Goal: Information Seeking & Learning: Learn about a topic

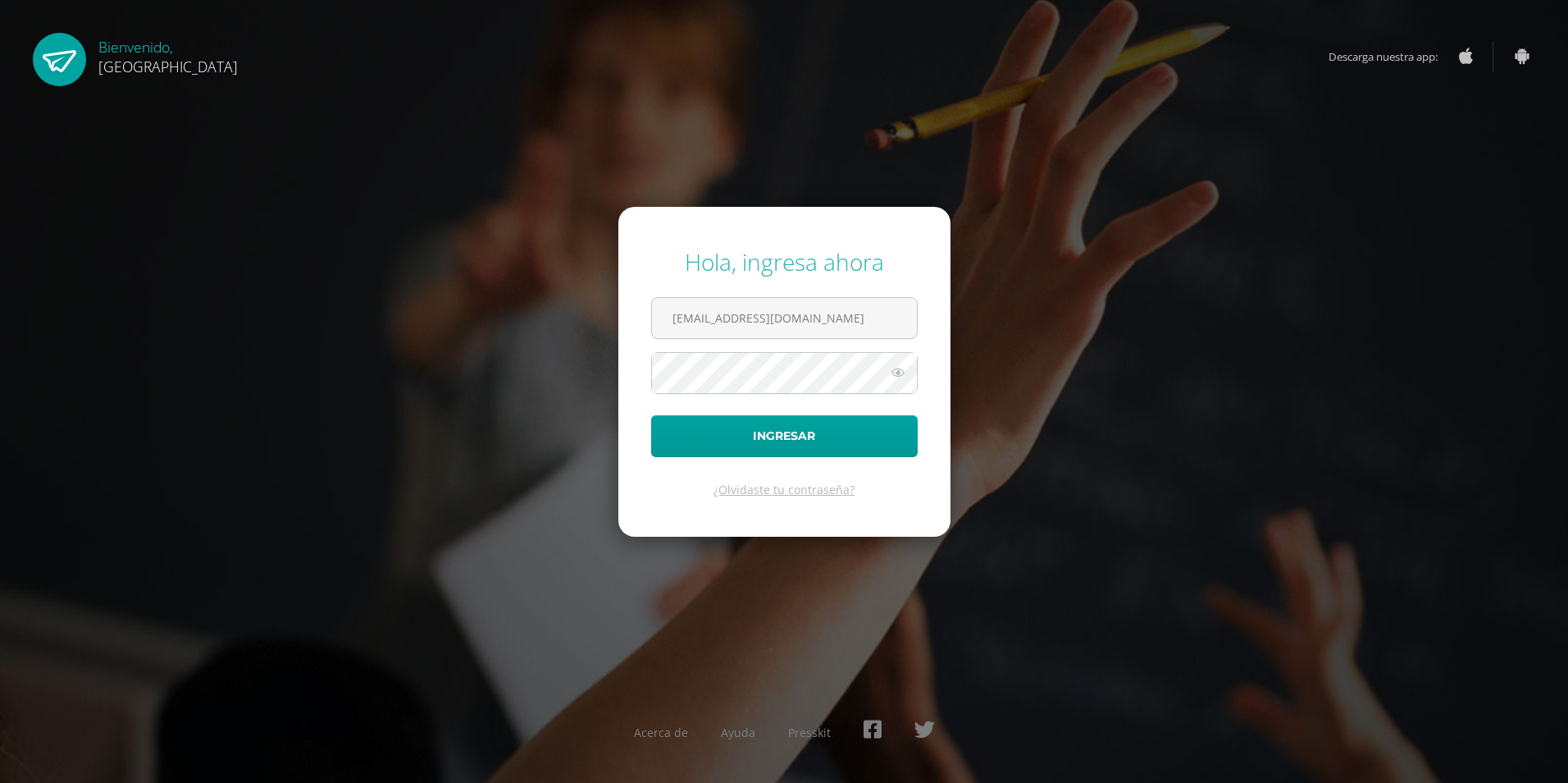
click at [640, 487] on form "Hola, ingresa ahora 2023572@colegiobelga.edu.gt Ingresar ¿Olvidaste tu contrase…" at bounding box center [784, 372] width 332 height 330
click at [691, 427] on button "Ingresar" at bounding box center [784, 436] width 266 height 42
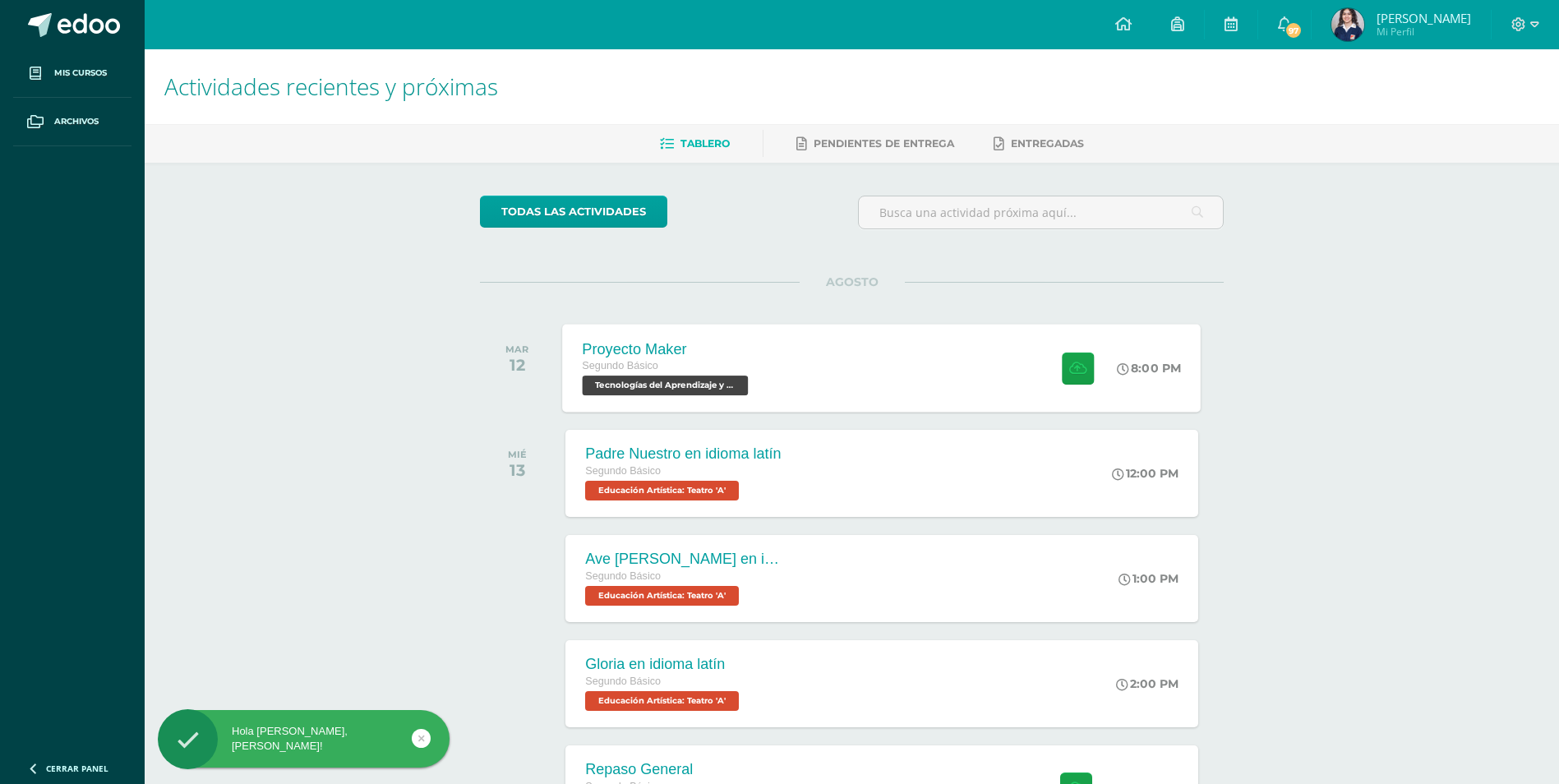
click at [732, 371] on div "Segundo Básico" at bounding box center [667, 366] width 171 height 18
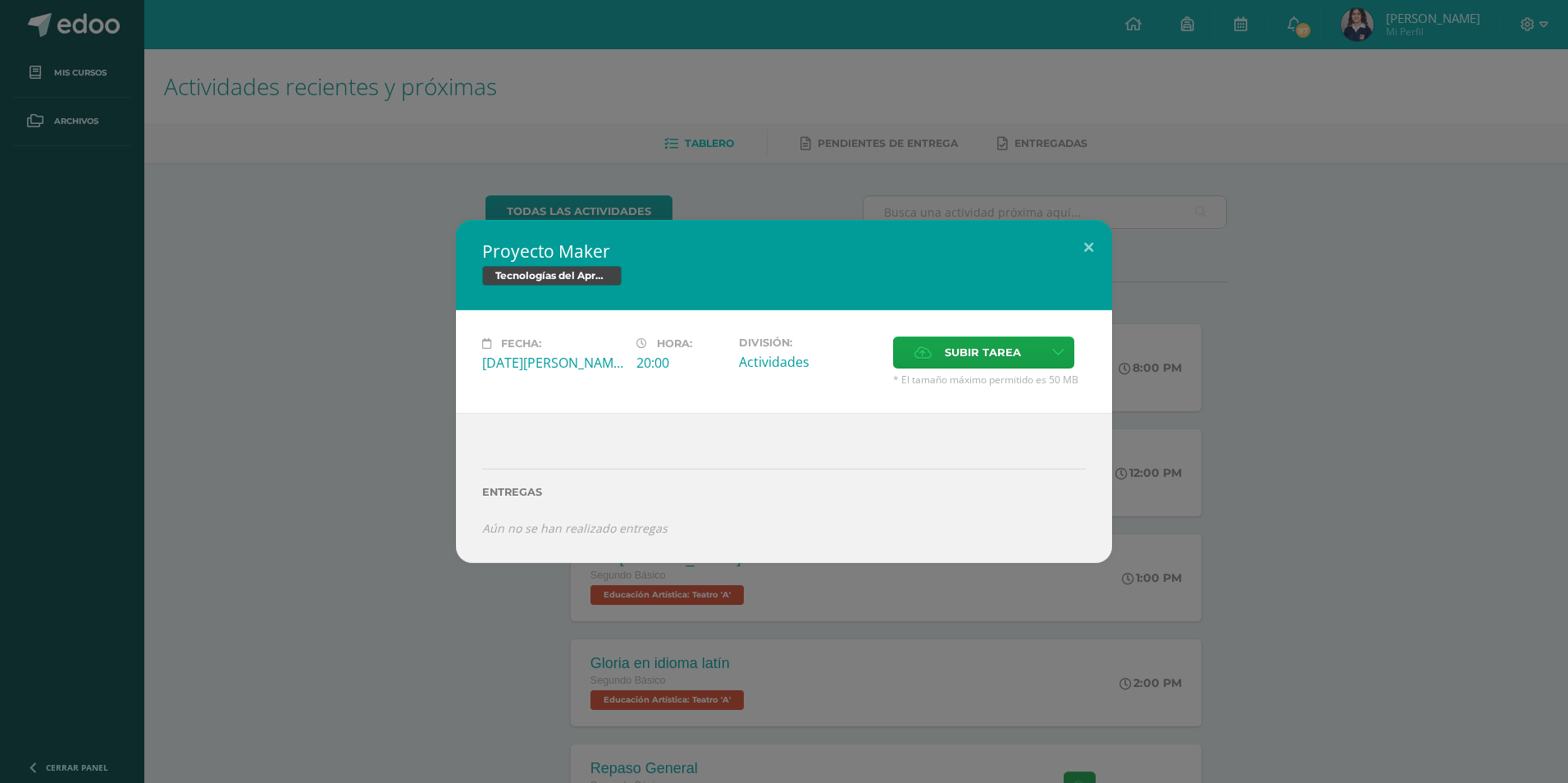
click at [505, 101] on div "Proyecto Maker Tecnologías del Aprendizaje y la Comunicación Fecha: Martes 12 d…" at bounding box center [784, 391] width 1568 height 783
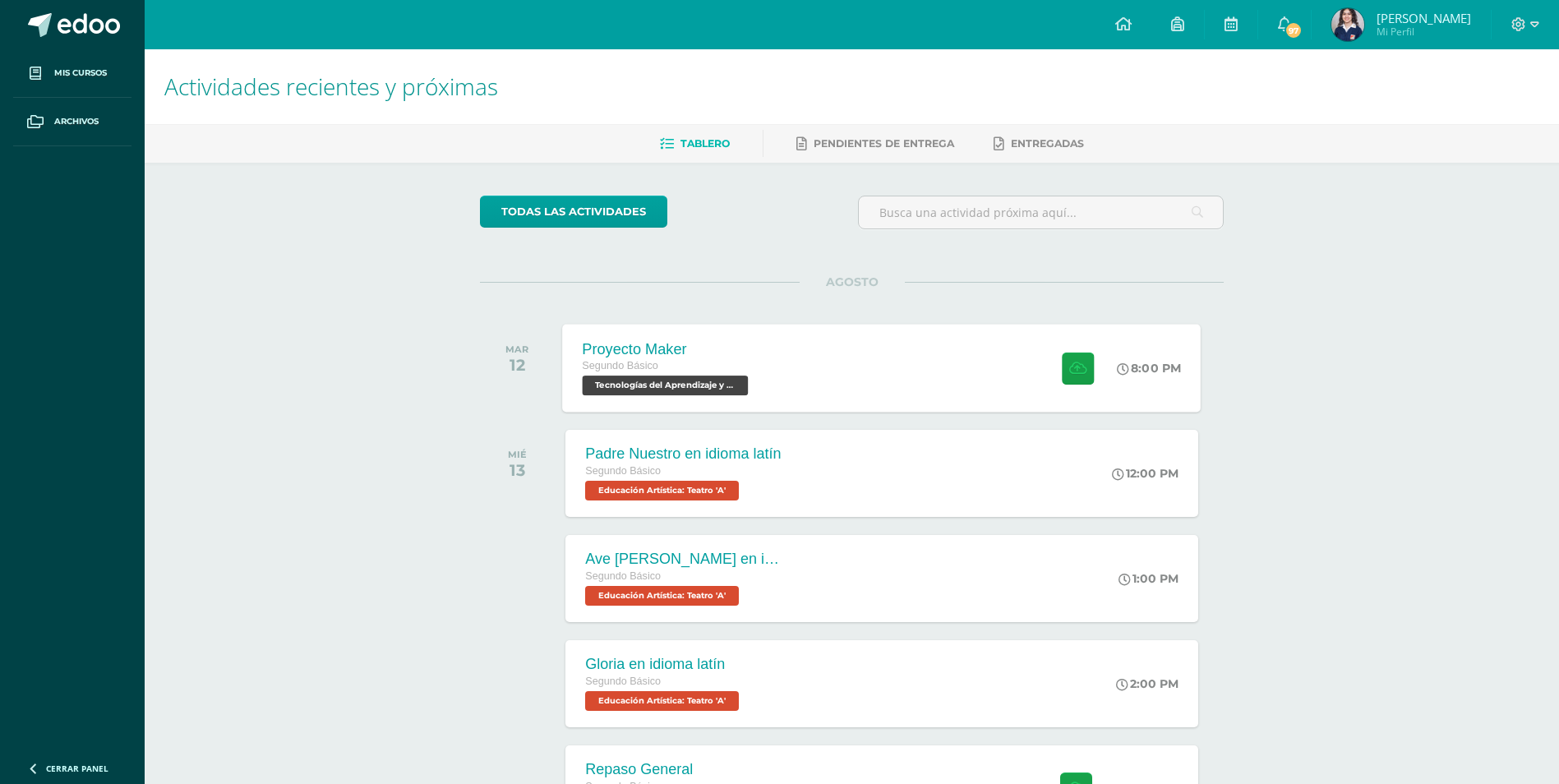
click at [679, 385] on span "Tecnologías del Aprendizaje y la Comunicación 'A'" at bounding box center [665, 385] width 166 height 20
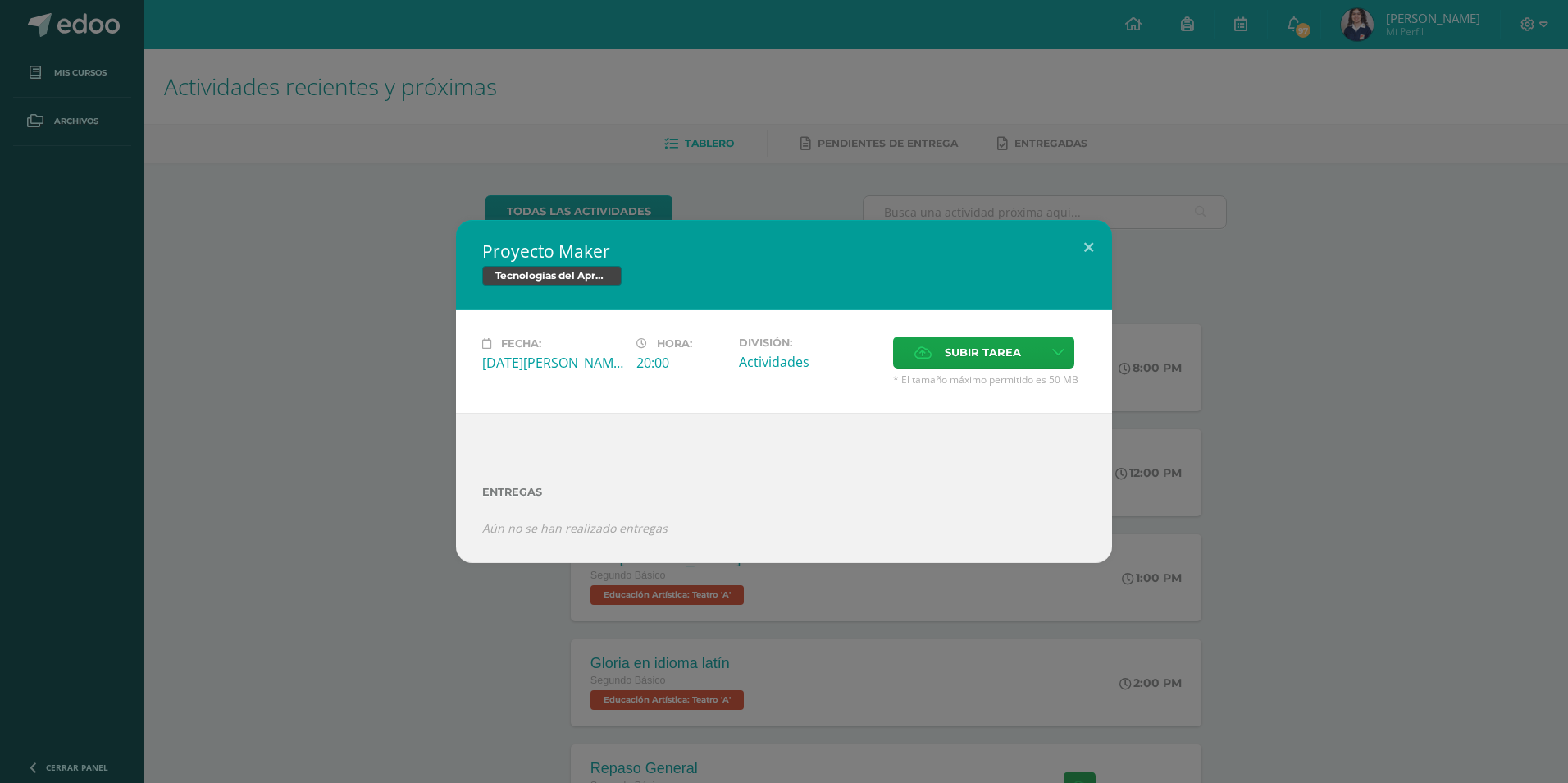
click at [545, 278] on span "Tecnologías del Aprendizaje y la Comunicación" at bounding box center [552, 275] width 140 height 20
click at [328, 237] on div "Proyecto Maker Tecnologías del Aprendizaje y la Comunicación Fecha: Martes 12 d…" at bounding box center [784, 391] width 1555 height 343
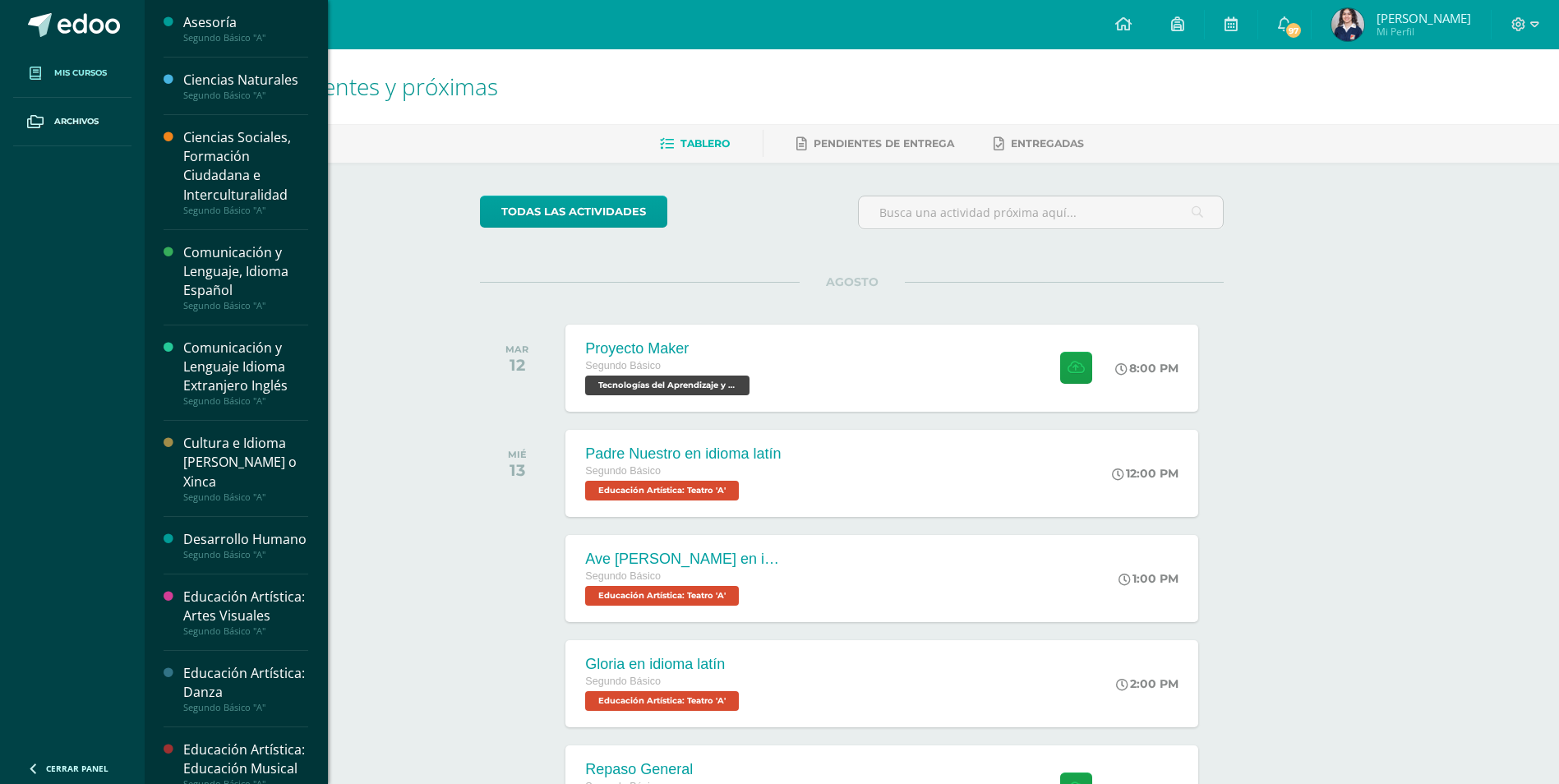
click at [81, 73] on span "Mis cursos" at bounding box center [80, 73] width 52 height 13
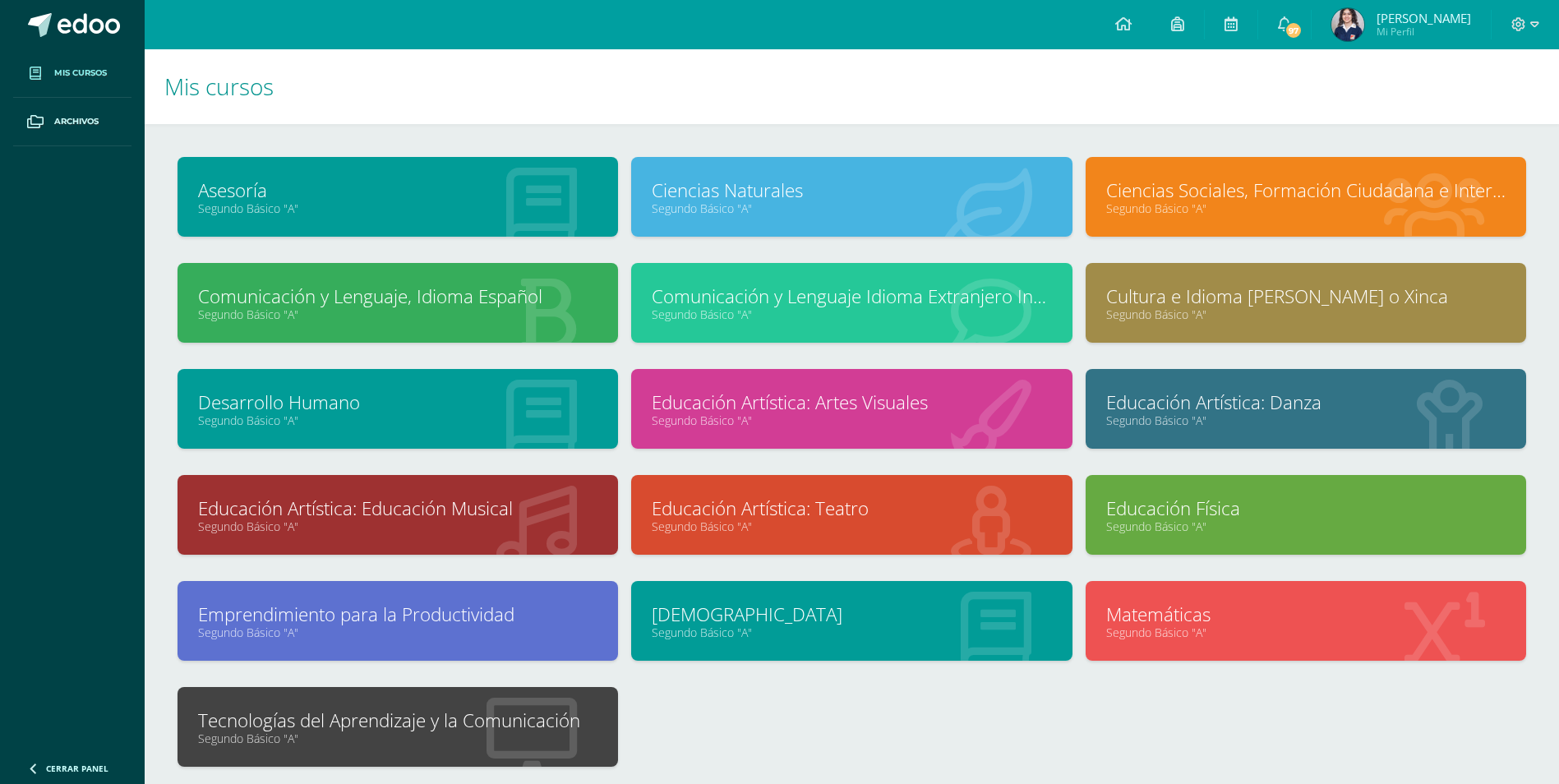
scroll to position [118, 0]
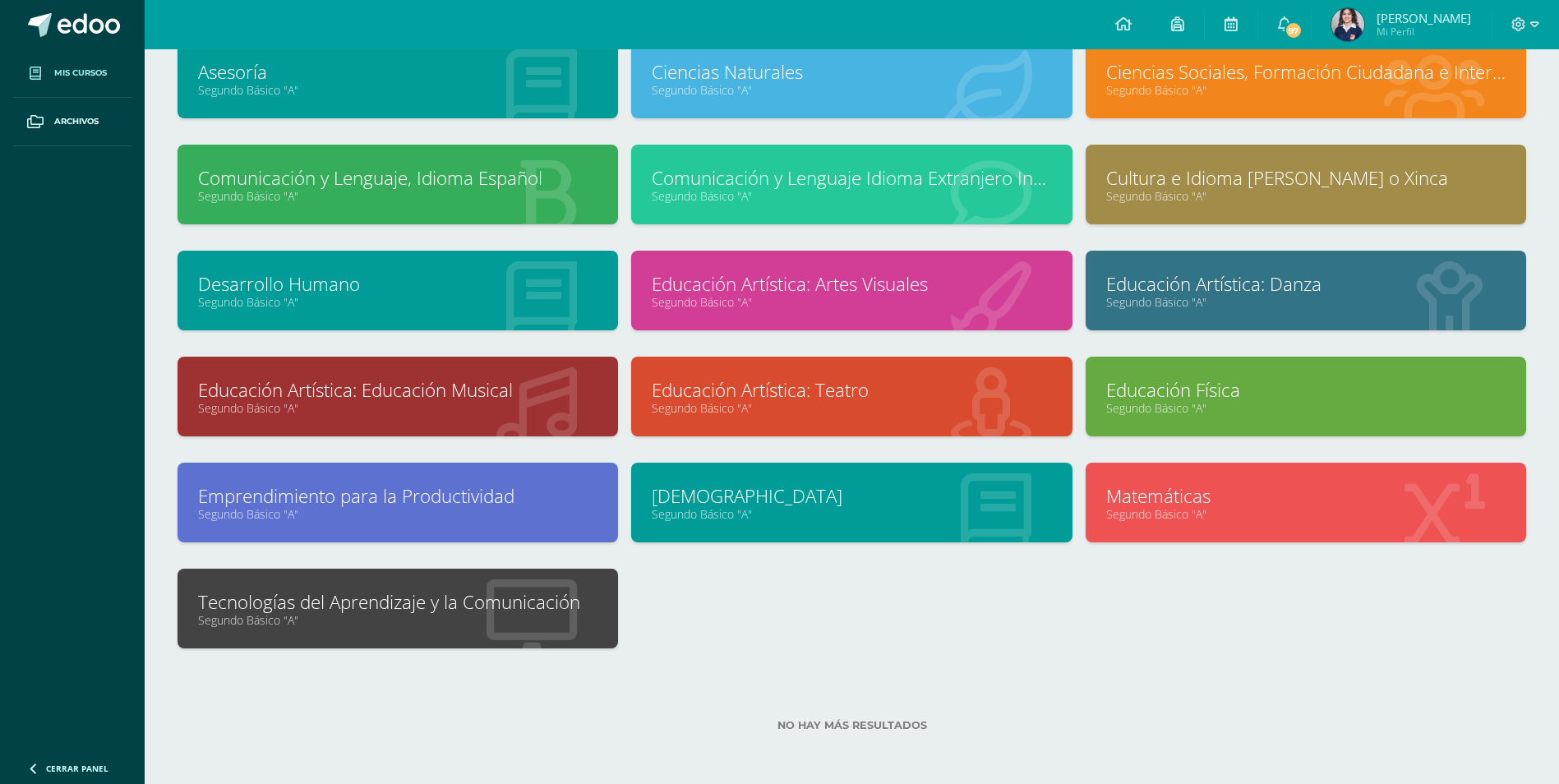
click at [451, 621] on link "Segundo Básico "A"" at bounding box center [397, 620] width 400 height 16
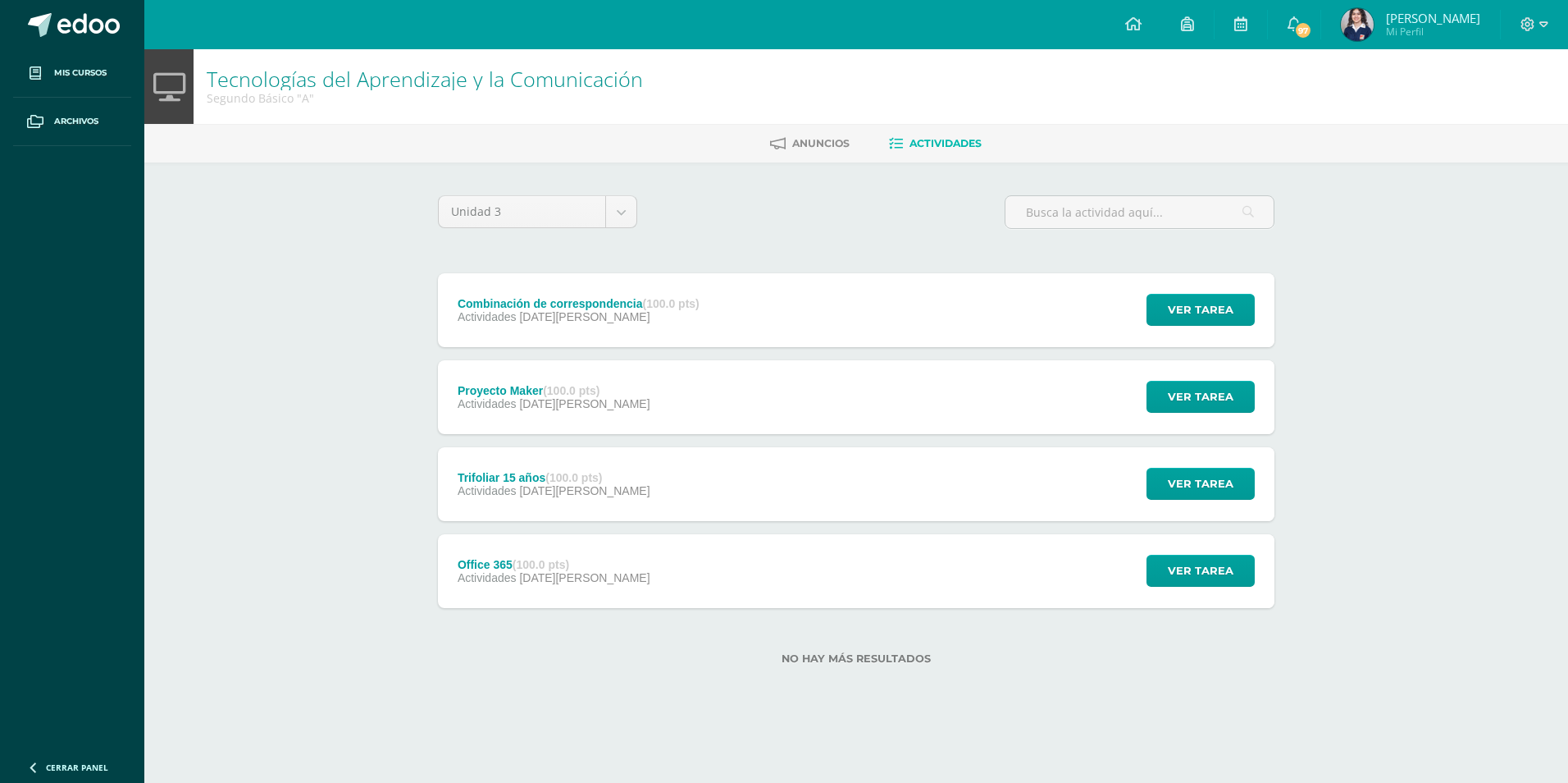
click at [599, 402] on div "Actividades 12 de Agosto" at bounding box center [553, 403] width 193 height 13
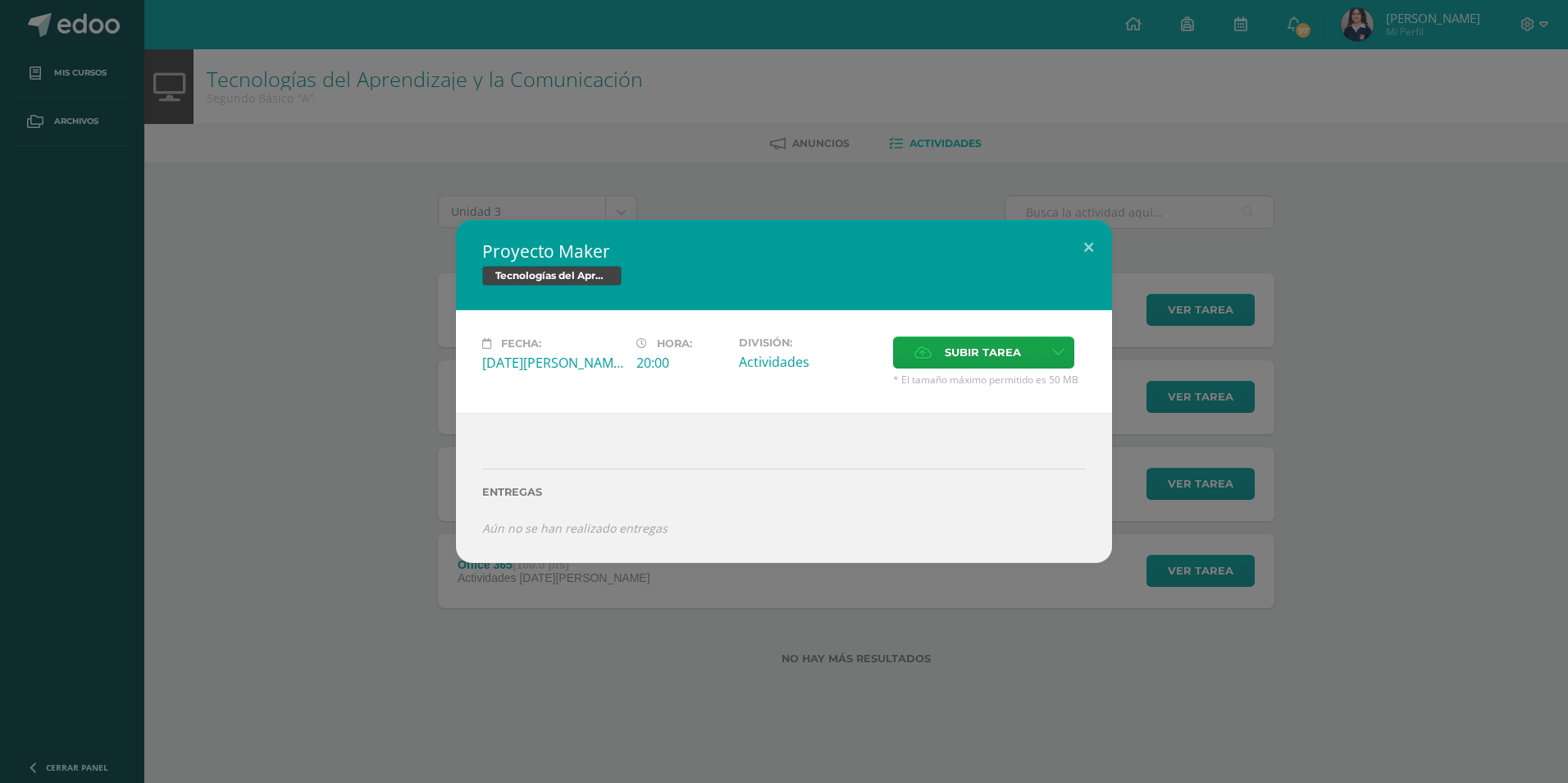
click at [361, 464] on div "Proyecto Maker Tecnologías del Aprendizaje y la Comunicación Fecha: Martes 12 d…" at bounding box center [784, 391] width 1555 height 343
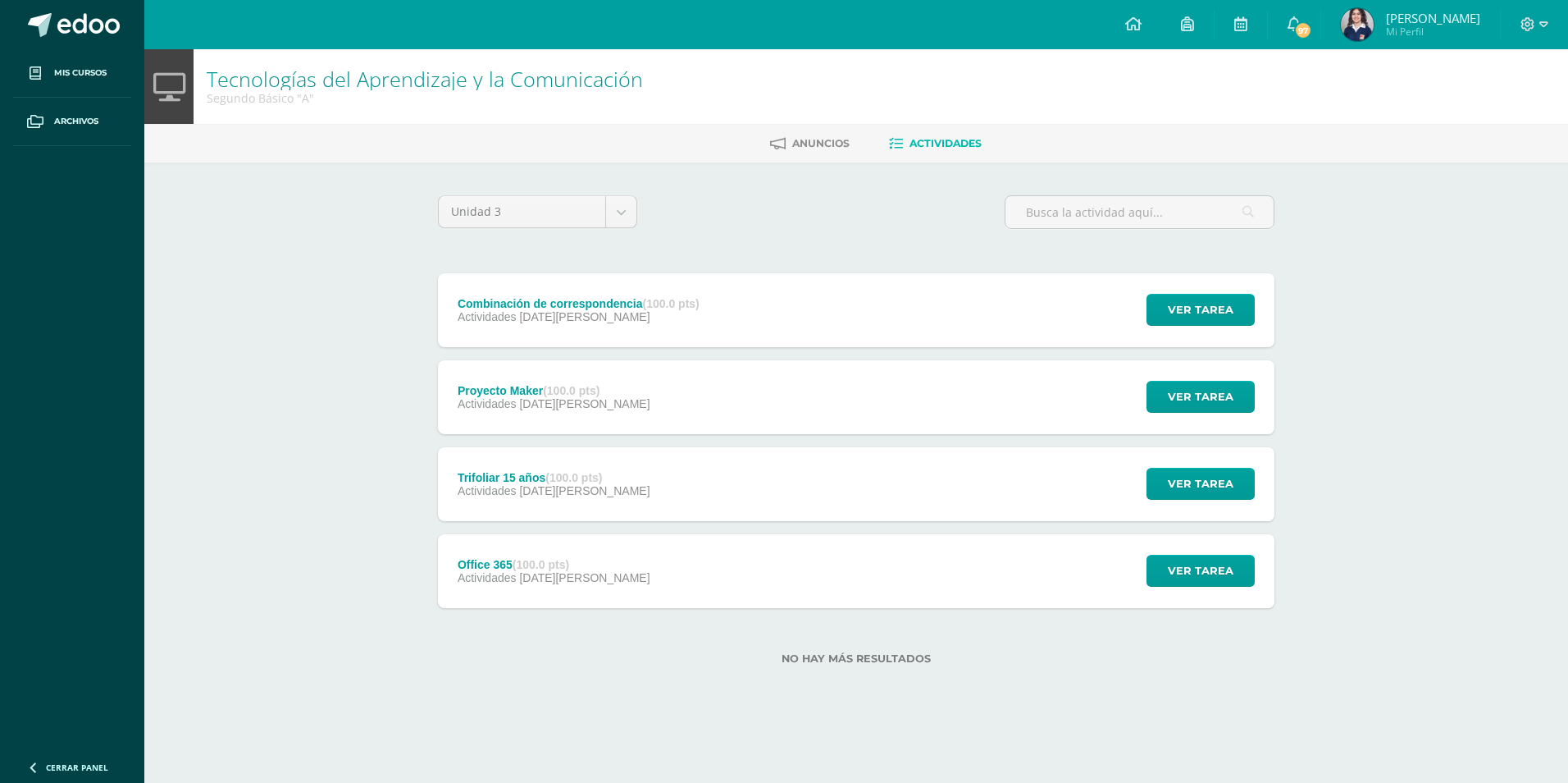
click at [590, 303] on div "Combinación de correspondencia (100.0 pts)" at bounding box center [578, 303] width 242 height 13
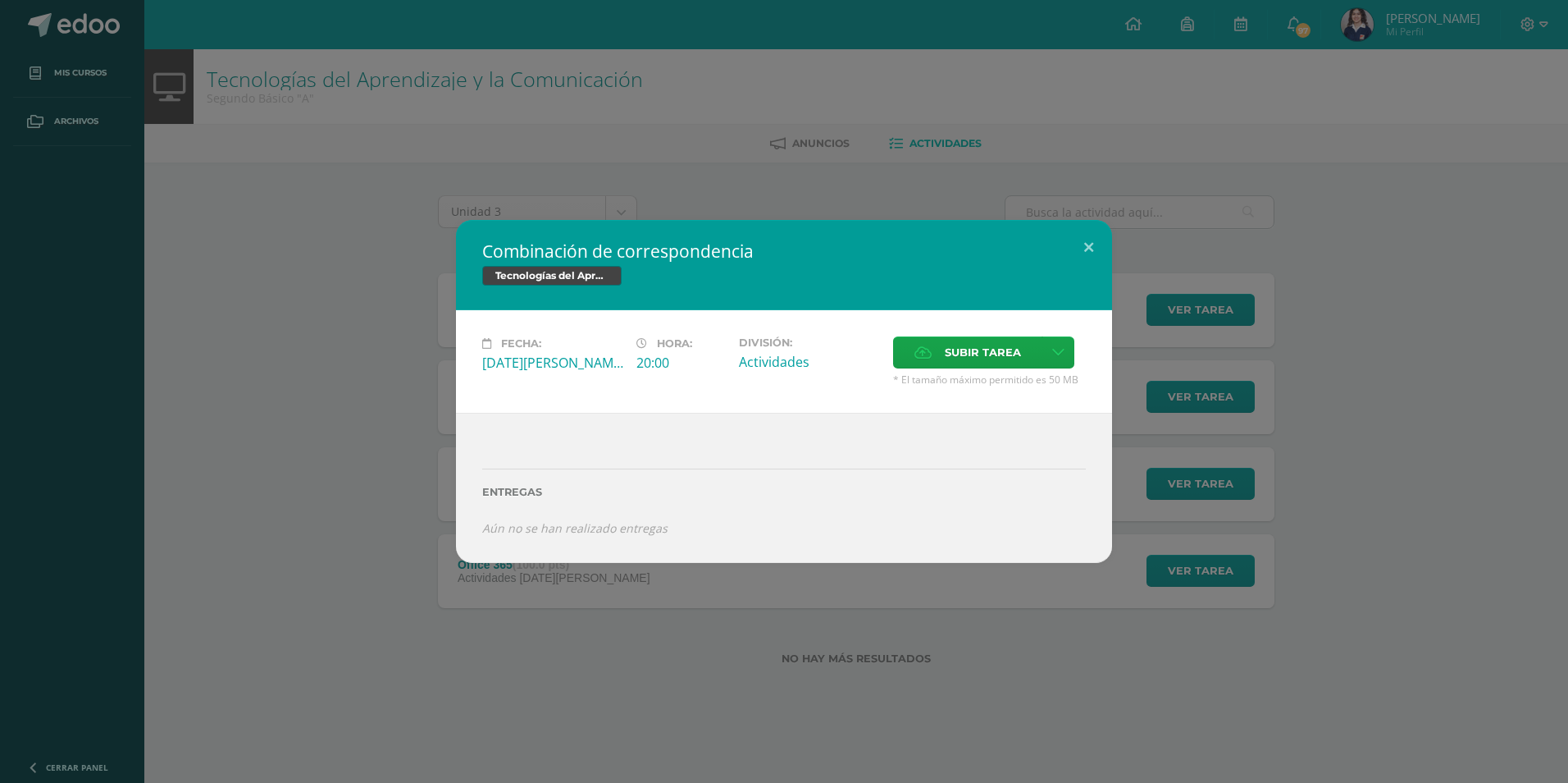
click at [395, 397] on div "Combinación de correspondencia Tecnologías del Aprendizaje y la Comunicación Fe…" at bounding box center [784, 391] width 1555 height 343
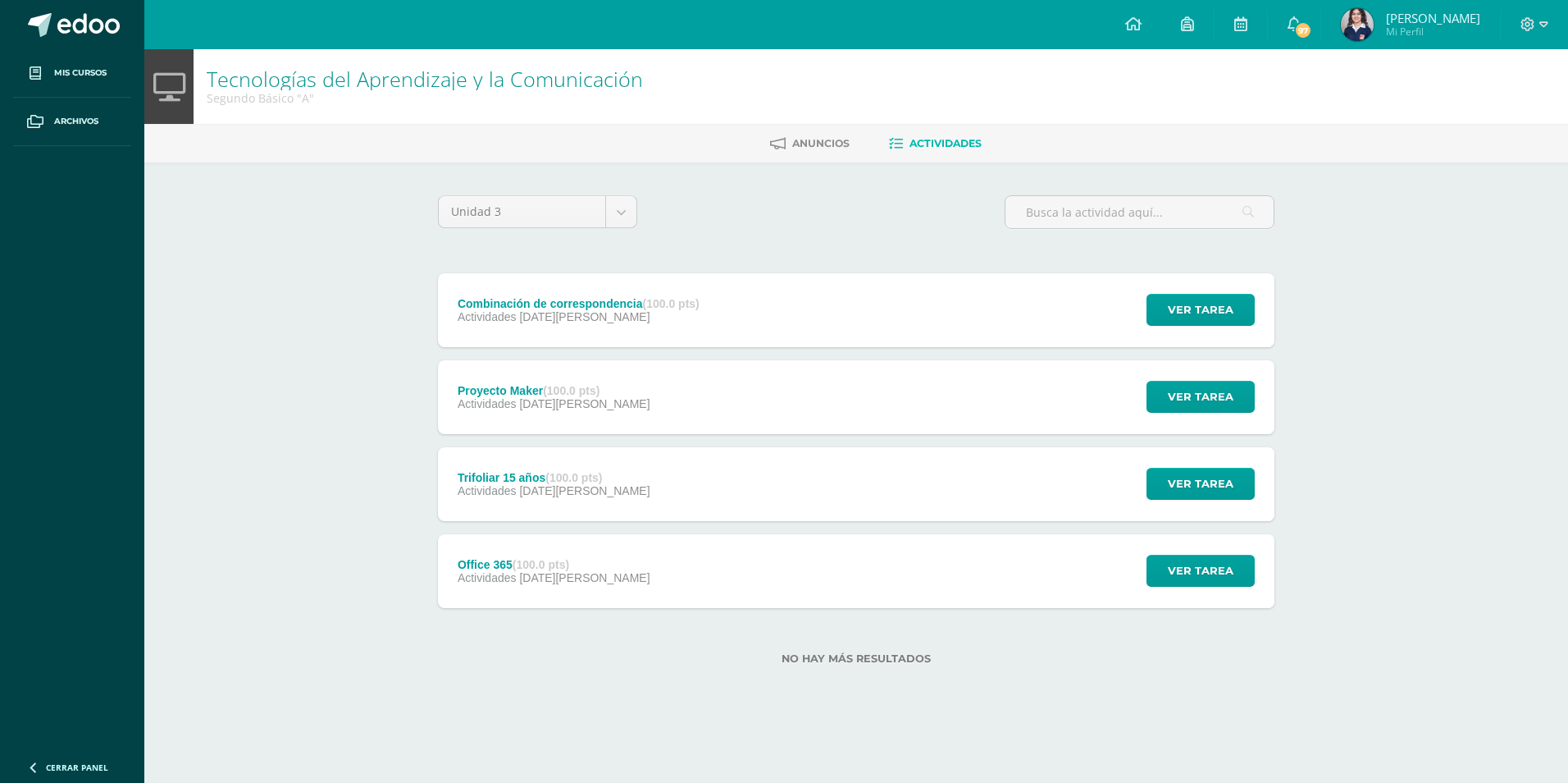
click at [536, 493] on span "[DATE][PERSON_NAME]" at bounding box center [584, 490] width 130 height 13
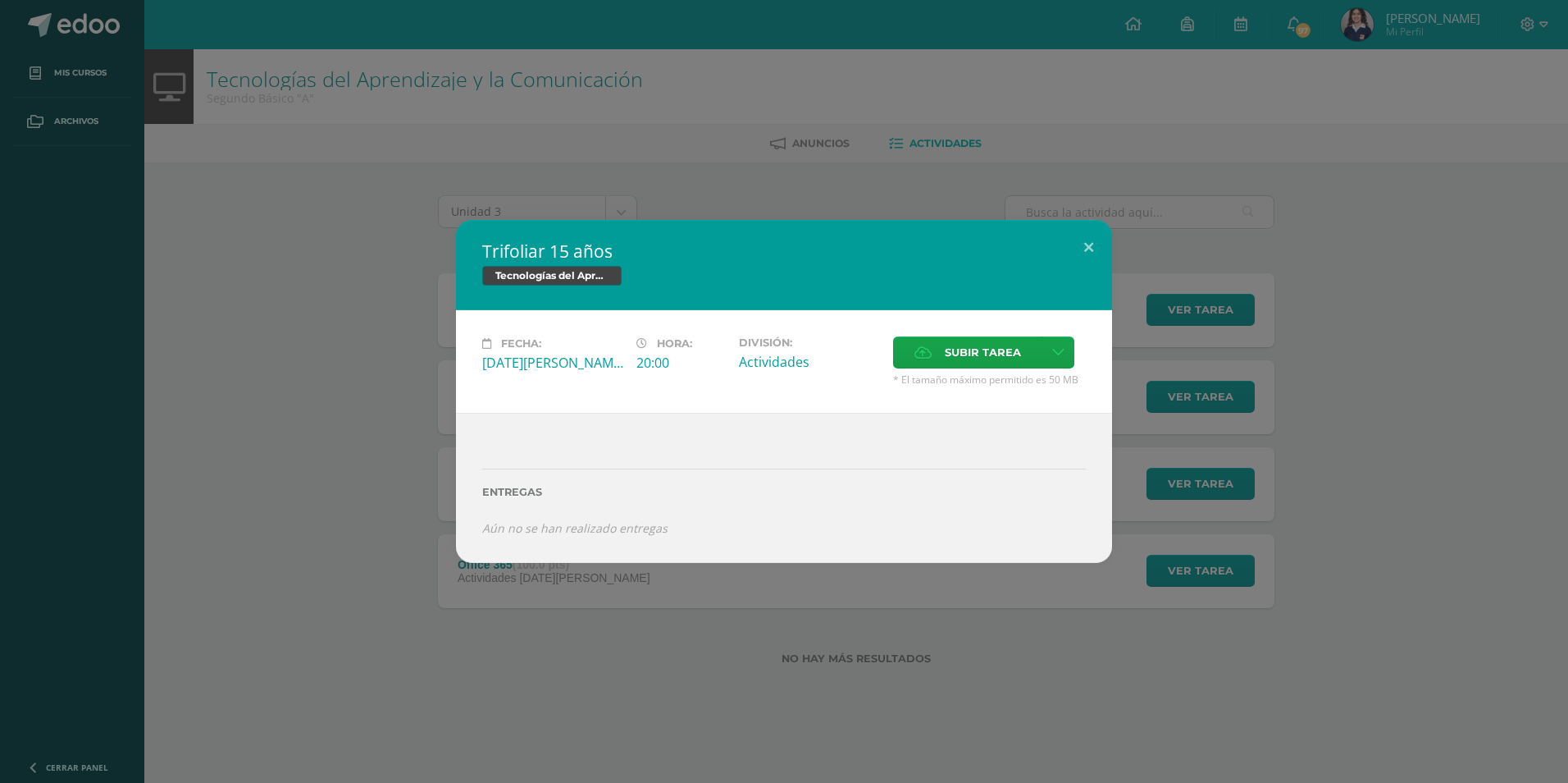
click at [374, 432] on div "Trifoliar 15 años Tecnologías del Aprendizaje y la Comunicación Fecha: Martes 0…" at bounding box center [784, 391] width 1555 height 343
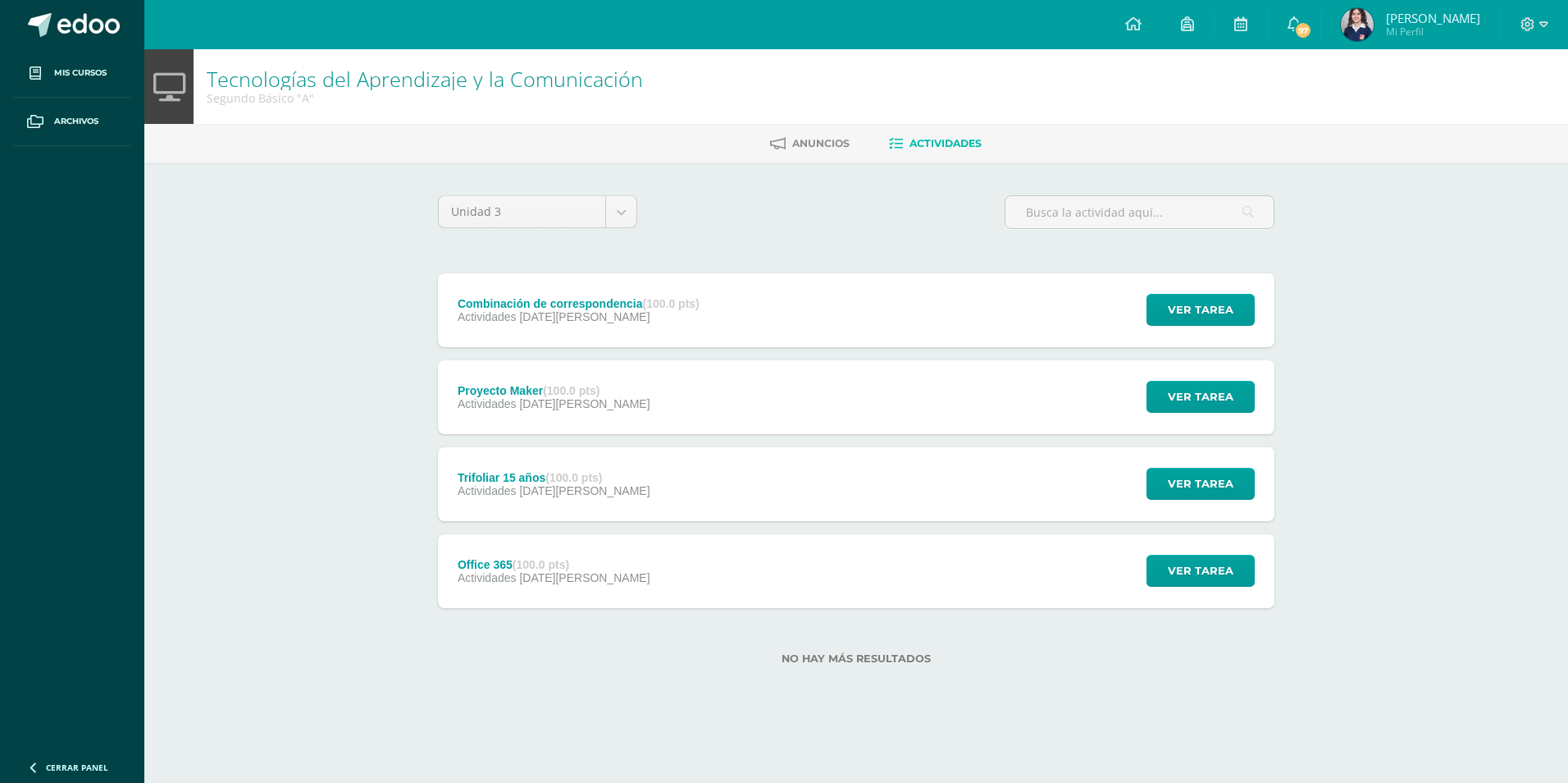
click at [489, 559] on div "Office 365 (100.0 pts)" at bounding box center [553, 564] width 193 height 13
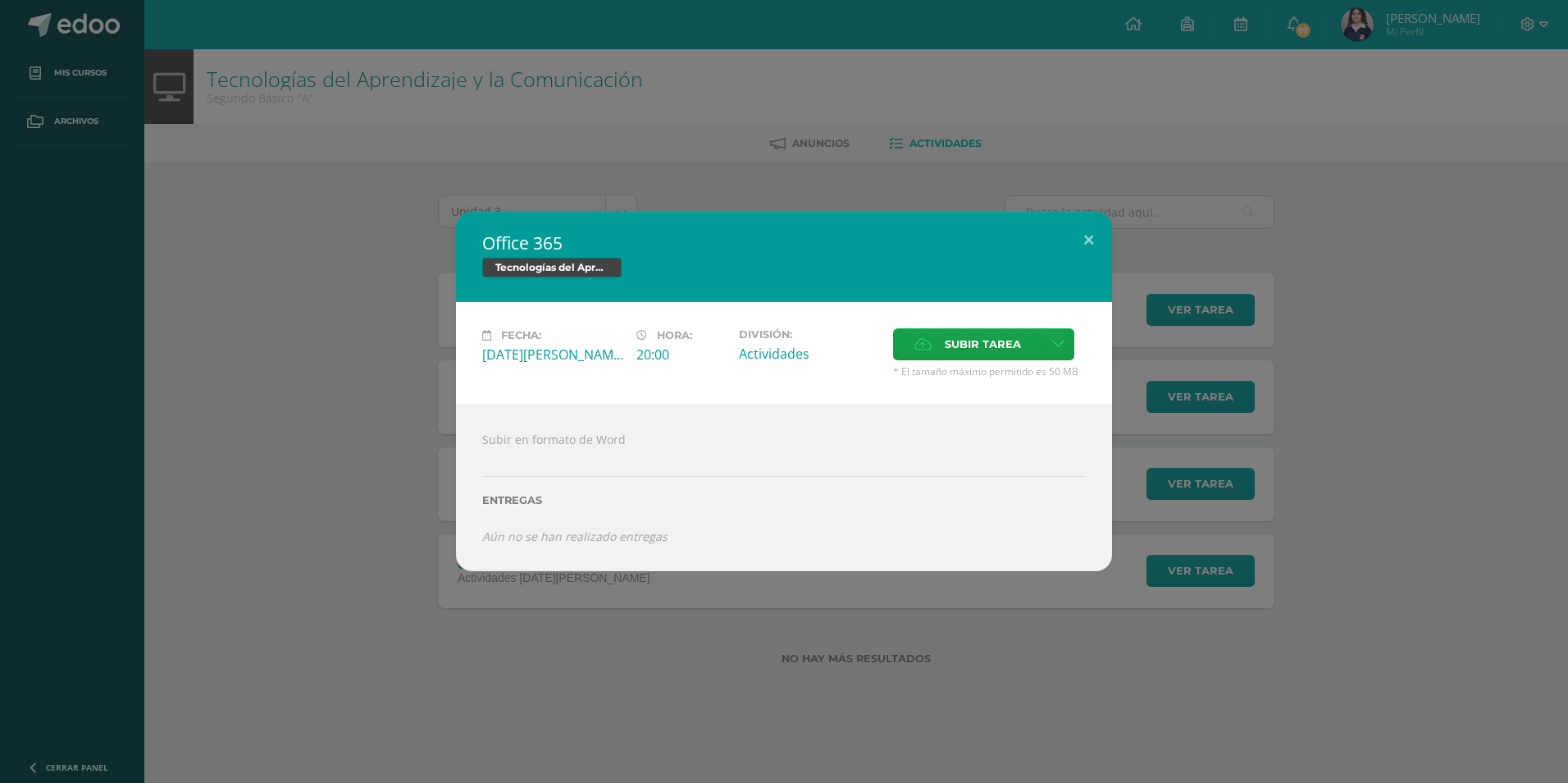
click at [339, 511] on div "Office 365 Tecnologías del Aprendizaje y la Comunicación Fecha: Viernes 13 de J…" at bounding box center [784, 390] width 1555 height 359
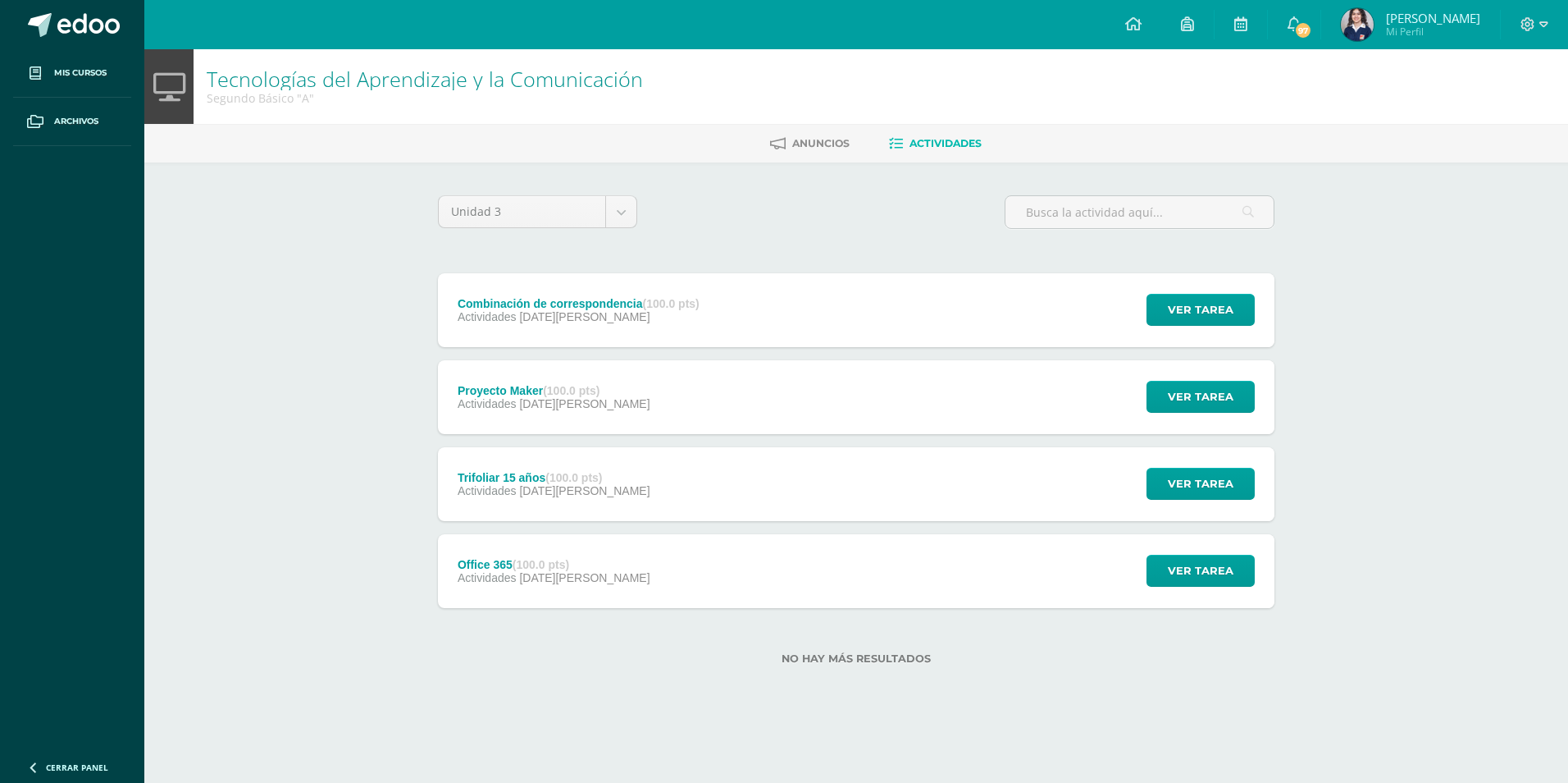
click at [606, 562] on div "Office 365 (100.0 pts) Actividades 13 de Junio Ver tarea Office 365 Tecnologías…" at bounding box center [856, 571] width 837 height 74
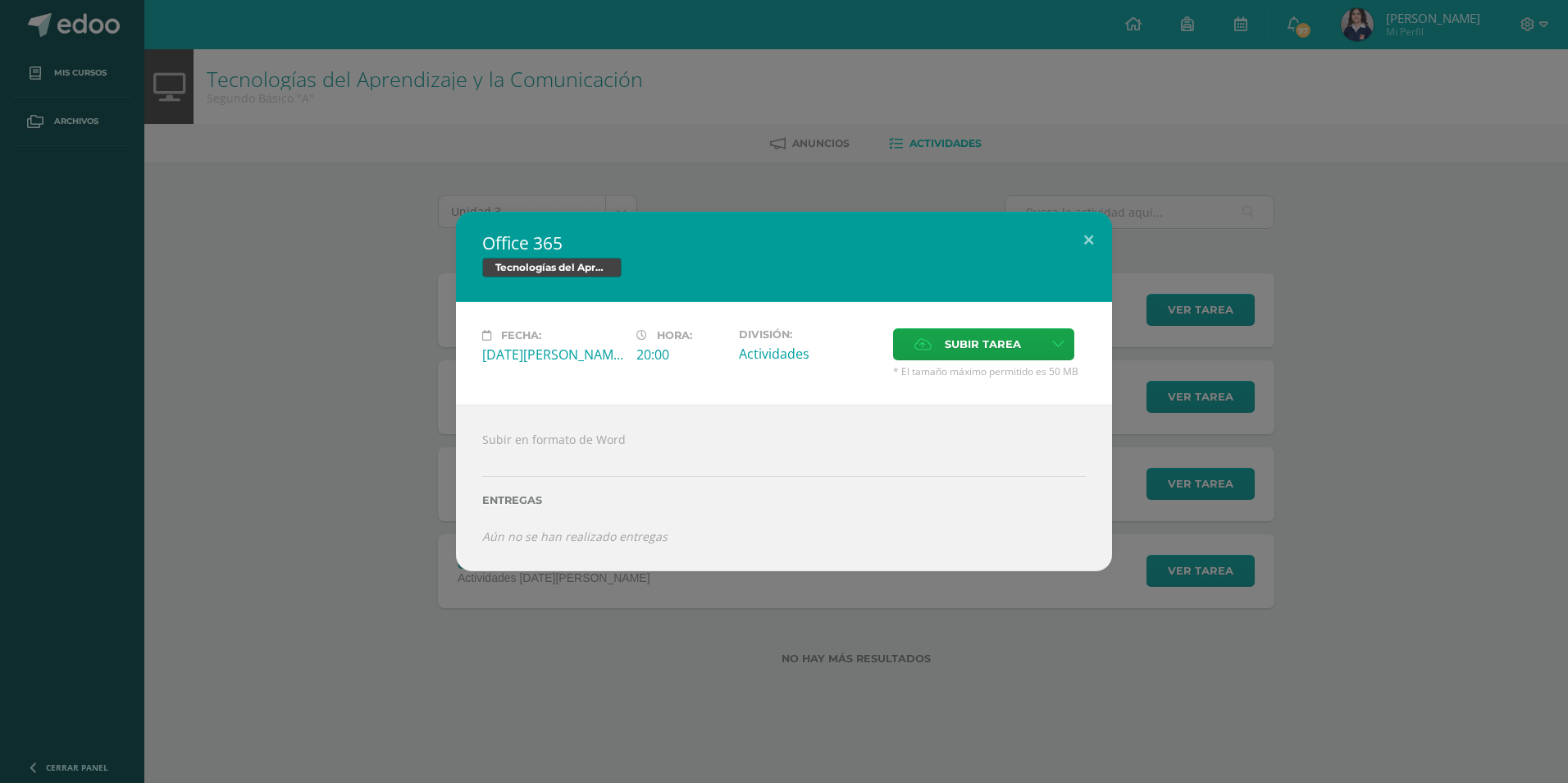
click at [332, 474] on div "Office 365 Tecnologías del Aprendizaje y la Comunicación Fecha: Viernes 13 de J…" at bounding box center [784, 390] width 1555 height 359
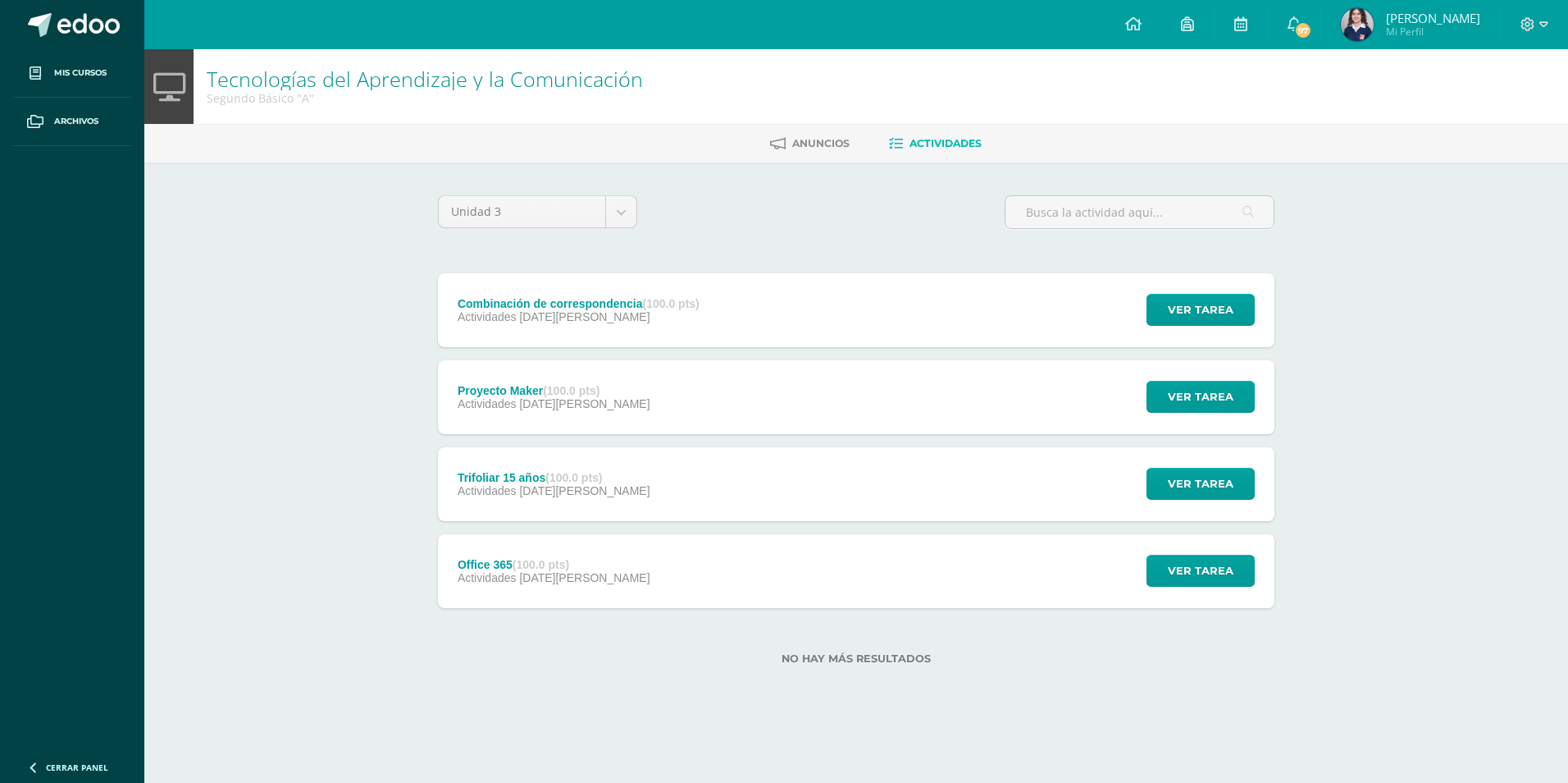
click at [530, 555] on div "Office 365 (100.0 pts) Actividades 13 de Junio" at bounding box center [553, 571] width 231 height 74
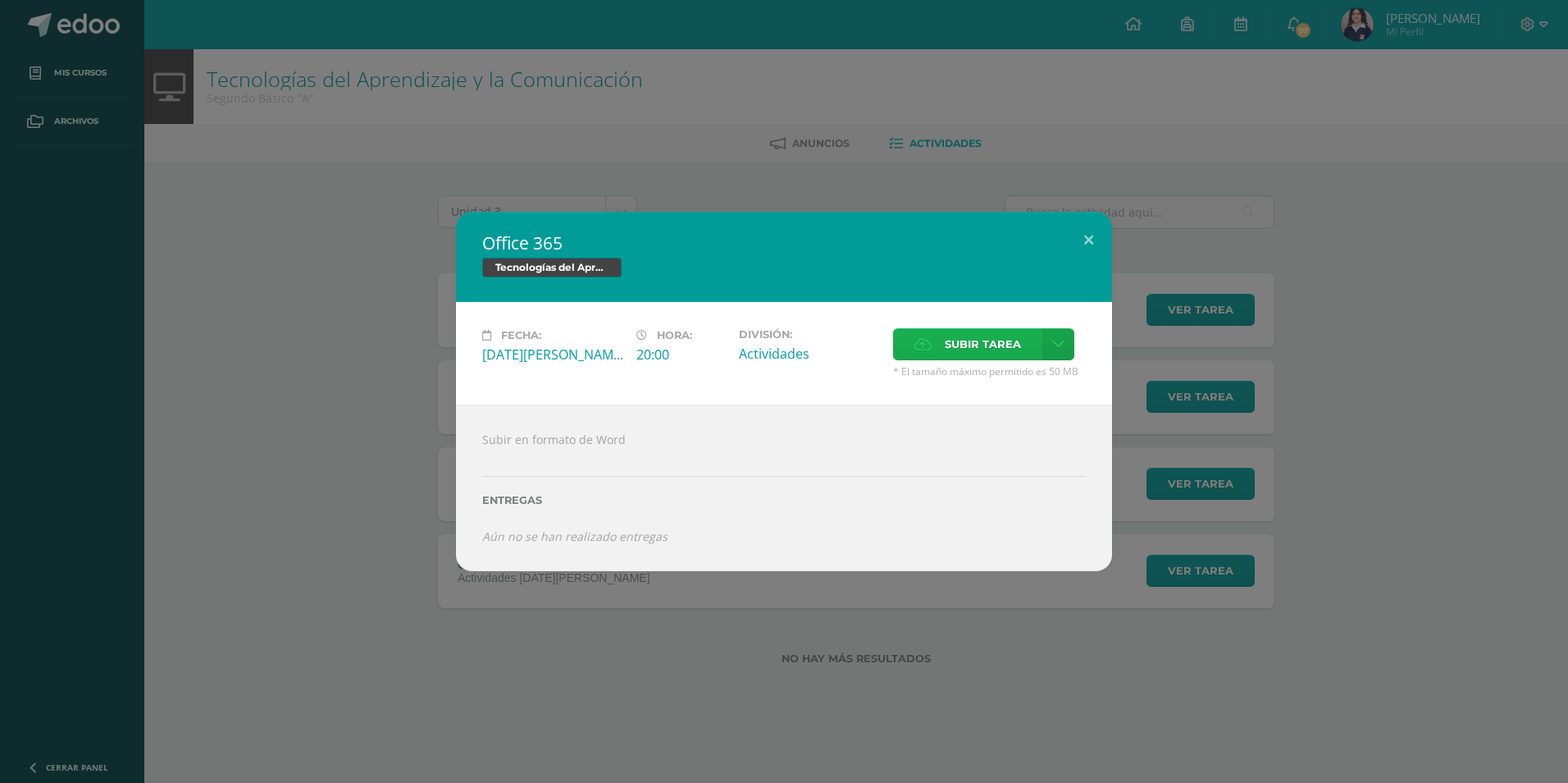
click at [917, 339] on icon at bounding box center [923, 344] width 17 height 10
click at [0, 0] on input "Subir tarea" at bounding box center [0, 0] width 0 height 0
click at [1084, 244] on button at bounding box center [1089, 239] width 47 height 56
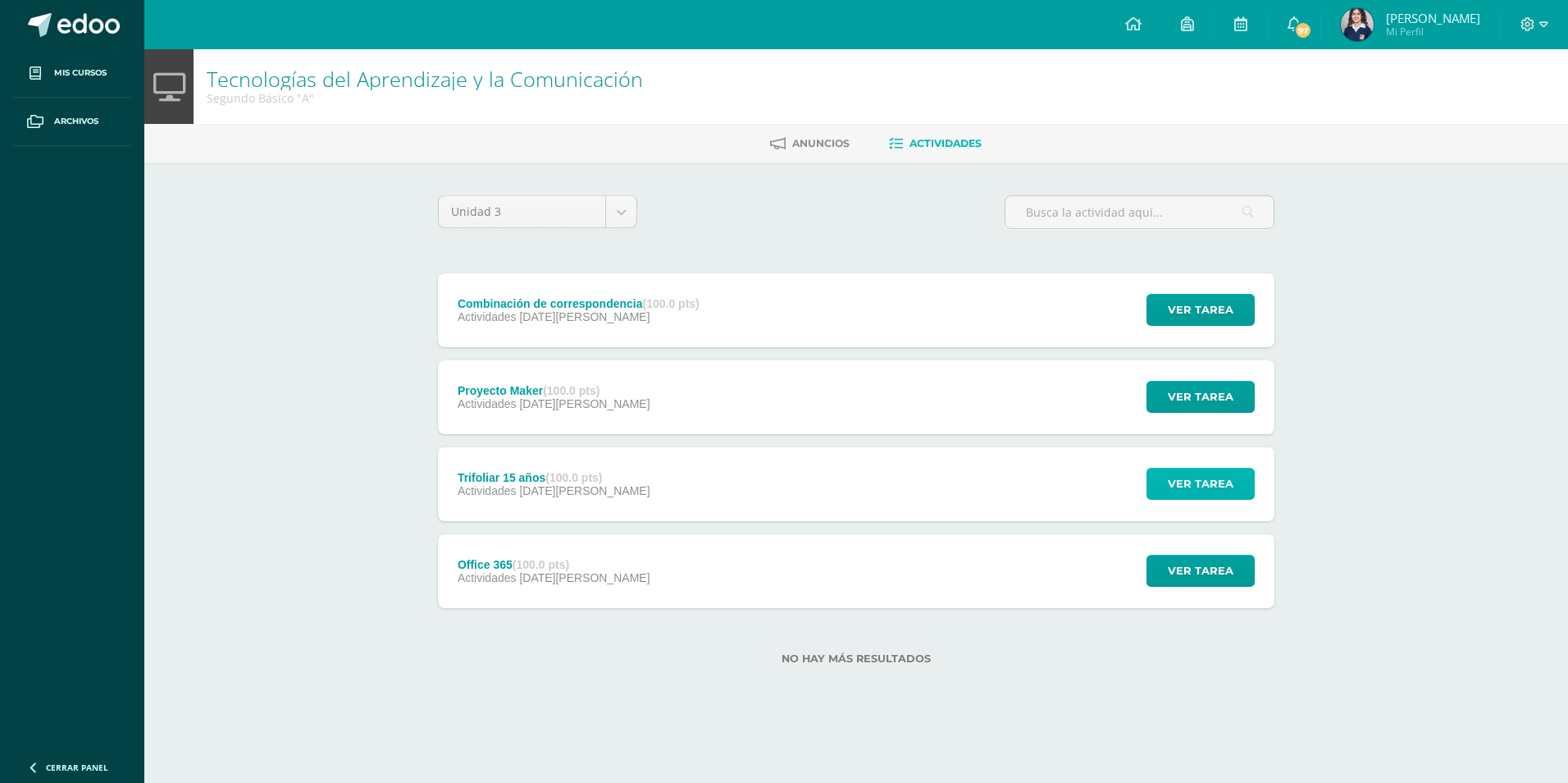
click at [1199, 490] on span "Ver tarea" at bounding box center [1200, 484] width 65 height 31
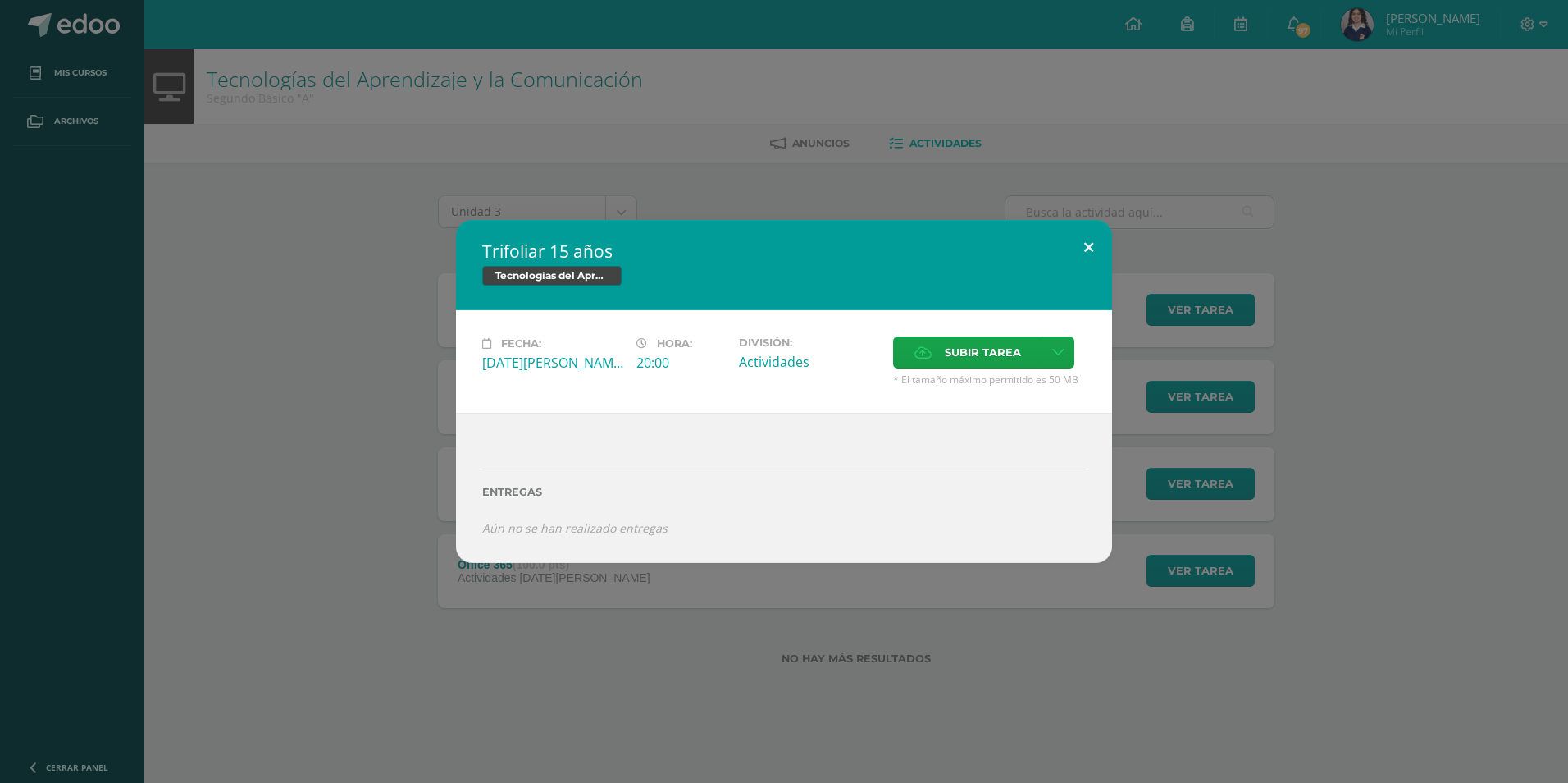
click at [1084, 243] on button at bounding box center [1089, 248] width 47 height 56
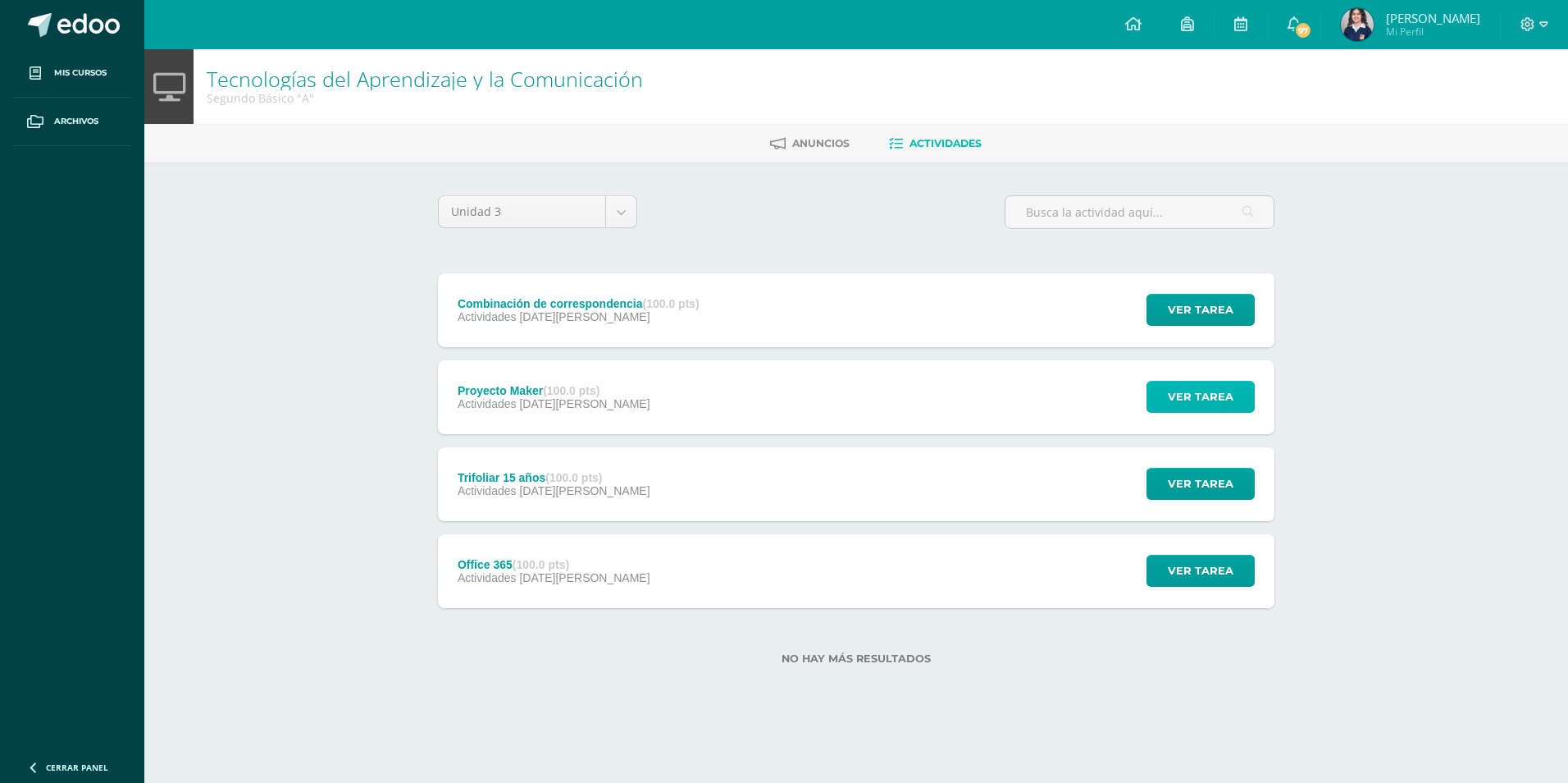
click at [1161, 397] on button "Ver tarea" at bounding box center [1201, 396] width 108 height 32
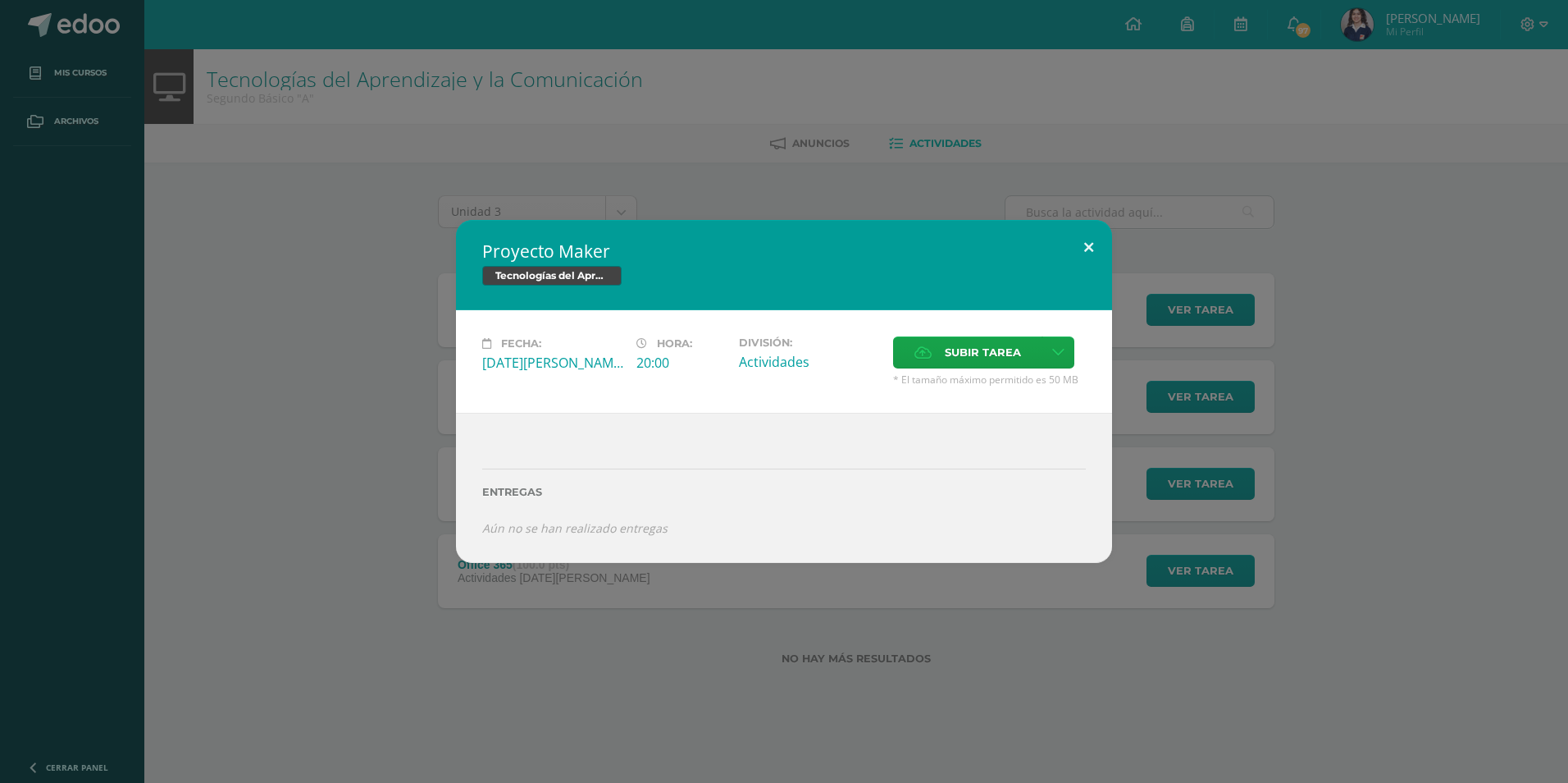
click at [1091, 254] on button at bounding box center [1089, 248] width 47 height 56
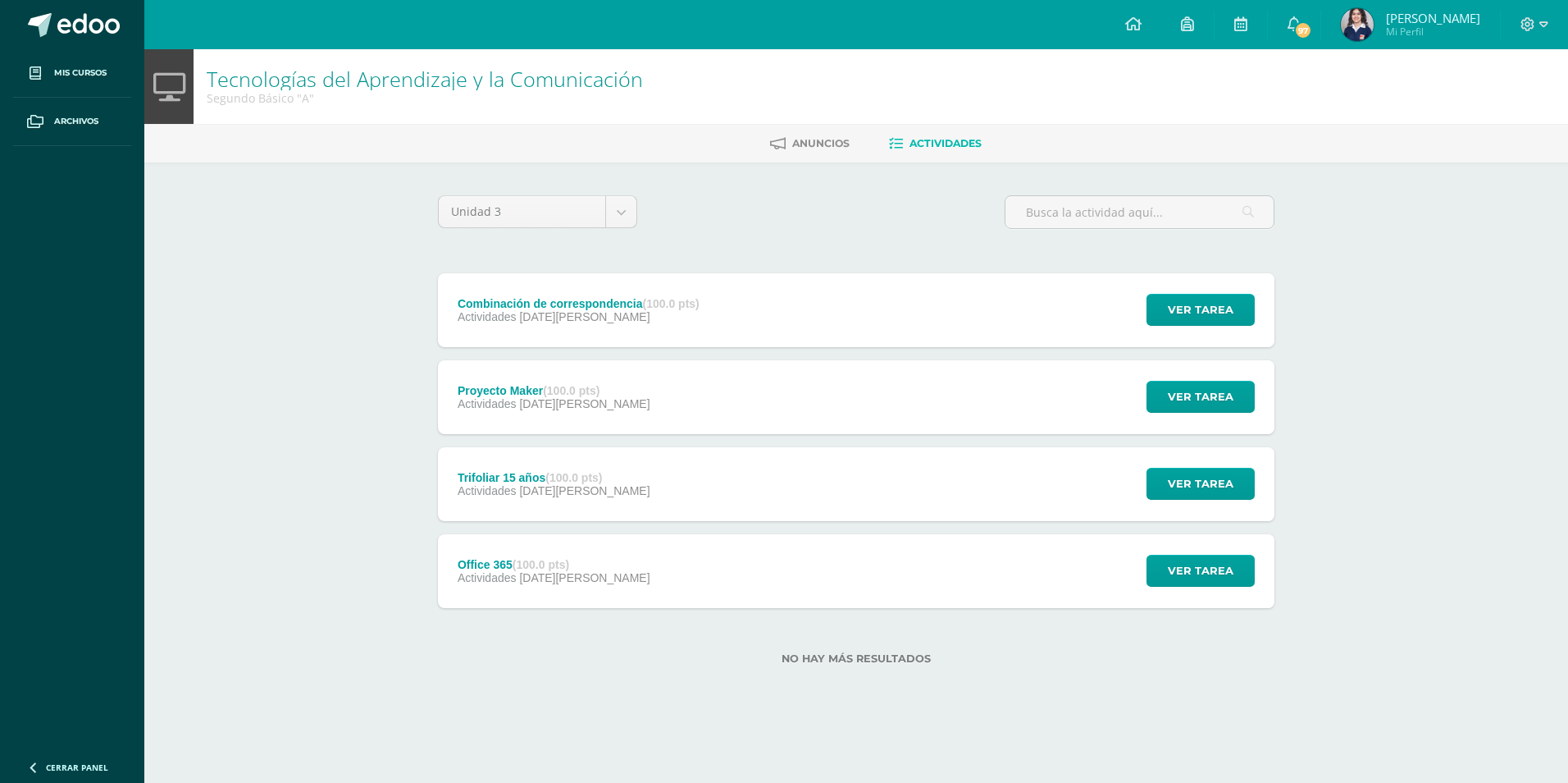
click at [614, 584] on div "Office 365 (100.0 pts) Actividades 13 de Junio Ver tarea Office 365 Tecnologías…" at bounding box center [856, 571] width 837 height 74
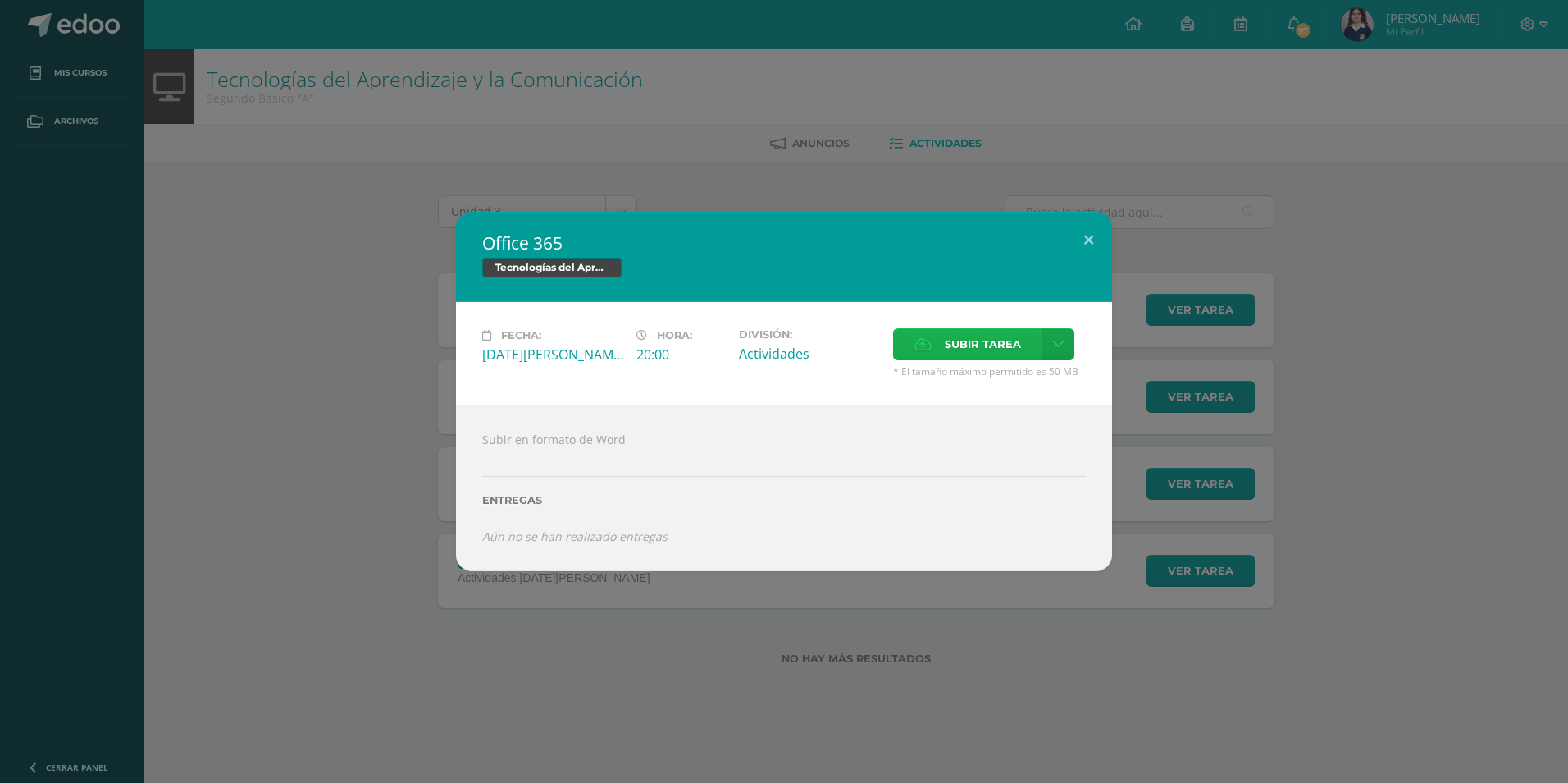
click at [948, 340] on span "Subir tarea" at bounding box center [983, 344] width 76 height 31
click at [0, 0] on input "Subir tarea" at bounding box center [0, 0] width 0 height 0
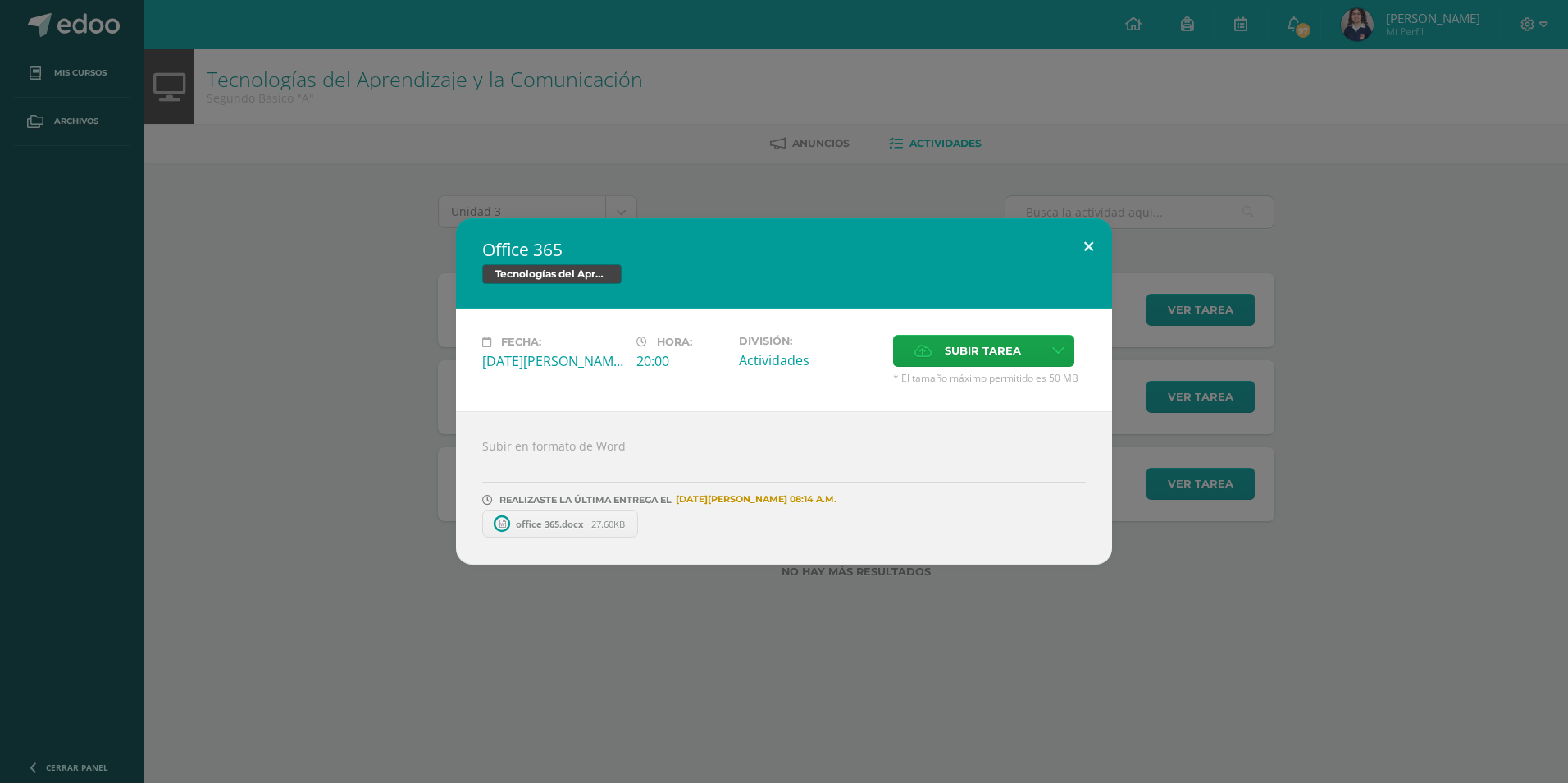
click at [1099, 244] on button at bounding box center [1089, 246] width 47 height 56
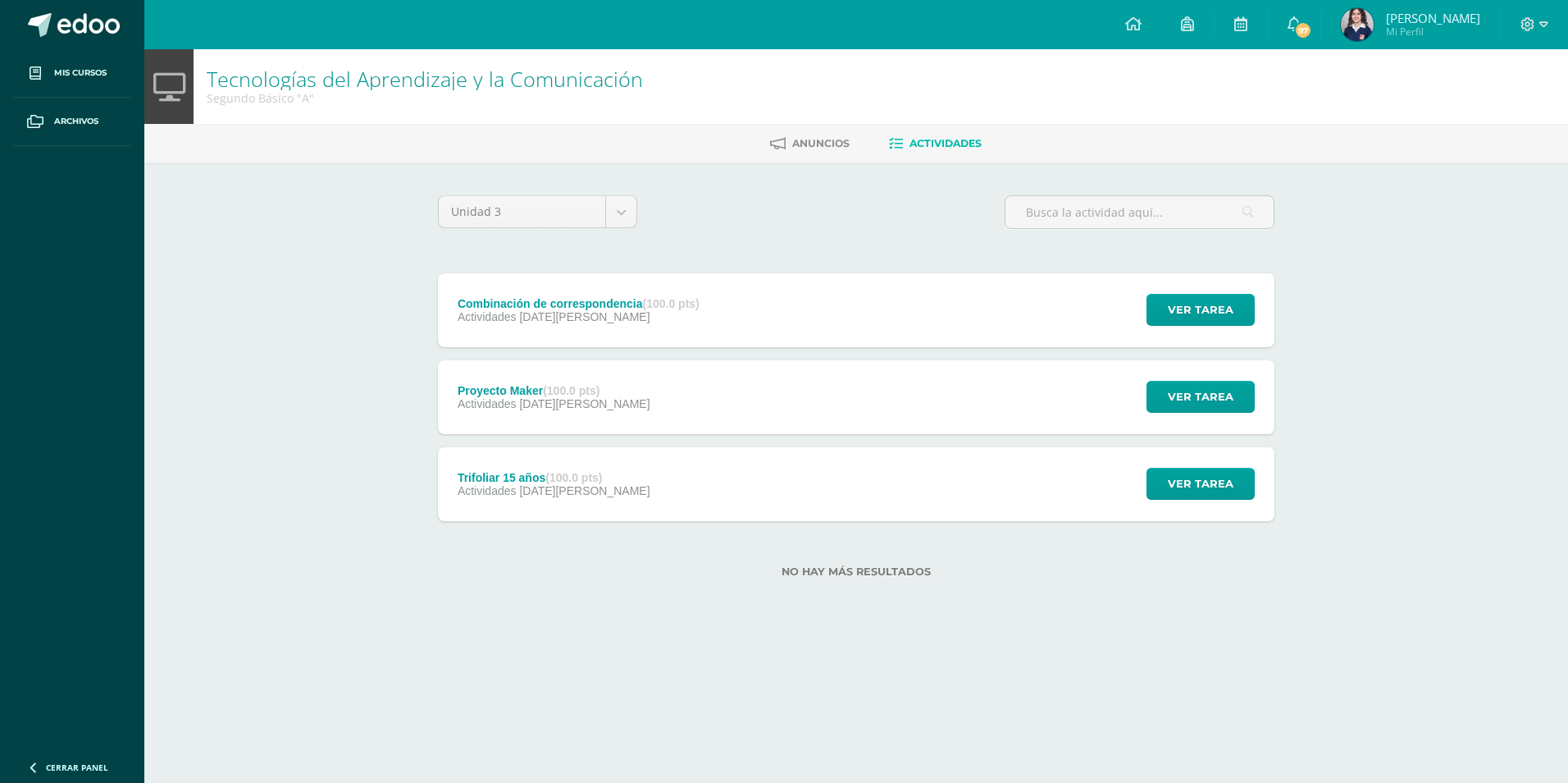
click at [569, 482] on strong "(100.0 pts)" at bounding box center [573, 477] width 57 height 13
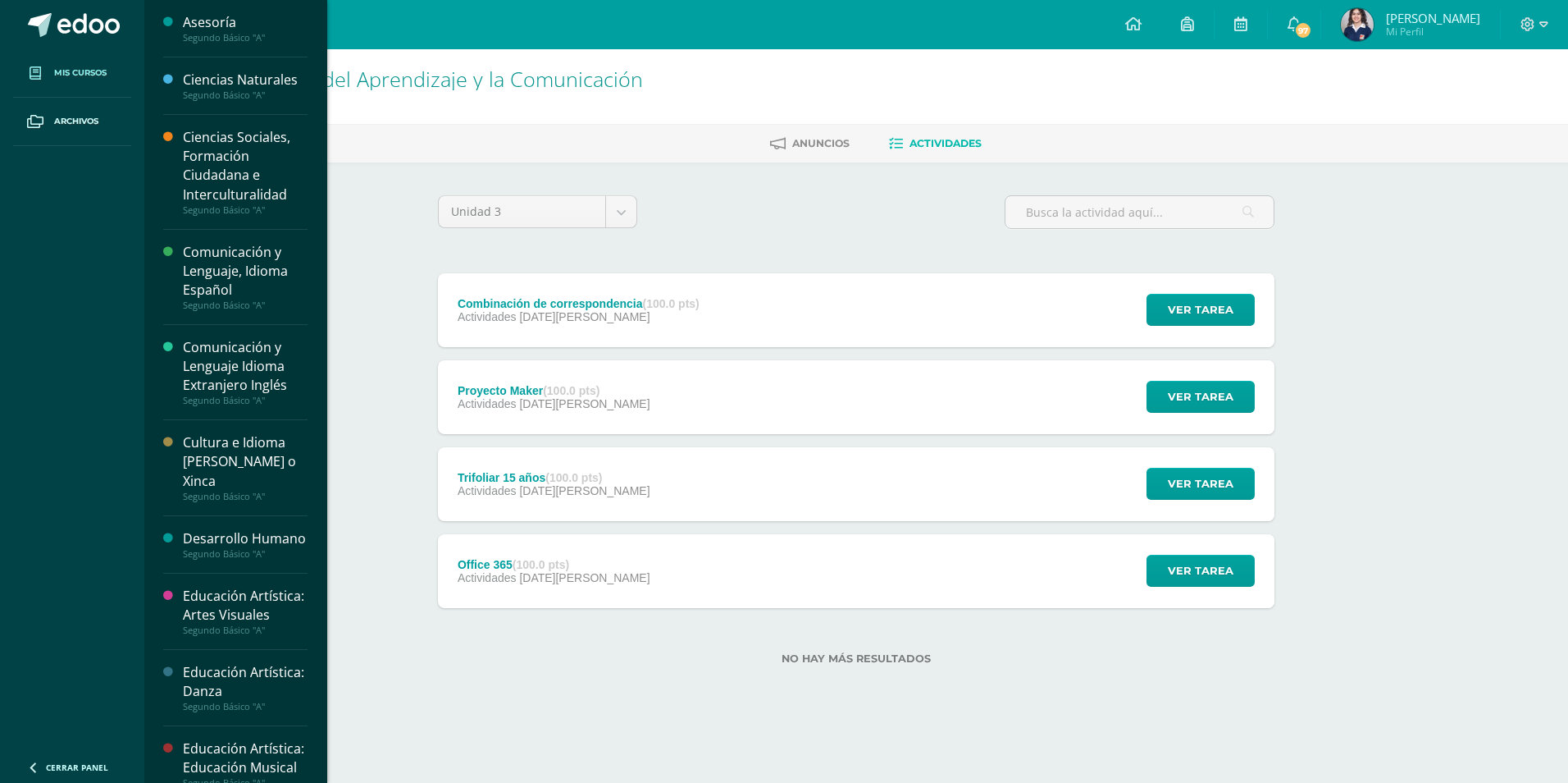
click at [69, 75] on span "Mis cursos" at bounding box center [80, 72] width 52 height 13
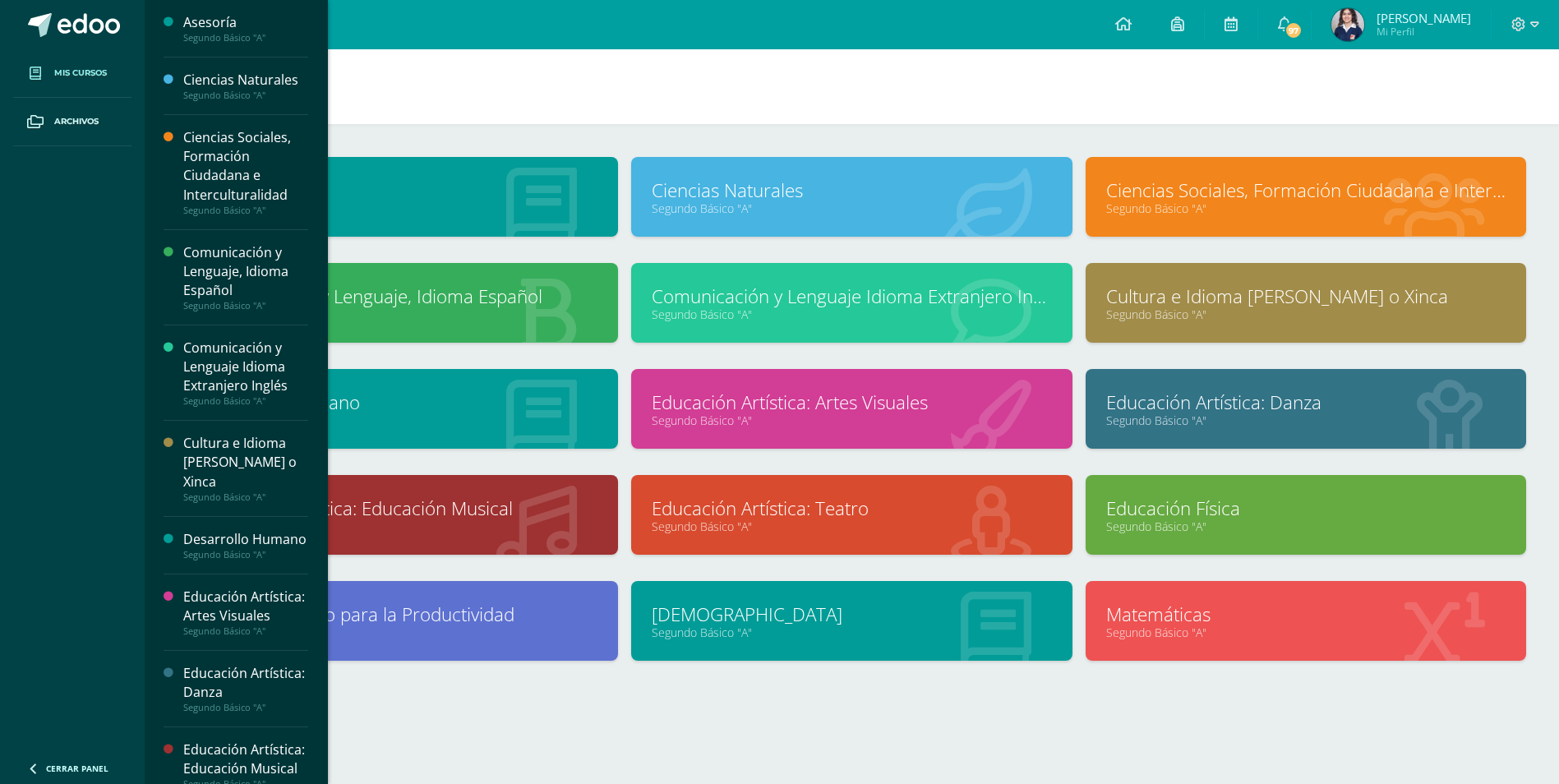
click at [734, 123] on h1 "Mis cursos" at bounding box center [852, 87] width 1375 height 75
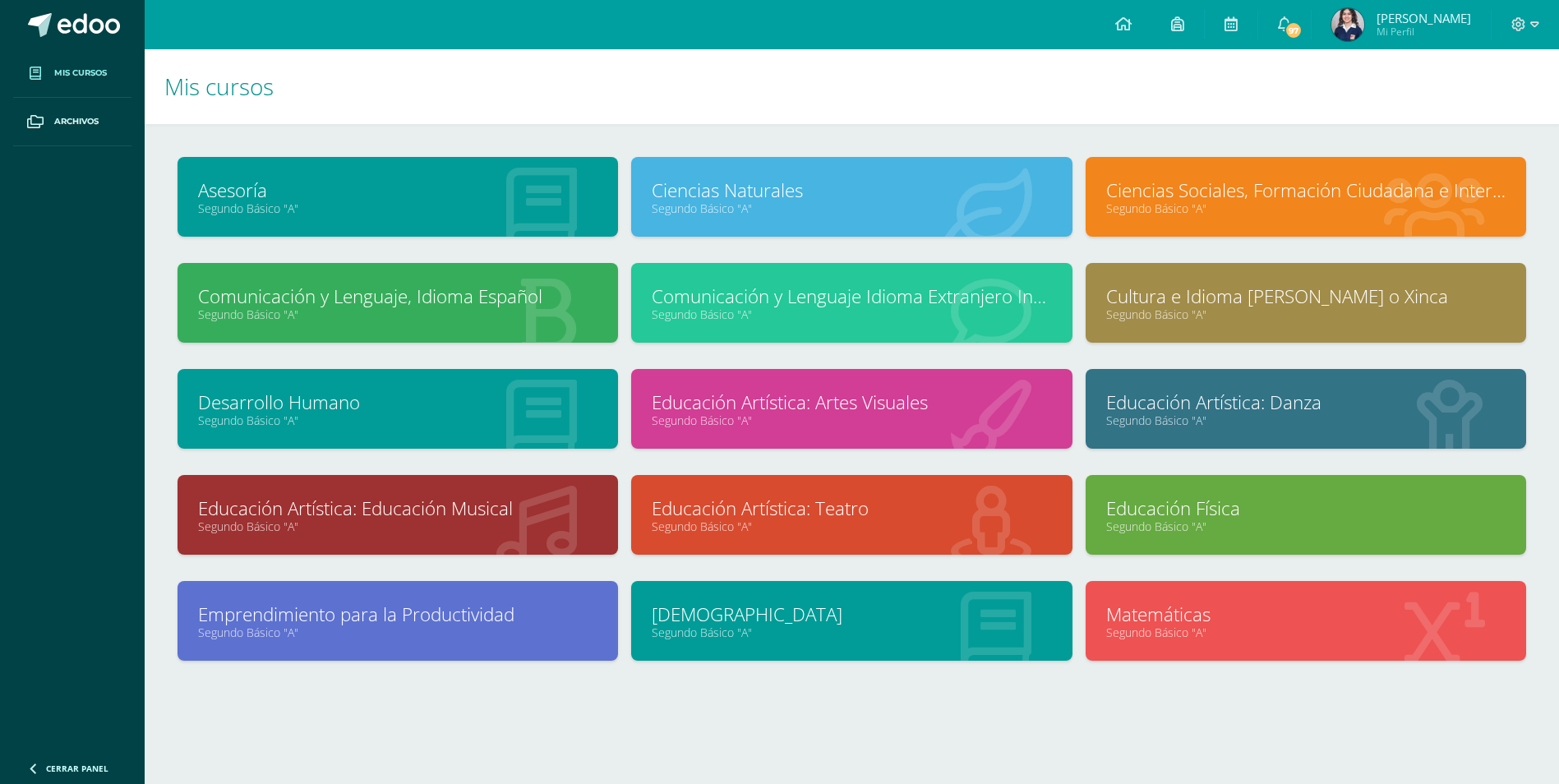
click at [53, 62] on link "Mis cursos" at bounding box center [72, 73] width 118 height 48
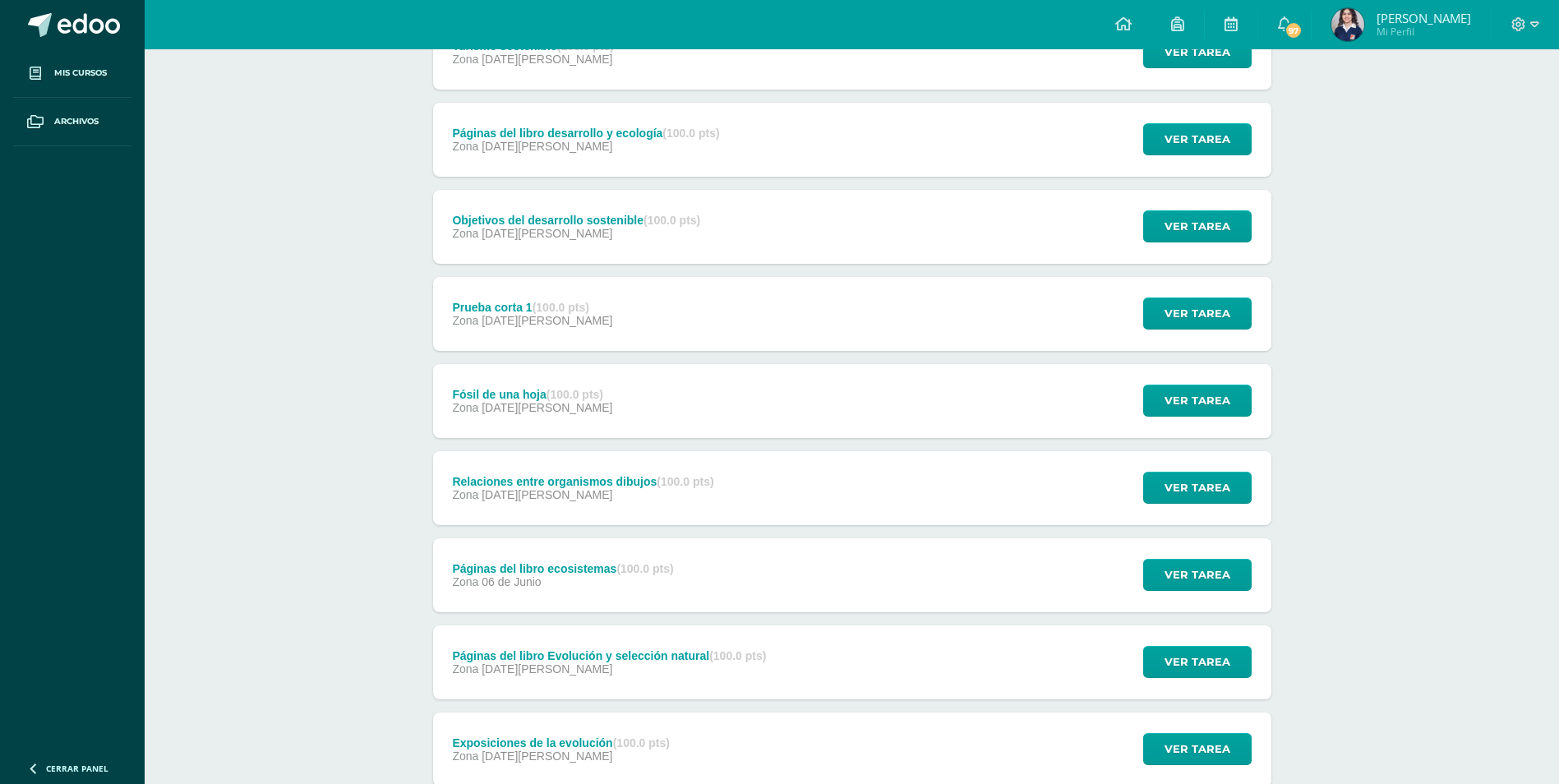
scroll to position [370, 0]
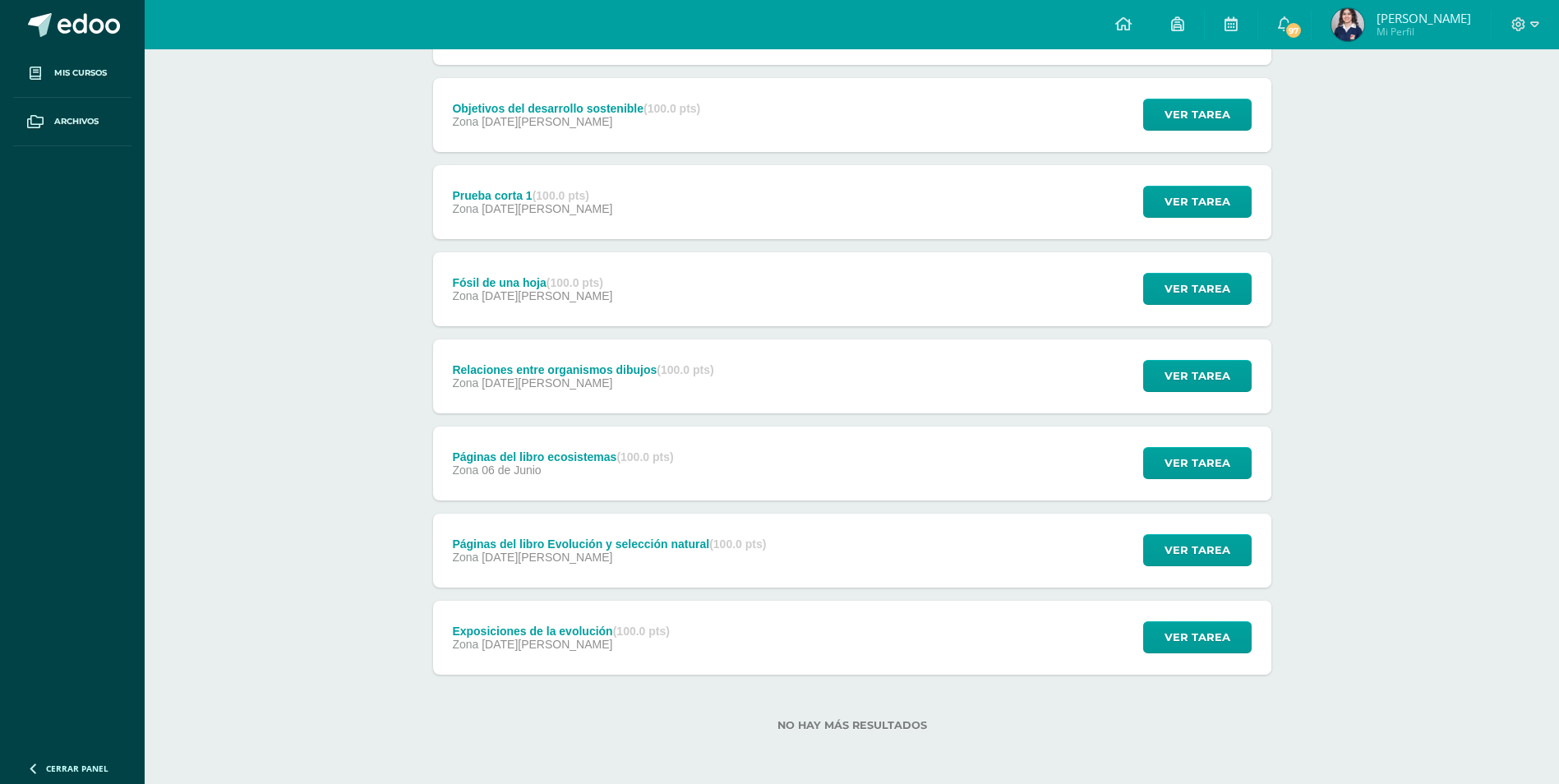
click at [743, 655] on div "Exposiciones de la evolución (100.0 pts) Zona 03 de Junio Ver tarea Exposicione…" at bounding box center [852, 637] width 839 height 74
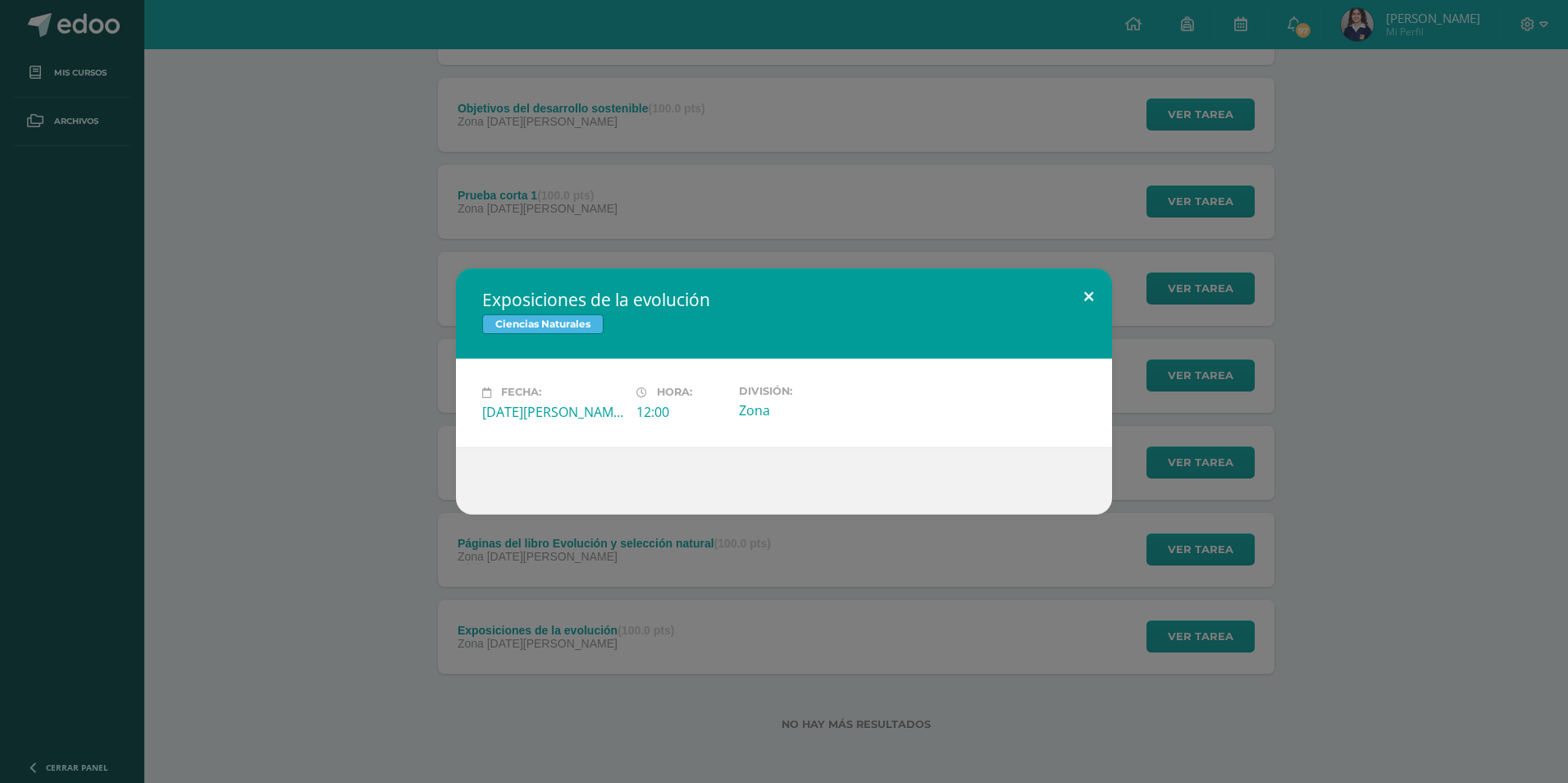
click at [1097, 292] on button at bounding box center [1089, 296] width 47 height 56
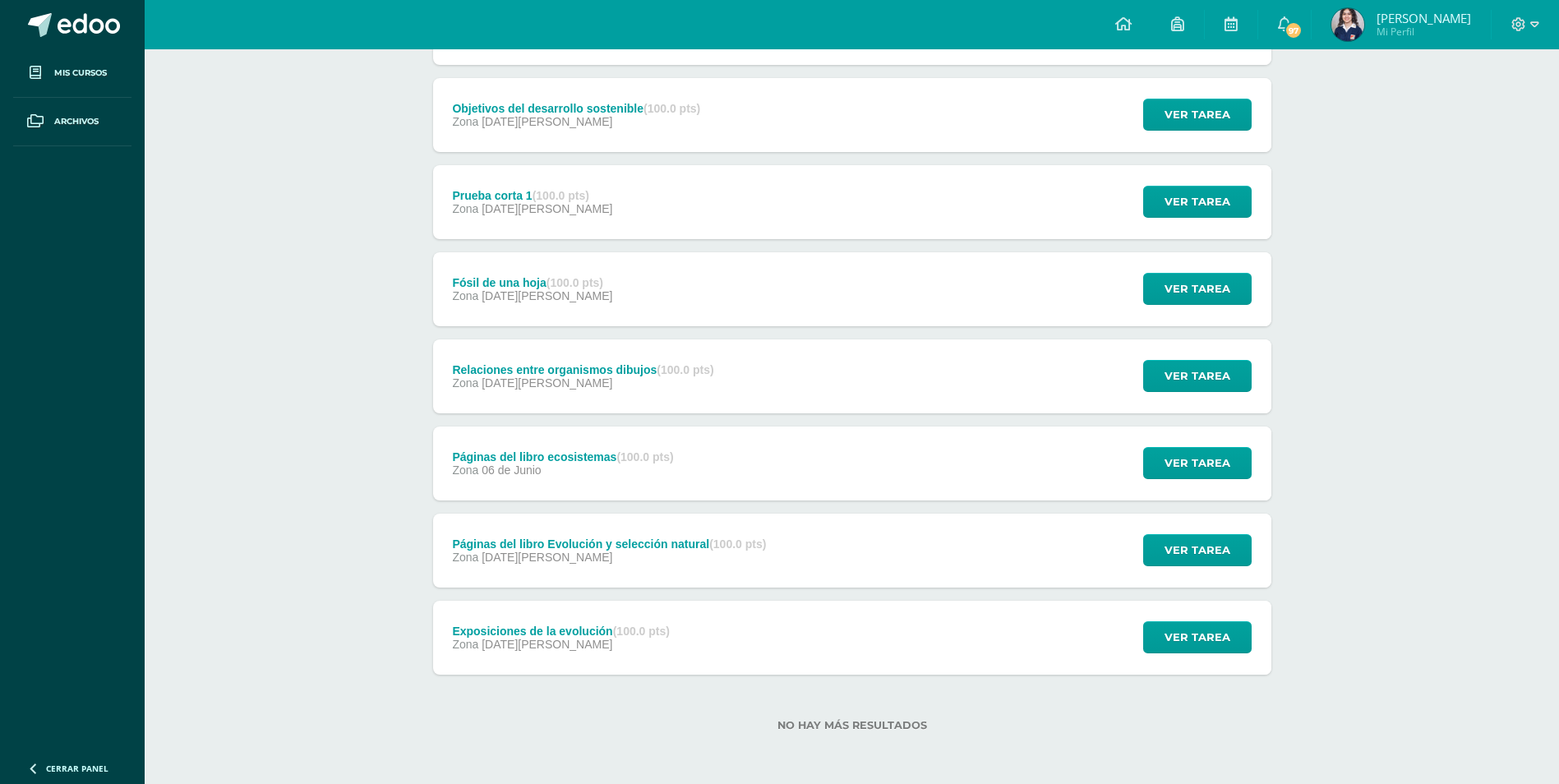
click at [697, 587] on div "Turismo sostenible (100.0 pts) Zona 30 de Julio Ver tarea Turismo sostenible Ci…" at bounding box center [852, 288] width 839 height 770
click at [699, 552] on div "Zona 05 de Junio" at bounding box center [609, 557] width 314 height 13
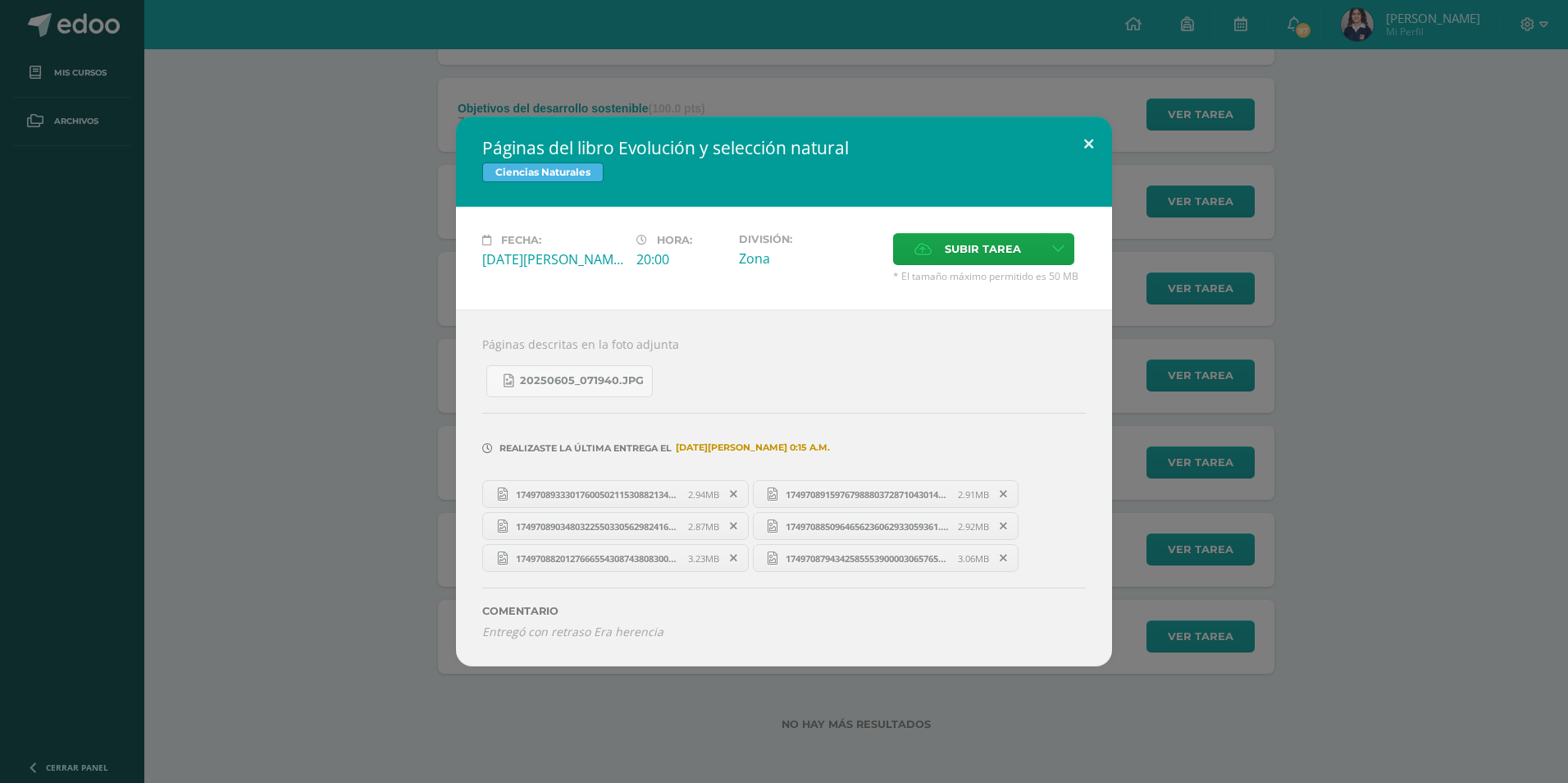
click at [1093, 135] on button at bounding box center [1089, 144] width 47 height 56
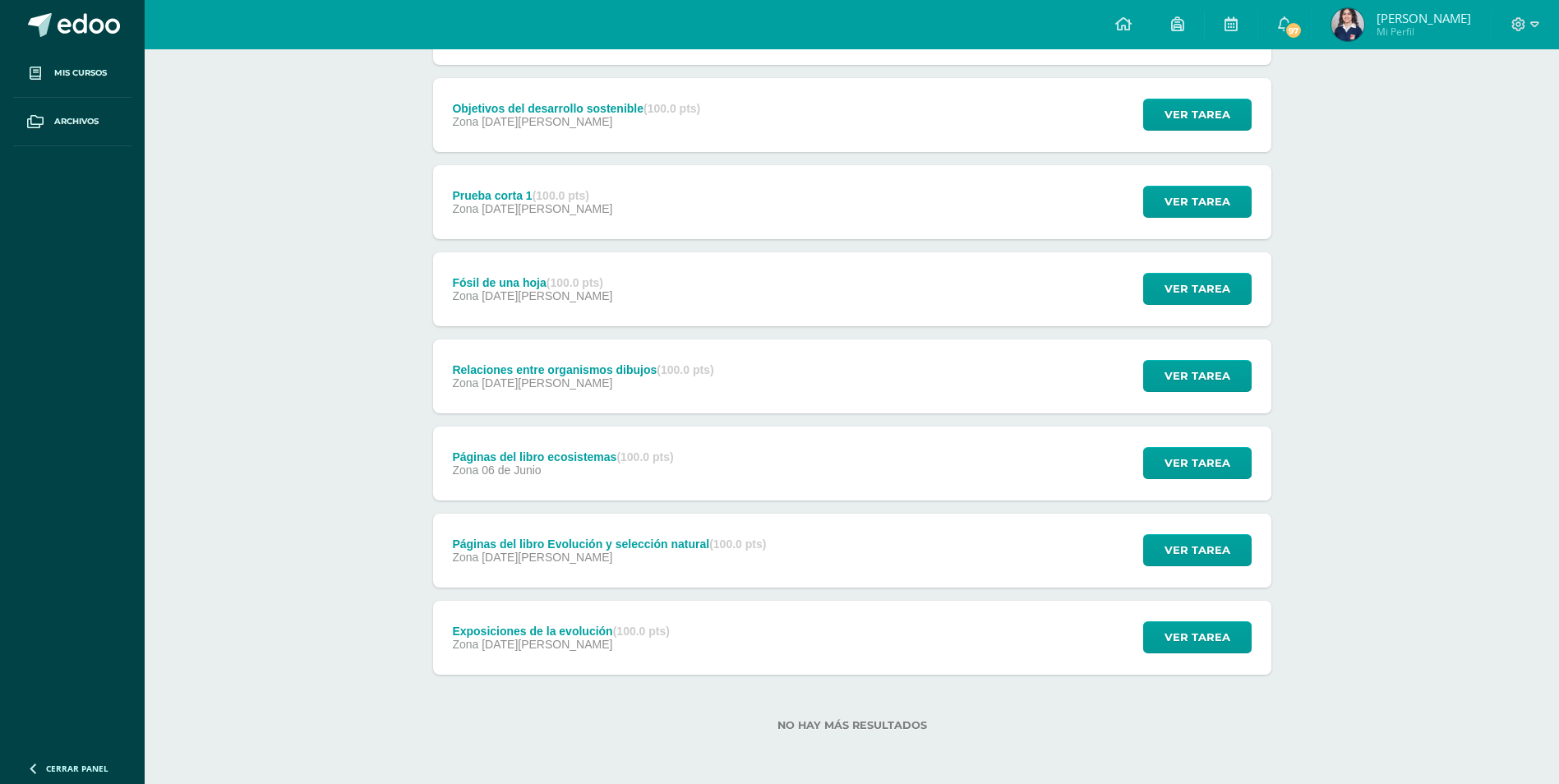
click at [786, 484] on div "Páginas del libro ecosistemas (100.0 pts) Zona 06 de Junio Ver tarea Páginas de…" at bounding box center [852, 463] width 839 height 74
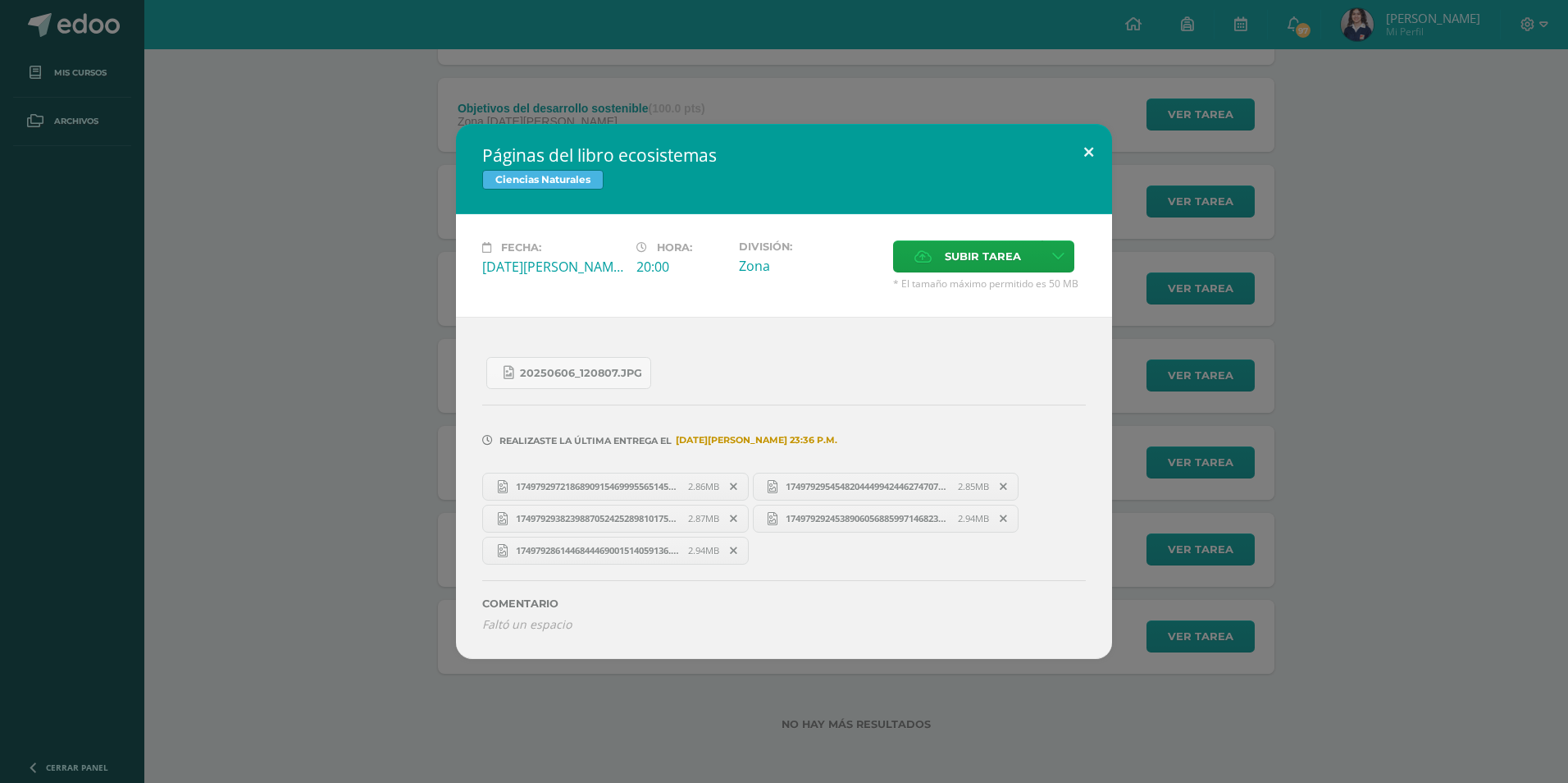
click at [1078, 155] on button at bounding box center [1089, 152] width 47 height 56
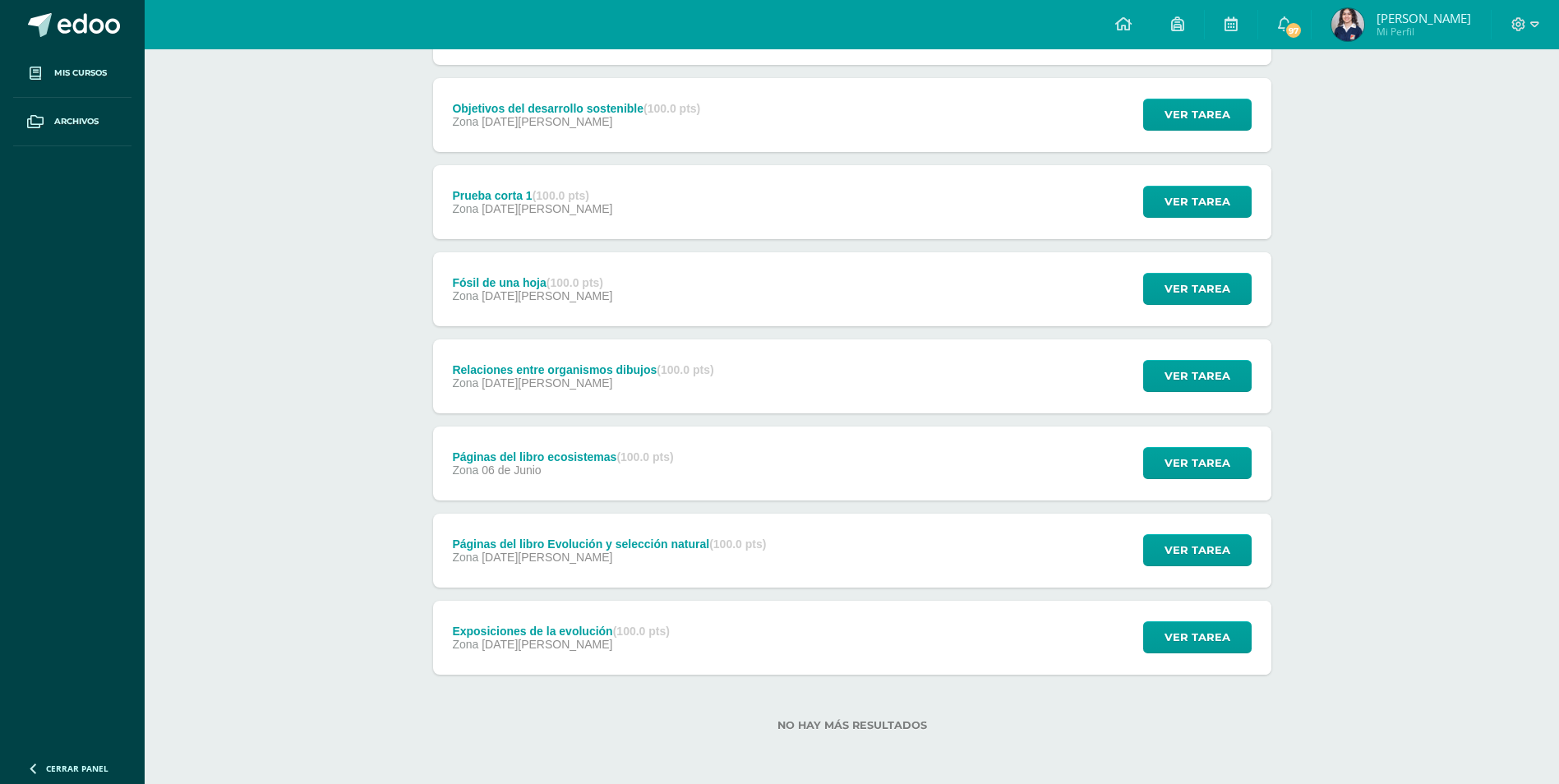
click at [619, 360] on div "Relaciones entre organismos dibujos (100.0 pts) Zona 13 de Junio" at bounding box center [583, 376] width 301 height 74
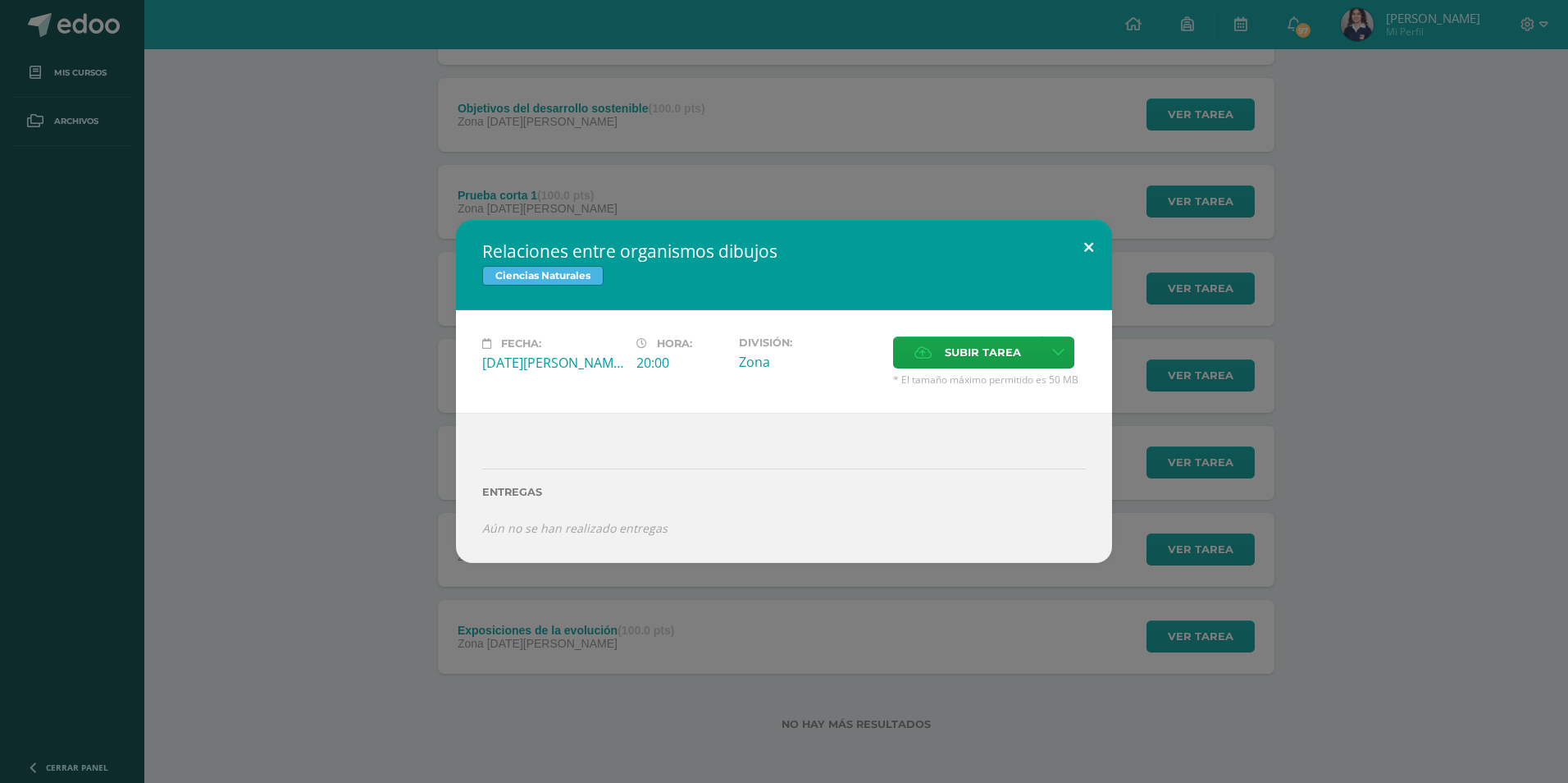
click at [1092, 245] on button at bounding box center [1089, 248] width 47 height 56
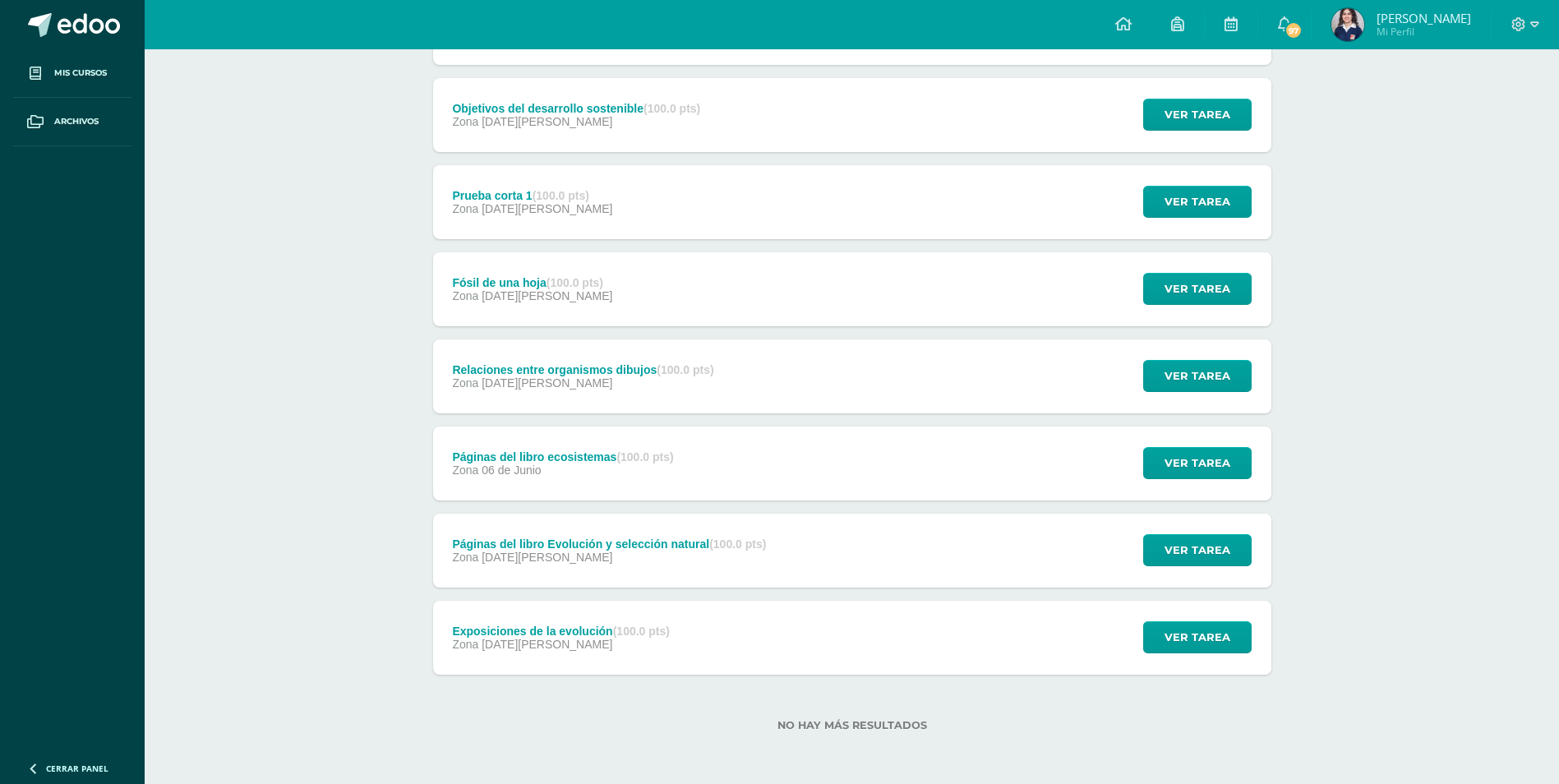
click at [604, 293] on div "Zona 02 de Julio" at bounding box center [532, 295] width 160 height 13
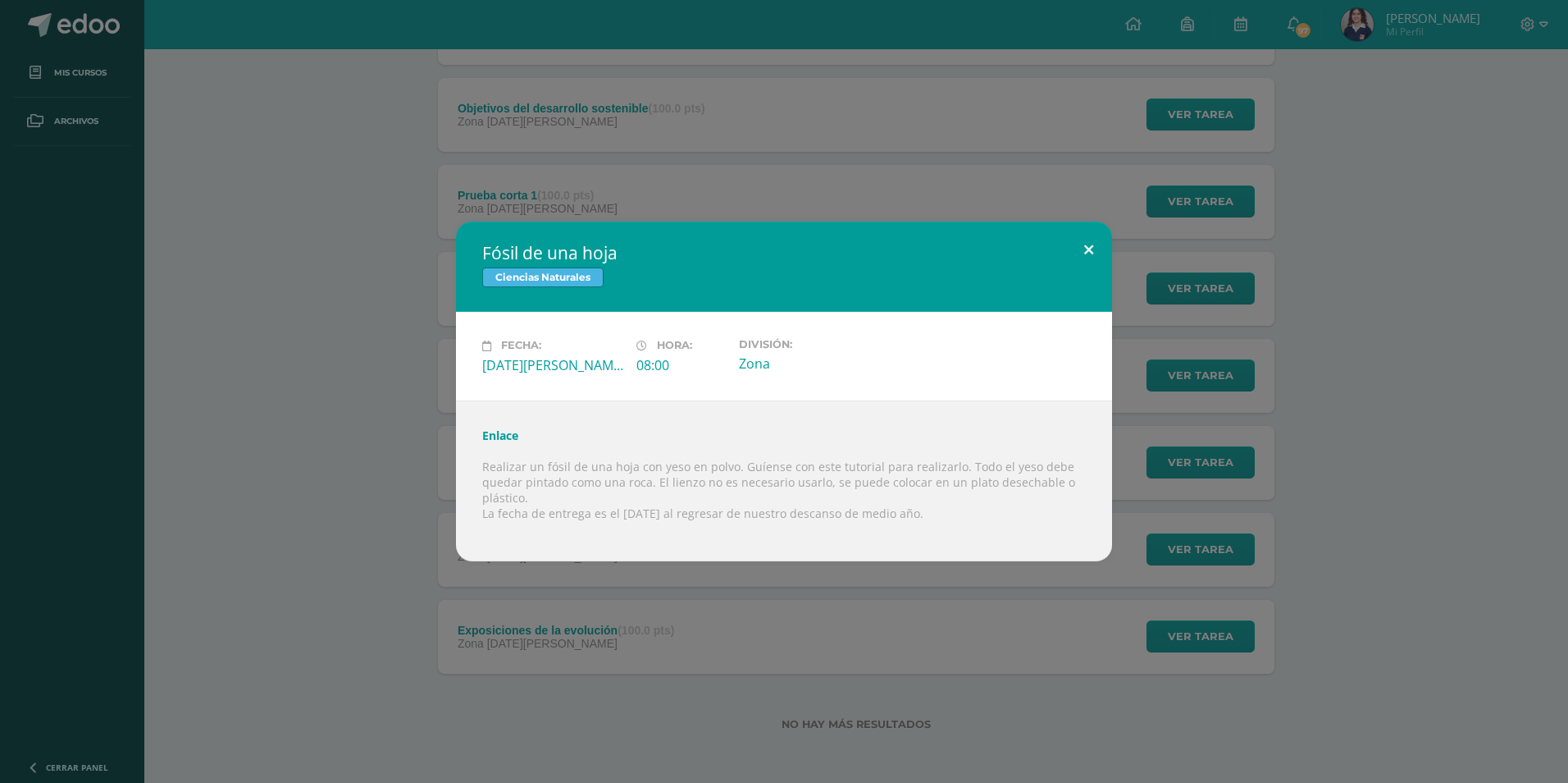
click at [1094, 258] on button at bounding box center [1089, 250] width 47 height 56
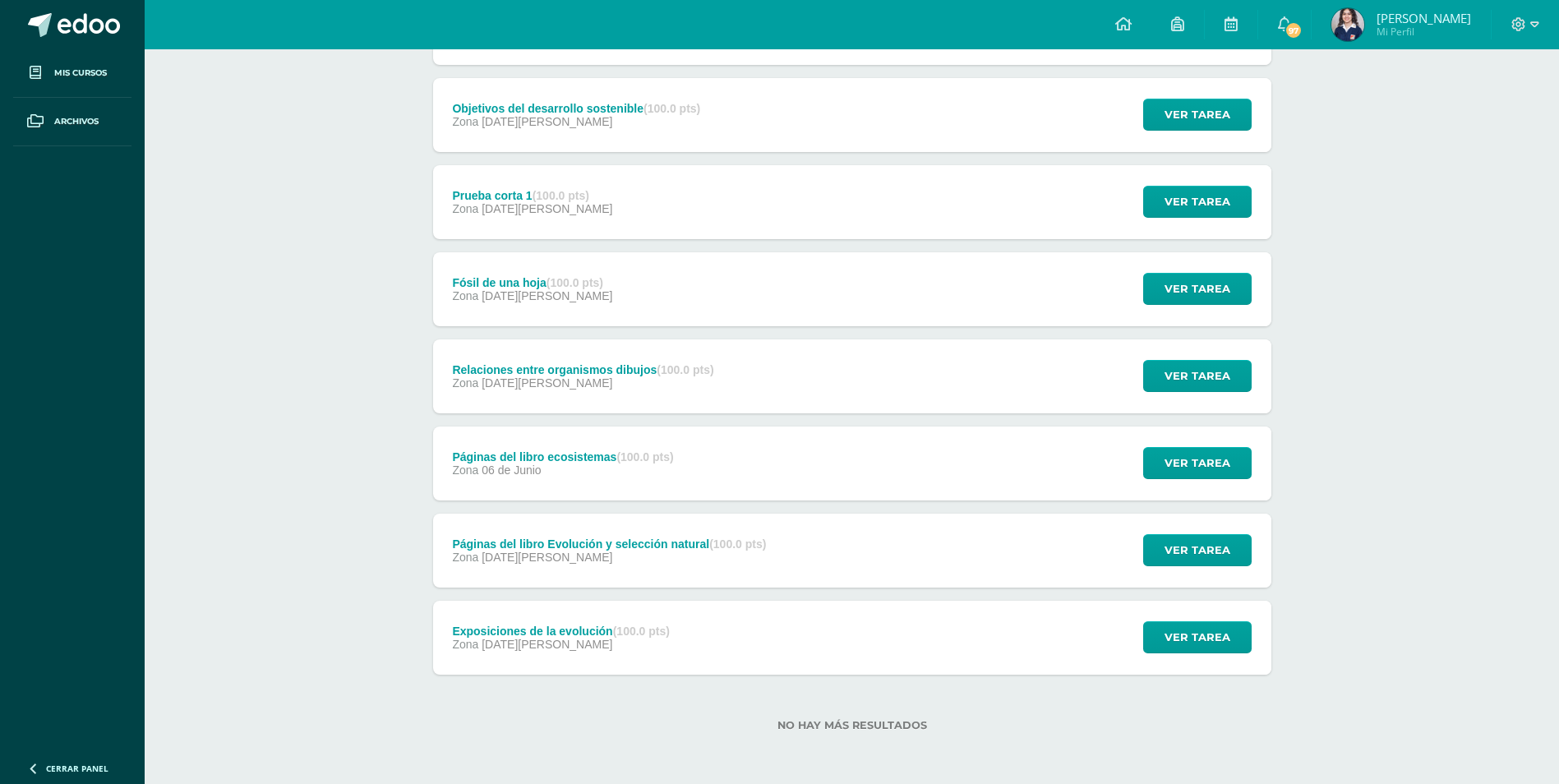
click at [547, 228] on div "Prueba corta 1 (100.0 pts) Zona 08 de Julio" at bounding box center [532, 202] width 199 height 74
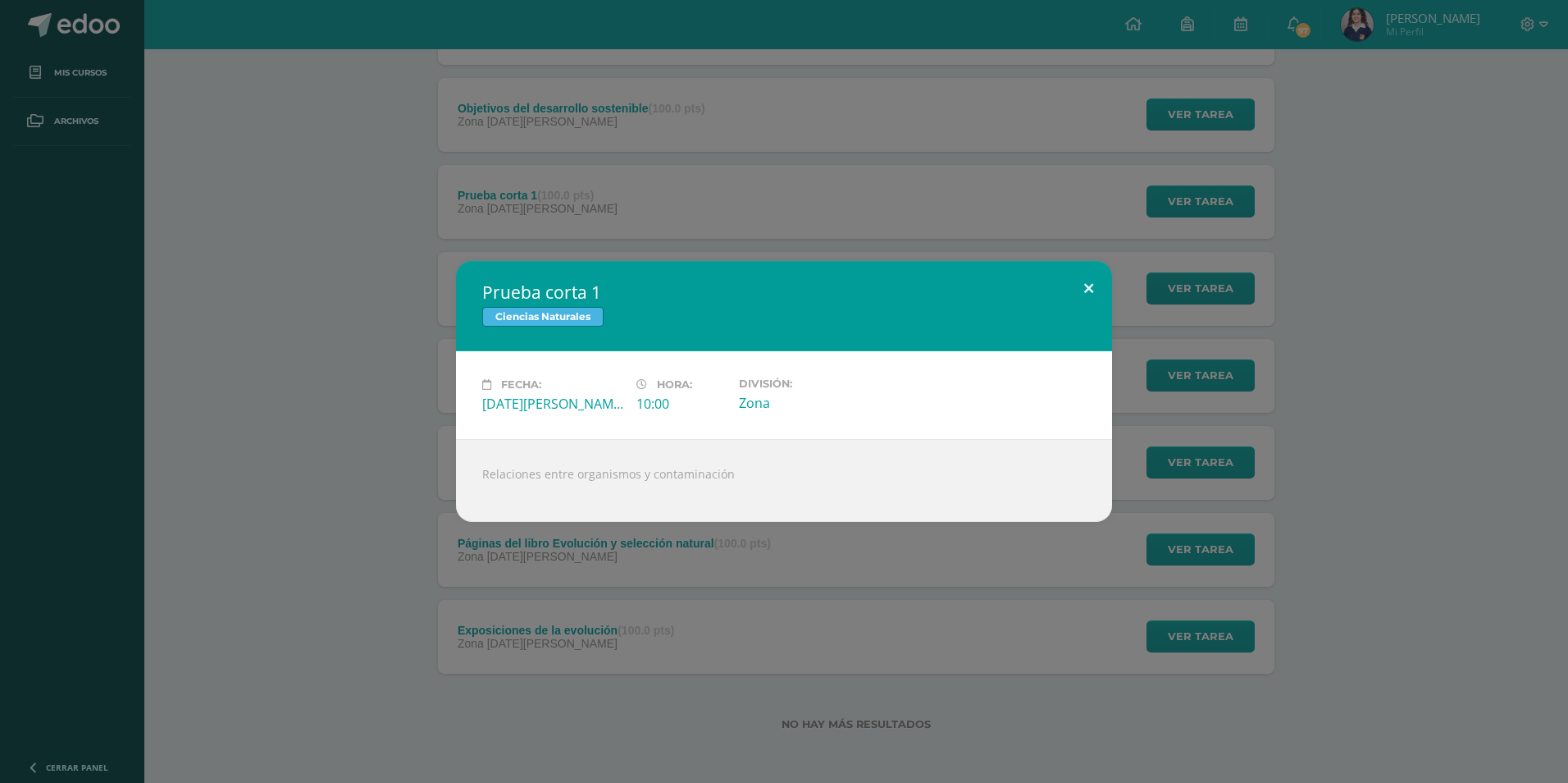
click at [1098, 292] on button at bounding box center [1089, 289] width 47 height 56
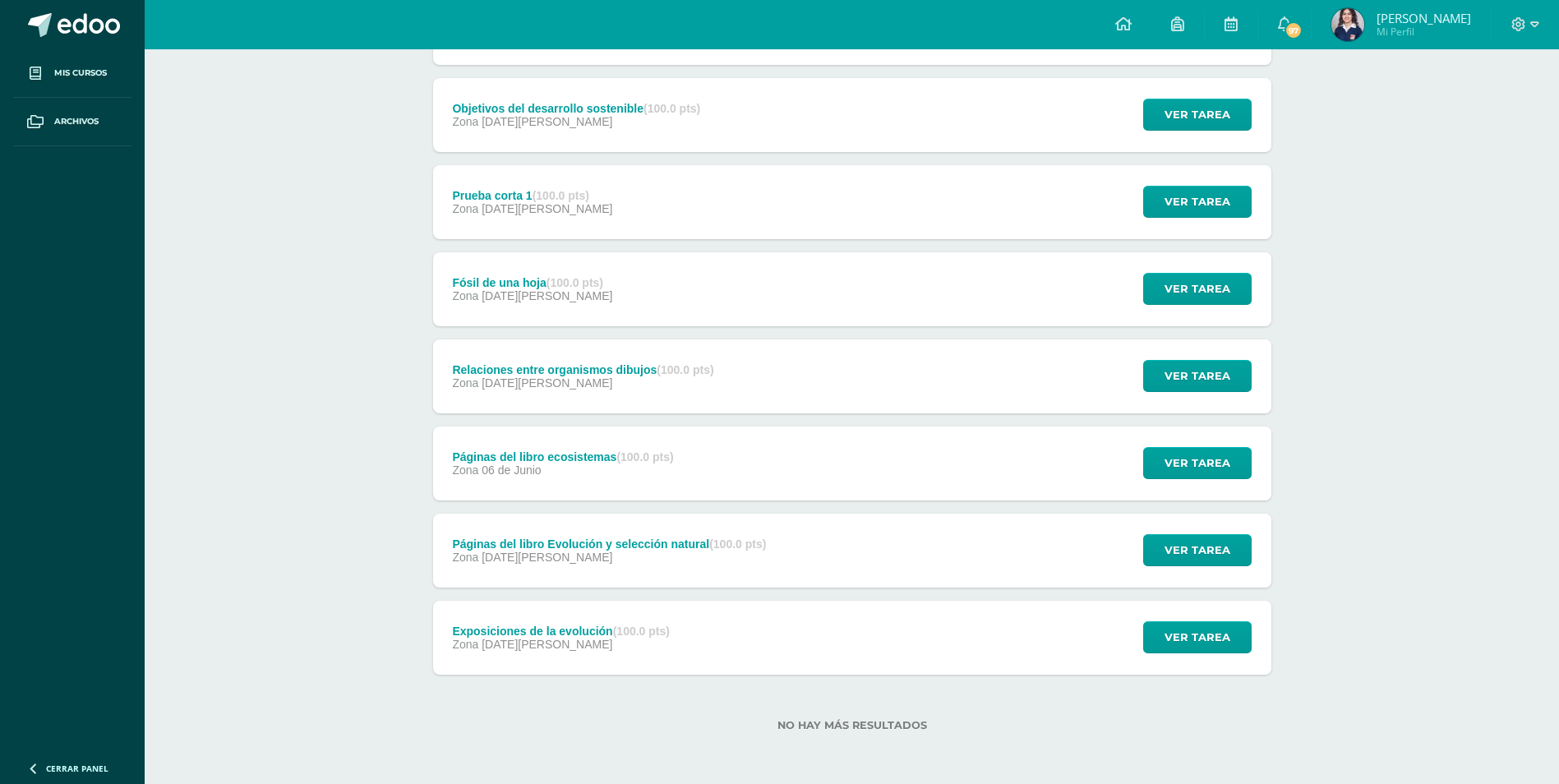
click at [676, 128] on div "Objetivos del desarrollo sostenible (100.0 pts) Zona 16 de Julio" at bounding box center [576, 114] width 288 height 74
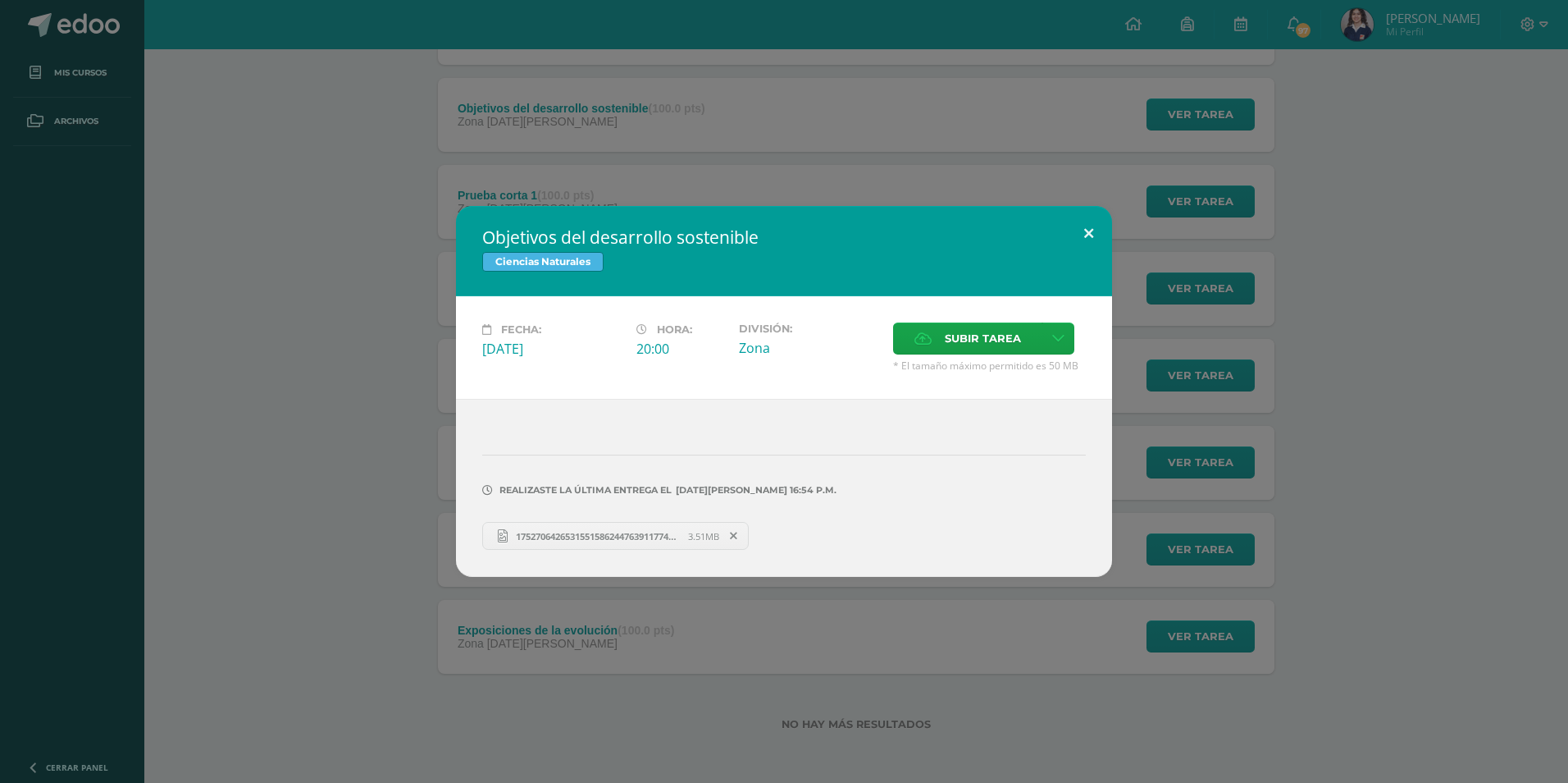
click at [1079, 221] on button at bounding box center [1089, 234] width 47 height 56
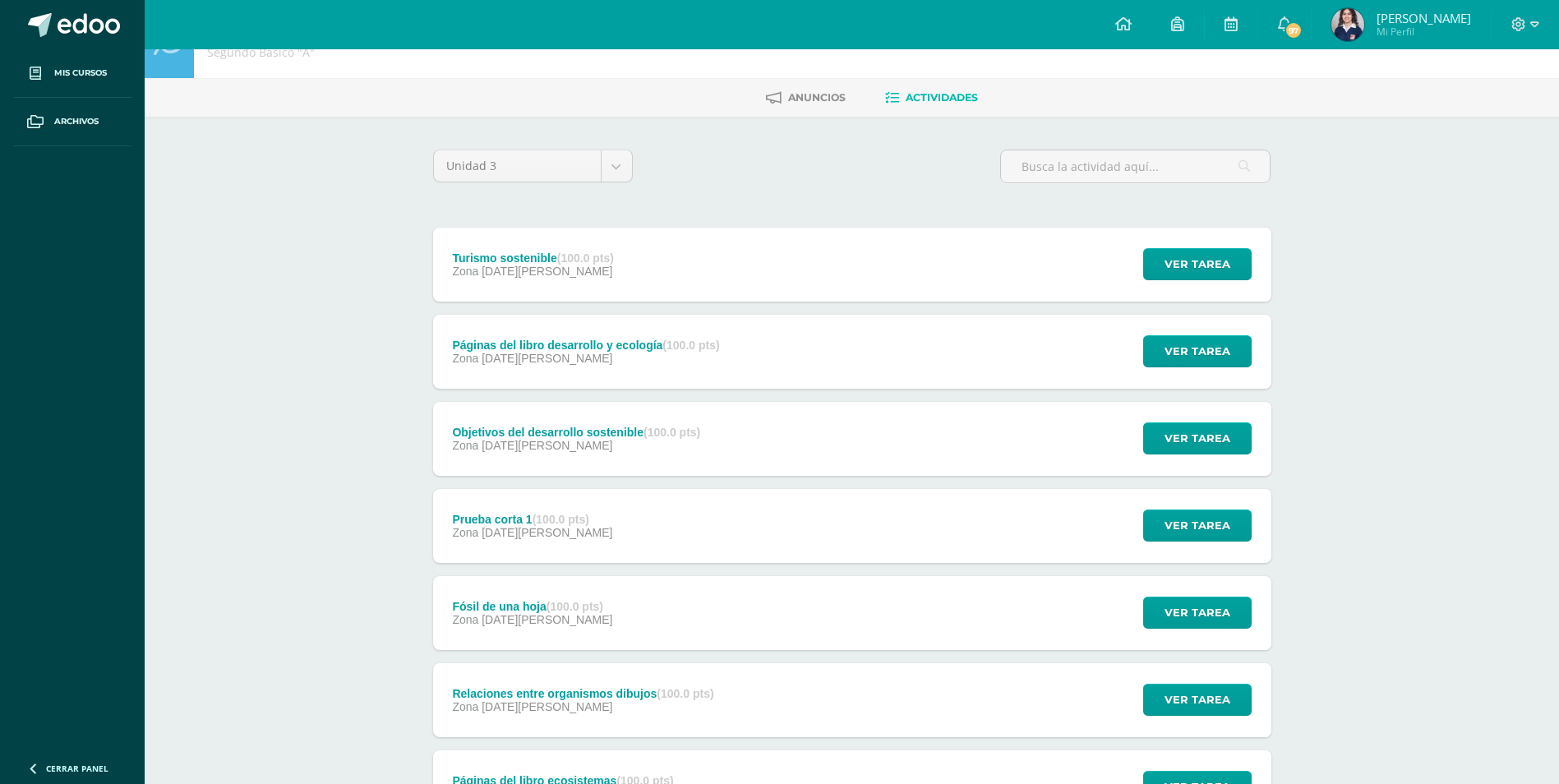
scroll to position [0, 0]
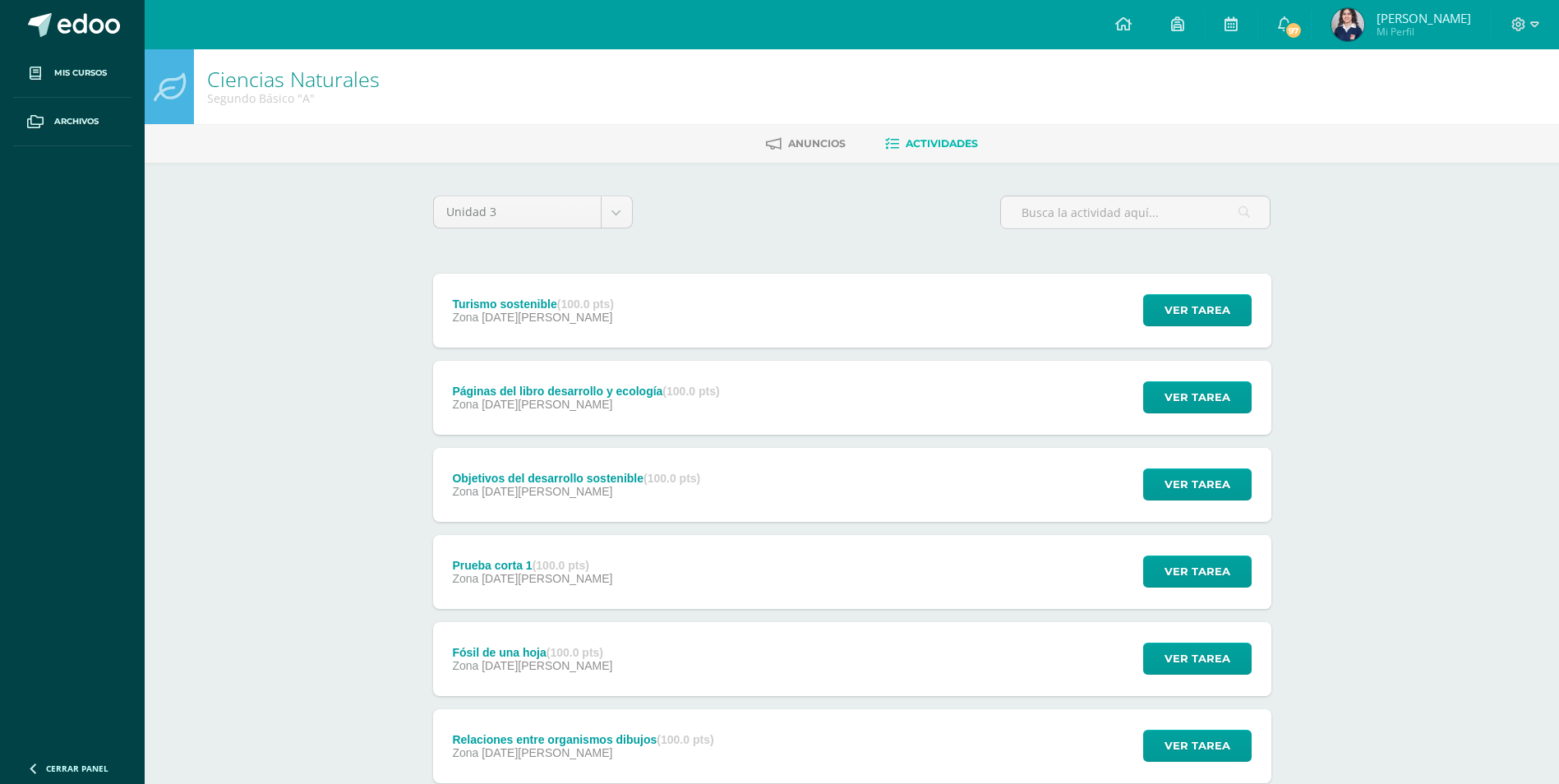
click at [635, 392] on div "Páginas del libro desarrollo y ecología (100.0 pts)" at bounding box center [585, 391] width 267 height 13
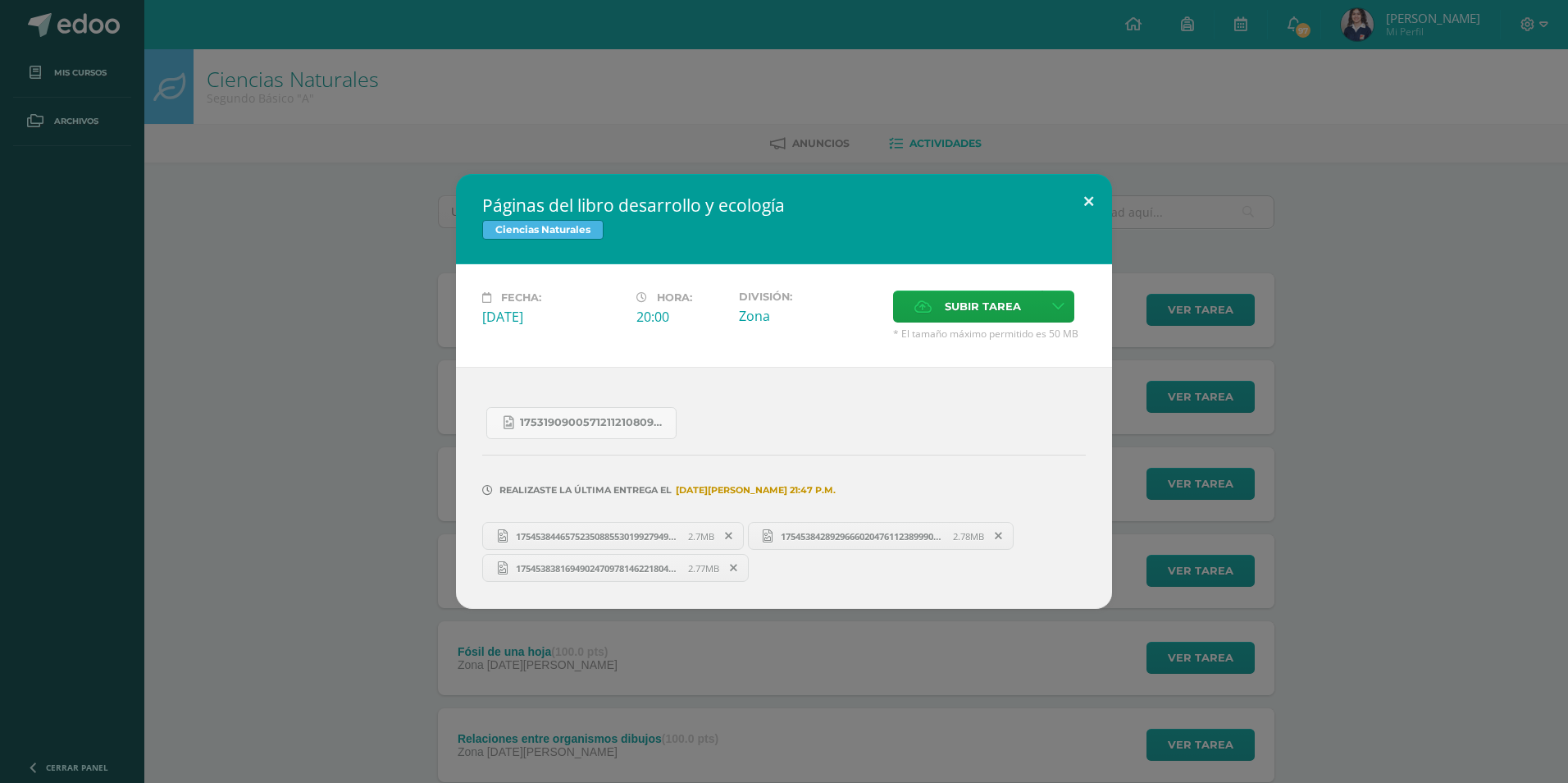
click at [1075, 191] on button at bounding box center [1089, 202] width 47 height 56
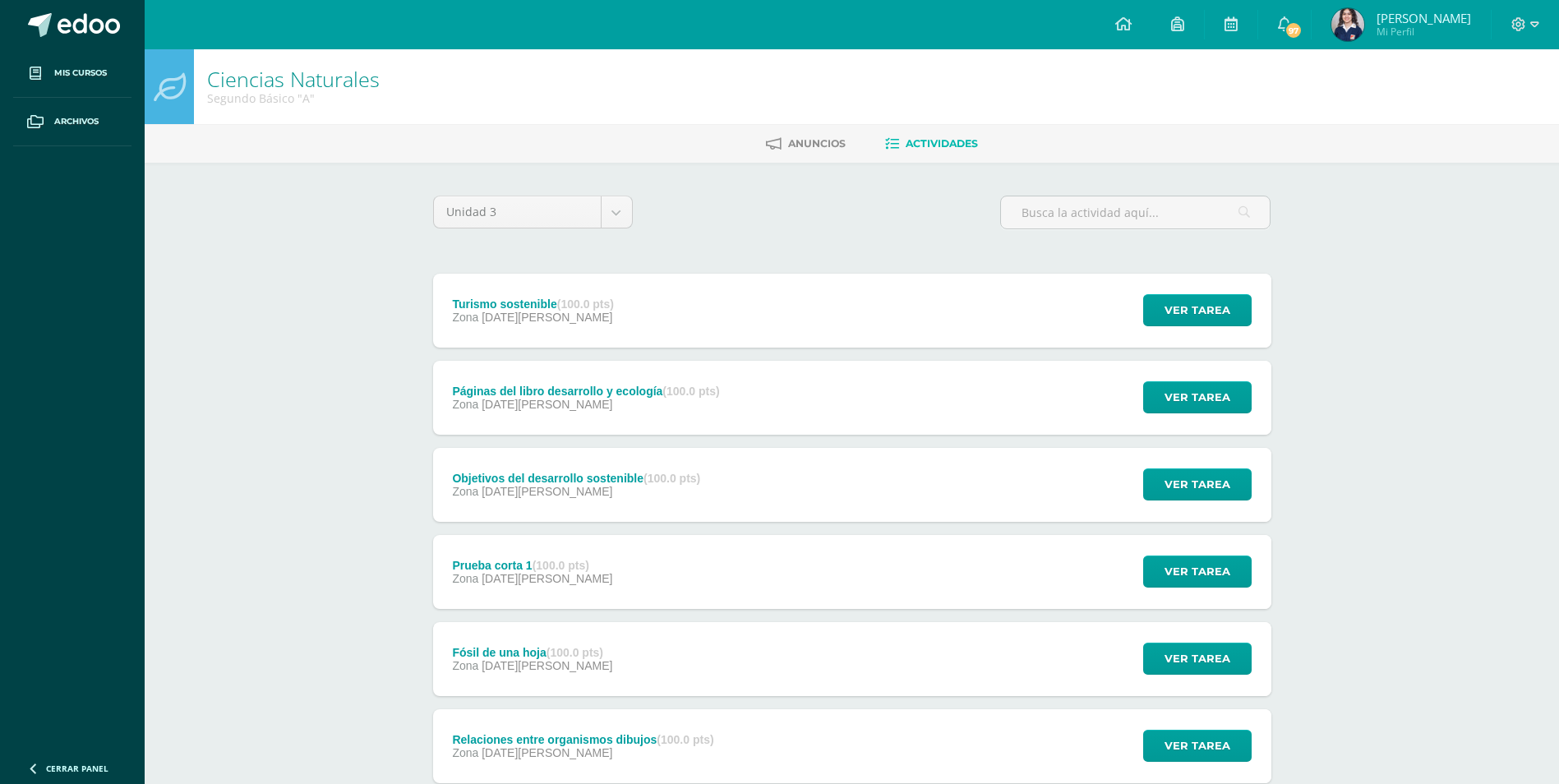
click at [539, 307] on div "Turismo sostenible (100.0 pts)" at bounding box center [532, 303] width 162 height 13
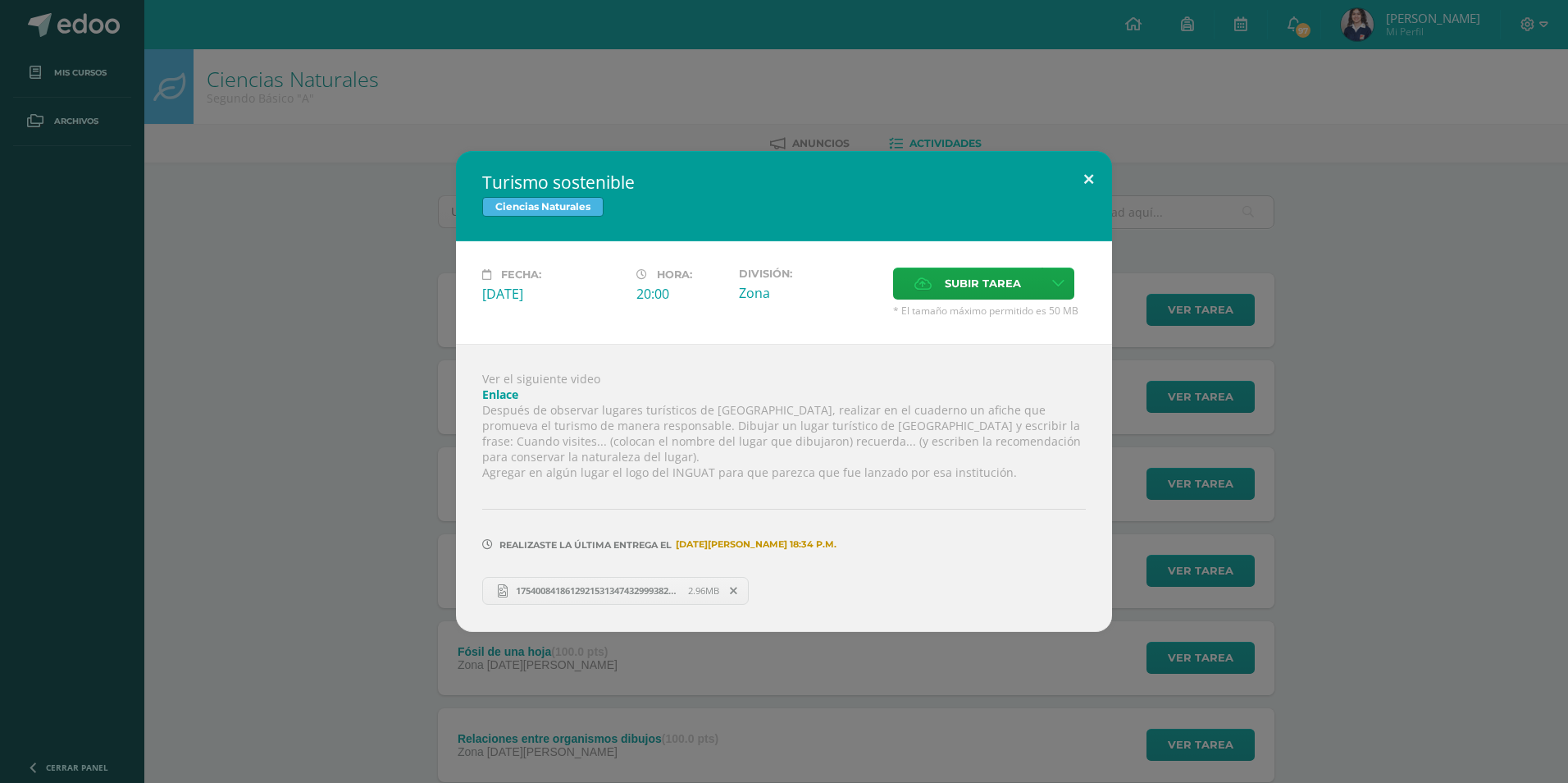
click at [1086, 184] on button at bounding box center [1089, 179] width 47 height 56
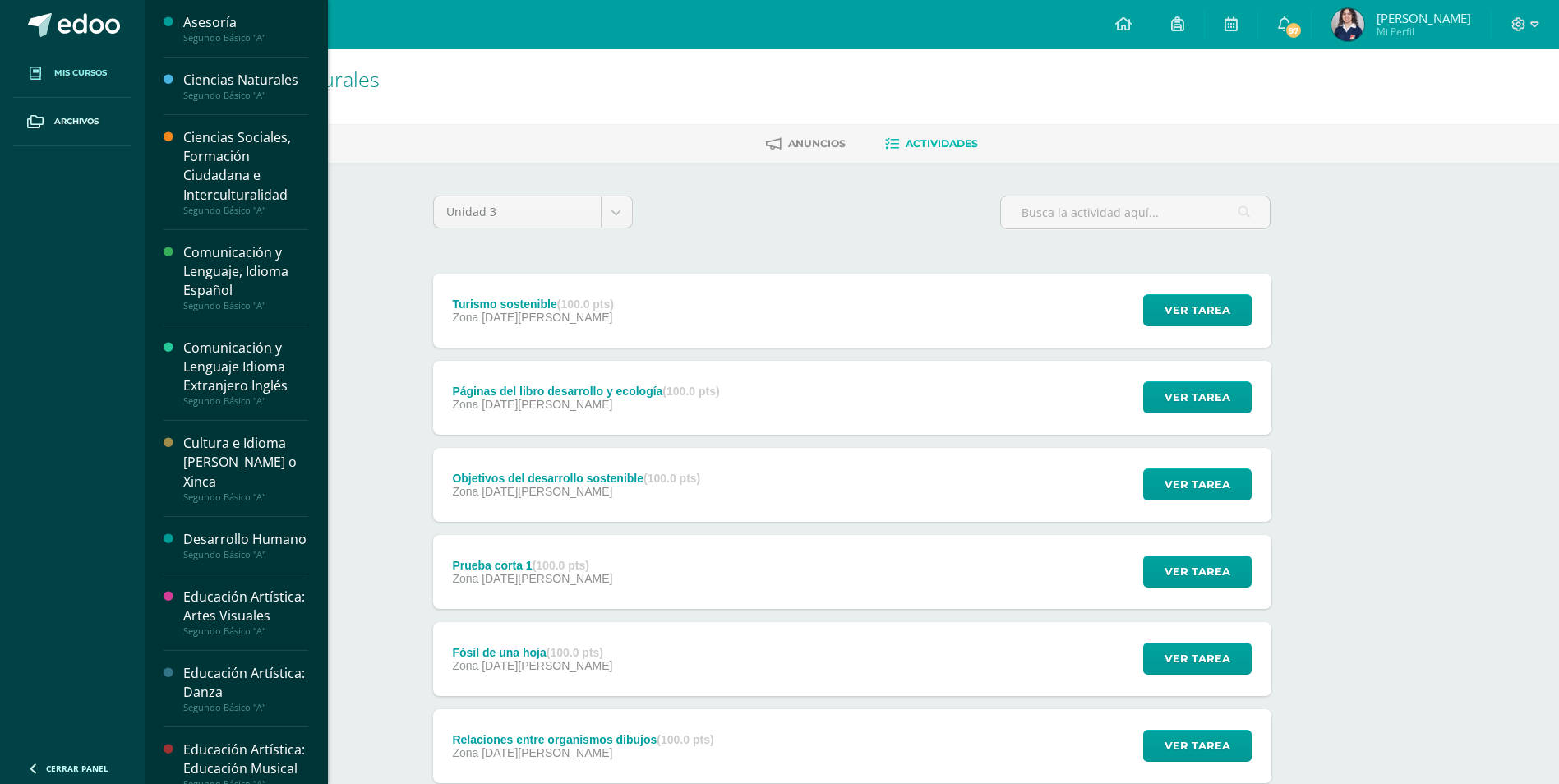
click at [48, 61] on span at bounding box center [35, 73] width 30 height 30
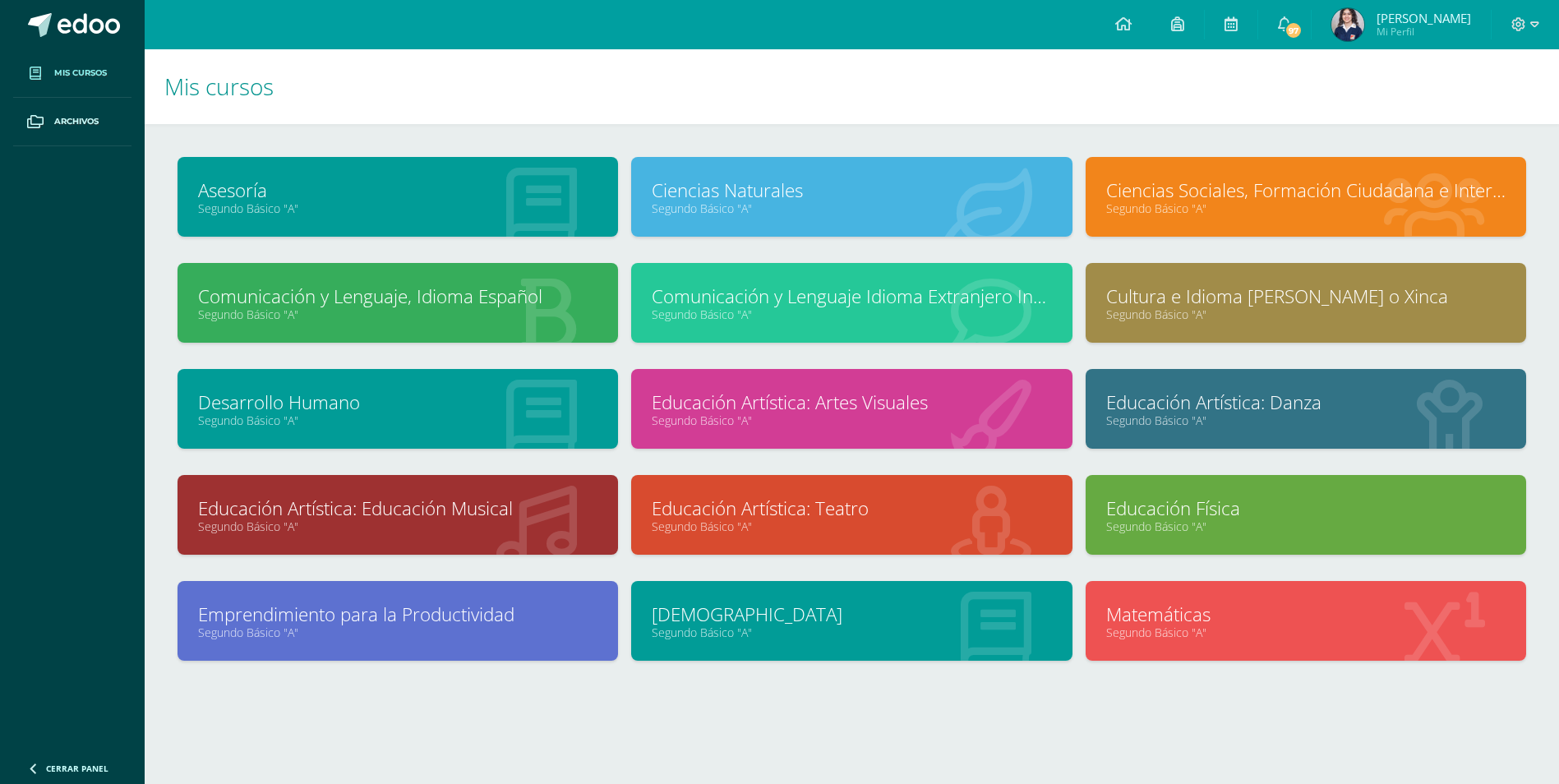
click at [1262, 202] on link "Ciencias Sociales, Formación Ciudadana e Interculturalidad" at bounding box center [1305, 190] width 400 height 25
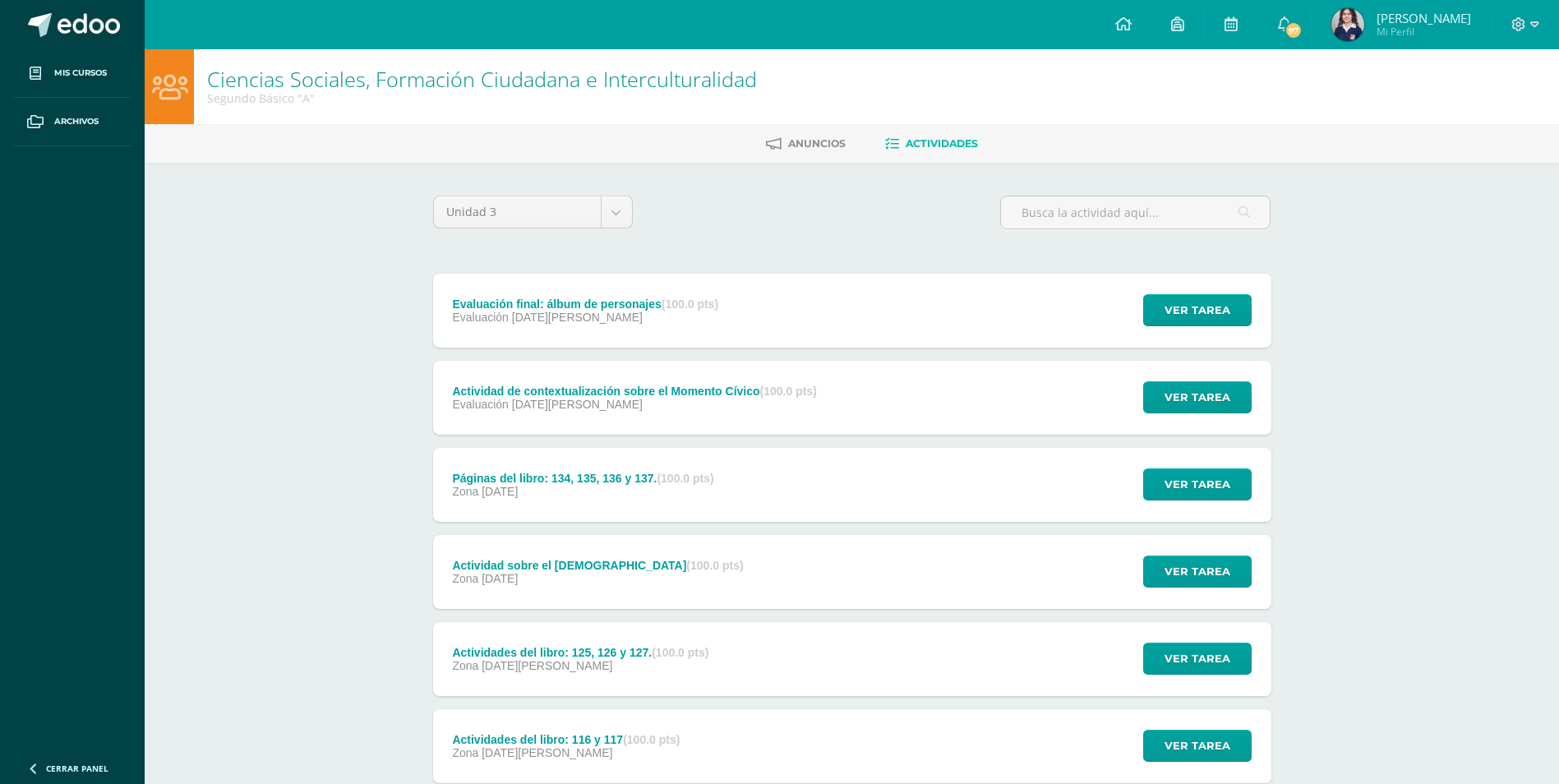
click at [882, 306] on div "Evaluación final: álbum de personajes (100.0 pts) Evaluación 08 de Agosto Ver t…" at bounding box center [852, 310] width 839 height 74
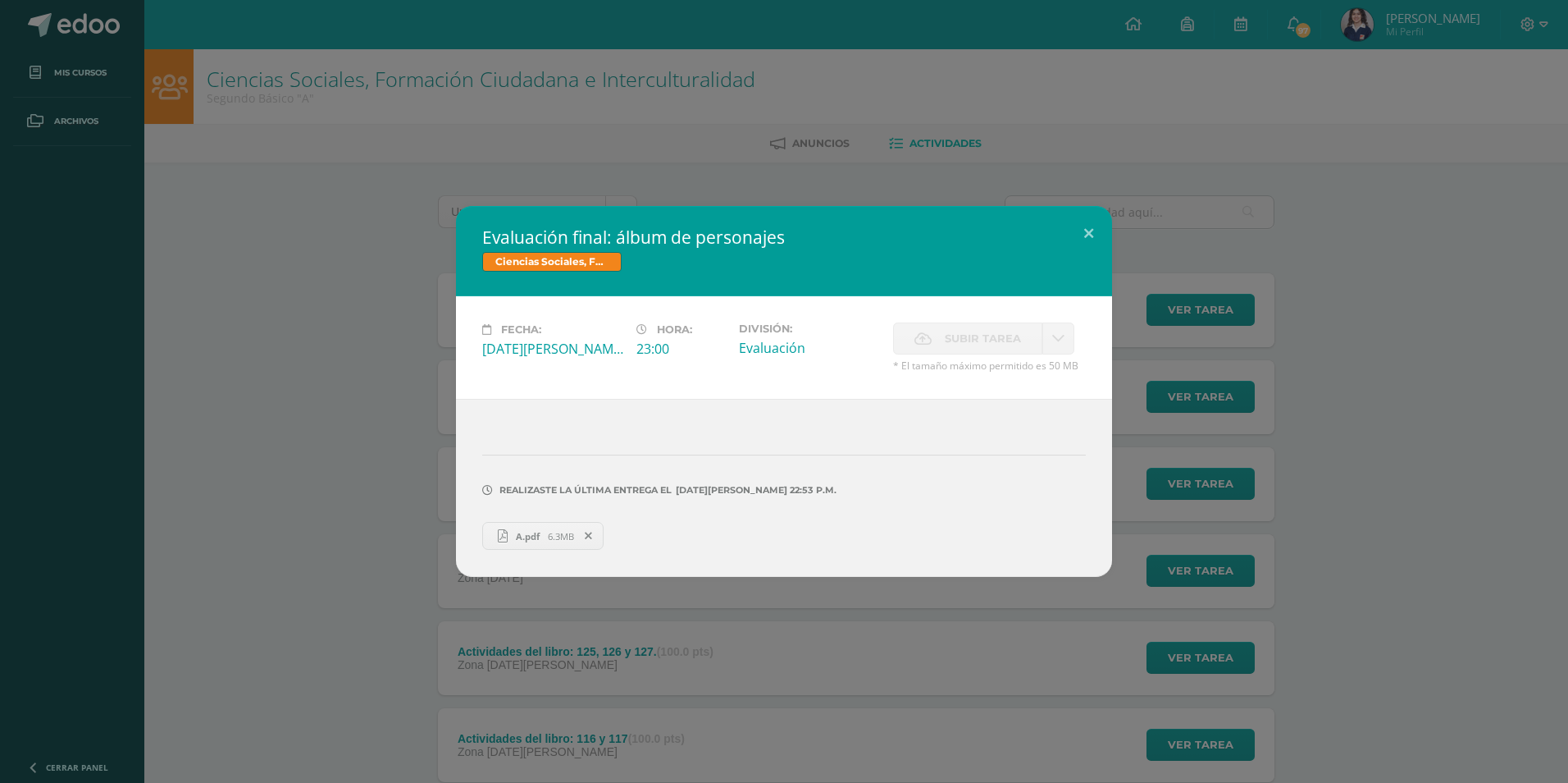
click at [1394, 106] on div "Evaluación final: álbum de personajes Ciencias Sociales, Formación Ciudadana e …" at bounding box center [784, 391] width 1568 height 783
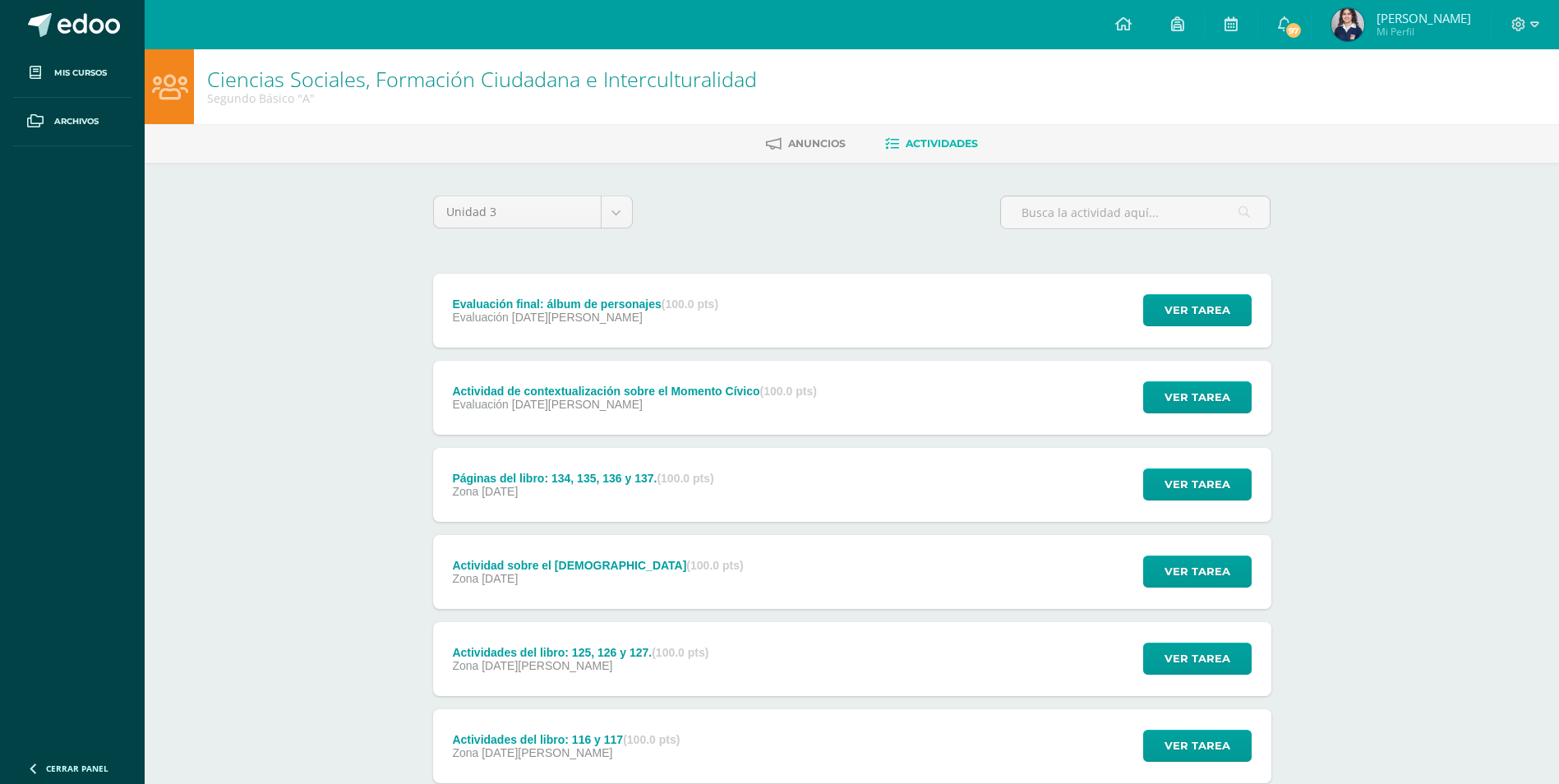
click at [463, 416] on div "Actividad de contextualización sobre el Momento Cívico (100.0 pts) Evaluación 0…" at bounding box center [634, 398] width 403 height 74
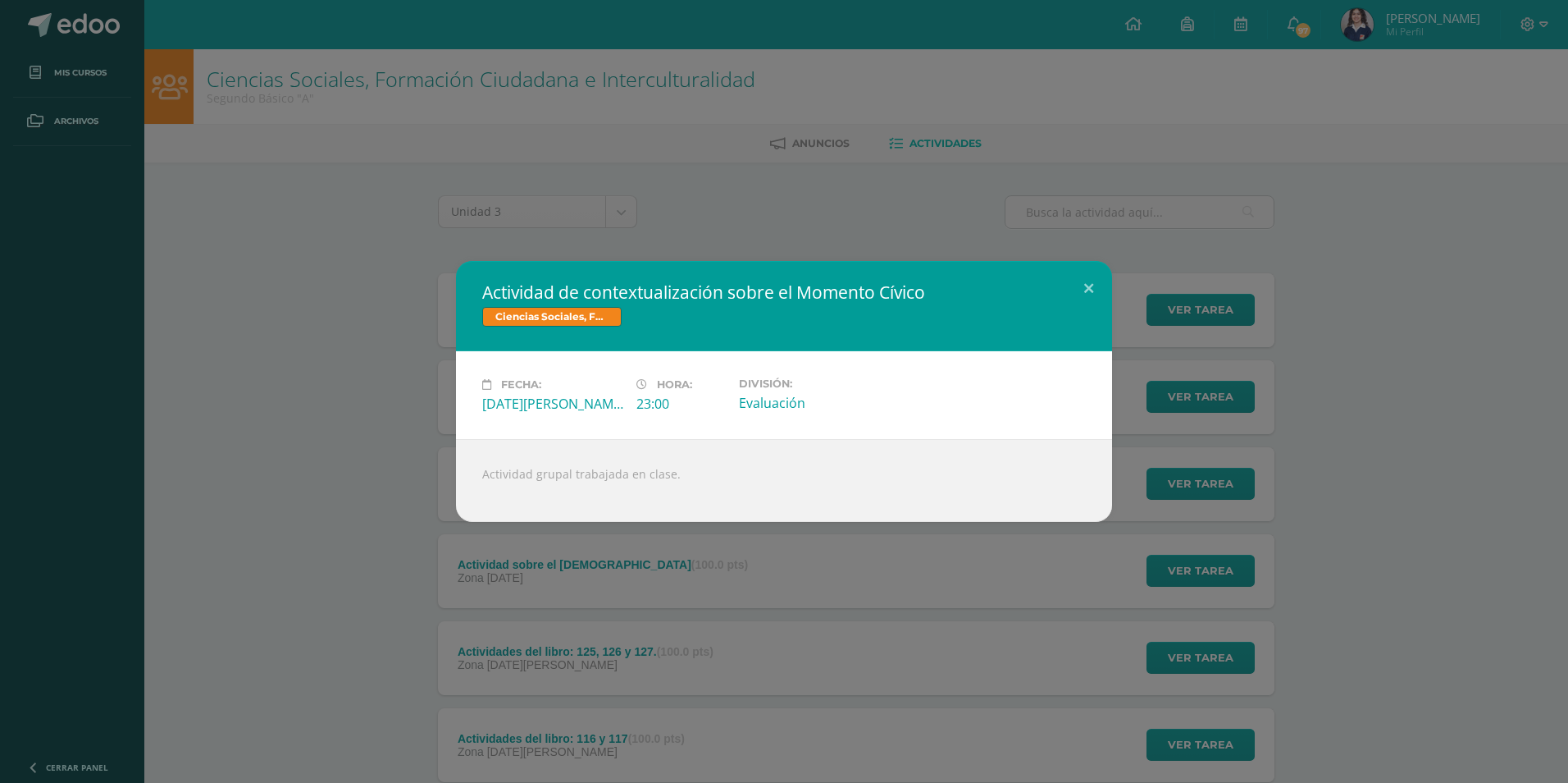
click at [904, 148] on div "Actividad de contextualización sobre el Momento Cívico Ciencias Sociales, Forma…" at bounding box center [784, 391] width 1568 height 783
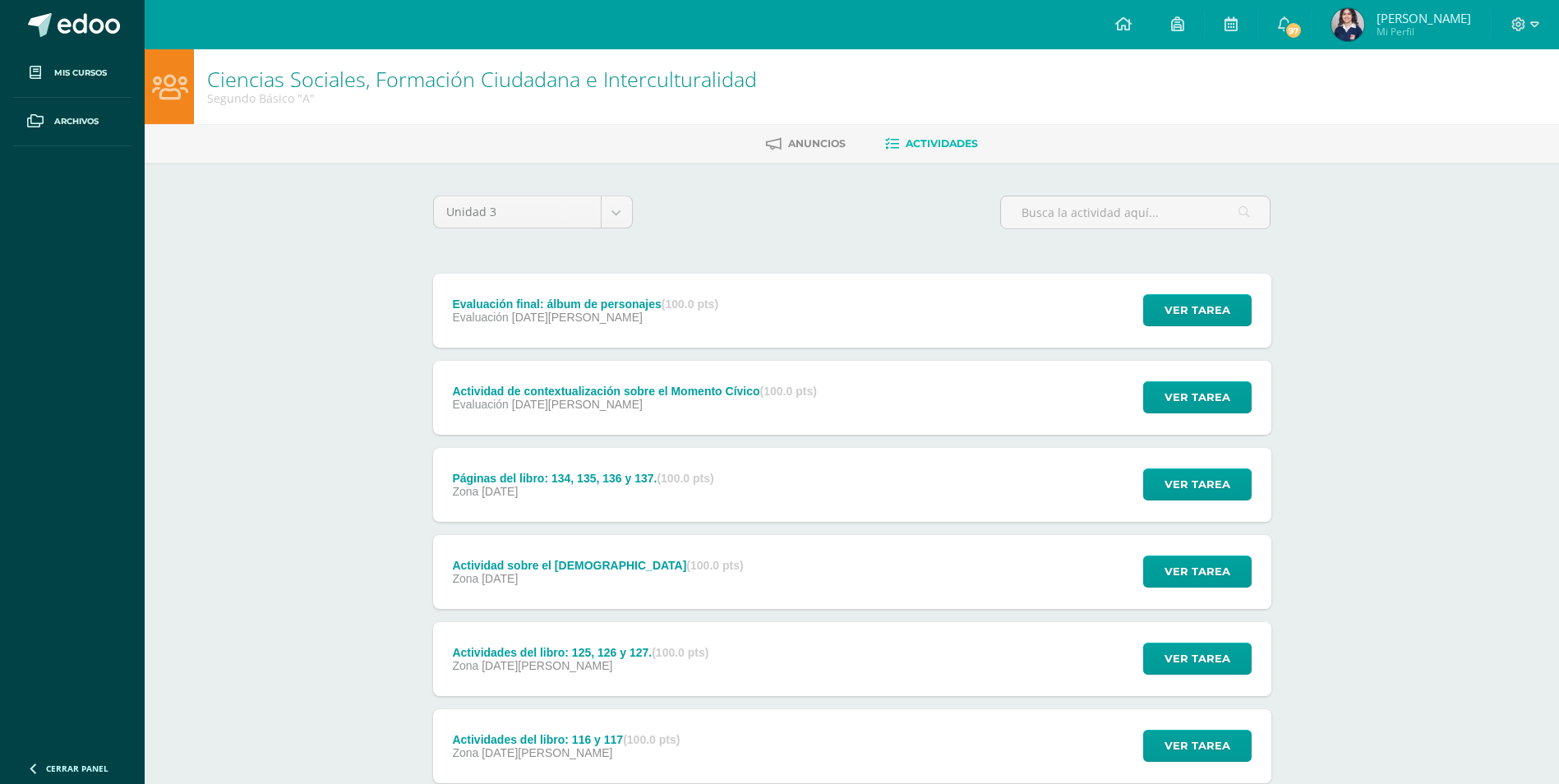
click at [634, 496] on div "Zona 31 de Julio" at bounding box center [582, 490] width 261 height 13
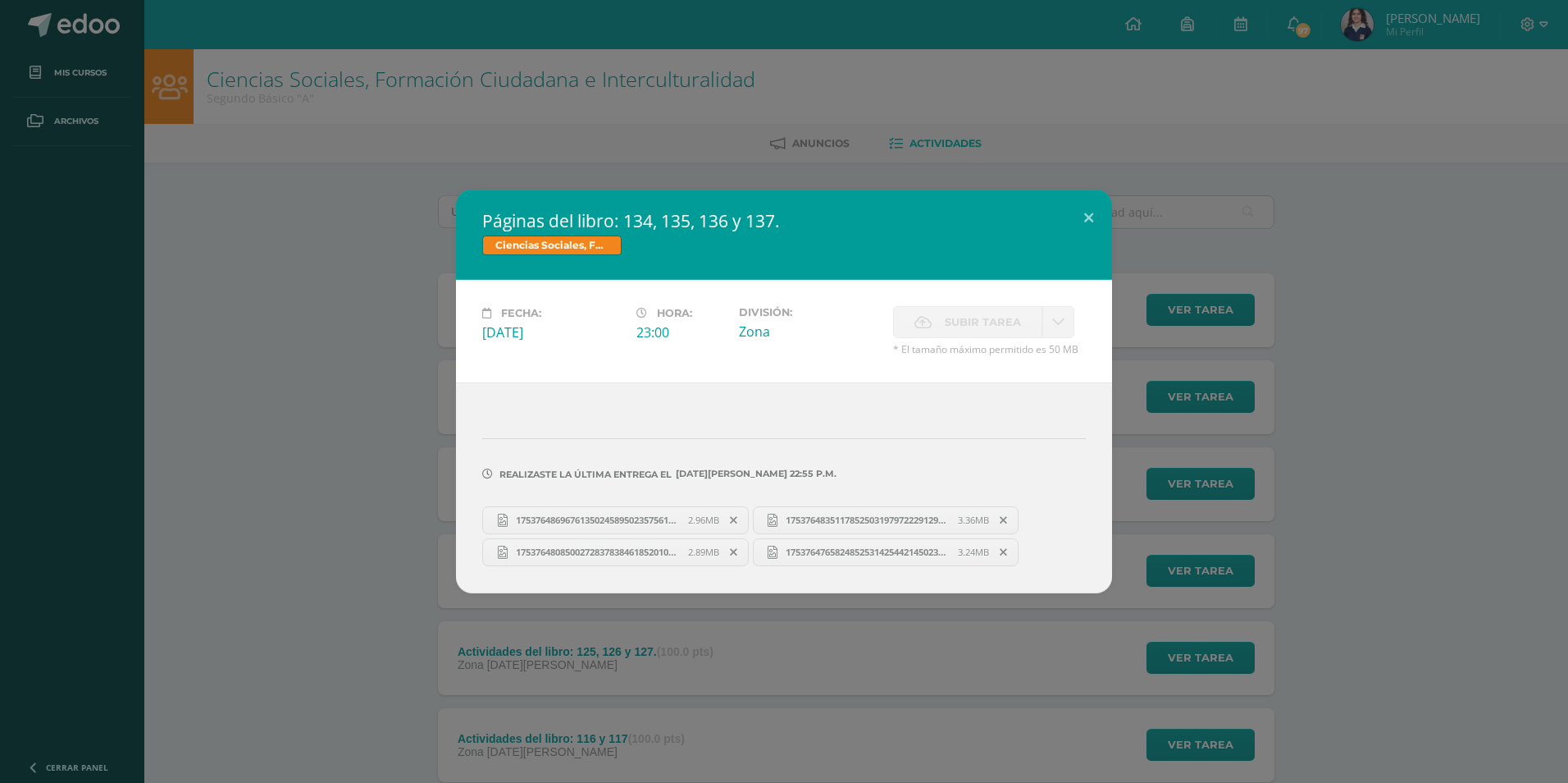
click at [1245, 61] on div "Páginas del libro: 134, 135, 136 y 137. Ciencias Sociales, Formación Ciudadana …" at bounding box center [784, 391] width 1568 height 783
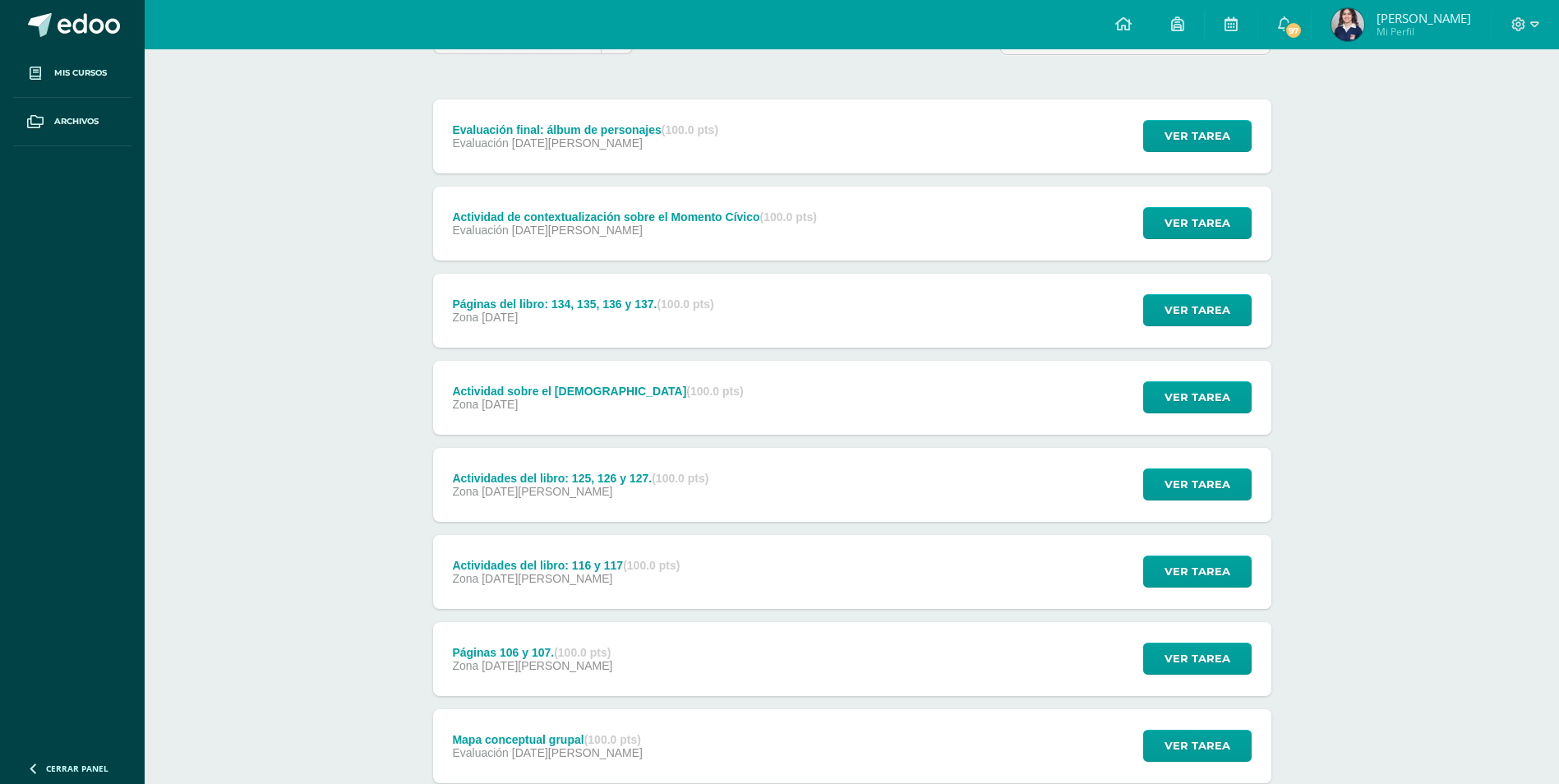
scroll to position [178, 0]
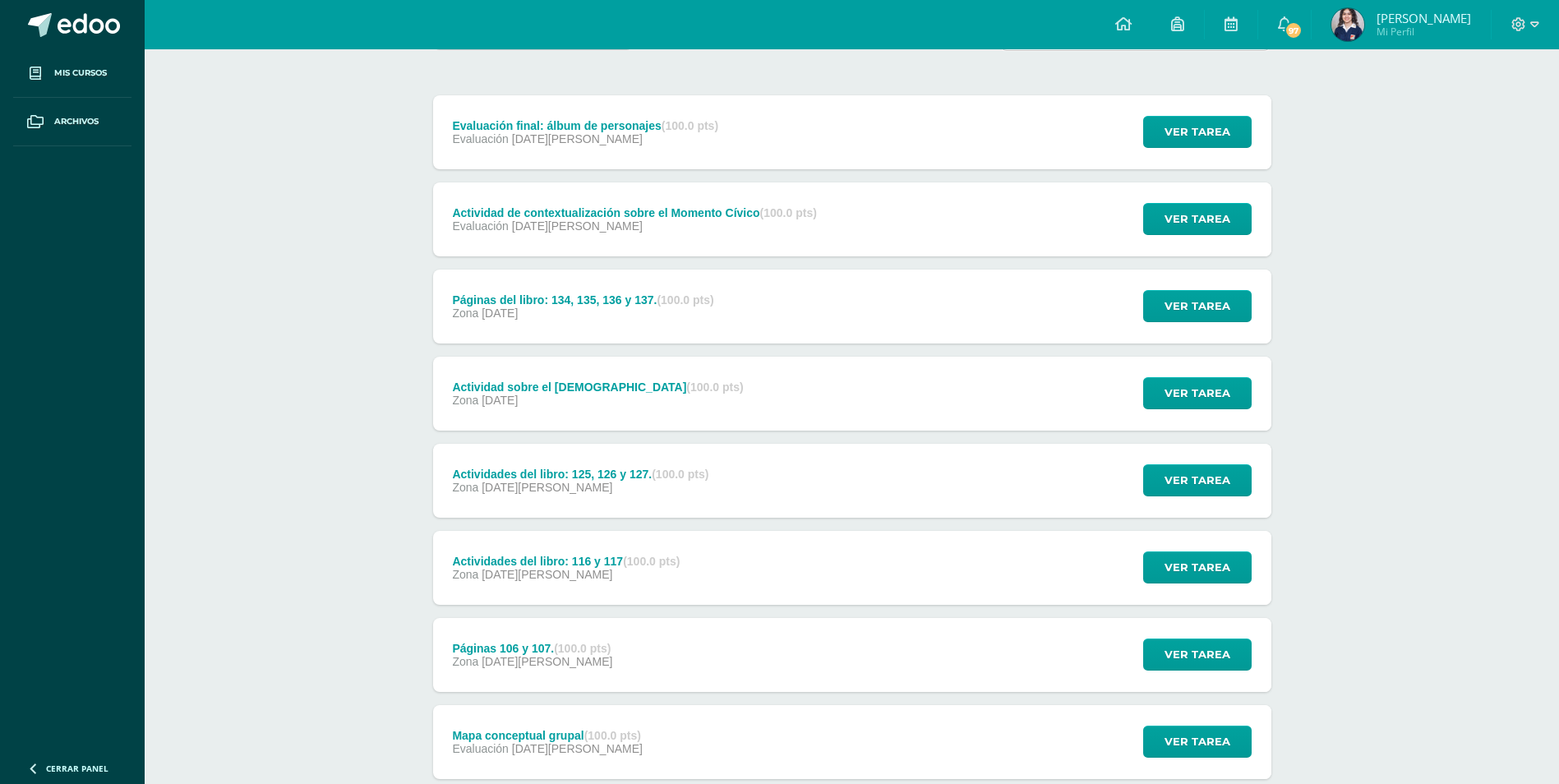
click at [558, 392] on div "Actividad sobre el Feudalismo (100.0 pts)" at bounding box center [597, 386] width 291 height 13
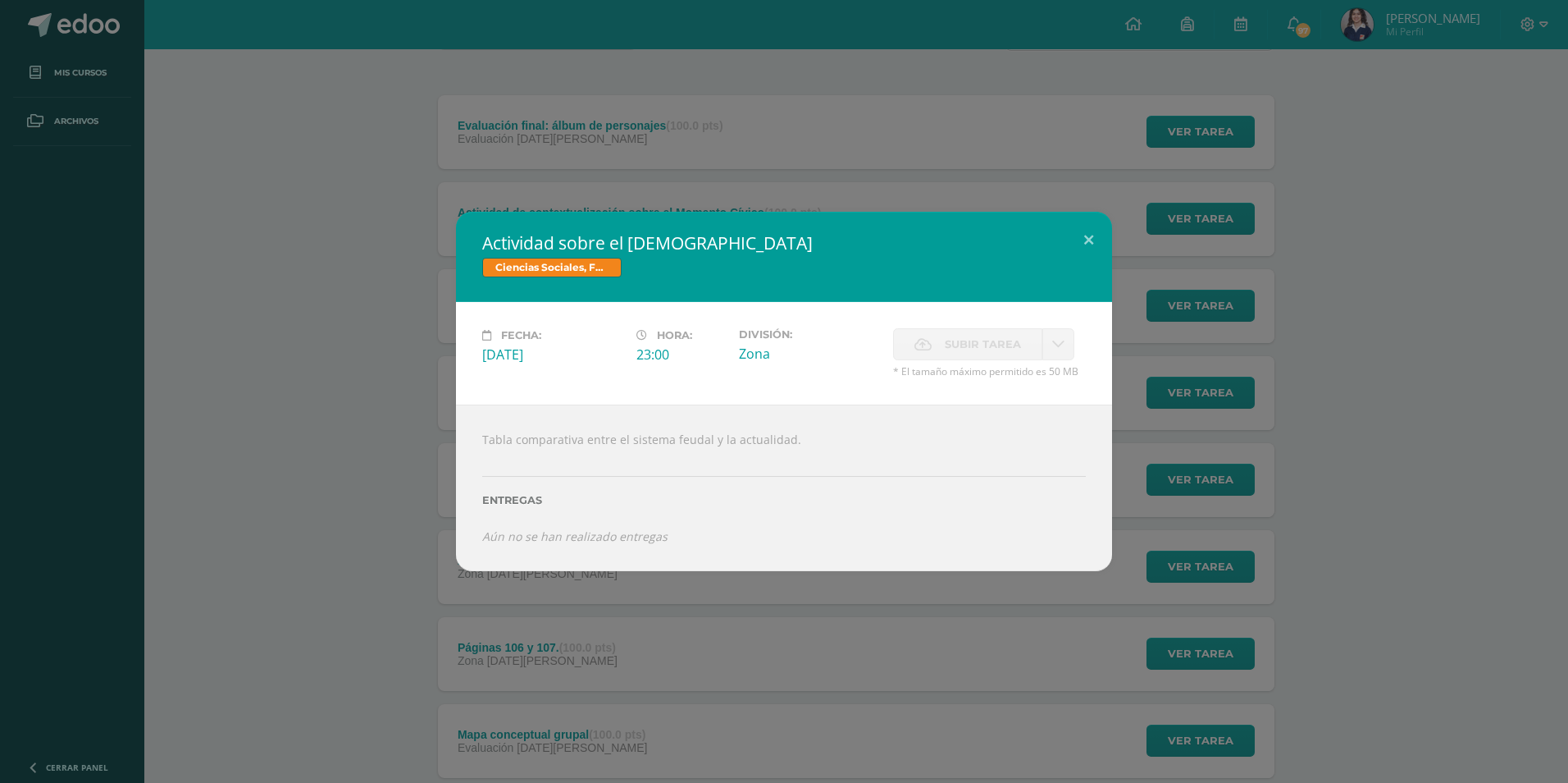
click at [290, 207] on div "Actividad sobre el Feudalismo Ciencias Sociales, Formación Ciudadana e Intercul…" at bounding box center [784, 391] width 1568 height 783
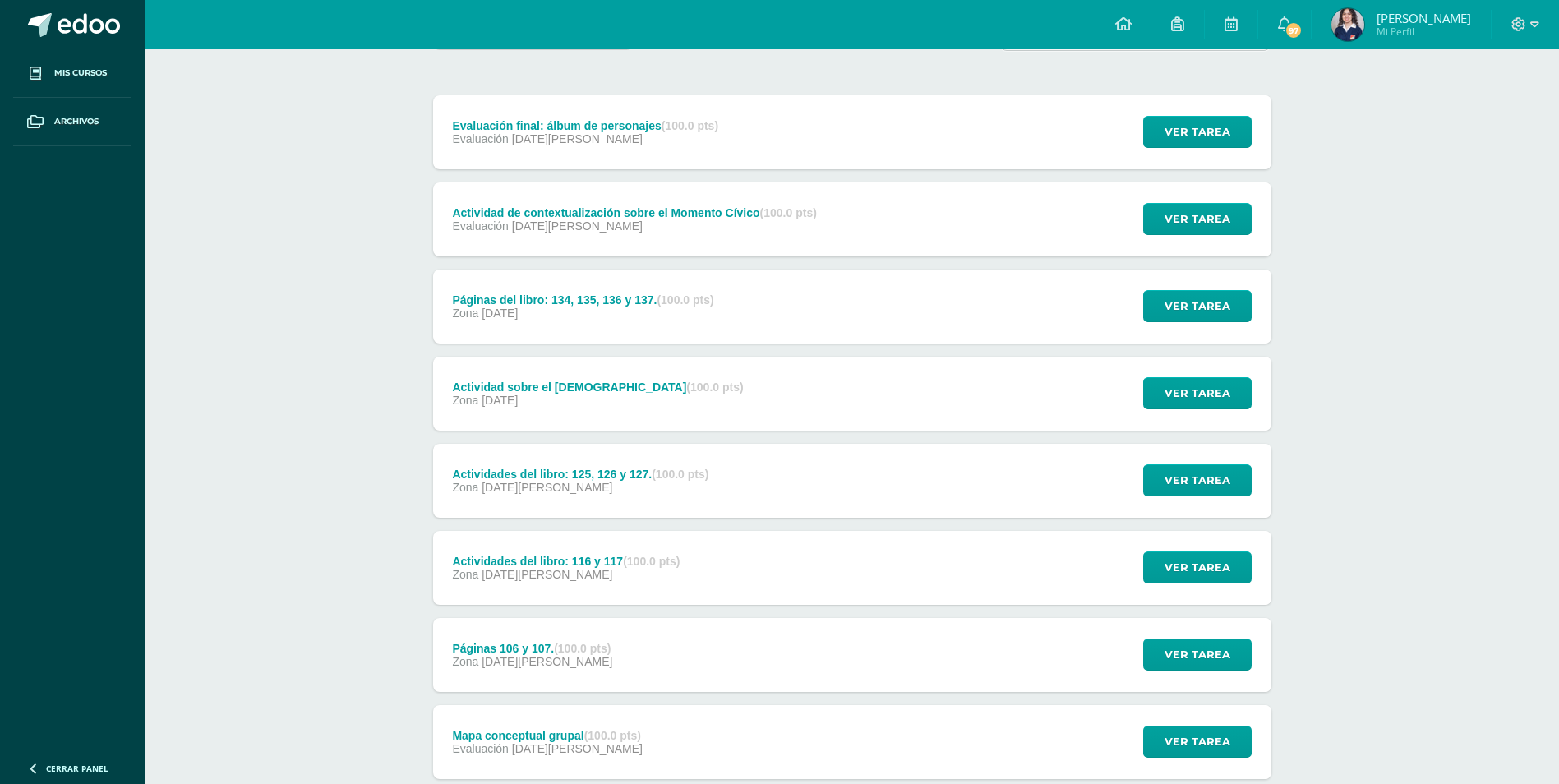
click at [633, 475] on div "Actividades del libro: 125, 126 y 127. (100.0 pts)" at bounding box center [580, 474] width 256 height 13
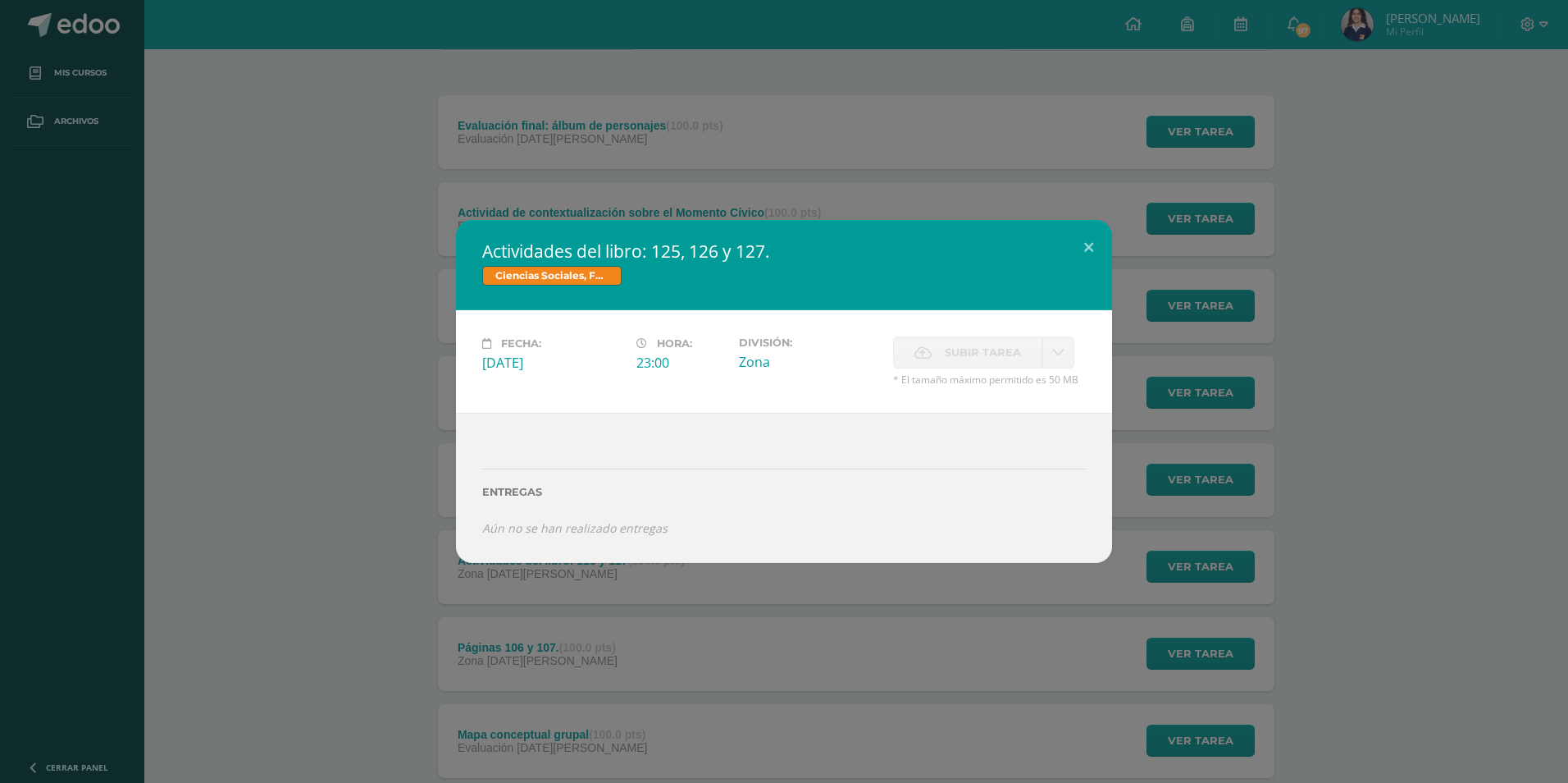
click at [309, 223] on div "Actividades del libro: 125, 126 y 127. Ciencias Sociales, Formación Ciudadana e…" at bounding box center [784, 391] width 1555 height 343
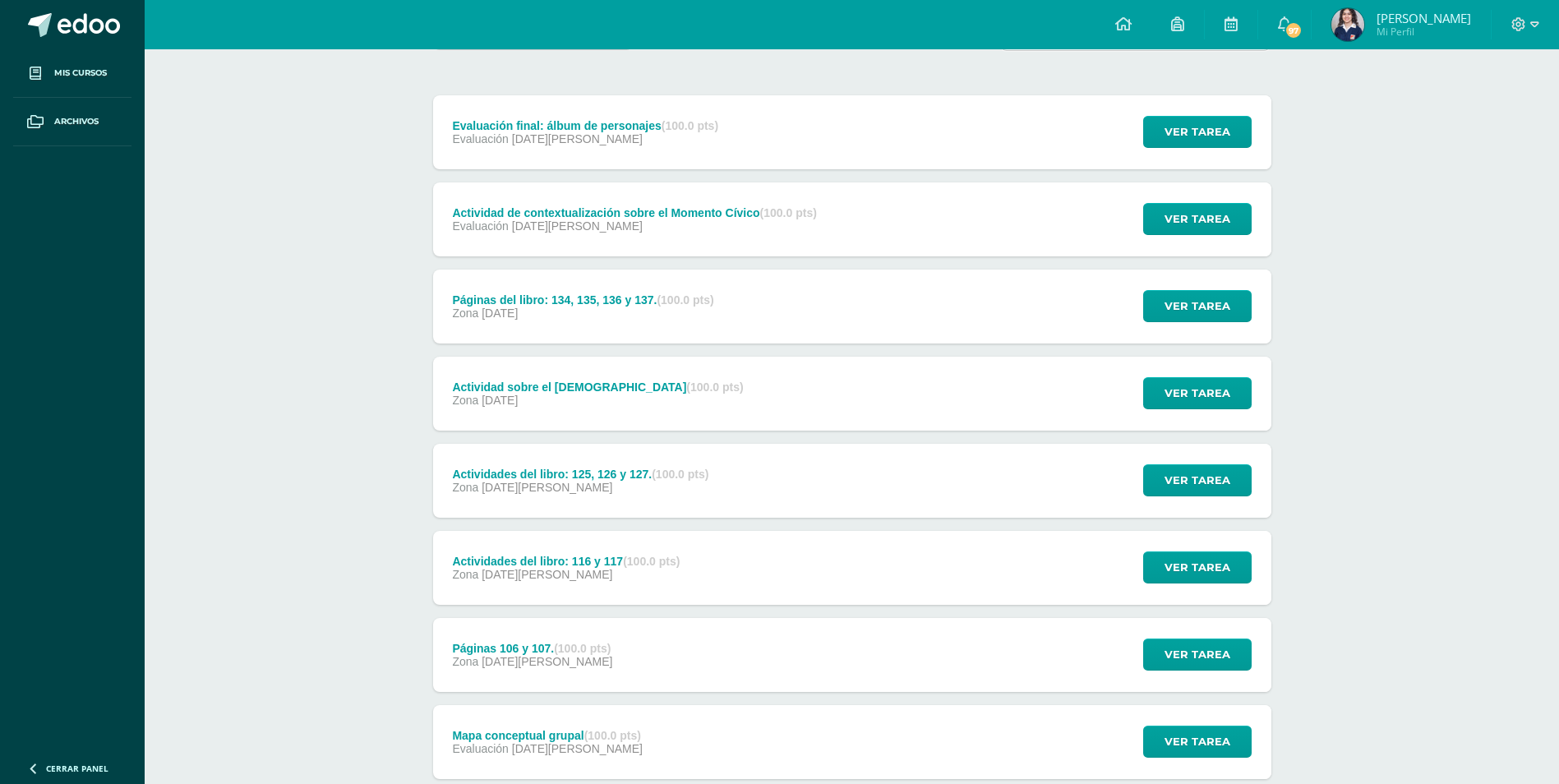
click at [567, 560] on div "Actividades del libro: 116 y 117 (100.0 pts)" at bounding box center [566, 560] width 227 height 13
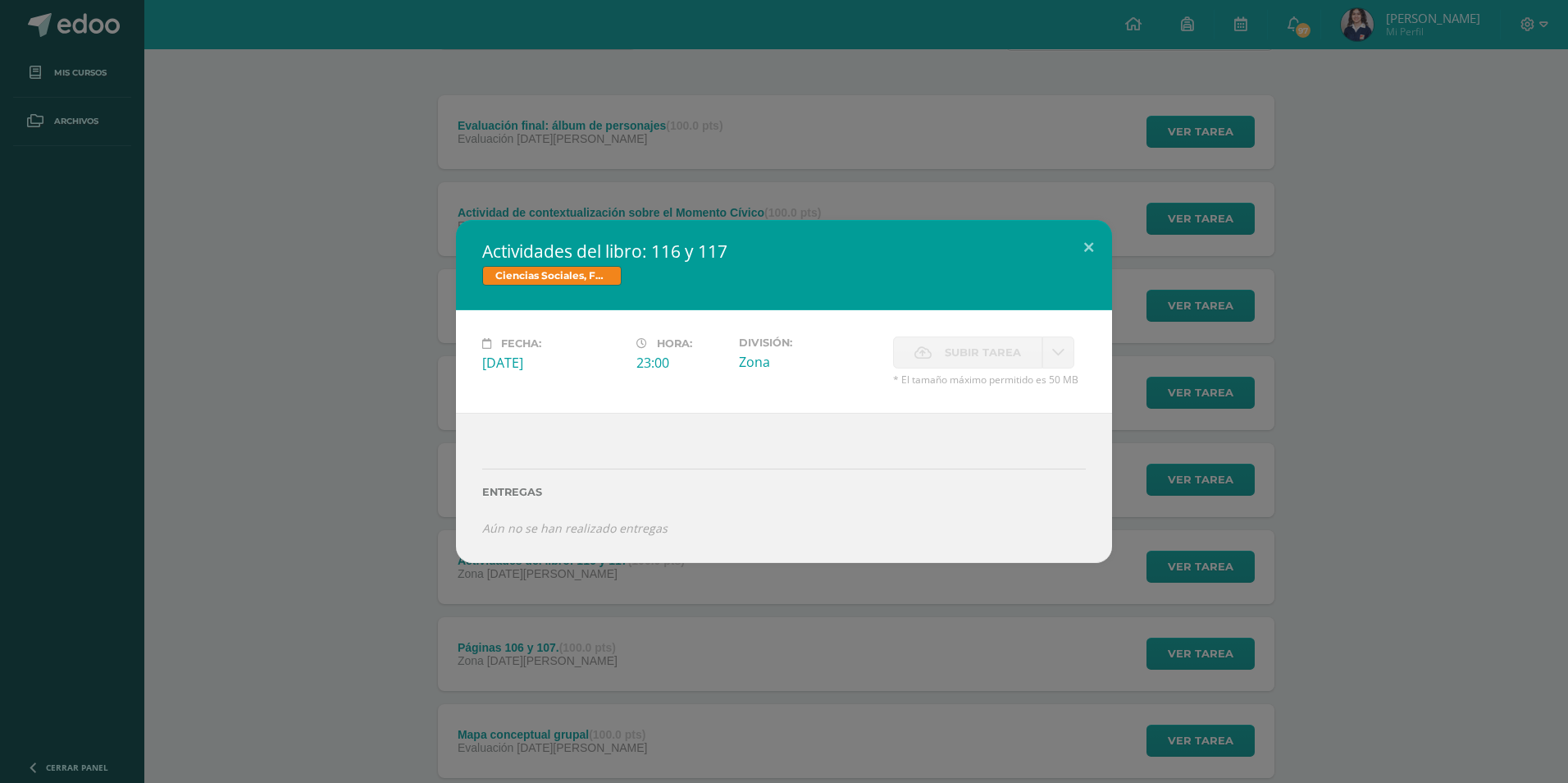
click at [341, 280] on div "Actividades del libro: 116 y 117 Ciencias Sociales, Formación Ciudadana e Inter…" at bounding box center [784, 391] width 1555 height 343
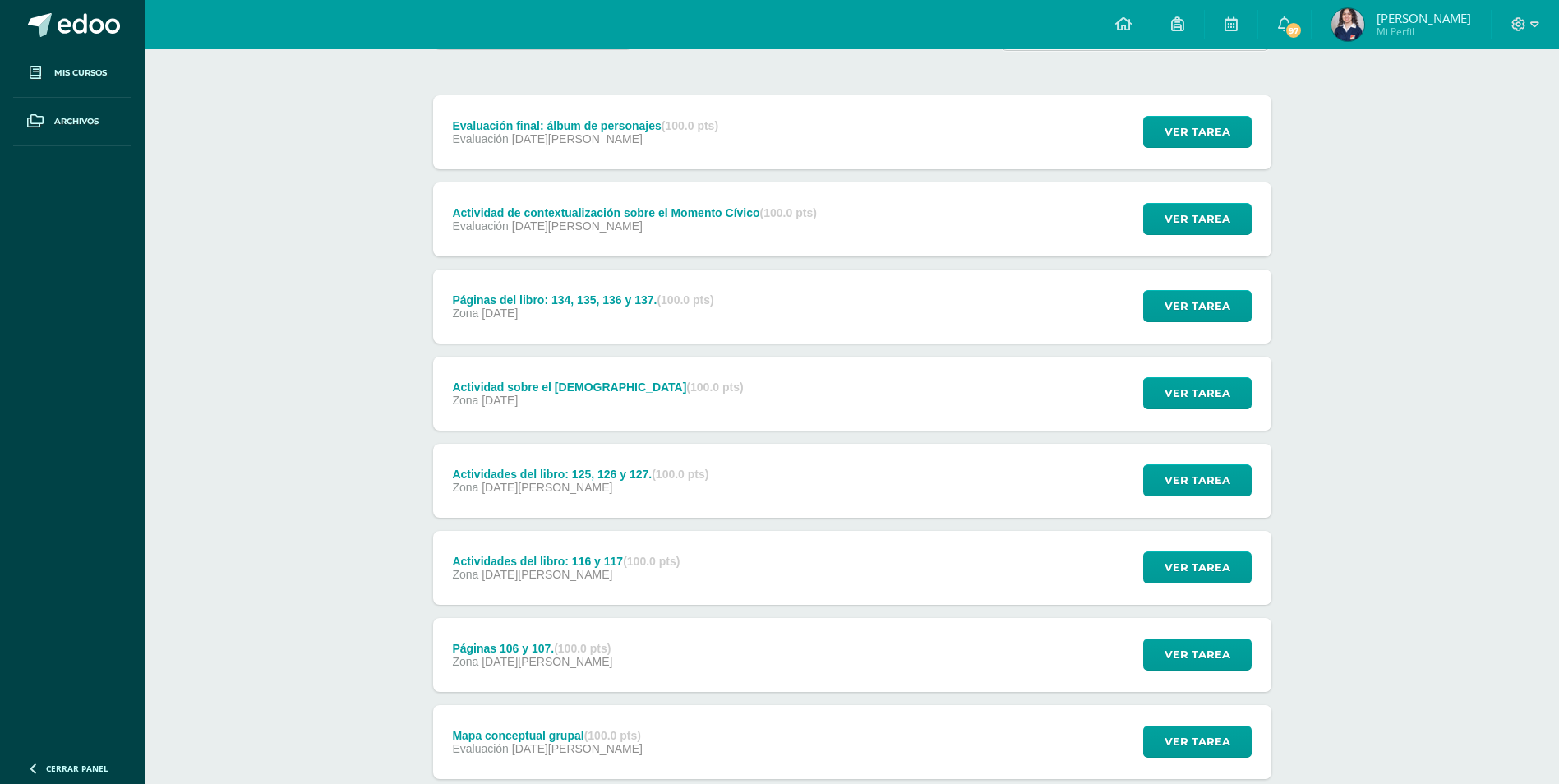
click at [622, 649] on div "Páginas 106 y 107. (100.0 pts) Zona 14 de Julio" at bounding box center [532, 655] width 199 height 74
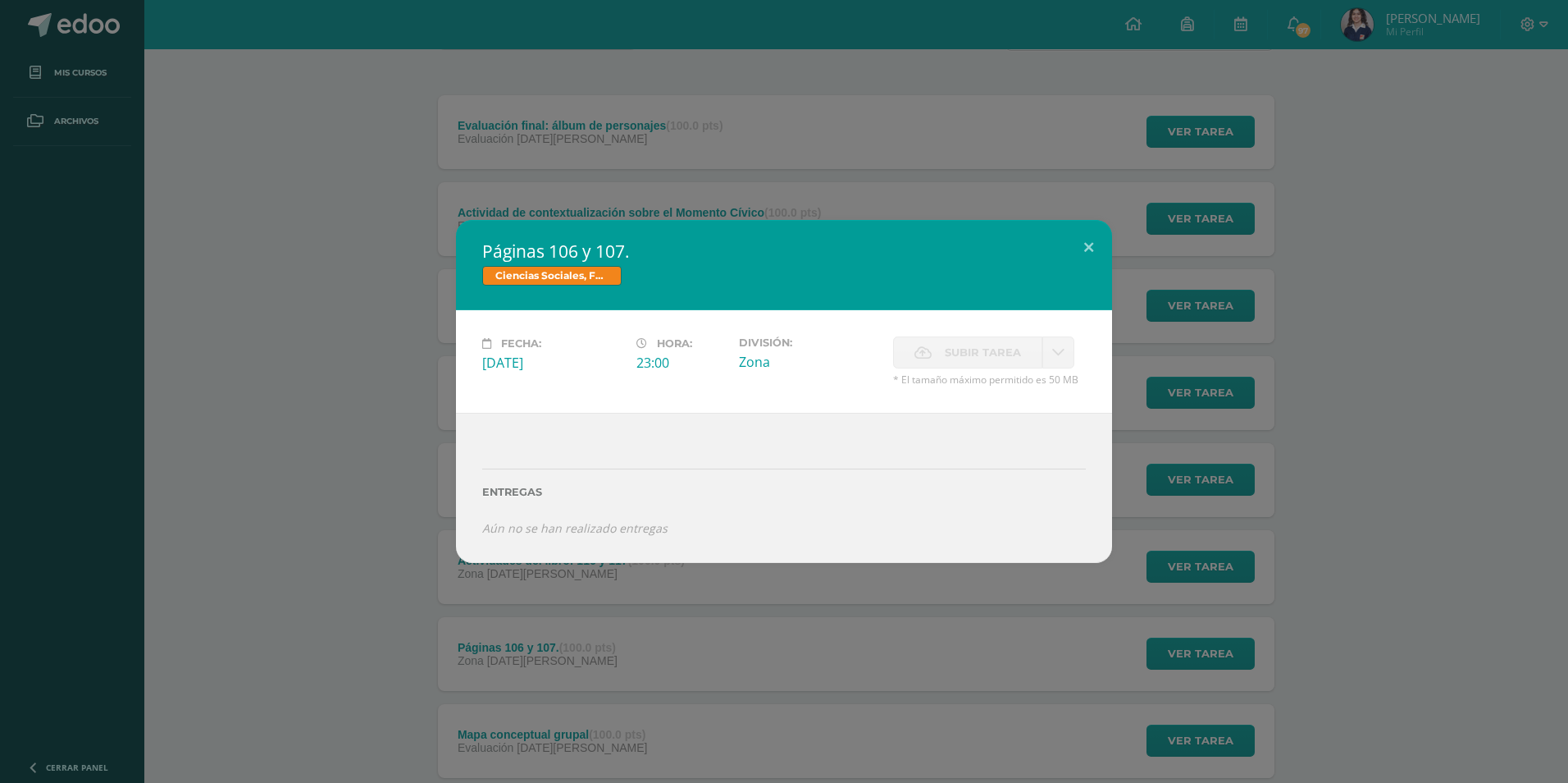
click at [284, 394] on div "Páginas 106 y 107. Ciencias Sociales, Formación Ciudadana e Interculturalidad F…" at bounding box center [784, 391] width 1555 height 343
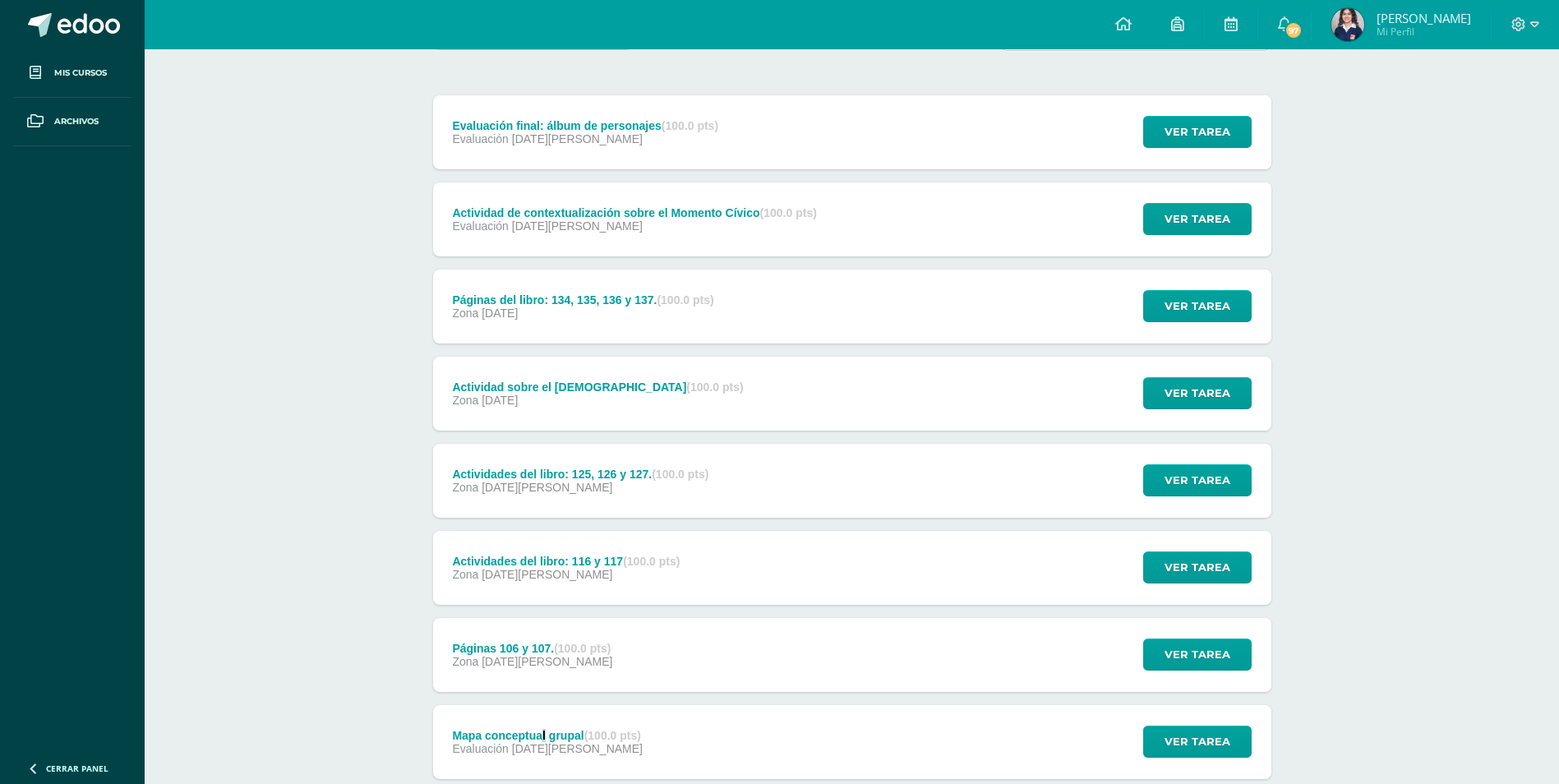
click at [545, 732] on div "Mapa conceptual grupal (100.0 pts)" at bounding box center [547, 735] width 191 height 13
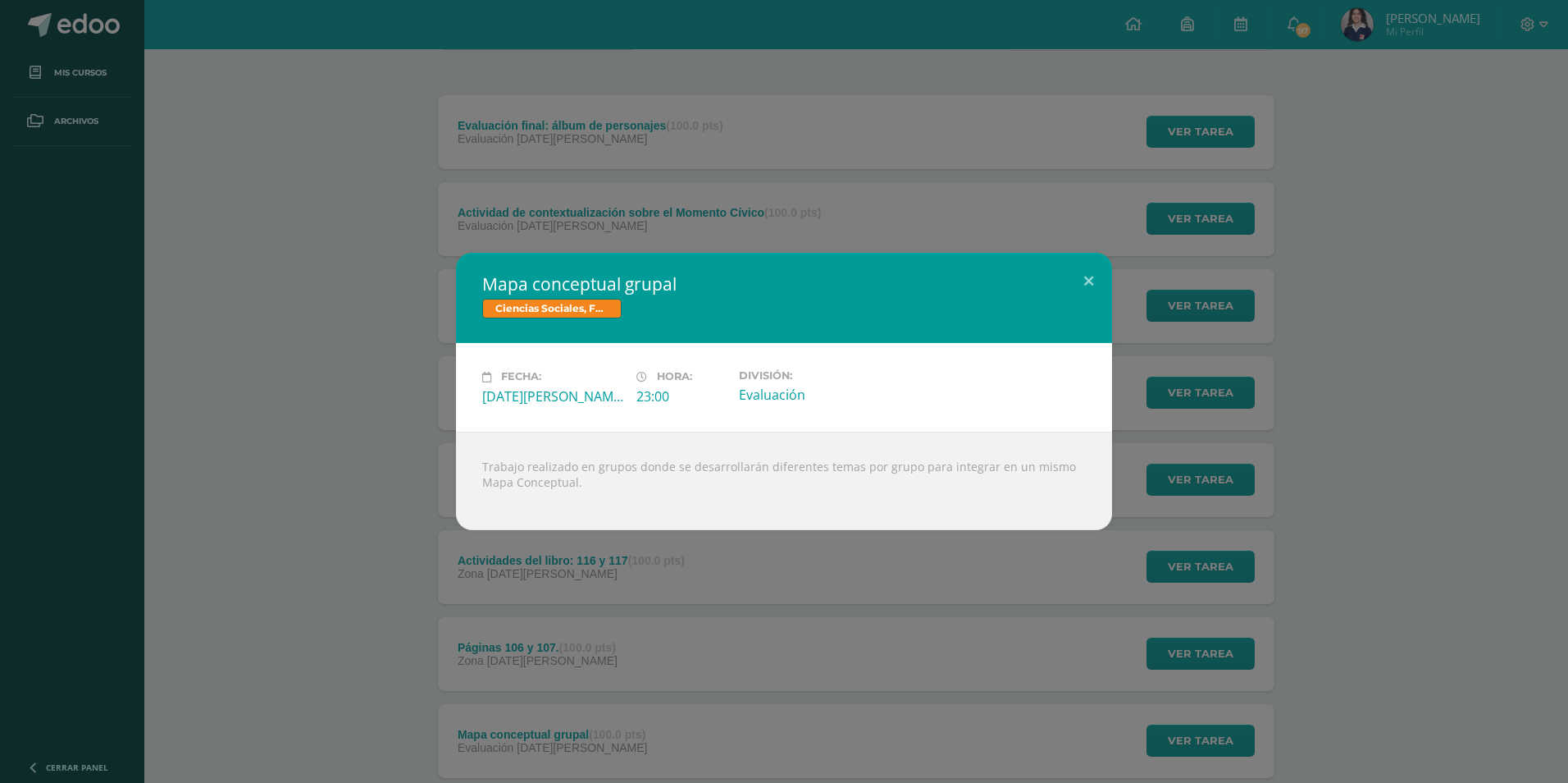
click at [401, 450] on div "Mapa conceptual grupal Ciencias Sociales, Formación Ciudadana e Interculturalid…" at bounding box center [784, 390] width 1555 height 277
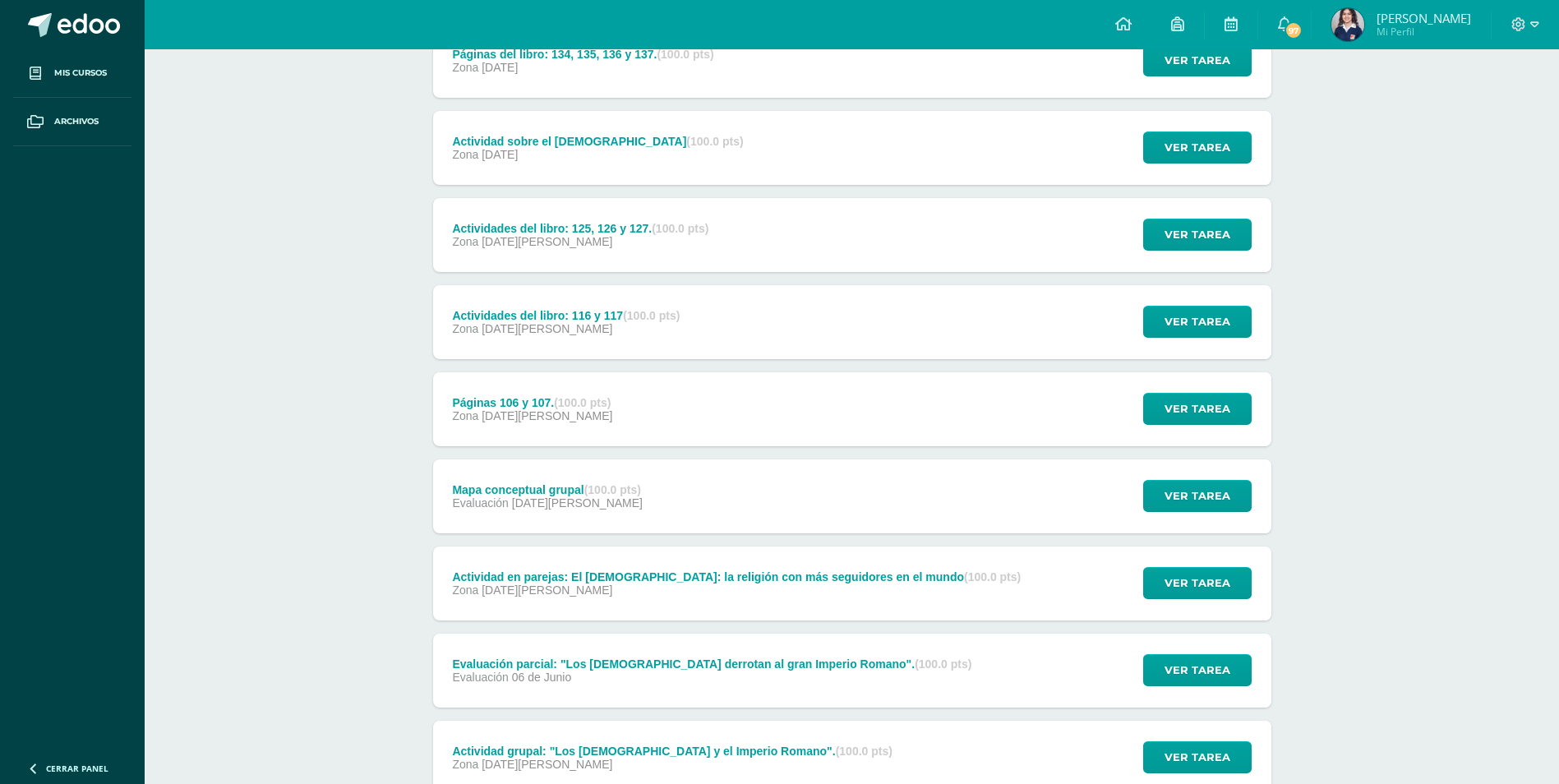
scroll to position [544, 0]
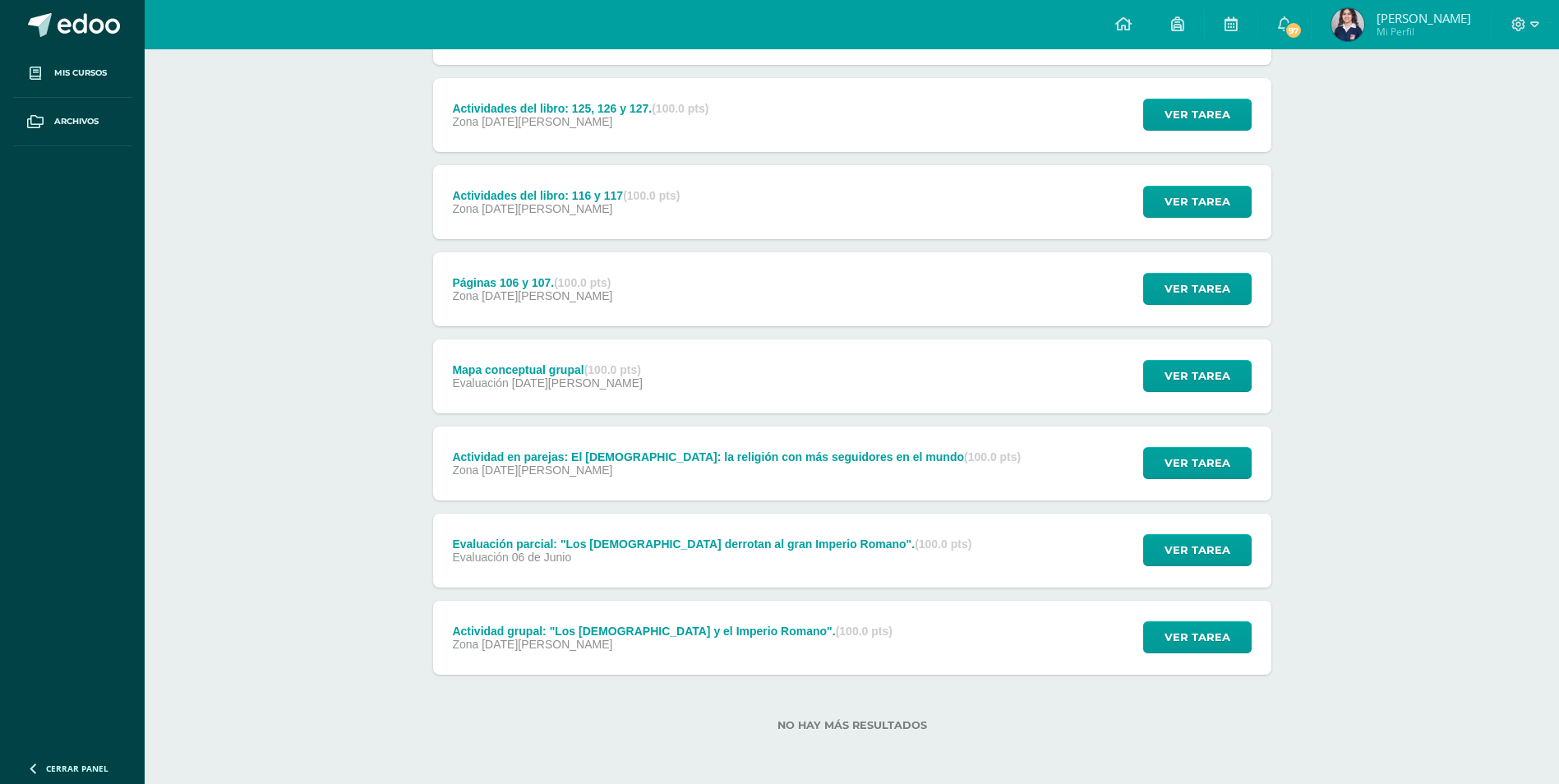
click at [525, 454] on div "Actividad en parejas: El Cristianismo: la religión con más seguidores en el mun…" at bounding box center [736, 456] width 568 height 13
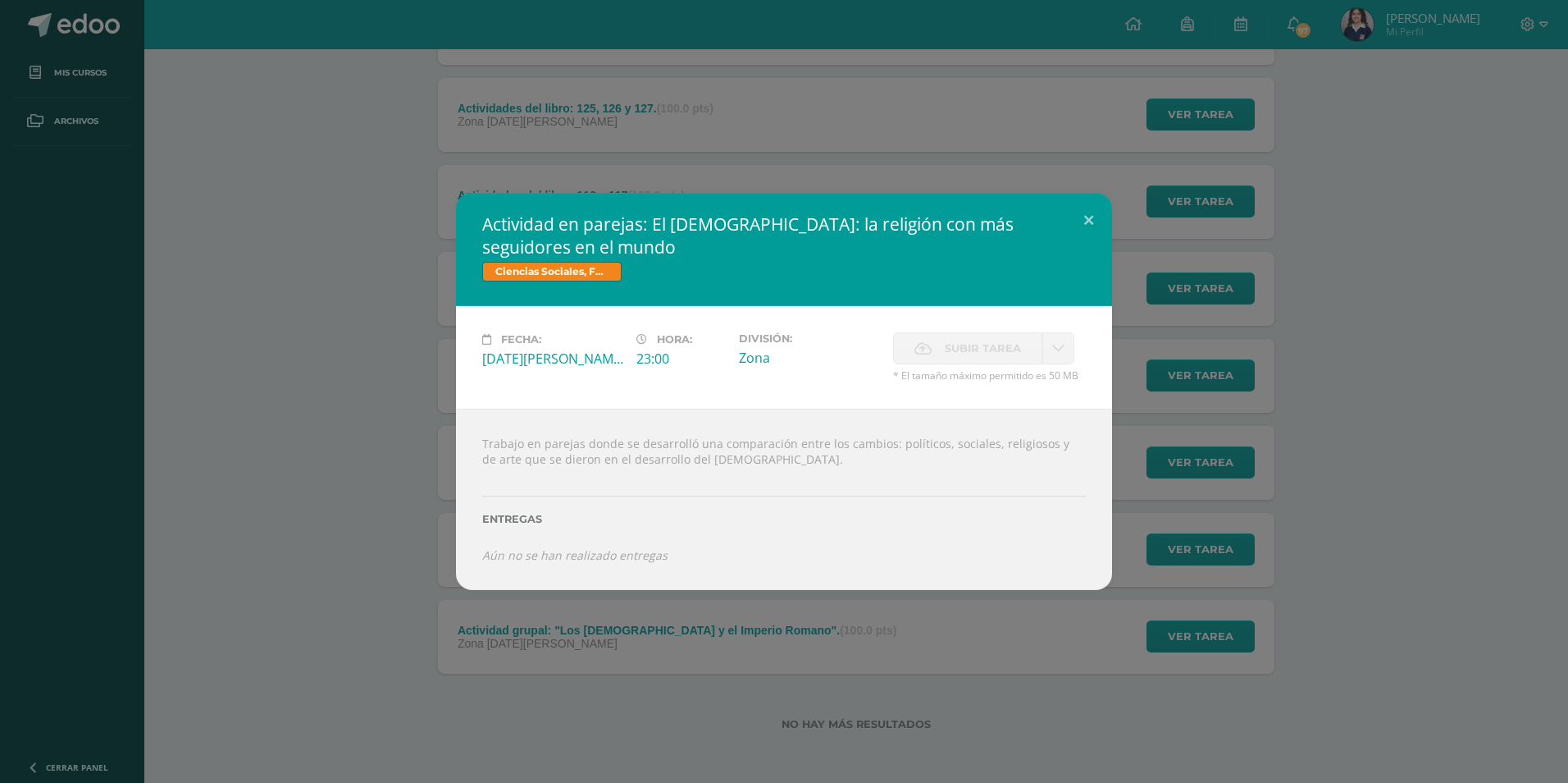
click at [291, 199] on div "Actividad en parejas: El Cristianismo: la religión con más seguidores en el mun…" at bounding box center [784, 391] width 1555 height 397
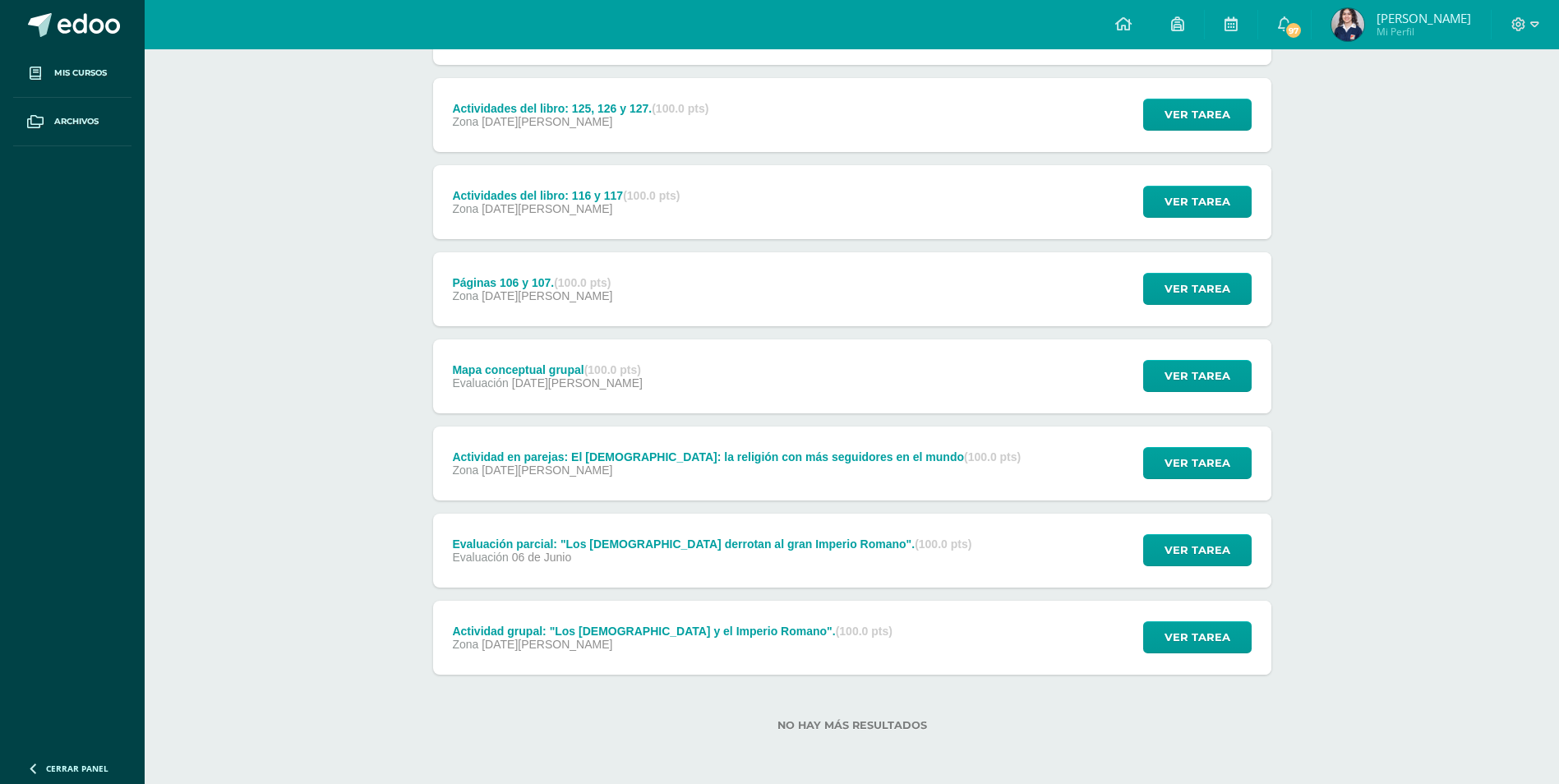
click at [566, 560] on span "06 de Junio" at bounding box center [541, 557] width 59 height 13
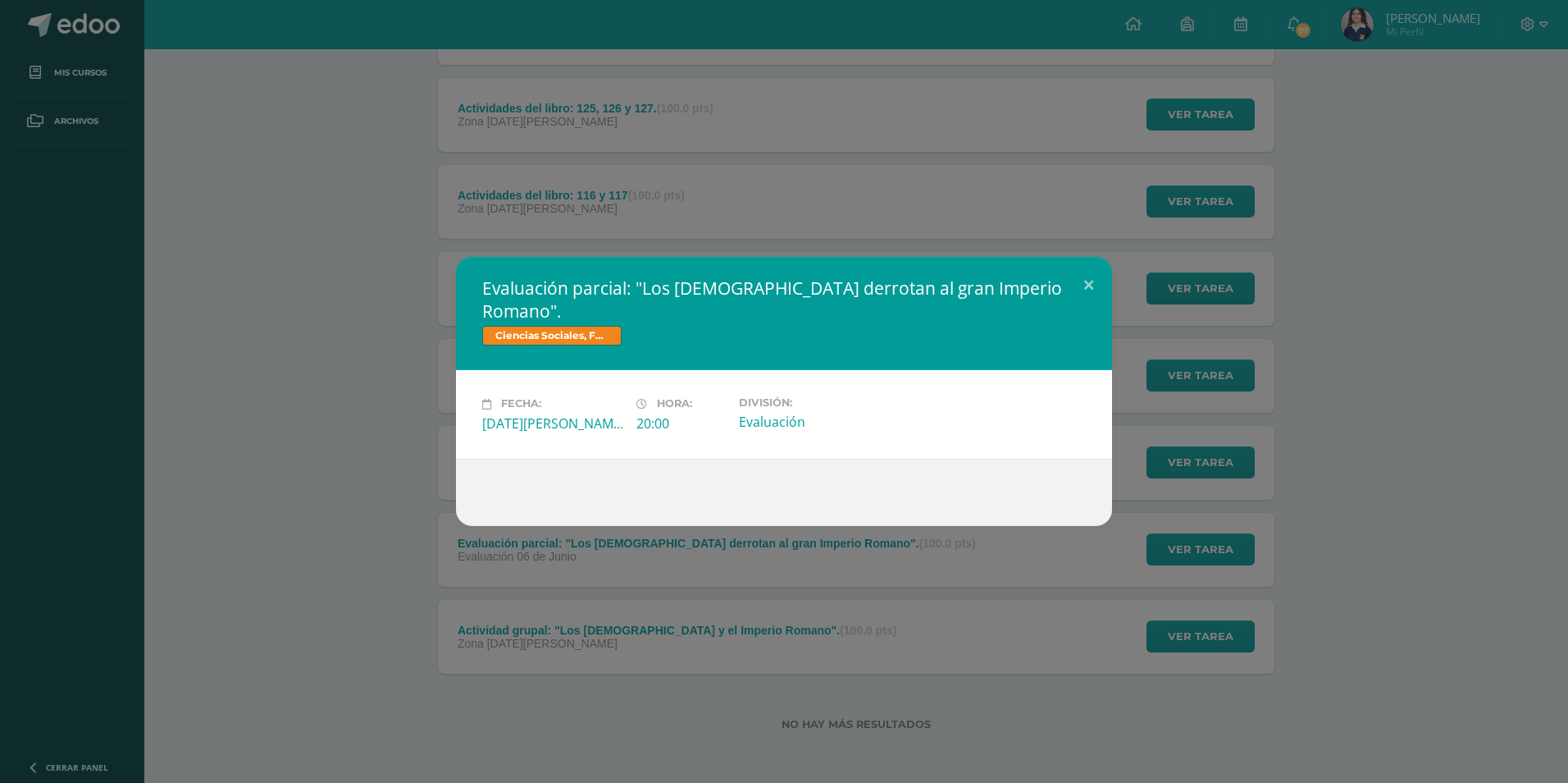
click at [265, 175] on div "Evaluación parcial: "Los germanos derrotan al gran Imperio Romano". Ciencias So…" at bounding box center [784, 391] width 1568 height 783
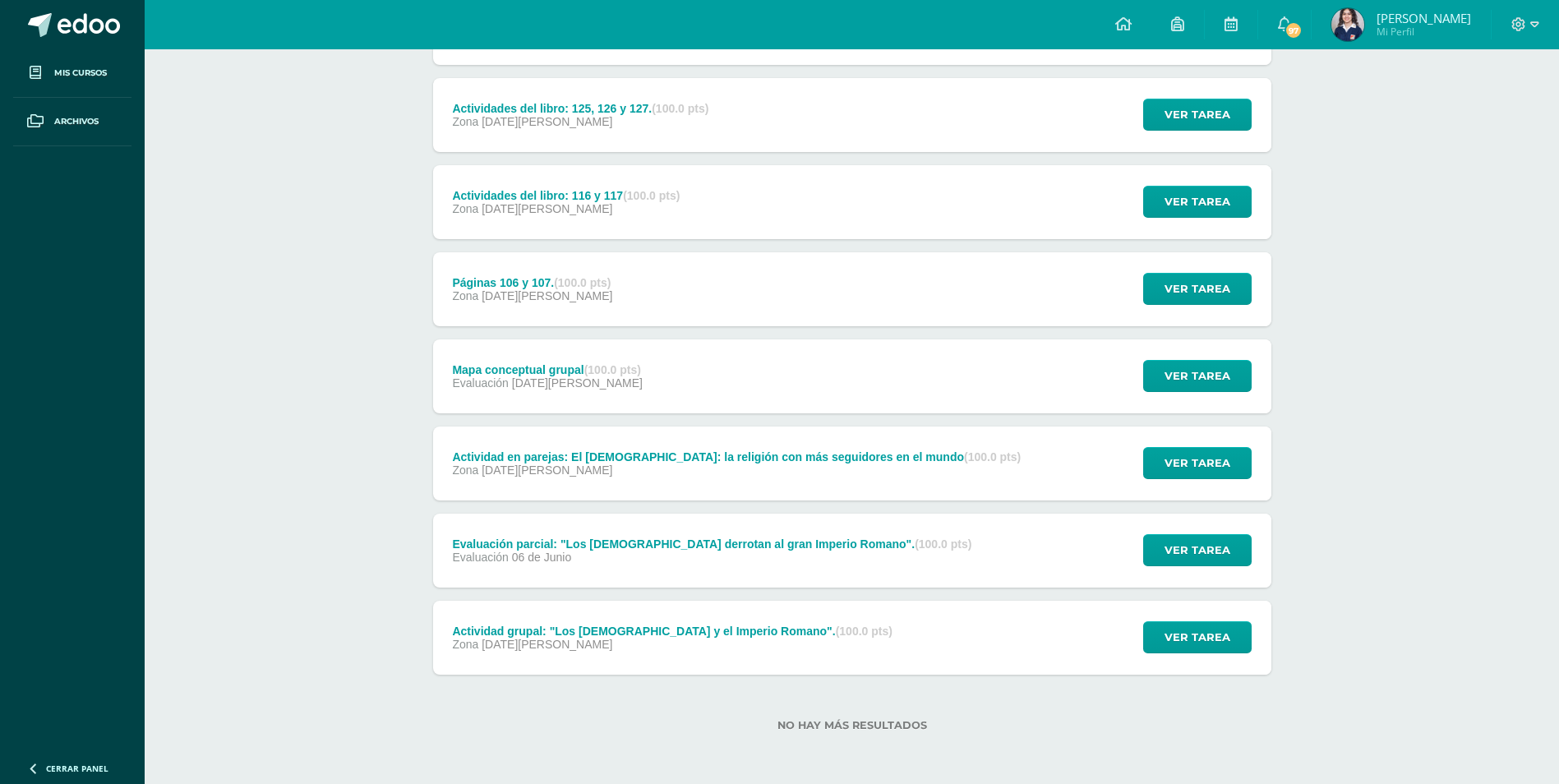
click at [587, 652] on div "Actividad grupal: "Los germanos y el Imperio Romano". (100.0 pts) Zona 03 de Ju…" at bounding box center [672, 637] width 479 height 74
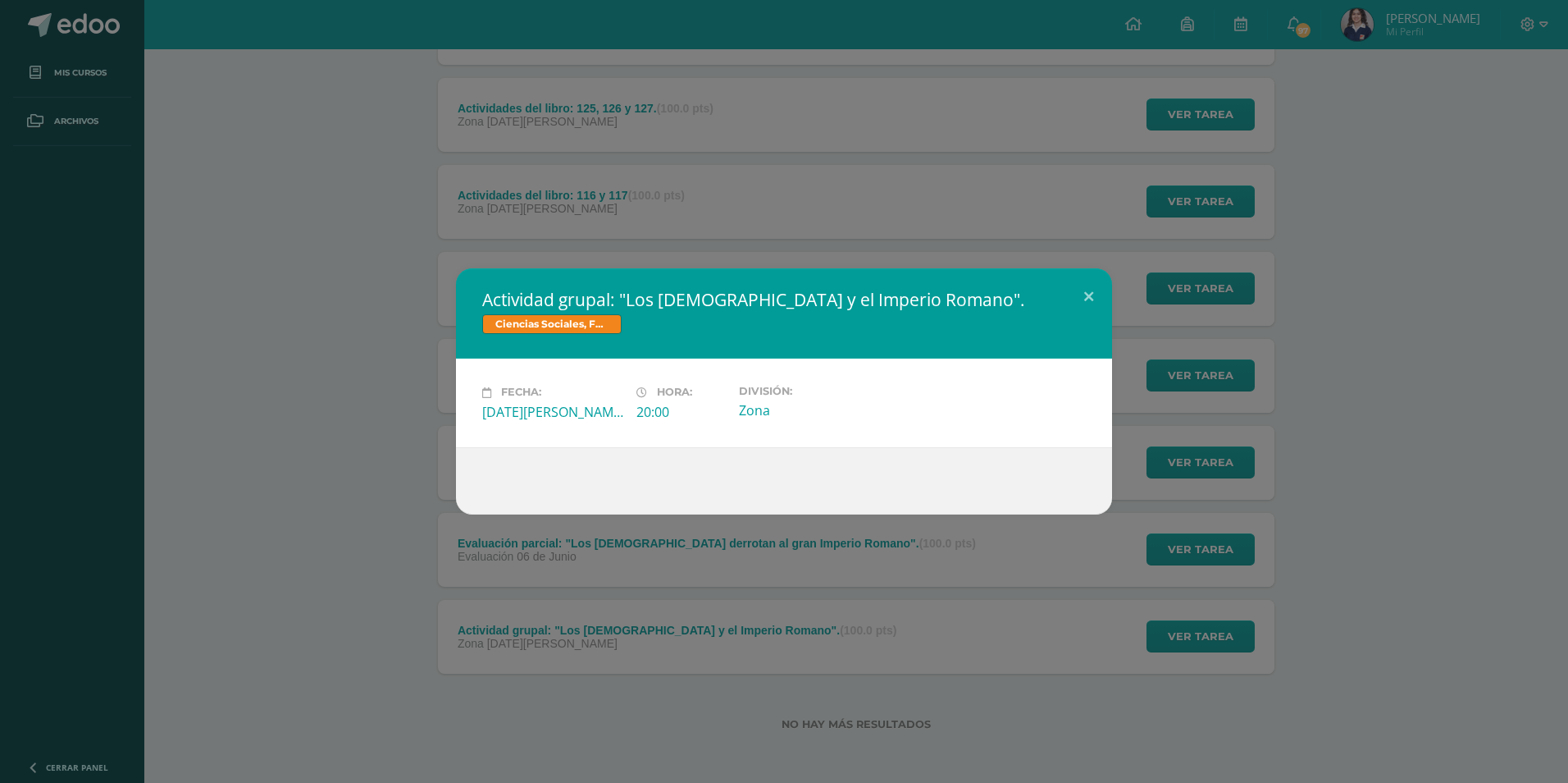
click at [364, 267] on div "Actividad grupal: "Los germanos y el Imperio Romano". Ciencias Sociales, Formac…" at bounding box center [784, 391] width 1568 height 783
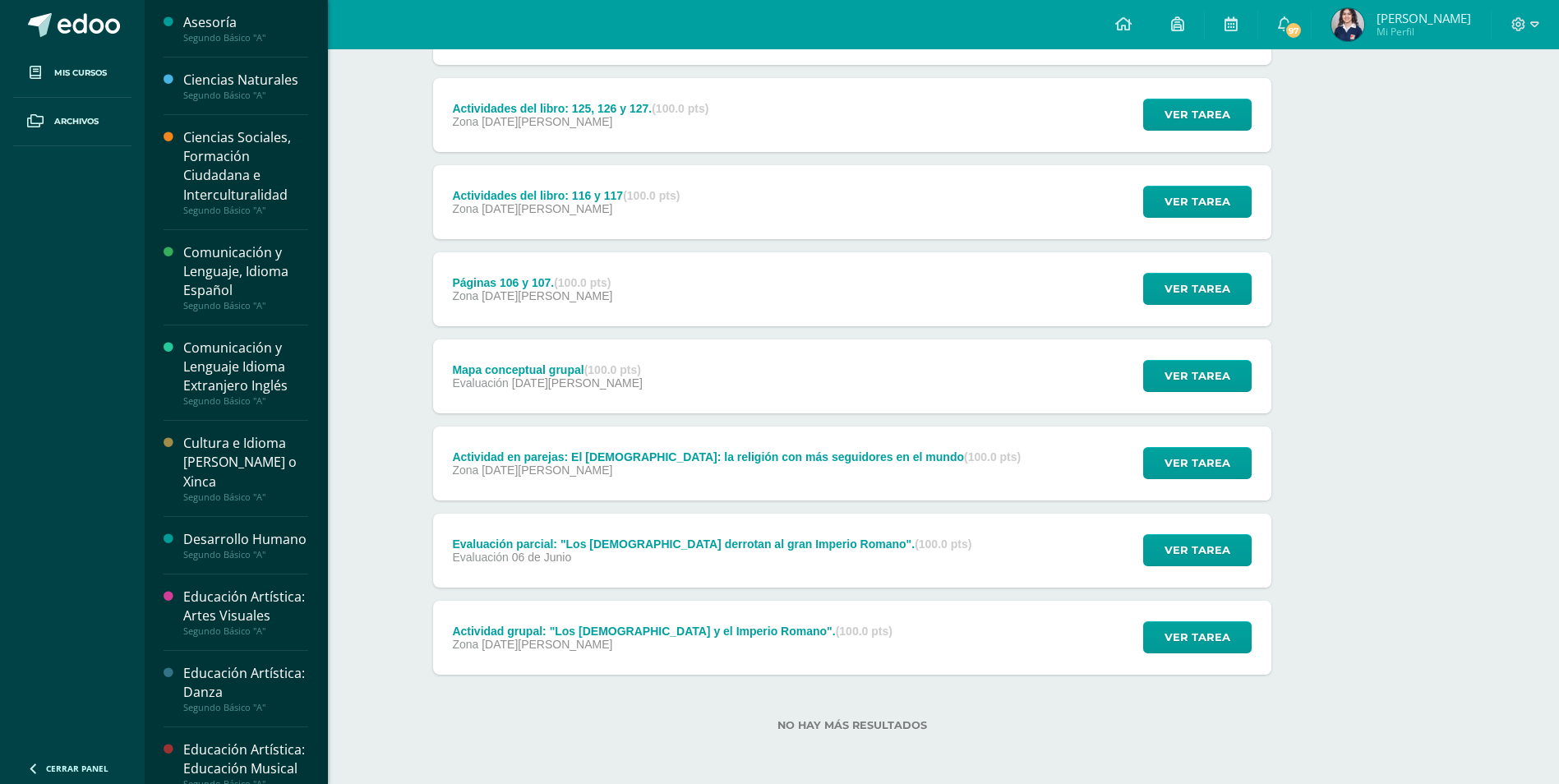
click at [137, 66] on li "Mis cursos" at bounding box center [72, 73] width 144 height 48
click at [267, 264] on div "Comunicación y Lenguaje, Idioma Español" at bounding box center [246, 271] width 125 height 57
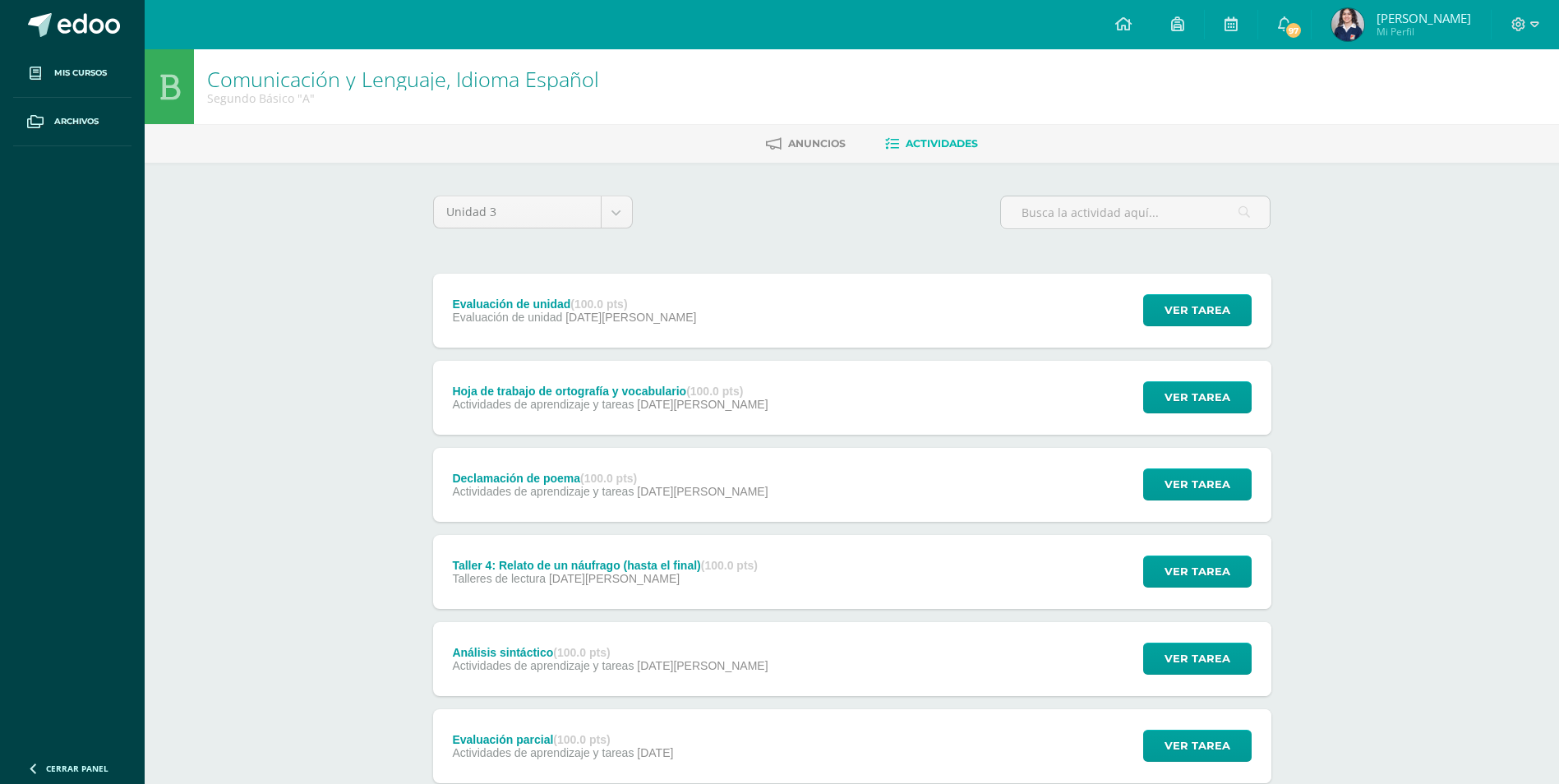
click at [530, 315] on span "Evaluación de unidad" at bounding box center [507, 316] width 110 height 13
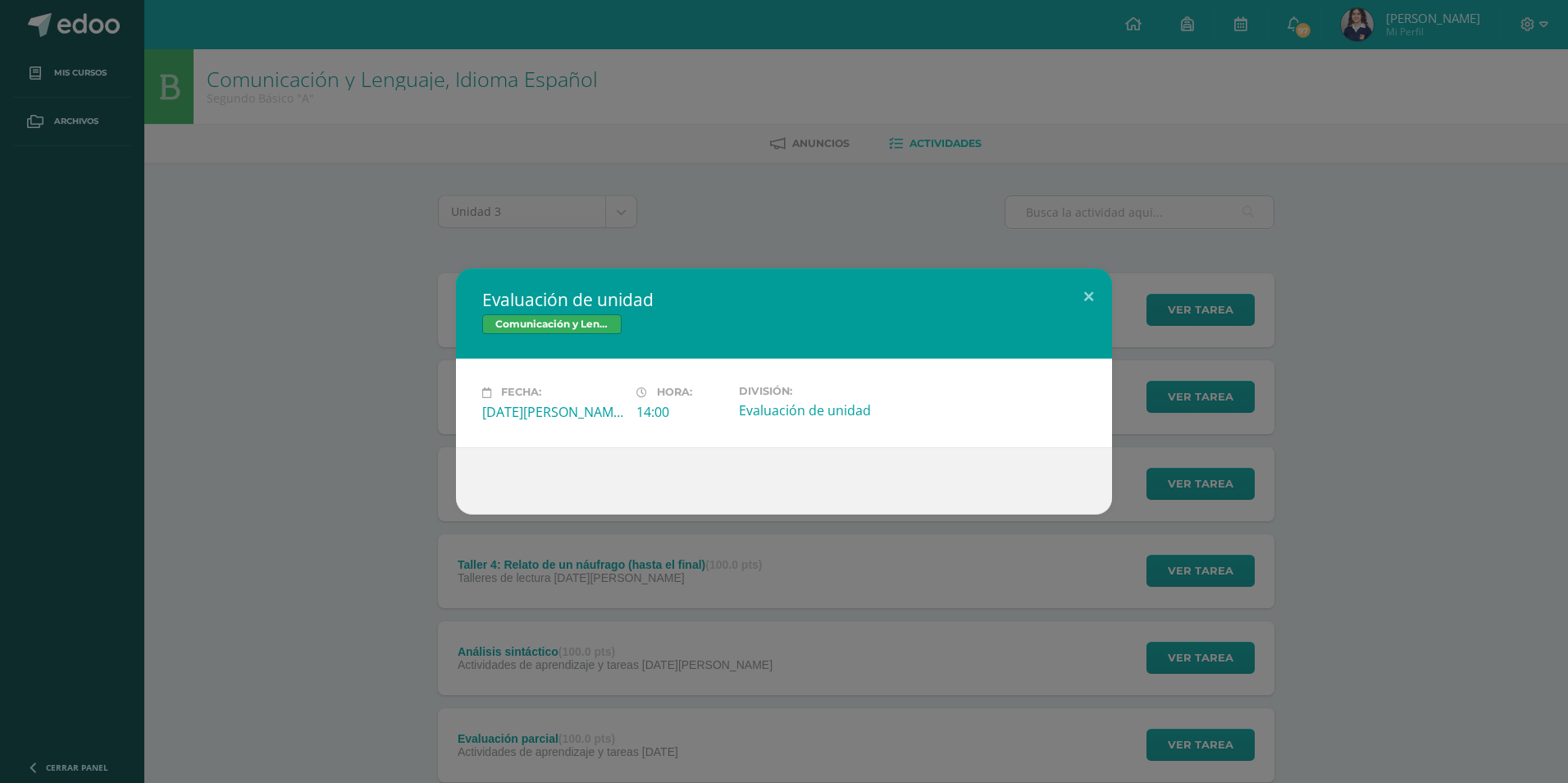
click at [348, 286] on div "Evaluación de unidad Comunicación y Lenguaje, Idioma Español Fecha: [DATE][PERS…" at bounding box center [784, 390] width 1555 height 245
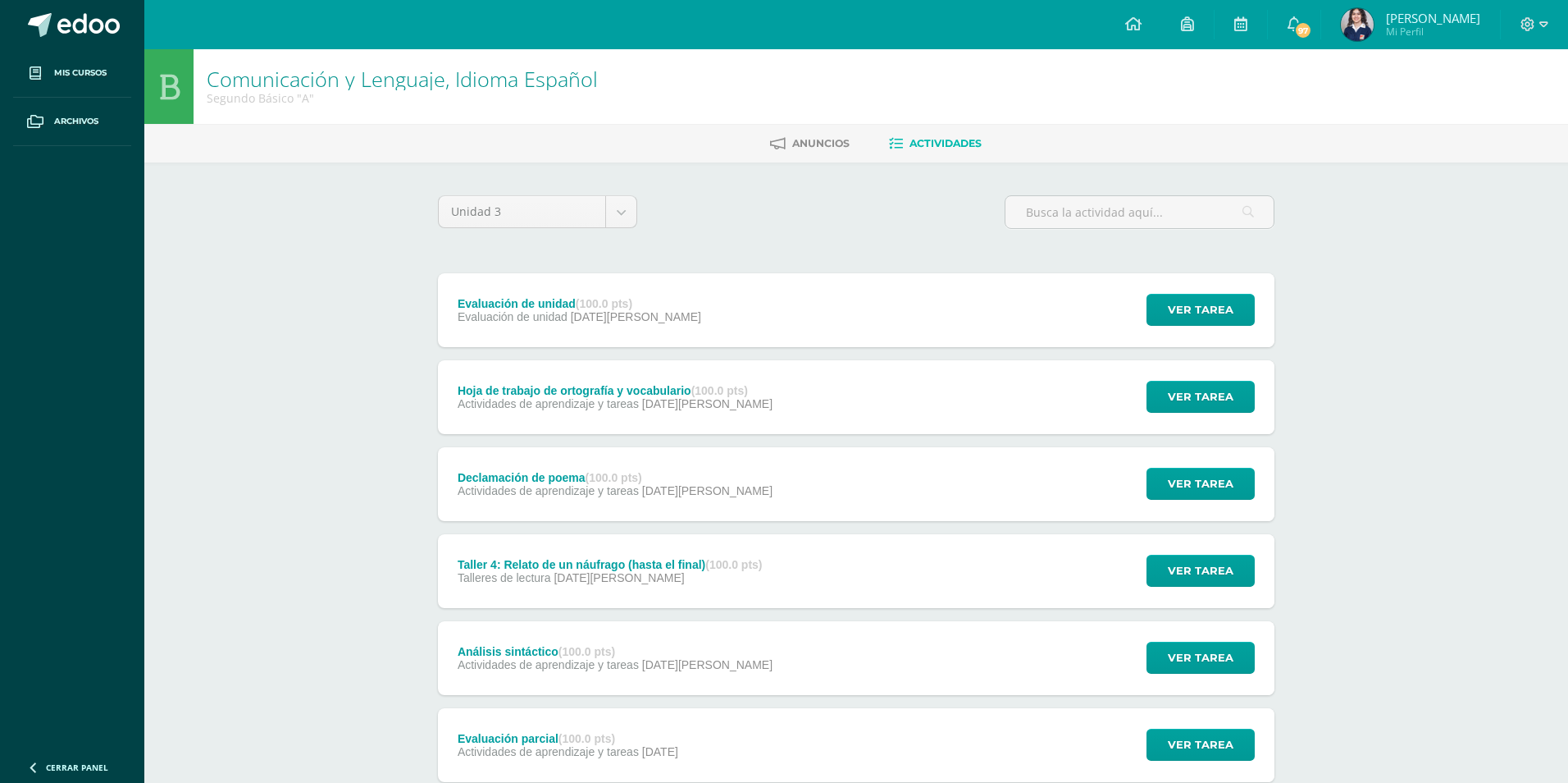
click at [517, 391] on icon at bounding box center [516, 392] width 8 height 10
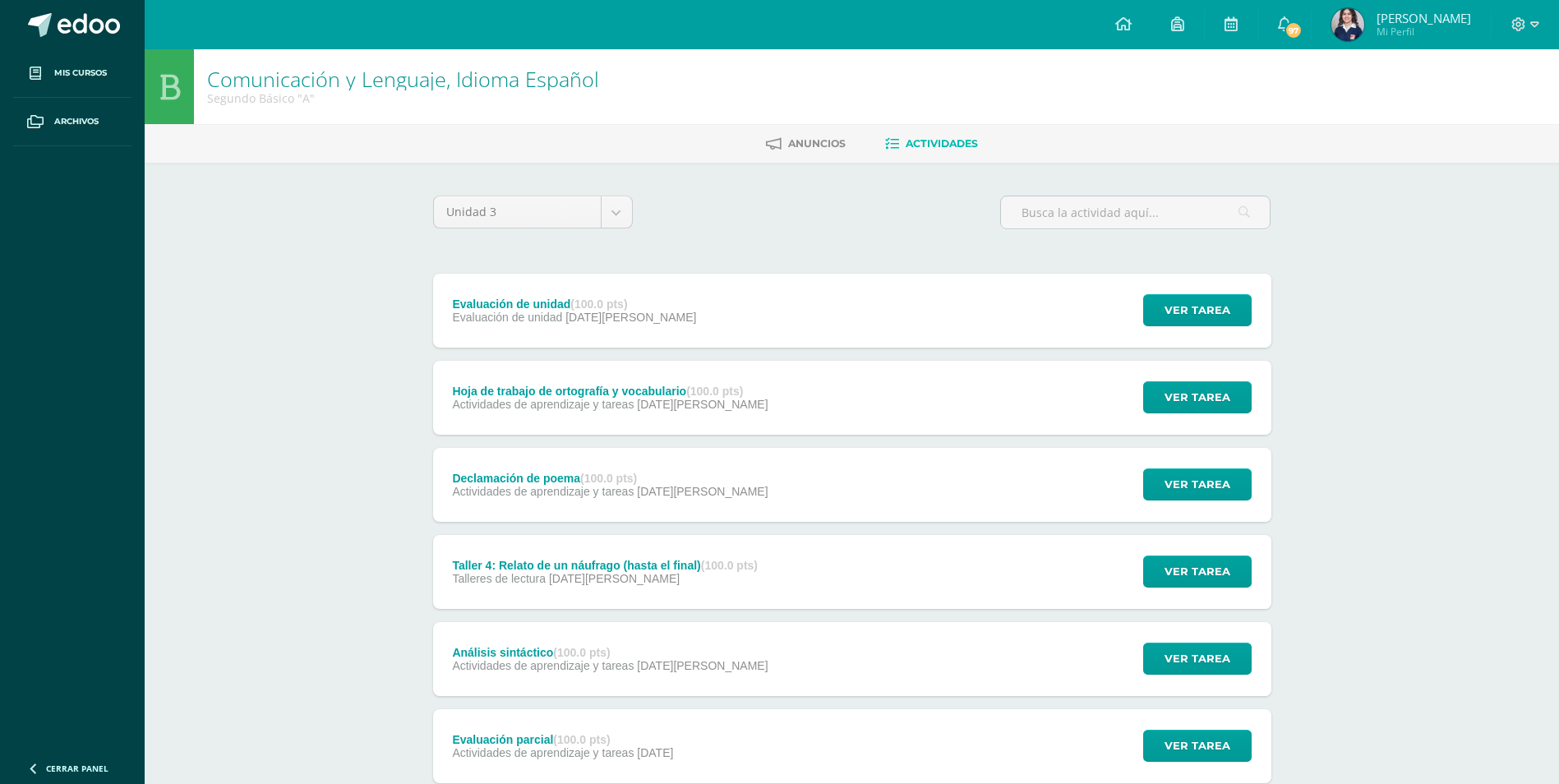
click at [464, 374] on div "Hoja de trabajo de ortografía y vocabulario (100.0 pts) Actividades de aprendiz…" at bounding box center [610, 398] width 355 height 74
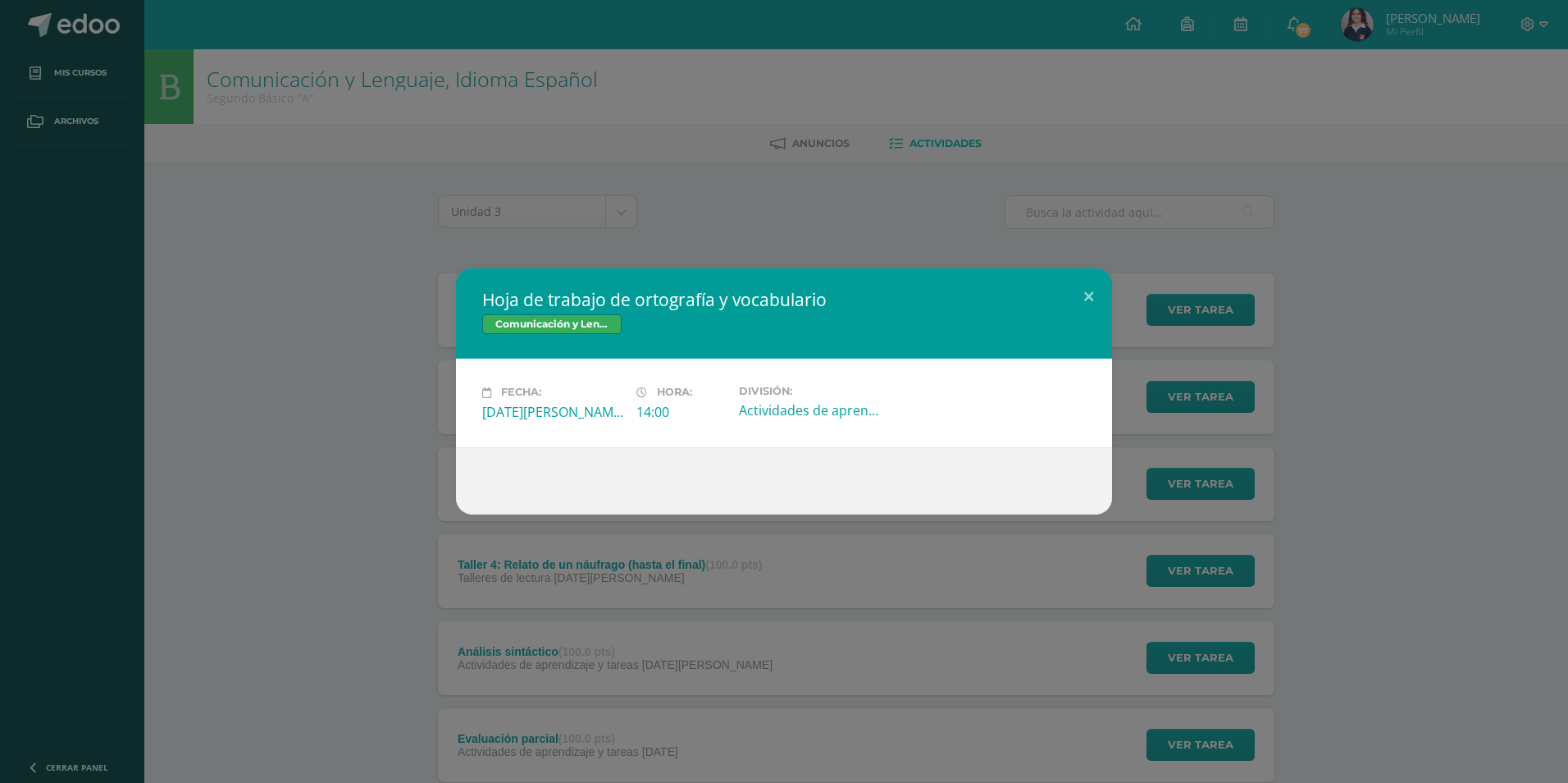
click at [350, 270] on div "Hoja de trabajo de ortografía y vocabulario Comunicación y Lenguaje, Idioma Esp…" at bounding box center [784, 390] width 1555 height 245
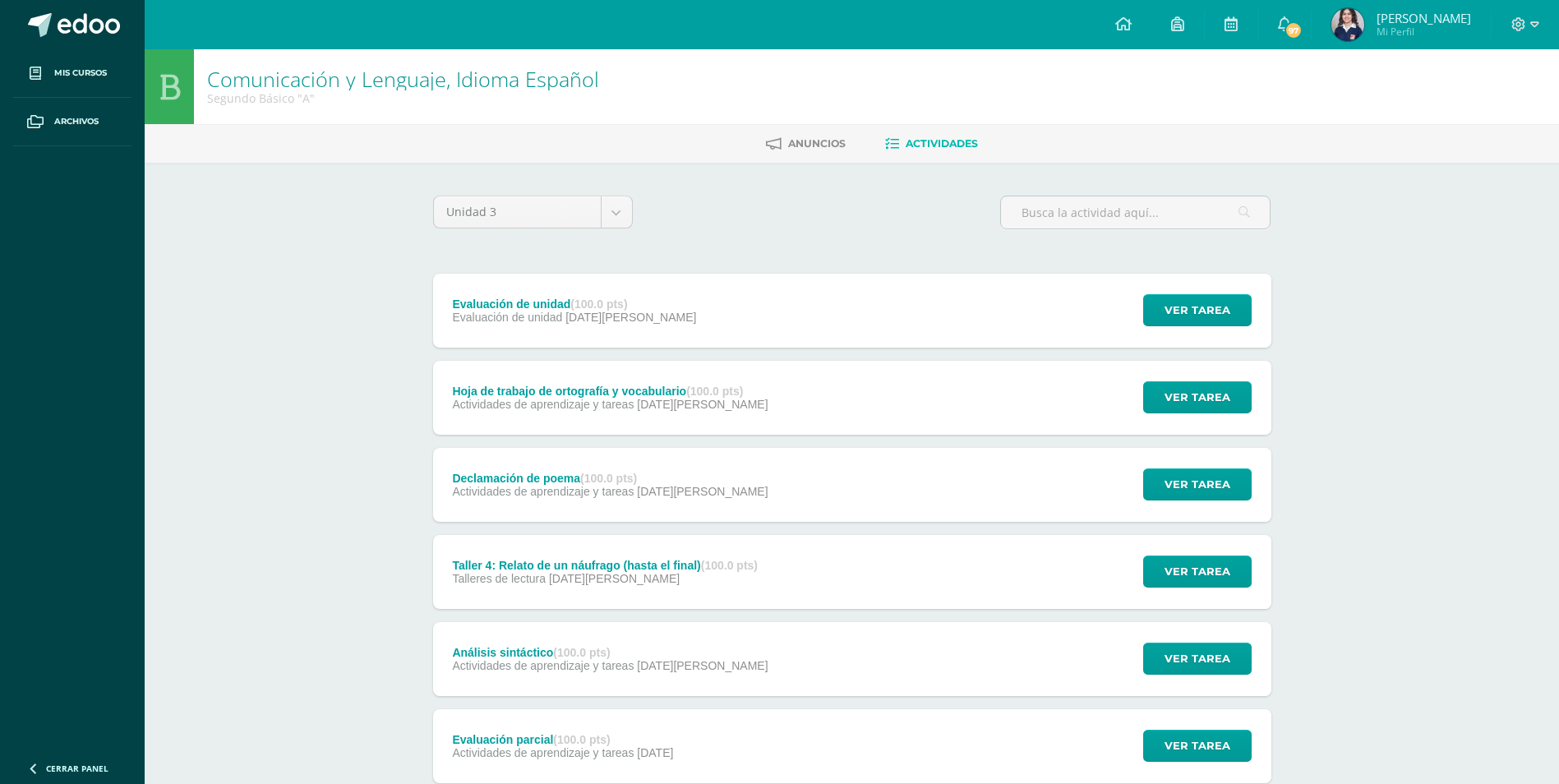
click at [560, 488] on span "Actividades de aprendizaje y tareas" at bounding box center [543, 490] width 182 height 13
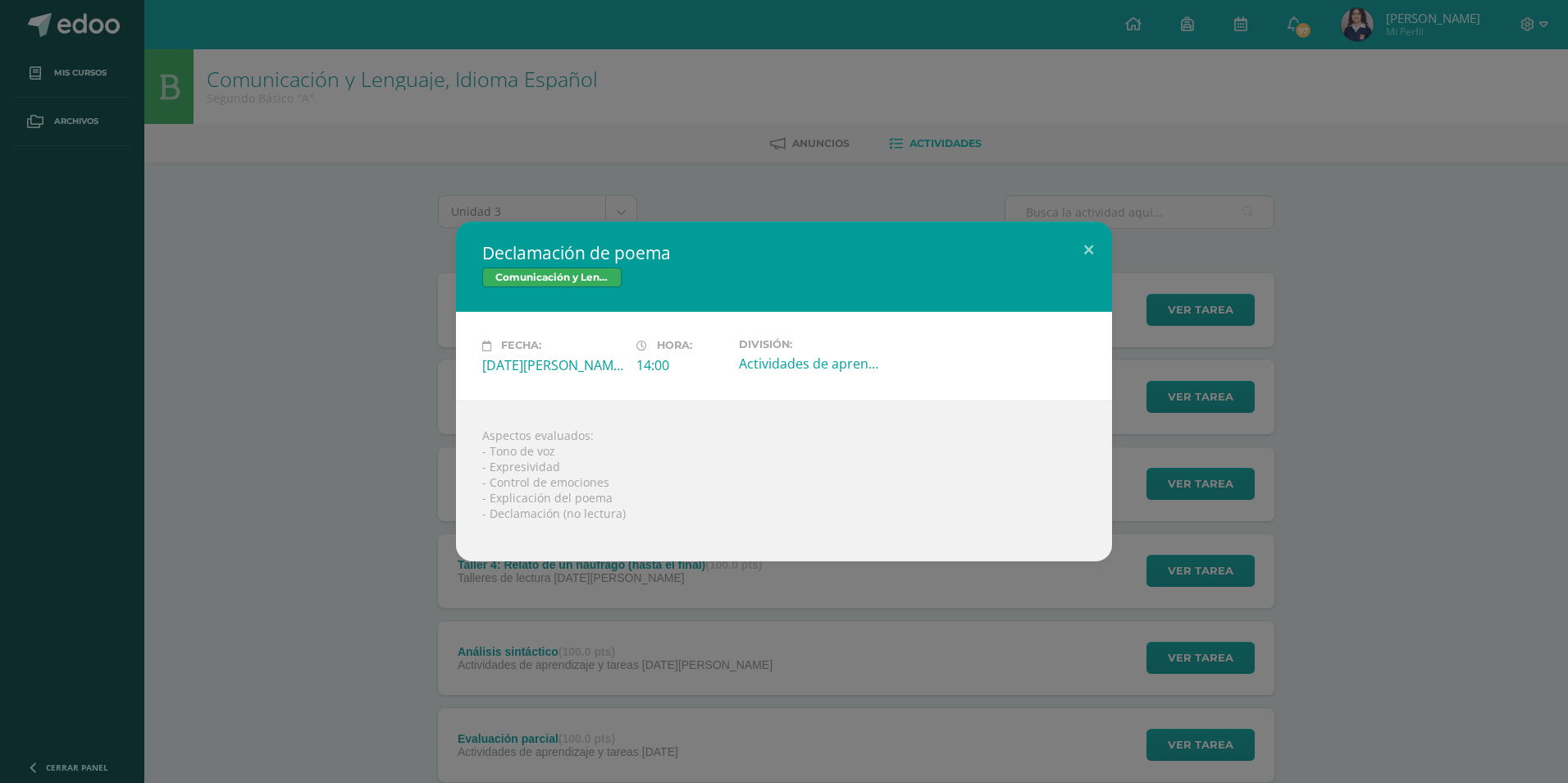
click at [197, 347] on div "Declamación de poema Comunicación y Lenguaje, Idioma Español Fecha: [DATE][PERS…" at bounding box center [784, 391] width 1555 height 339
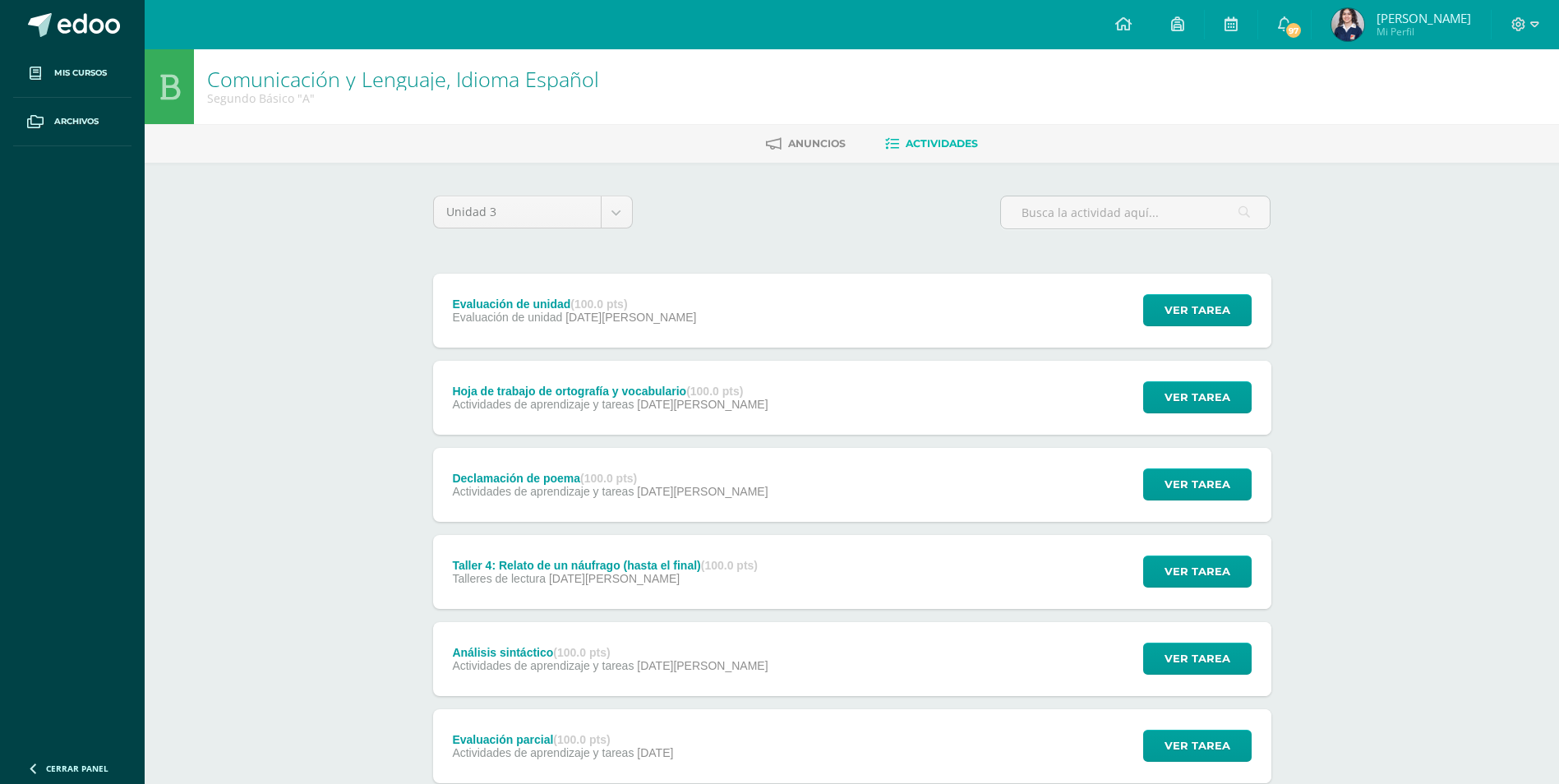
click at [707, 471] on div "Declamación de poema (100.0 pts) Actividades de aprendizaje y tareas [DATE][PER…" at bounding box center [610, 484] width 355 height 74
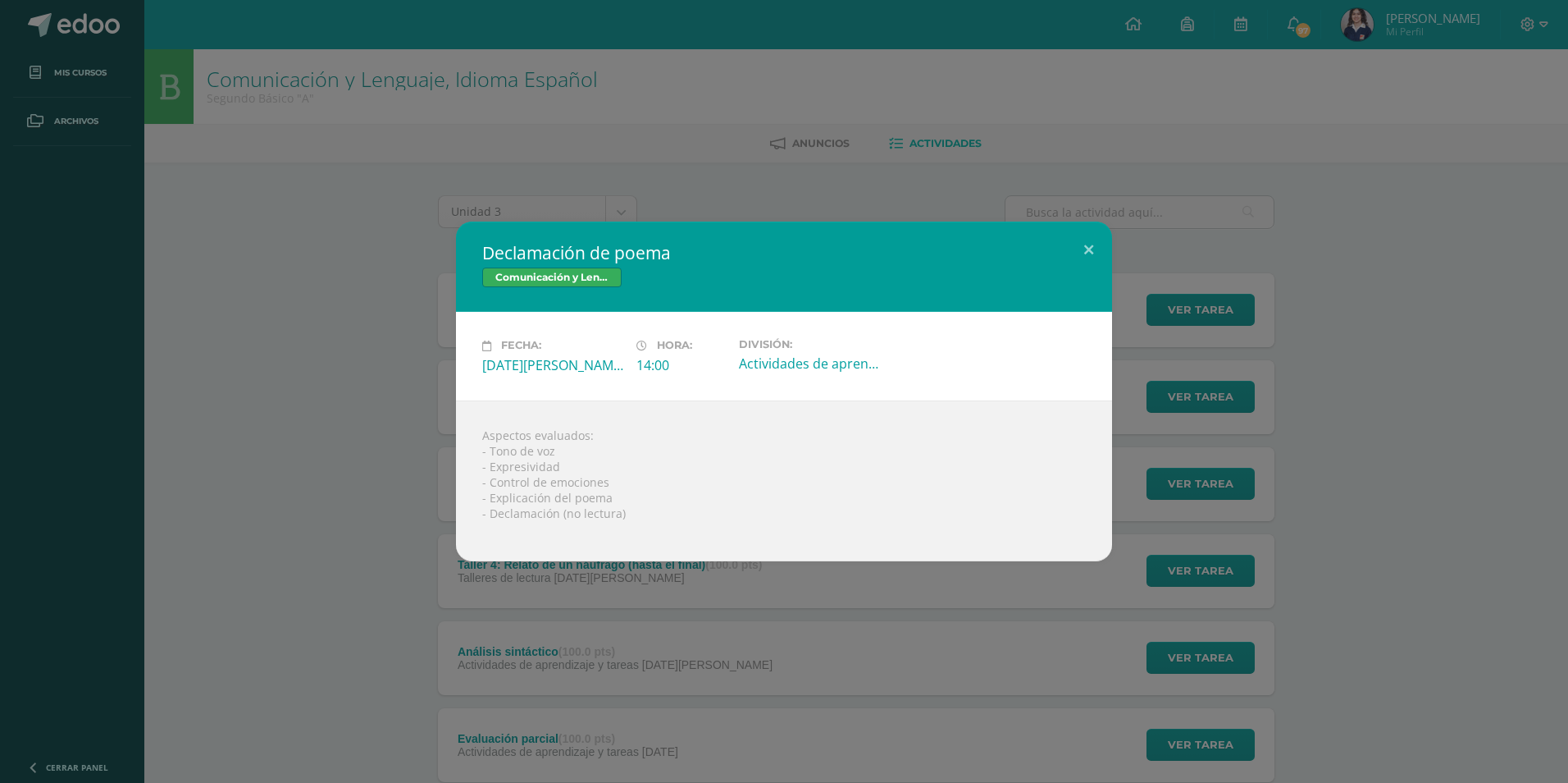
click at [1394, 311] on div "Declamación de poema Comunicación y Lenguaje, Idioma Español Fecha: [DATE][PERS…" at bounding box center [784, 391] width 1555 height 339
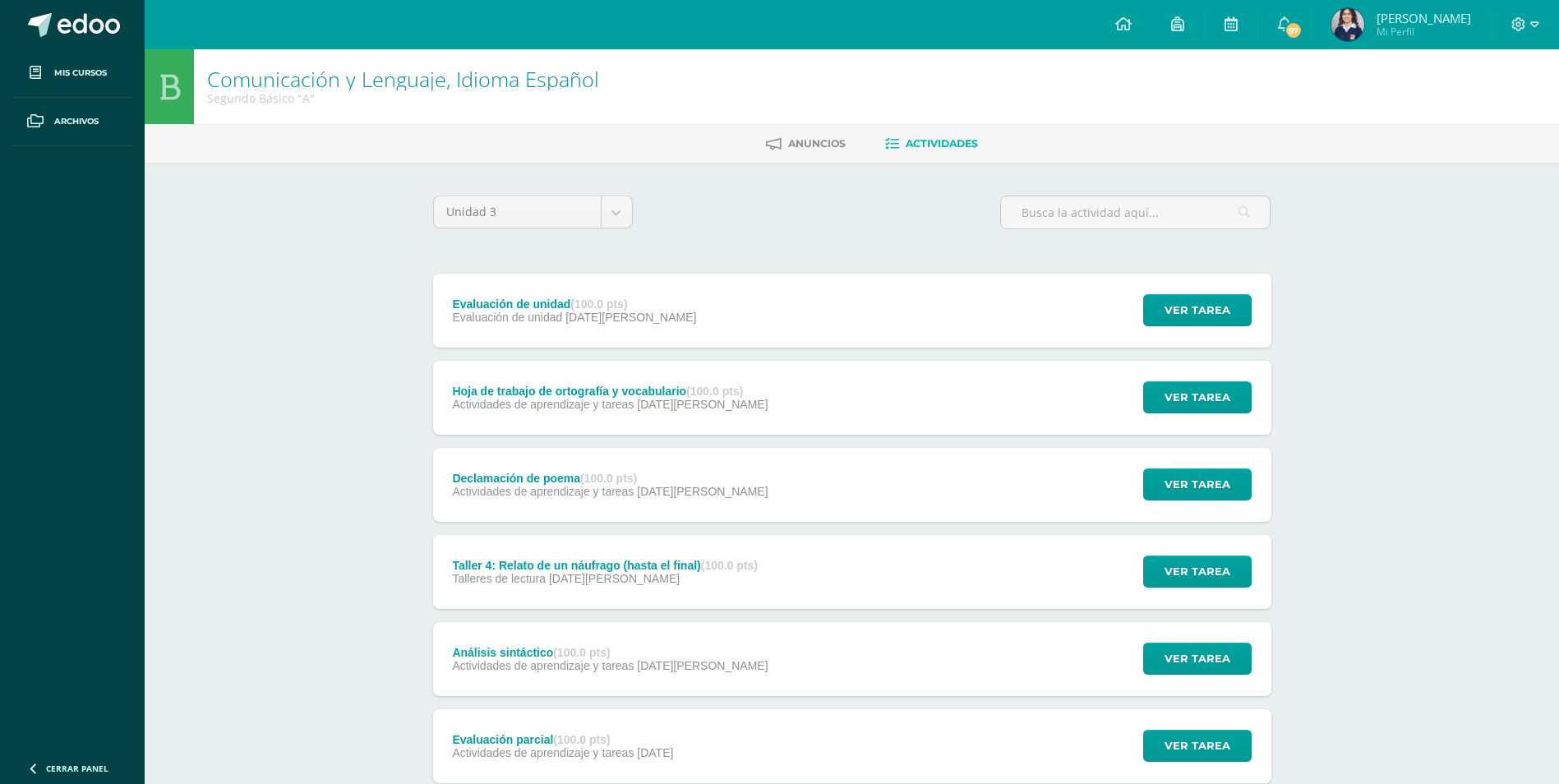
click at [622, 593] on div "Taller 4: Relato de un náufrago (hasta el final) (100.0 pts) Talleres de lectur…" at bounding box center [605, 572] width 345 height 74
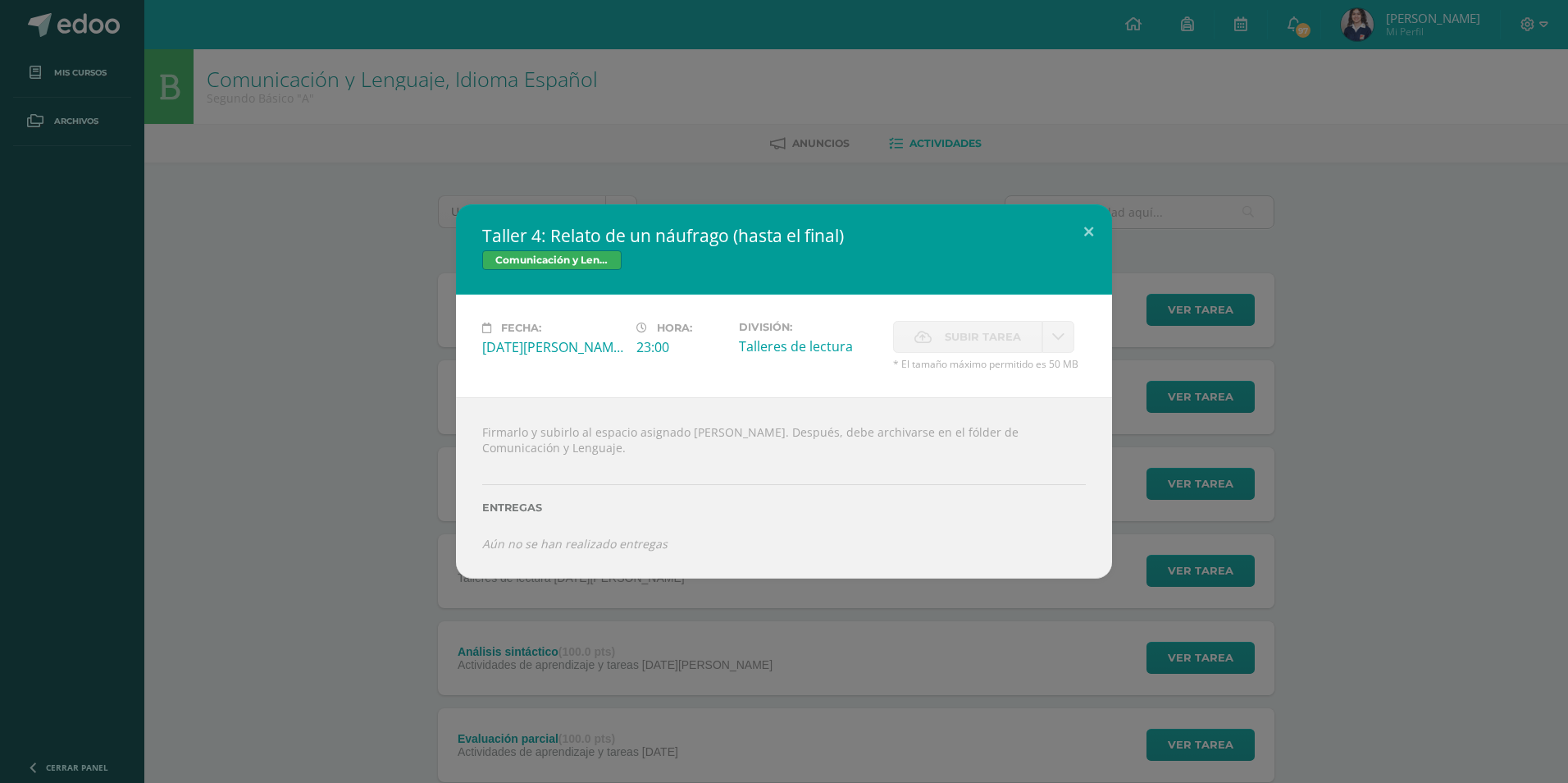
click at [1441, 288] on div "Taller 4: Relato de un náufrago (hasta el final) Comunicación y Lenguaje, Idiom…" at bounding box center [784, 391] width 1555 height 374
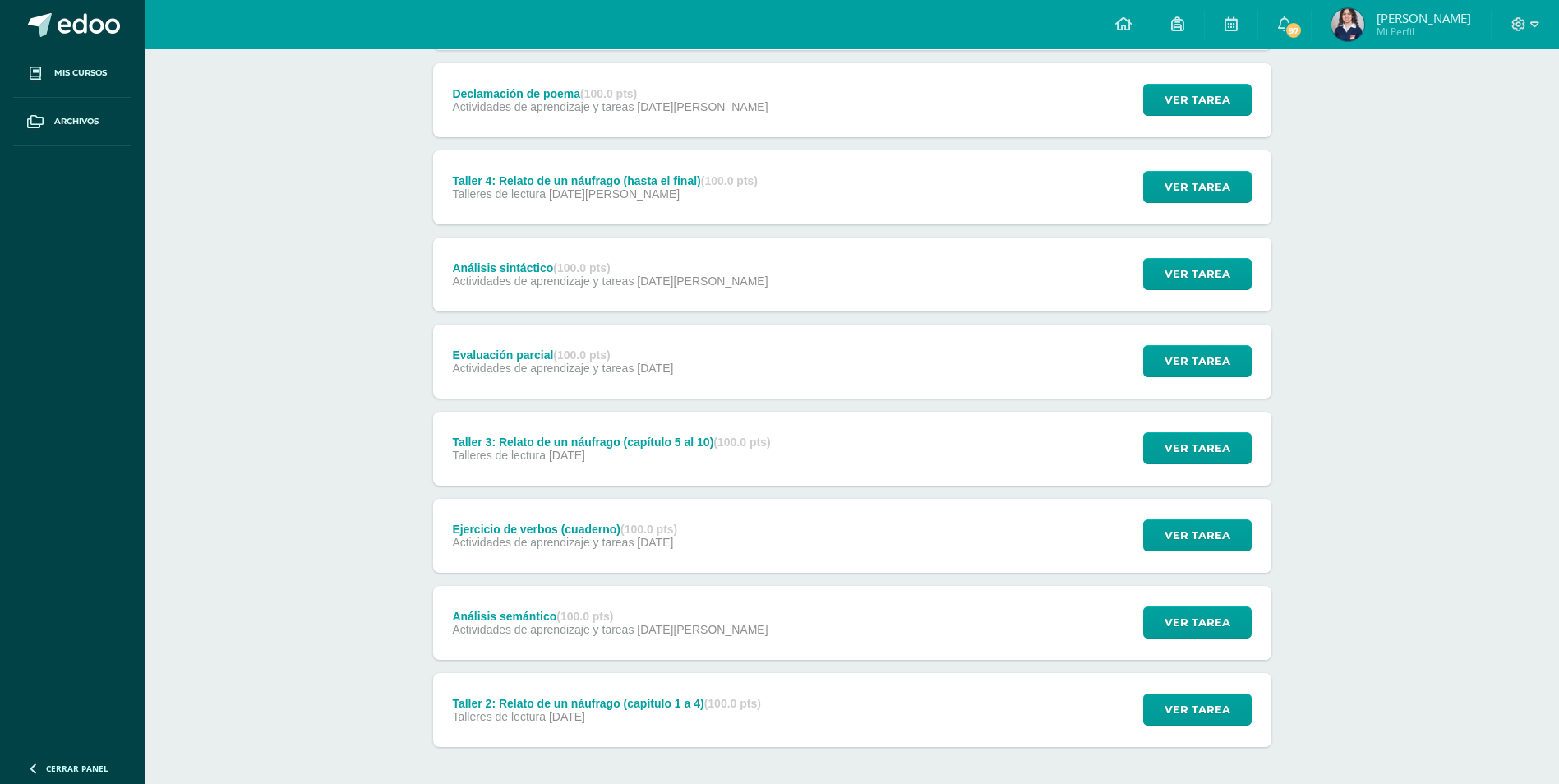
scroll to position [387, 0]
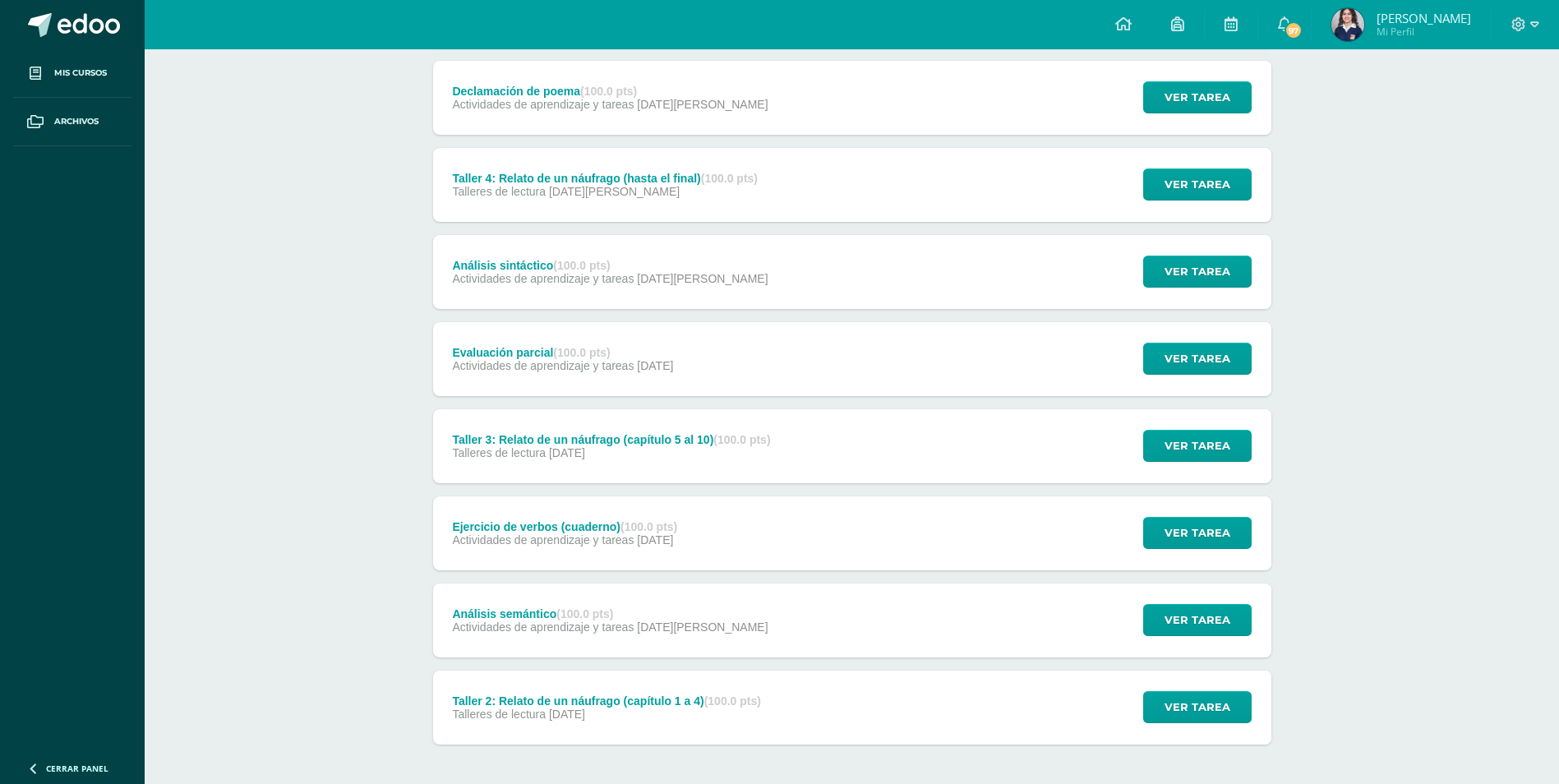
click at [490, 275] on span "Actividades de aprendizaje y tareas" at bounding box center [543, 278] width 182 height 13
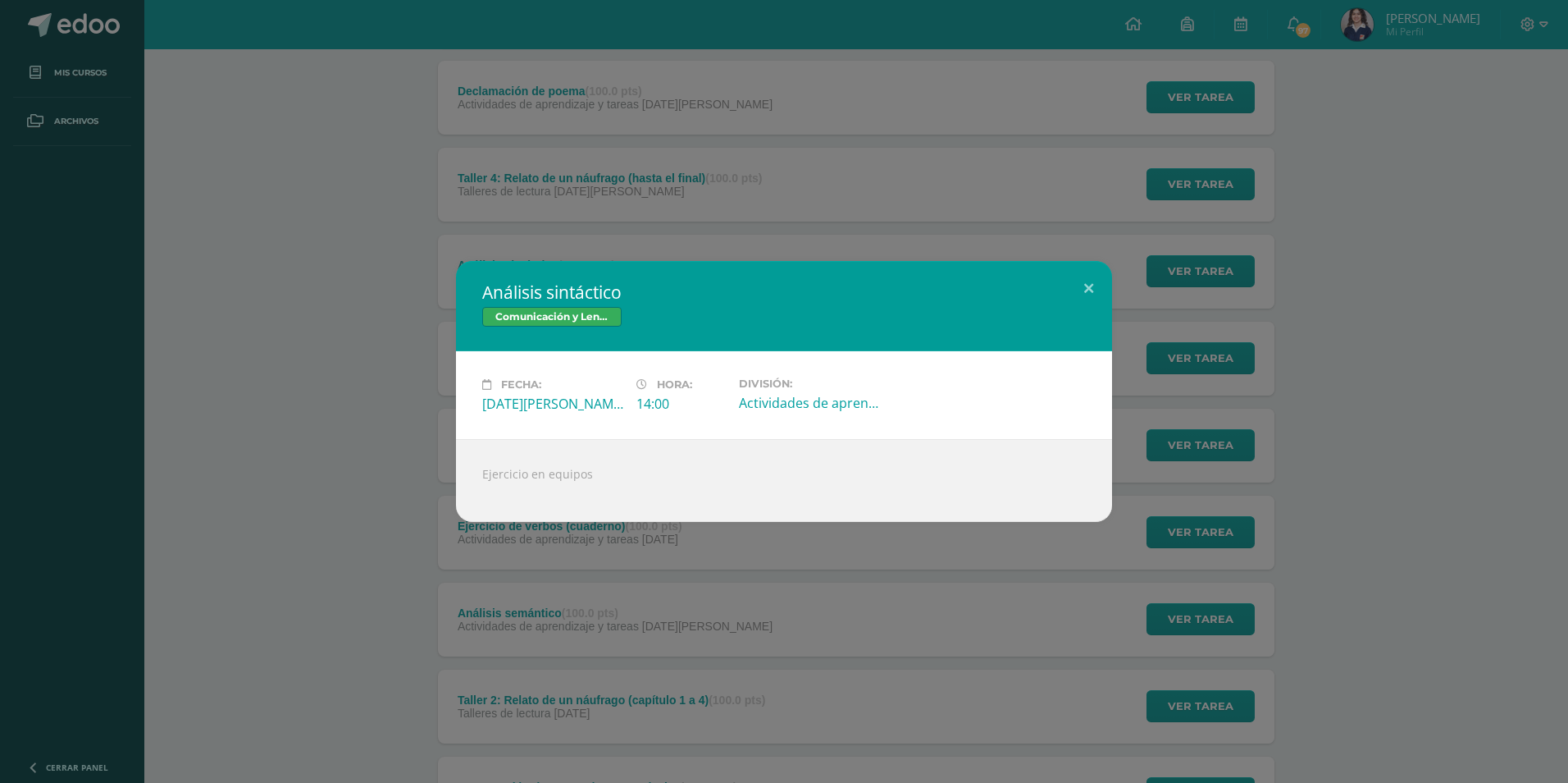
click at [379, 255] on div "Análisis sintáctico Comunicación y Lenguaje, Idioma Español Fecha: [DATE][PERSO…" at bounding box center [784, 391] width 1568 height 783
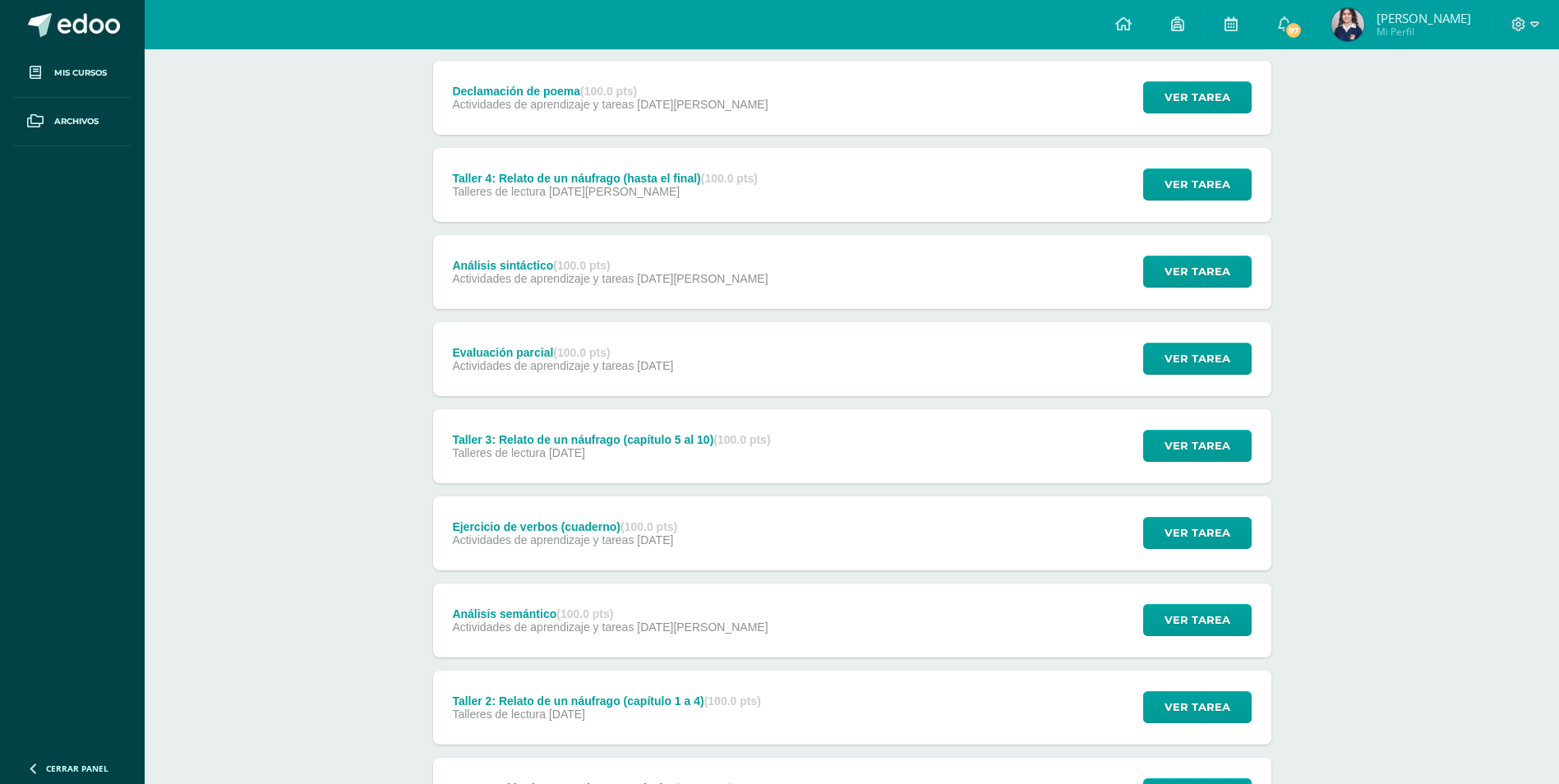
click at [494, 347] on div "Evaluación parcial (100.0 pts)" at bounding box center [562, 352] width 221 height 13
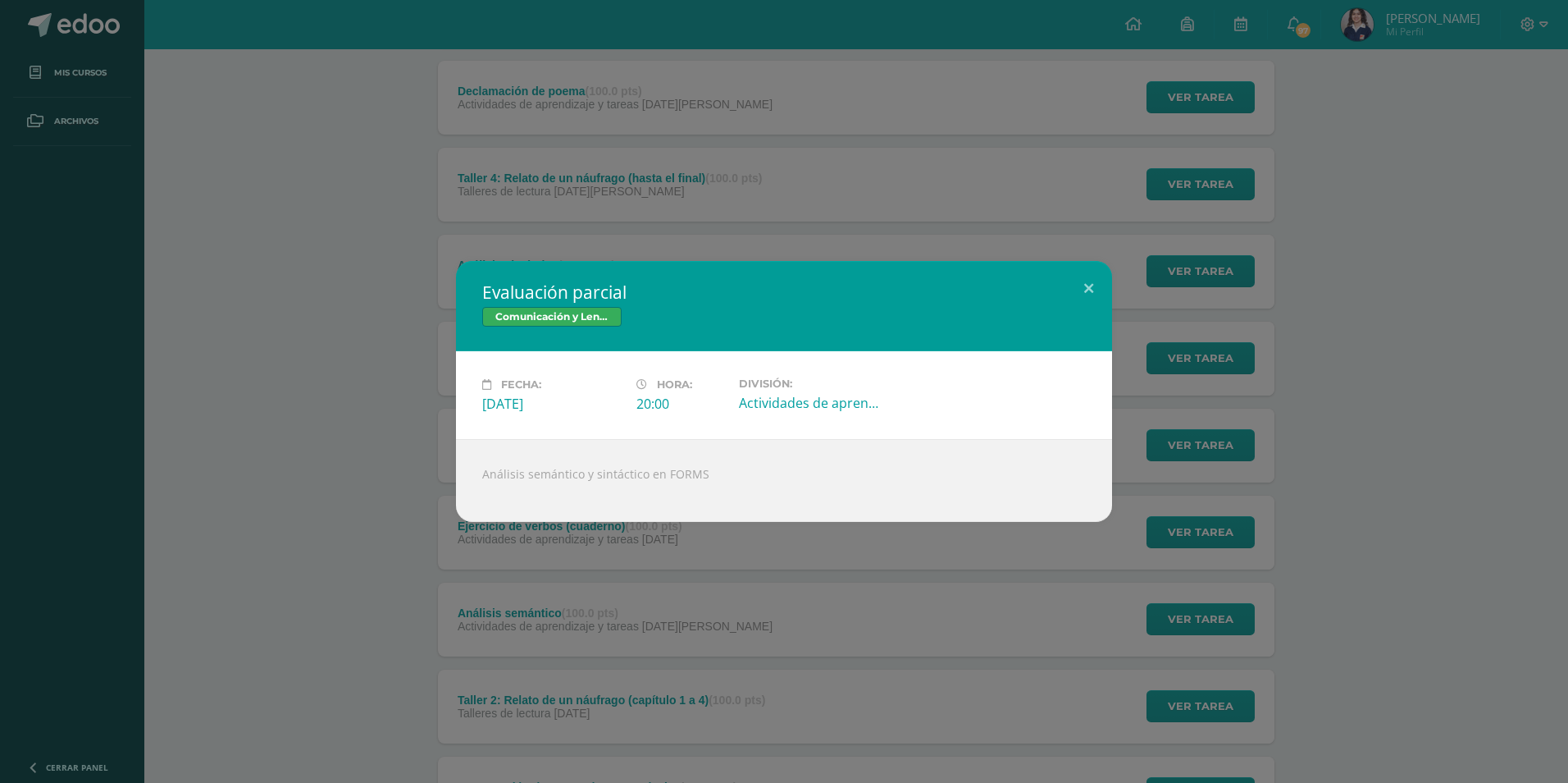
click at [365, 246] on div "Evaluación parcial Comunicación y Lenguaje, Idioma Español Fecha: [DATE][PERSON…" at bounding box center [784, 391] width 1568 height 783
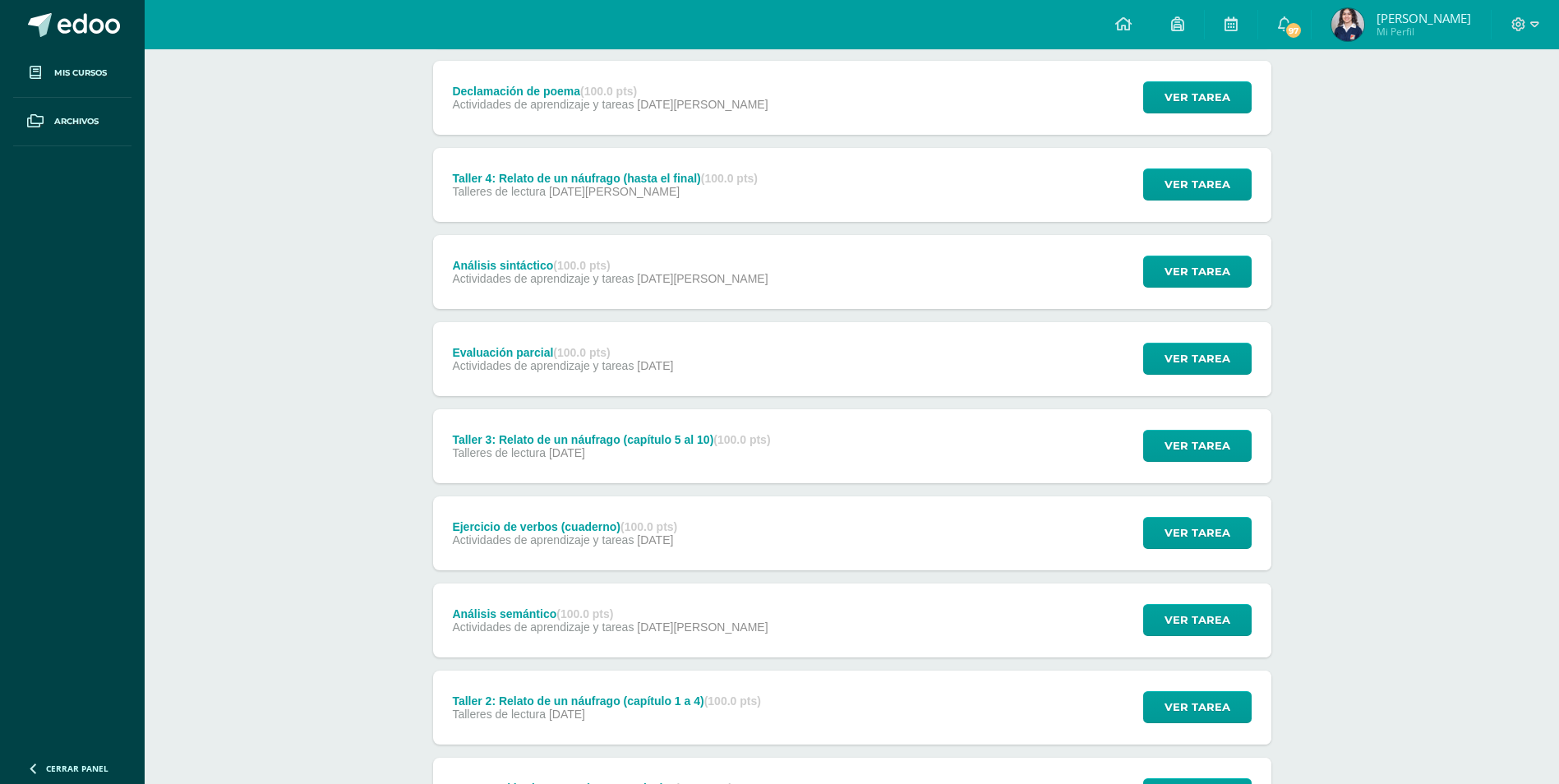
click at [566, 449] on span "[DATE]" at bounding box center [567, 452] width 36 height 13
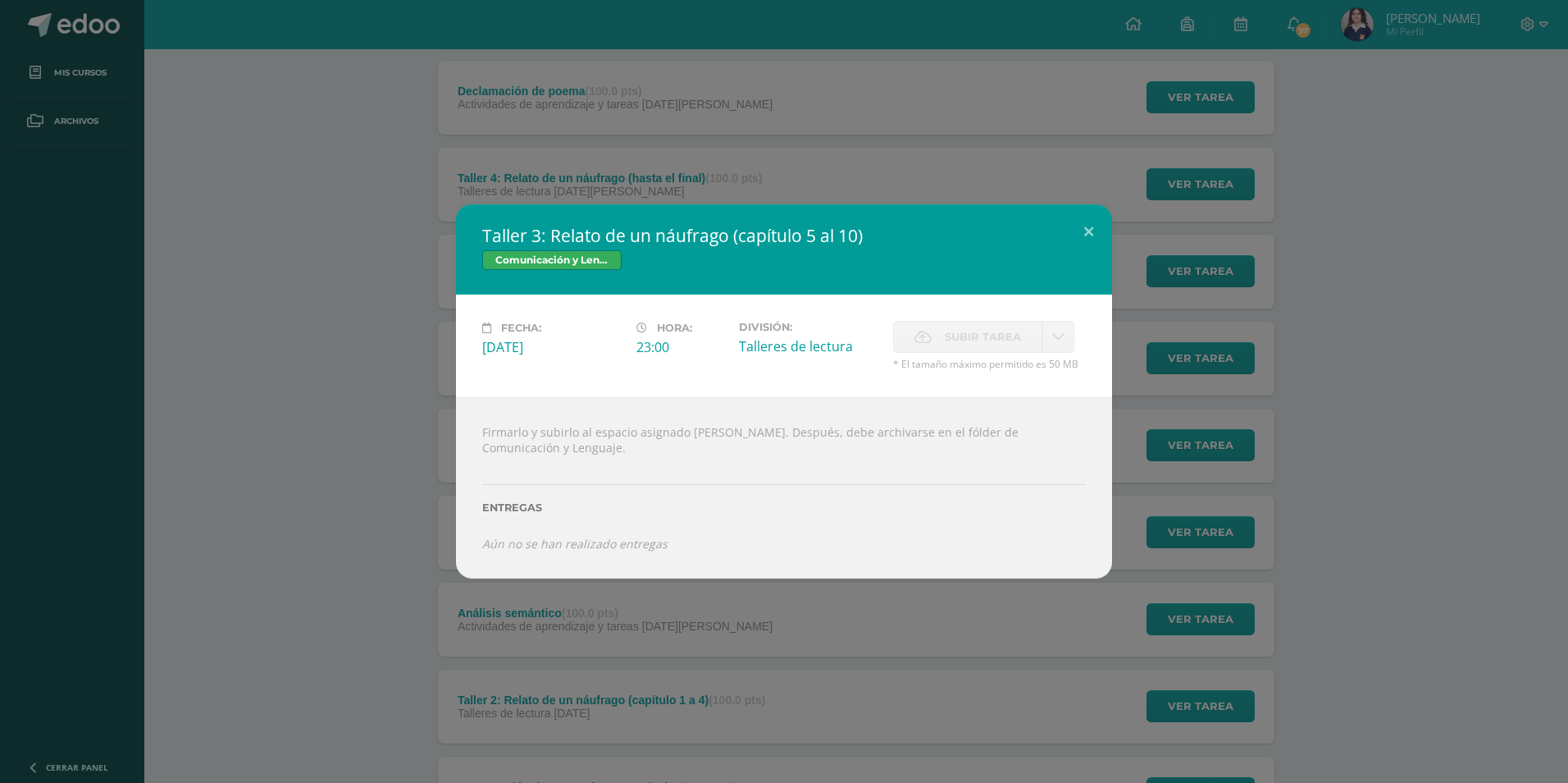
click at [330, 343] on div "Taller 3: Relato de un náufrago (capítulo 5 al 10) Comunicación y Lenguaje, Idi…" at bounding box center [784, 391] width 1555 height 374
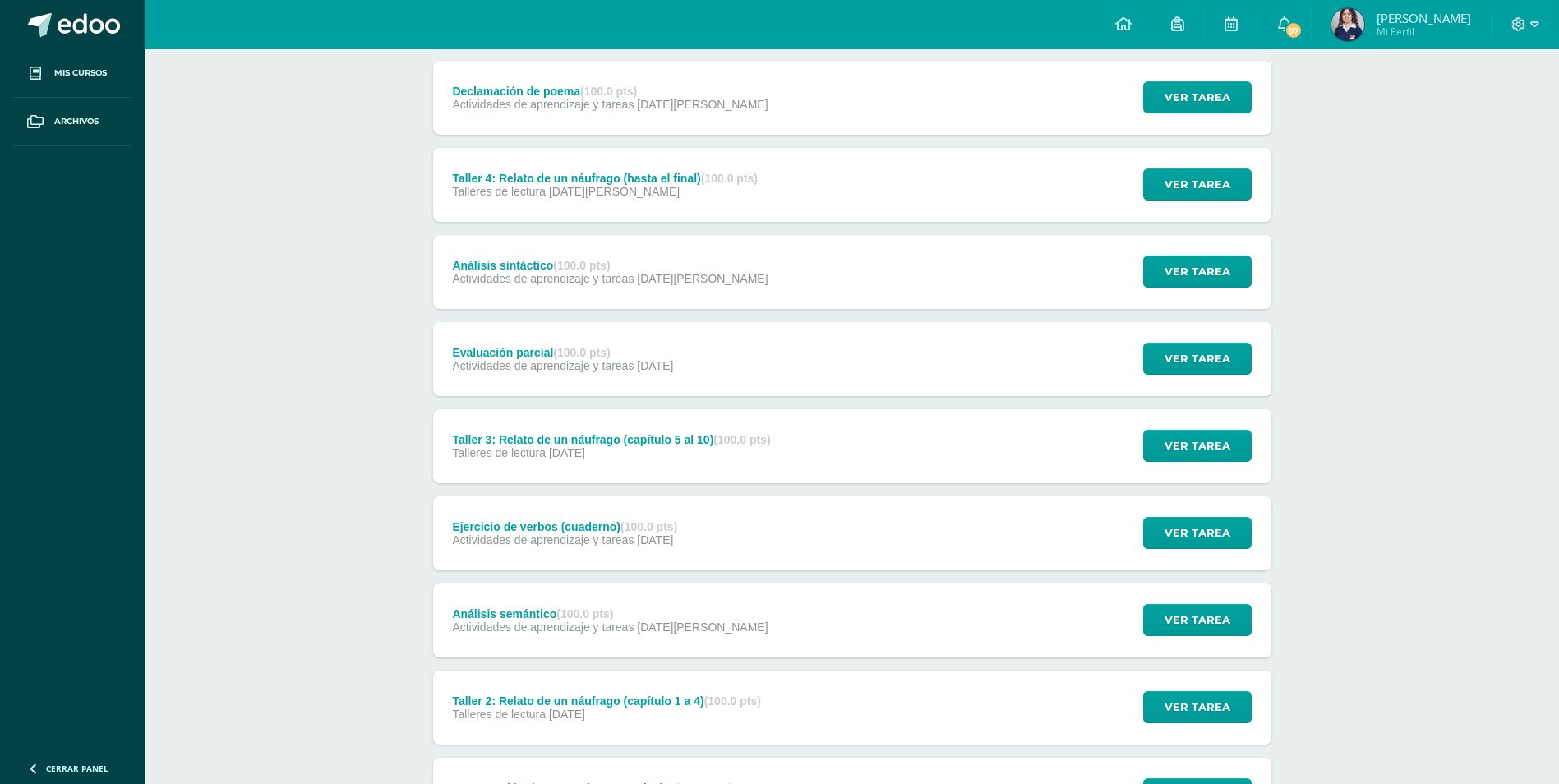
click at [542, 544] on span "Actividades de aprendizaje y tareas" at bounding box center [543, 539] width 182 height 13
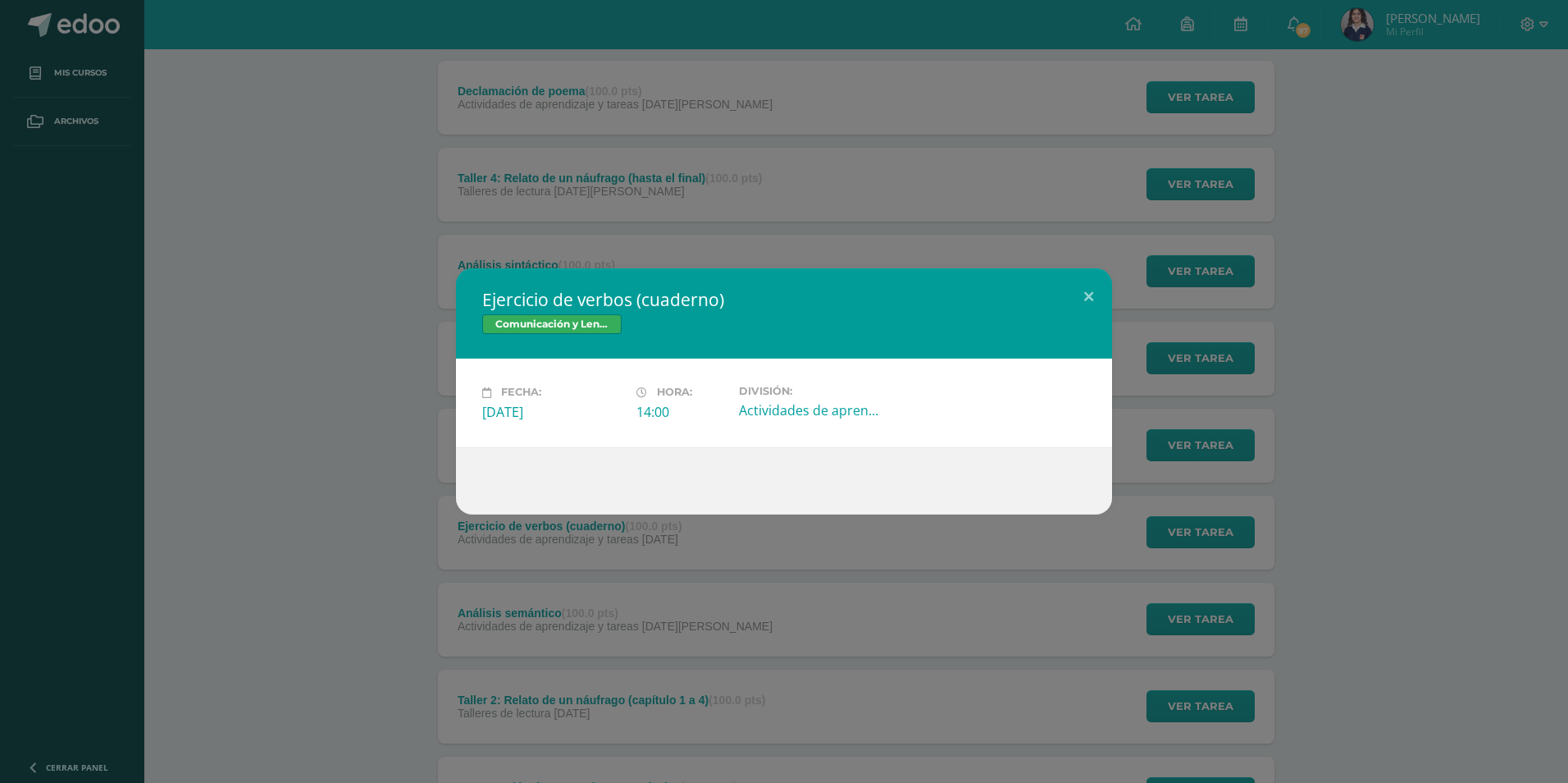
click at [281, 418] on div "Ejercicio de verbos (cuaderno) Comunicación y Lenguaje, Idioma Español Fecha: […" at bounding box center [784, 390] width 1555 height 245
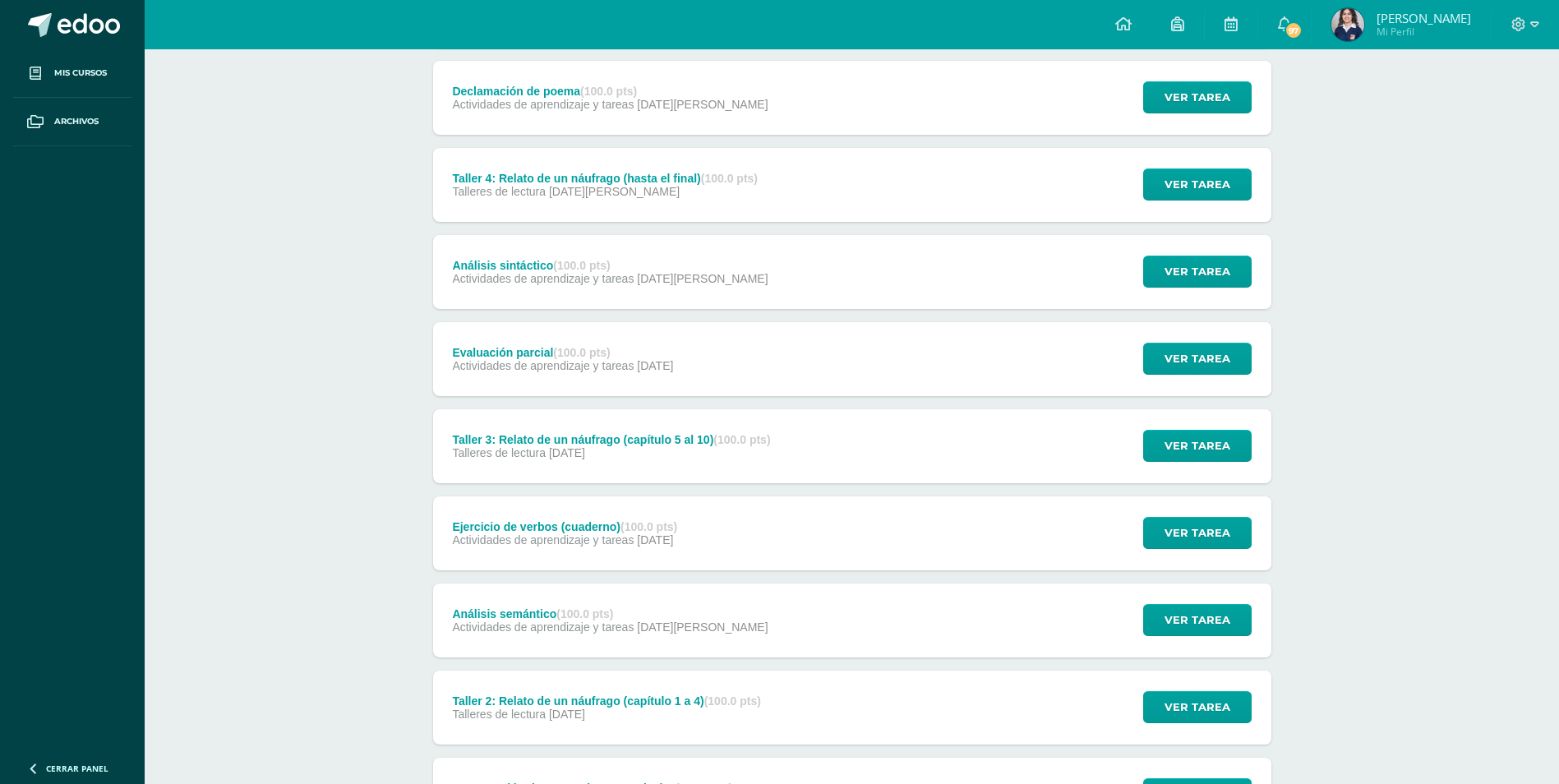
click at [548, 621] on span "Actividades de aprendizaje y tareas" at bounding box center [543, 626] width 182 height 13
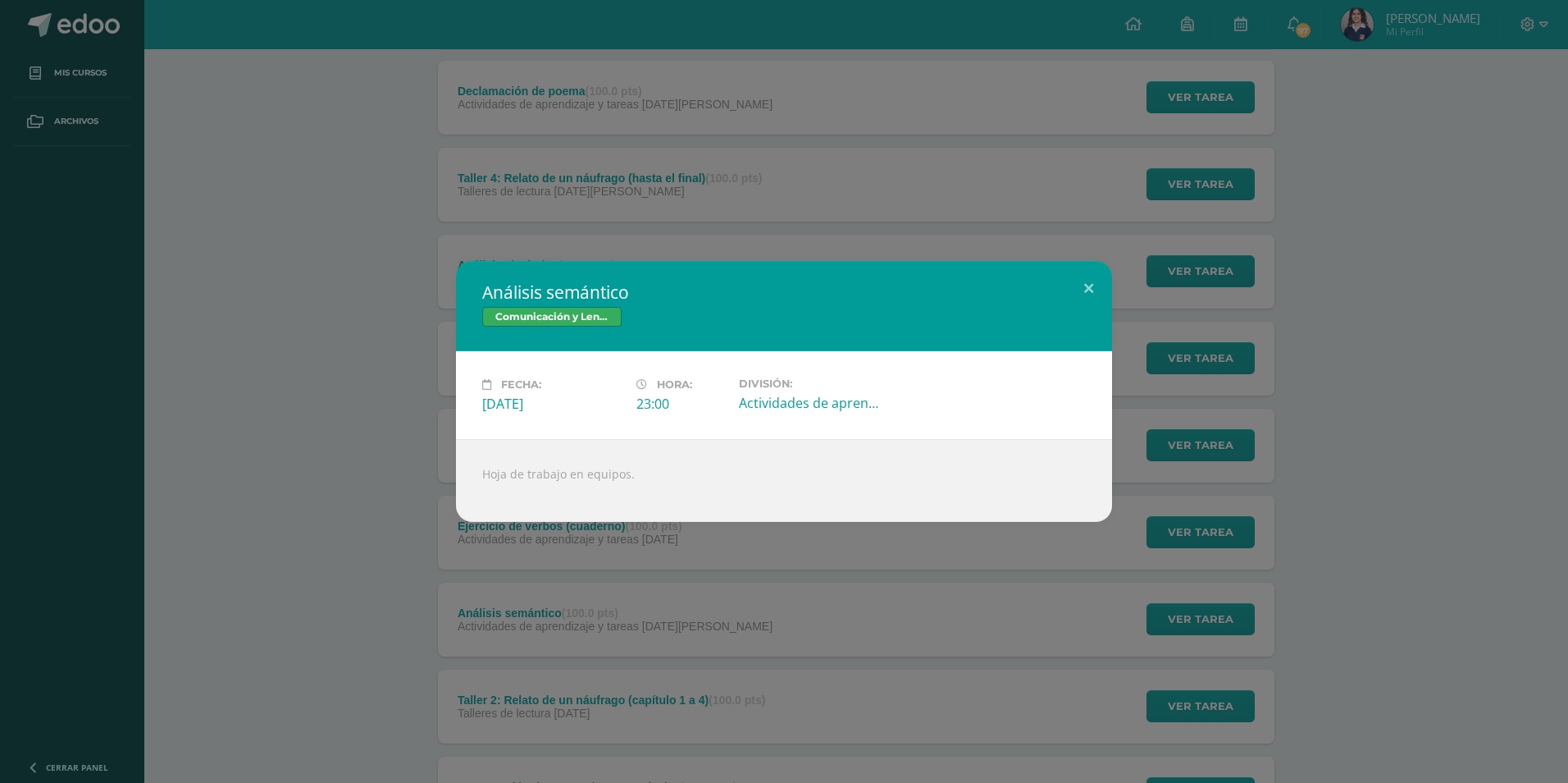
click at [370, 402] on div "Análisis semántico Comunicación y Lenguaje, Idioma Español Fecha: [DATE][PERSON…" at bounding box center [784, 391] width 1555 height 261
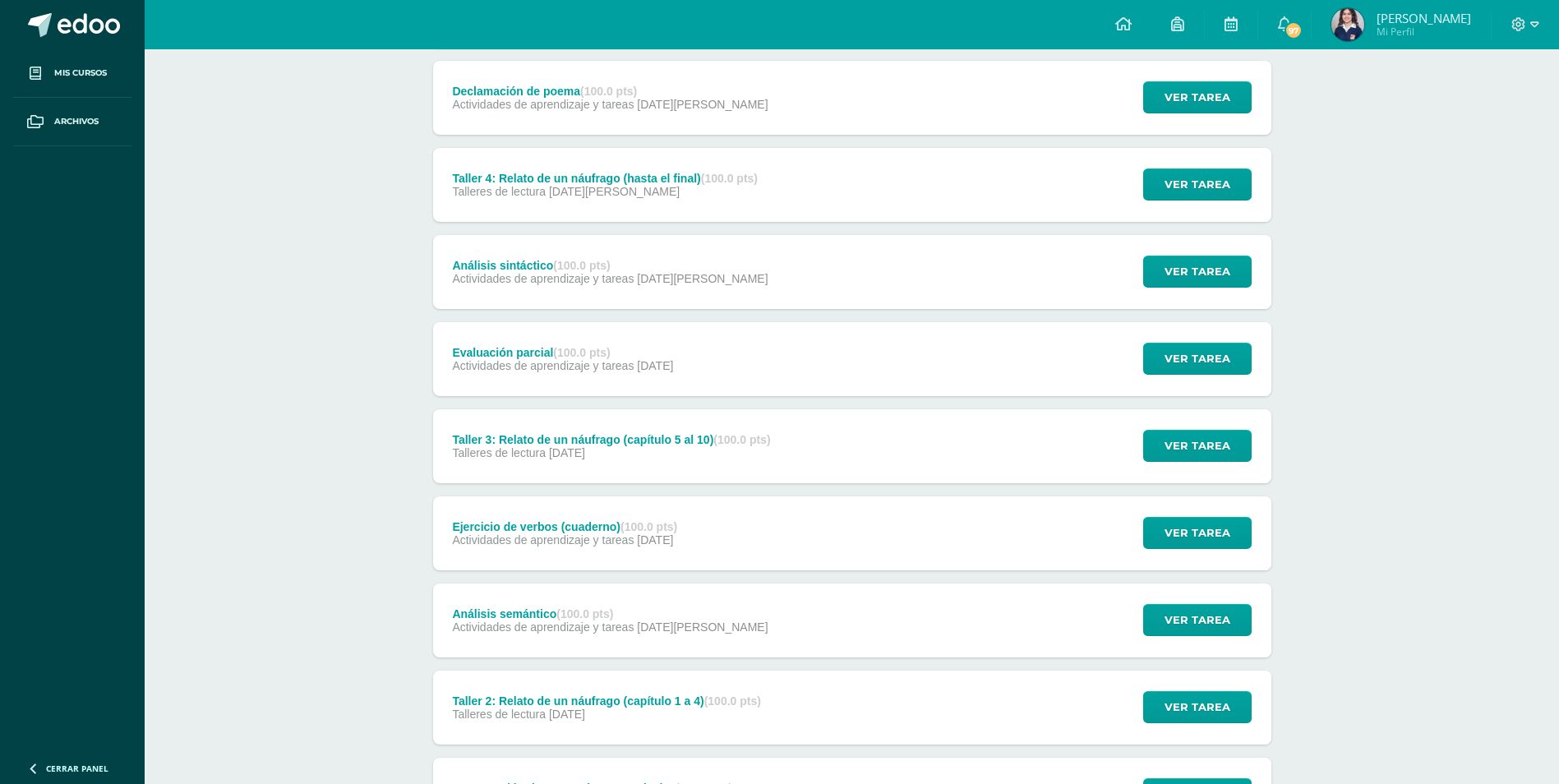
click at [567, 685] on div "Taller 2: Relato de un náufrago (capítulo 1 a 4) (100.0 pts) Talleres de lectur…" at bounding box center [607, 707] width 348 height 74
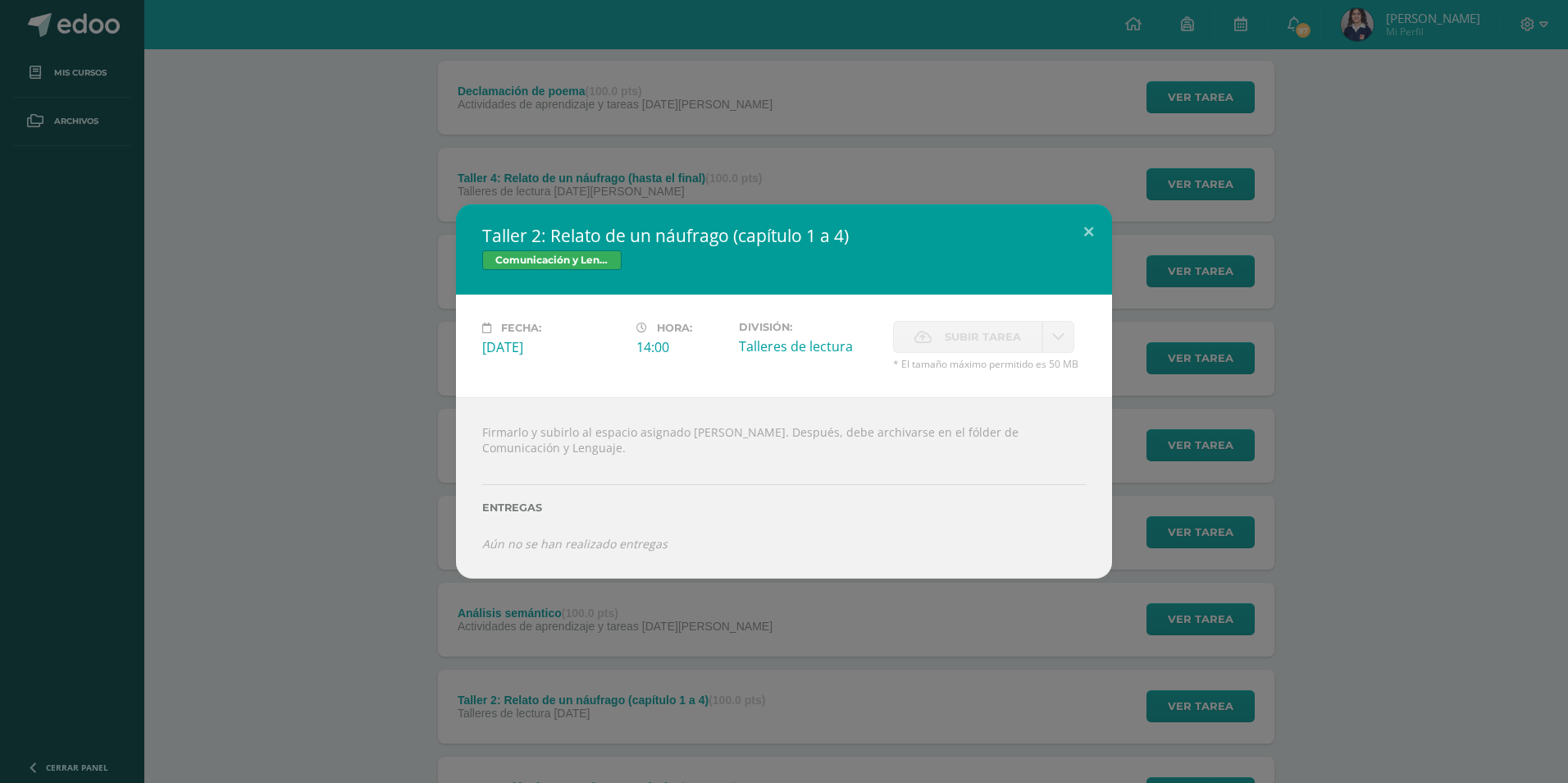
click at [323, 342] on div "Taller 2: Relato de un náufrago (capítulo 1 a 4) Comunicación y Lenguaje, Idiom…" at bounding box center [784, 391] width 1555 height 374
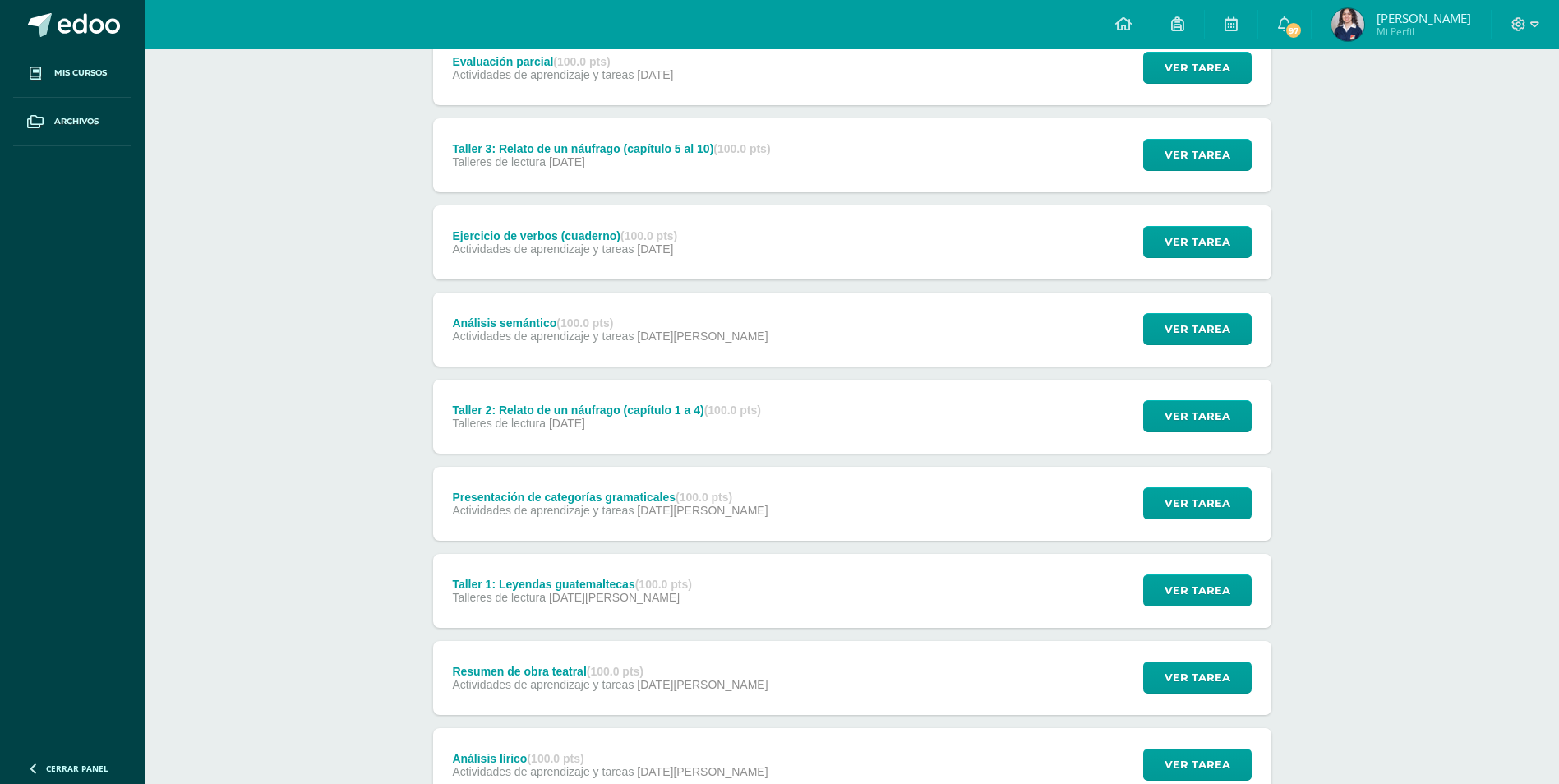
scroll to position [709, 0]
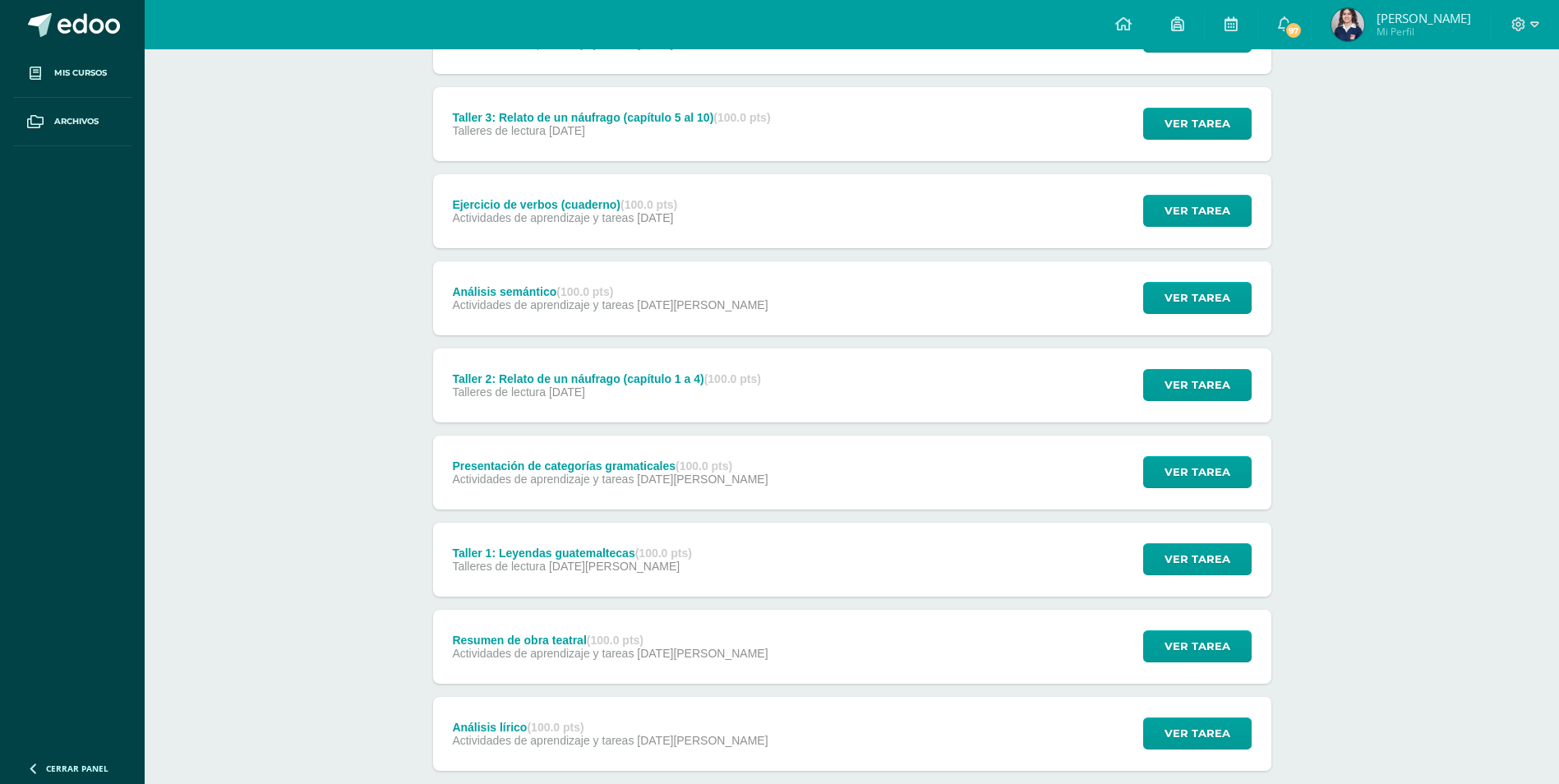
click at [543, 459] on div "Presentación de categorías gramaticales (100.0 pts)" at bounding box center [609, 465] width 316 height 13
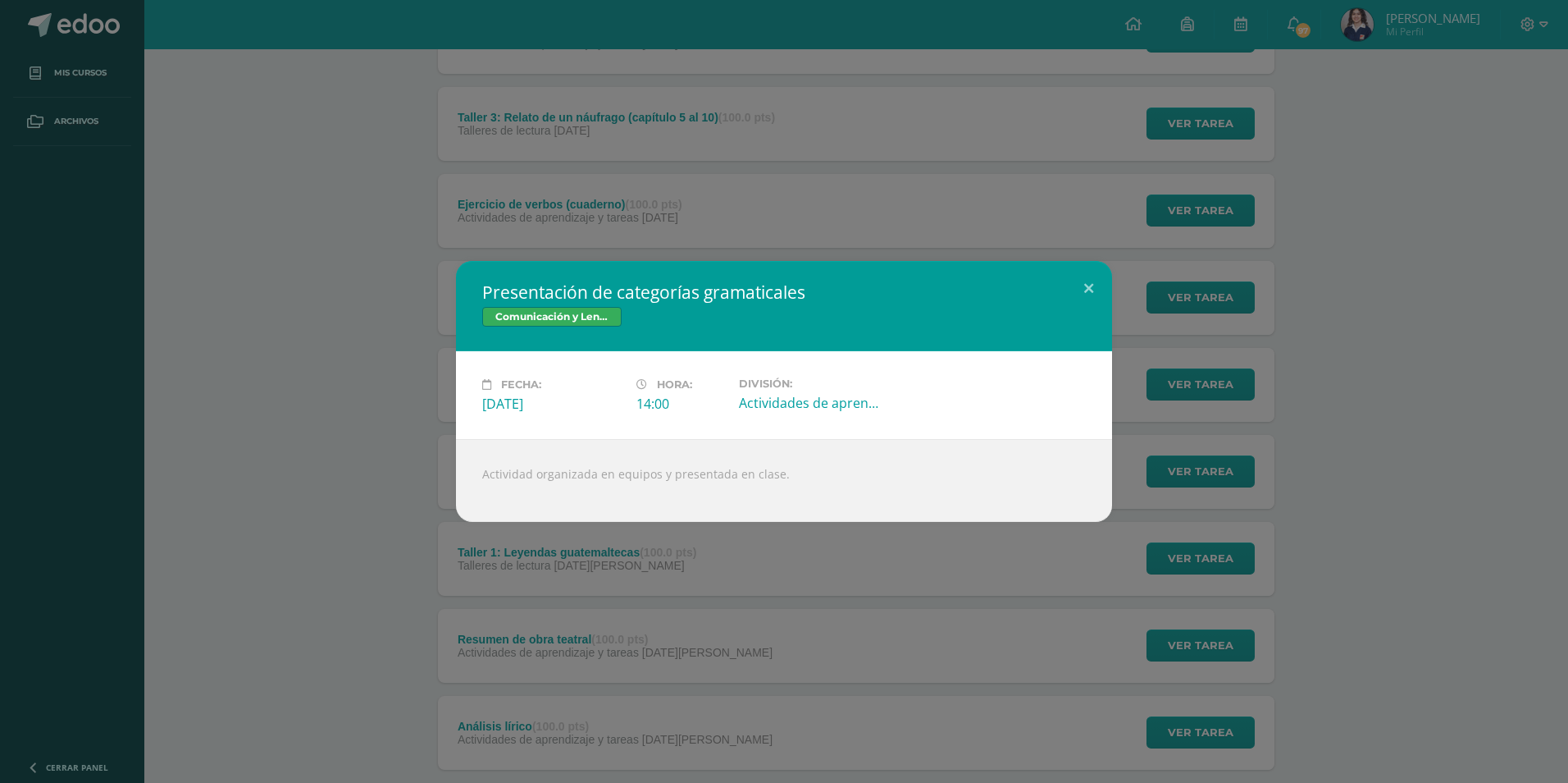
click at [325, 330] on div "Presentación de categorías gramaticales Comunicación y Lenguaje, Idioma Español…" at bounding box center [784, 391] width 1555 height 261
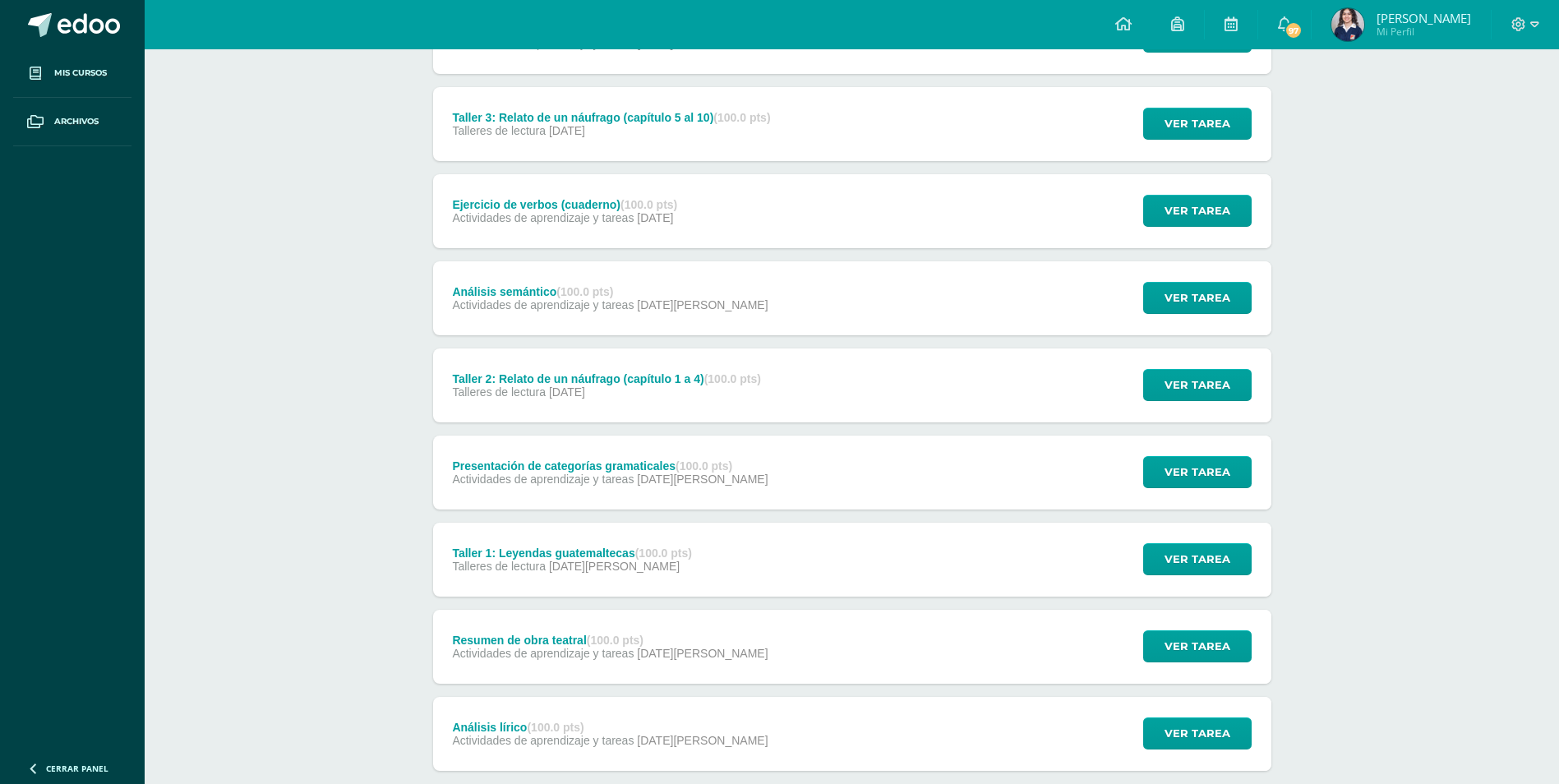
click at [562, 572] on div "Taller 1: Leyendas guatemaltecas (100.0 pts) Talleres de lectura [DATE][PERSON_…" at bounding box center [572, 559] width 279 height 74
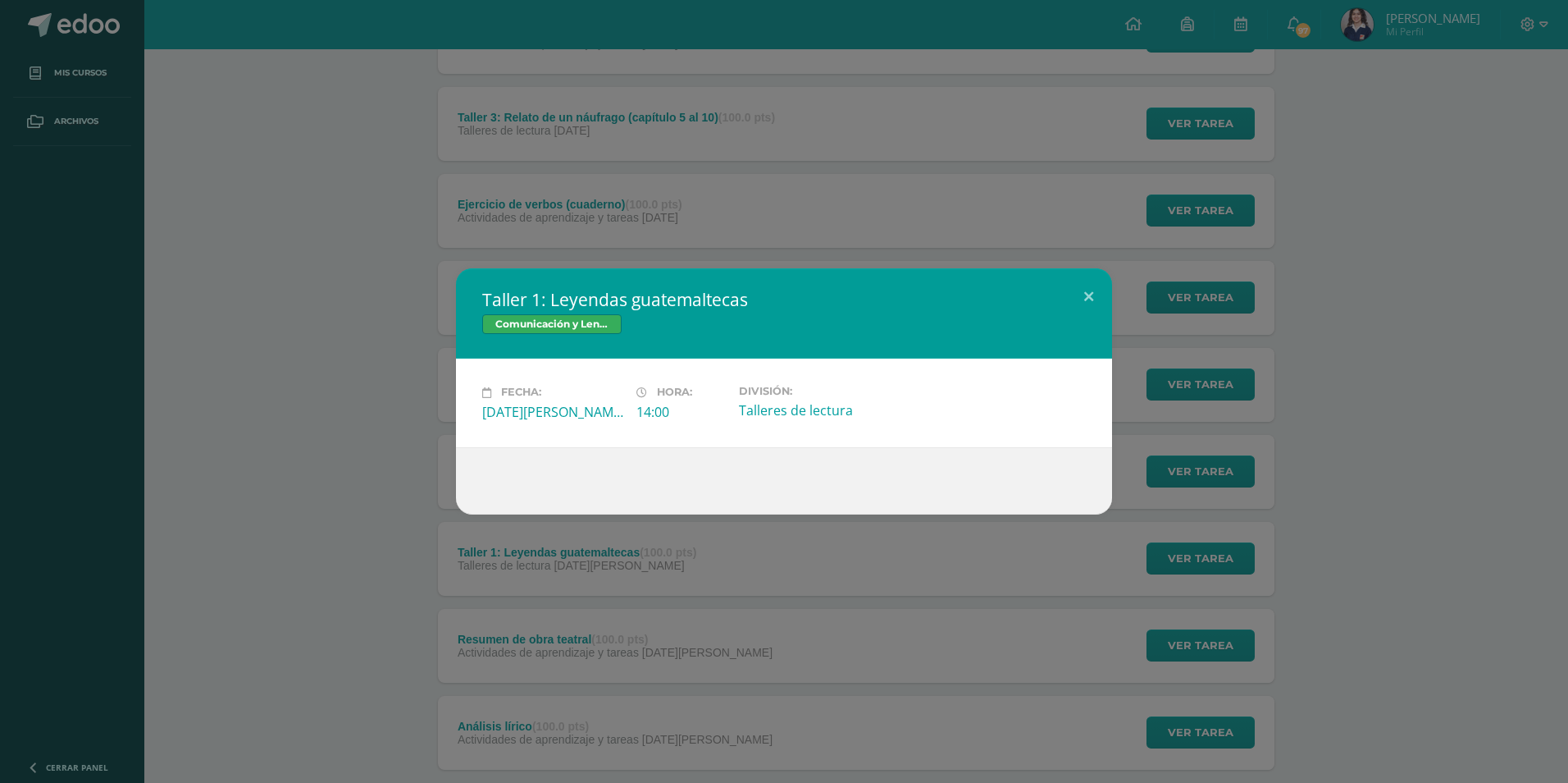
click at [367, 456] on div "Taller 1: Leyendas guatemaltecas Comunicación y Lenguaje, Idioma Español Fecha:…" at bounding box center [784, 390] width 1555 height 245
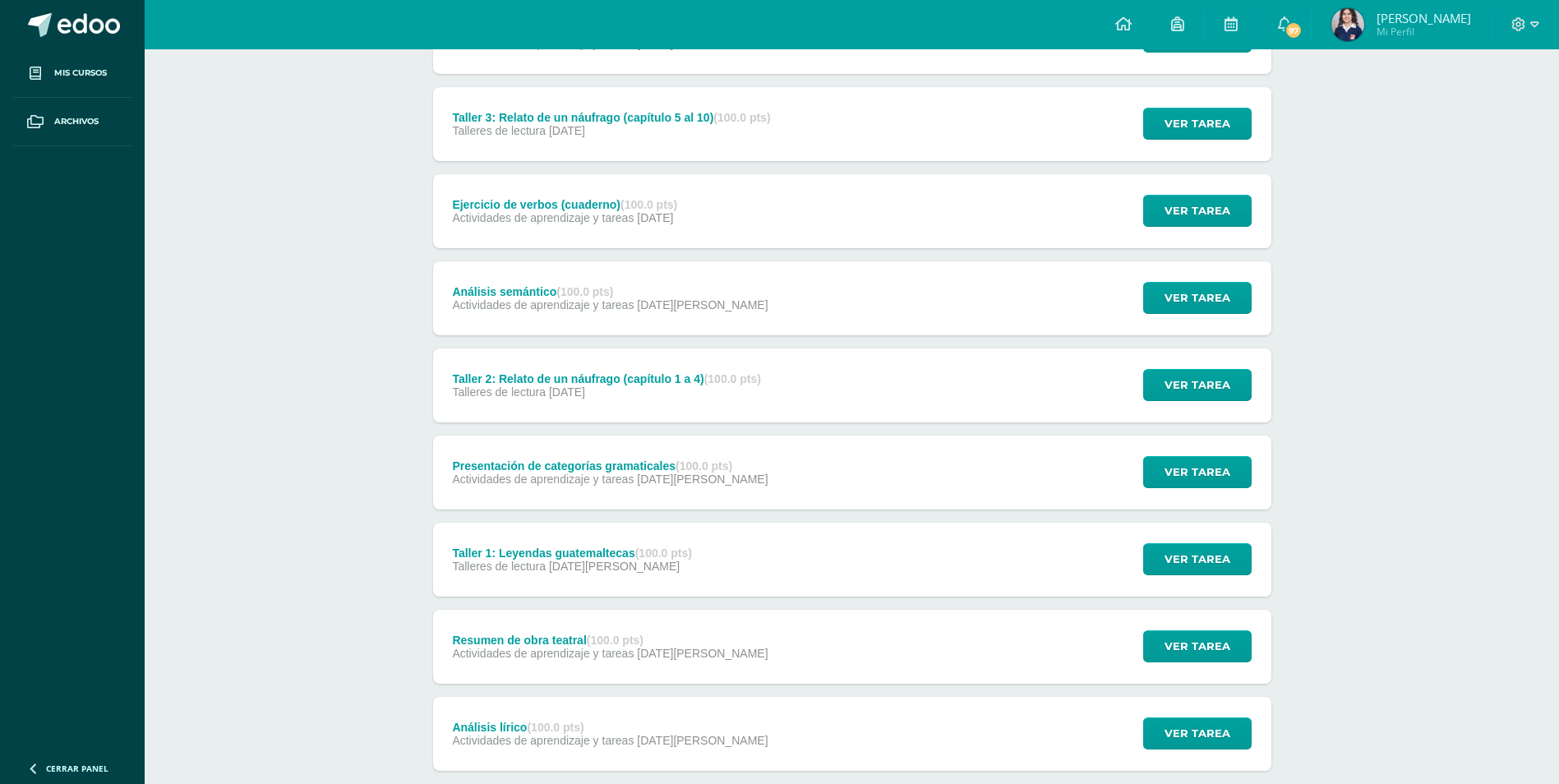
click at [575, 683] on div "Resumen de obra teatral (100.0 pts) Actividades de aprendizaje y tareas [DATE][…" at bounding box center [610, 646] width 355 height 74
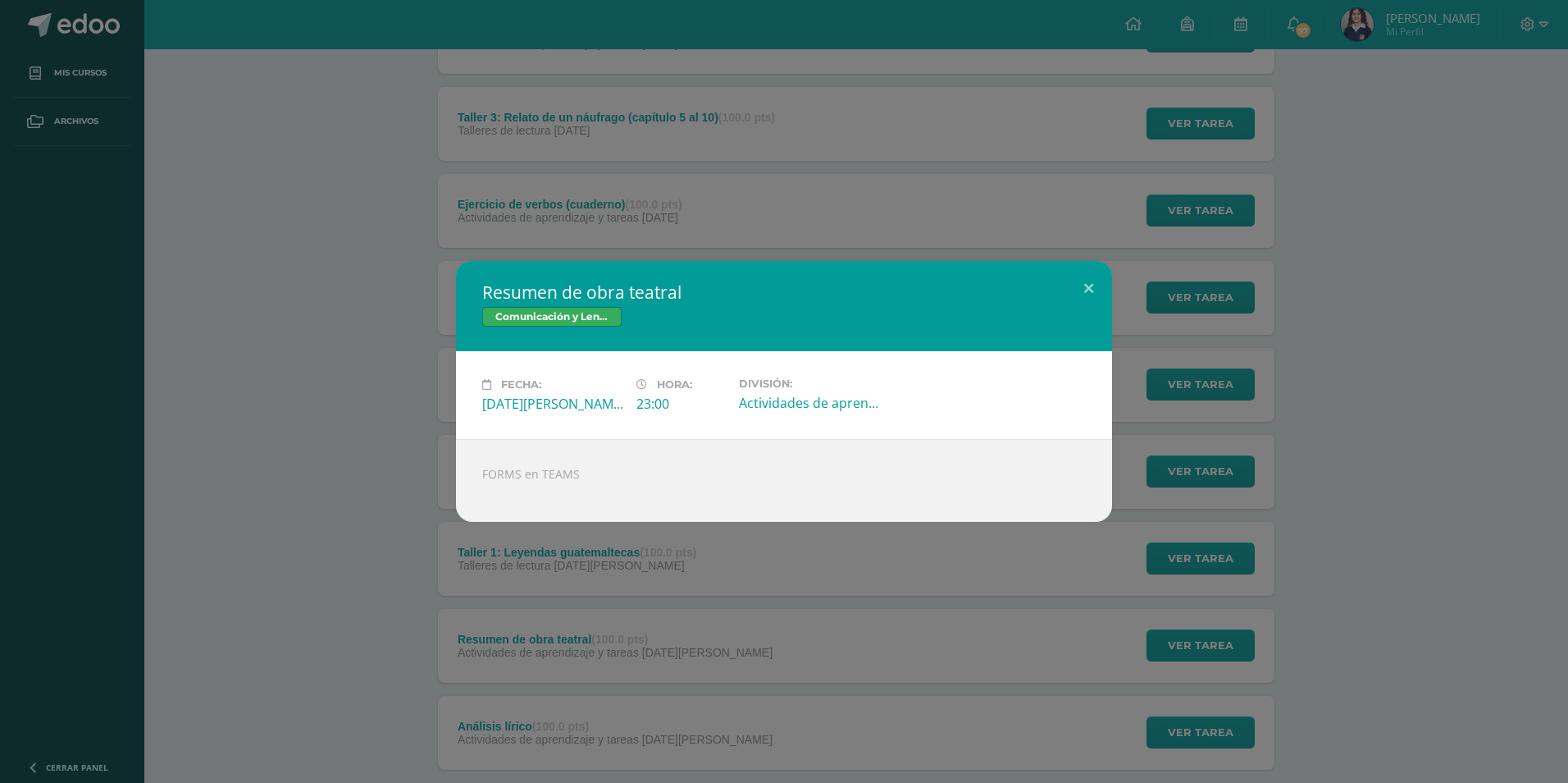
click at [306, 525] on div "Resumen de obra teatral Comunicación y Lenguaje, Idioma Español Fecha: [DATE][P…" at bounding box center [784, 391] width 1568 height 783
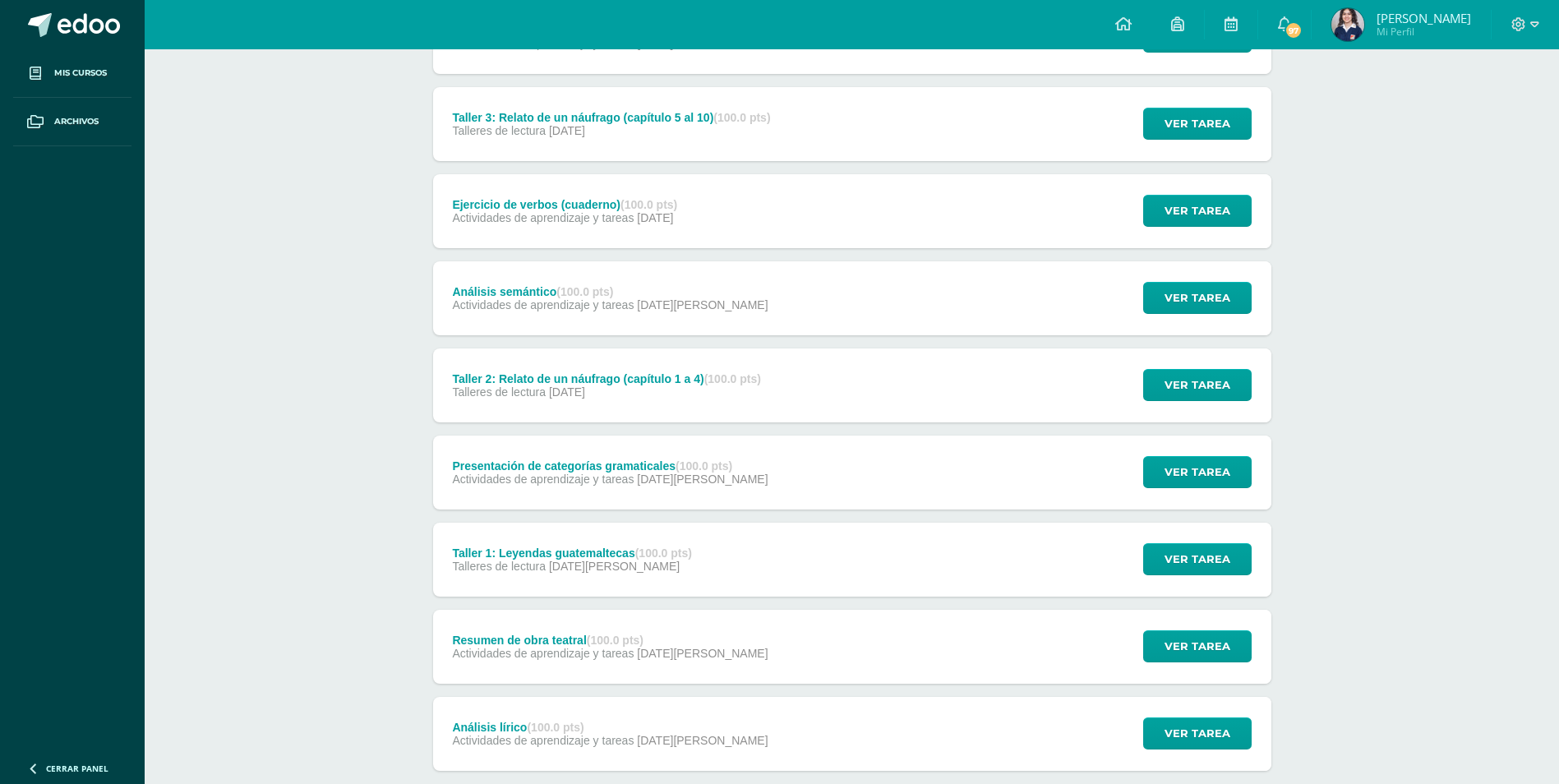
click at [566, 708] on div "Análisis lírico (100.0 pts) Actividades de aprendizaje y tareas [DATE][PERSON_N…" at bounding box center [610, 733] width 355 height 74
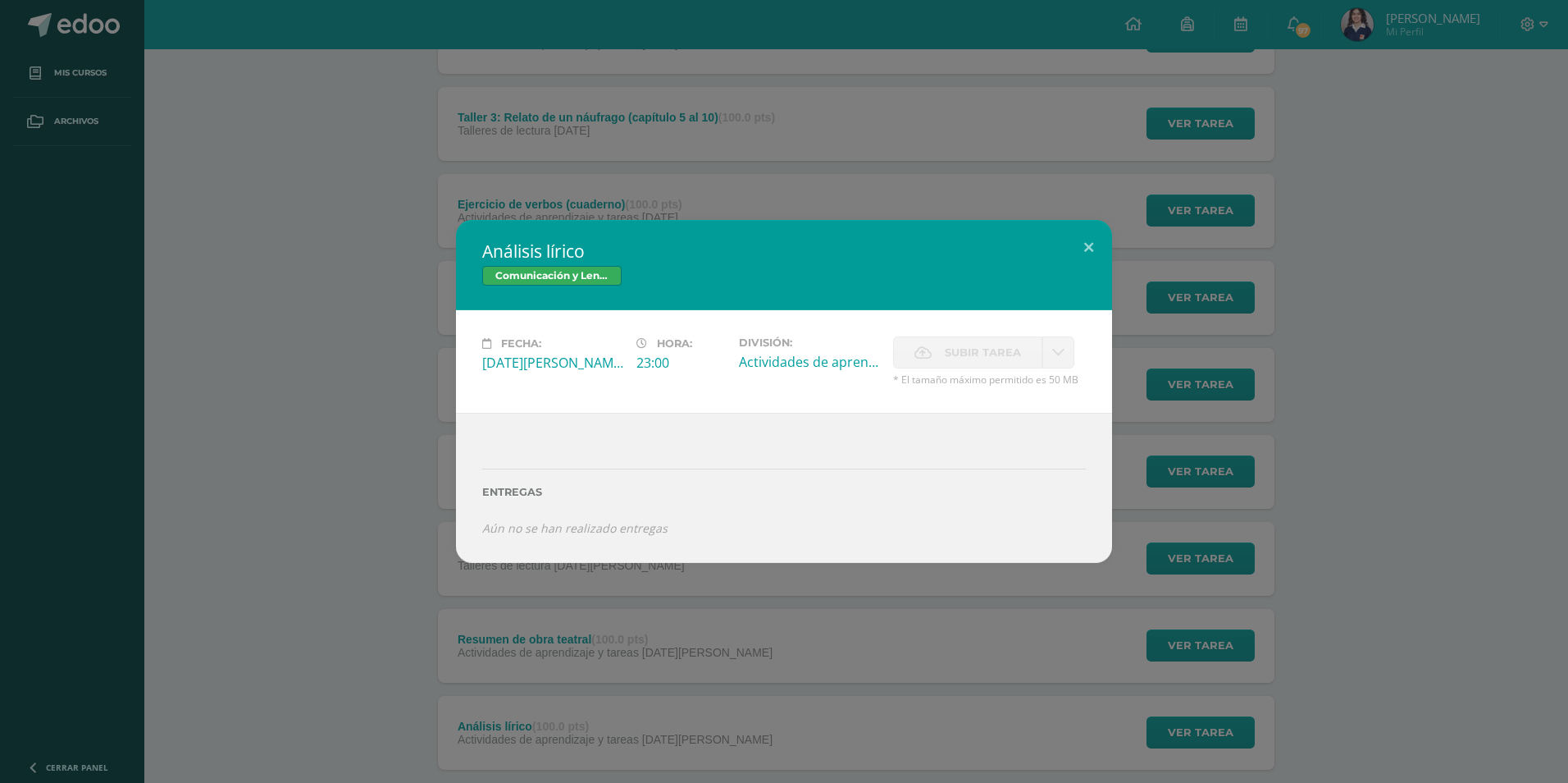
click at [289, 492] on div "Análisis lírico Comunicación y Lenguaje, Idioma Español Fecha: [DATE][PERSON_NA…" at bounding box center [784, 391] width 1555 height 343
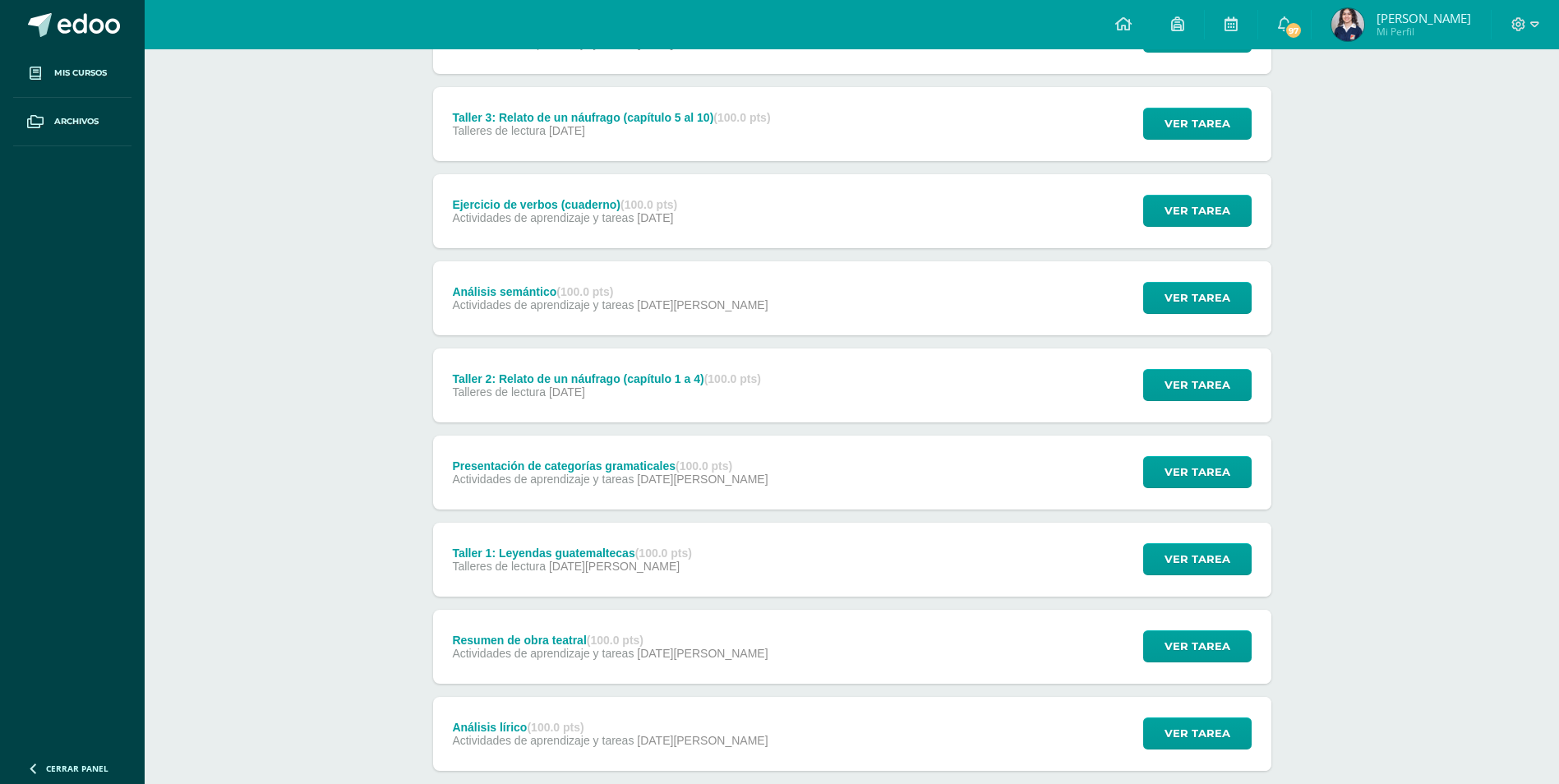
scroll to position [805, 0]
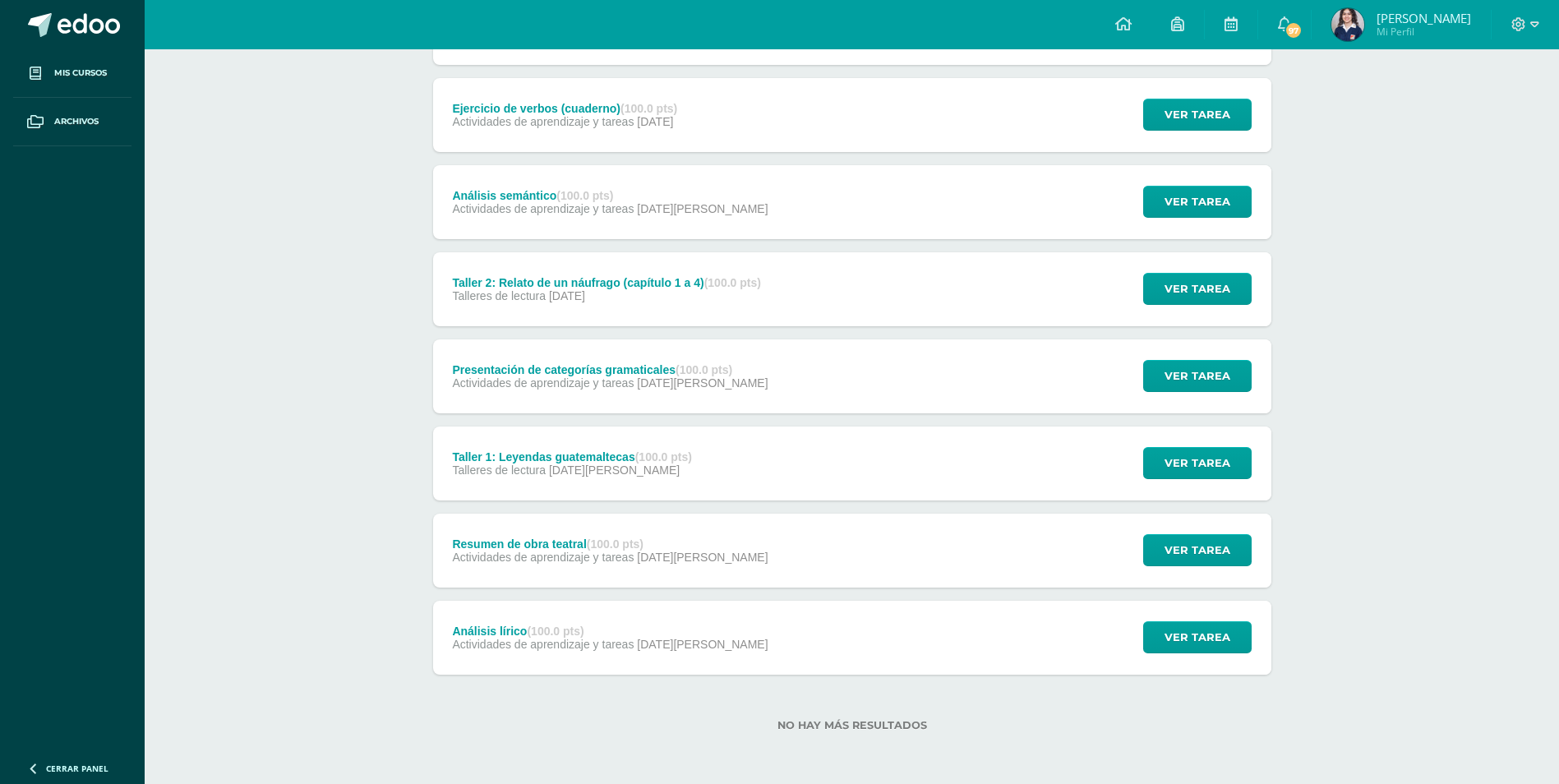
click at [630, 642] on span "Actividades de aprendizaje y tareas" at bounding box center [543, 643] width 182 height 13
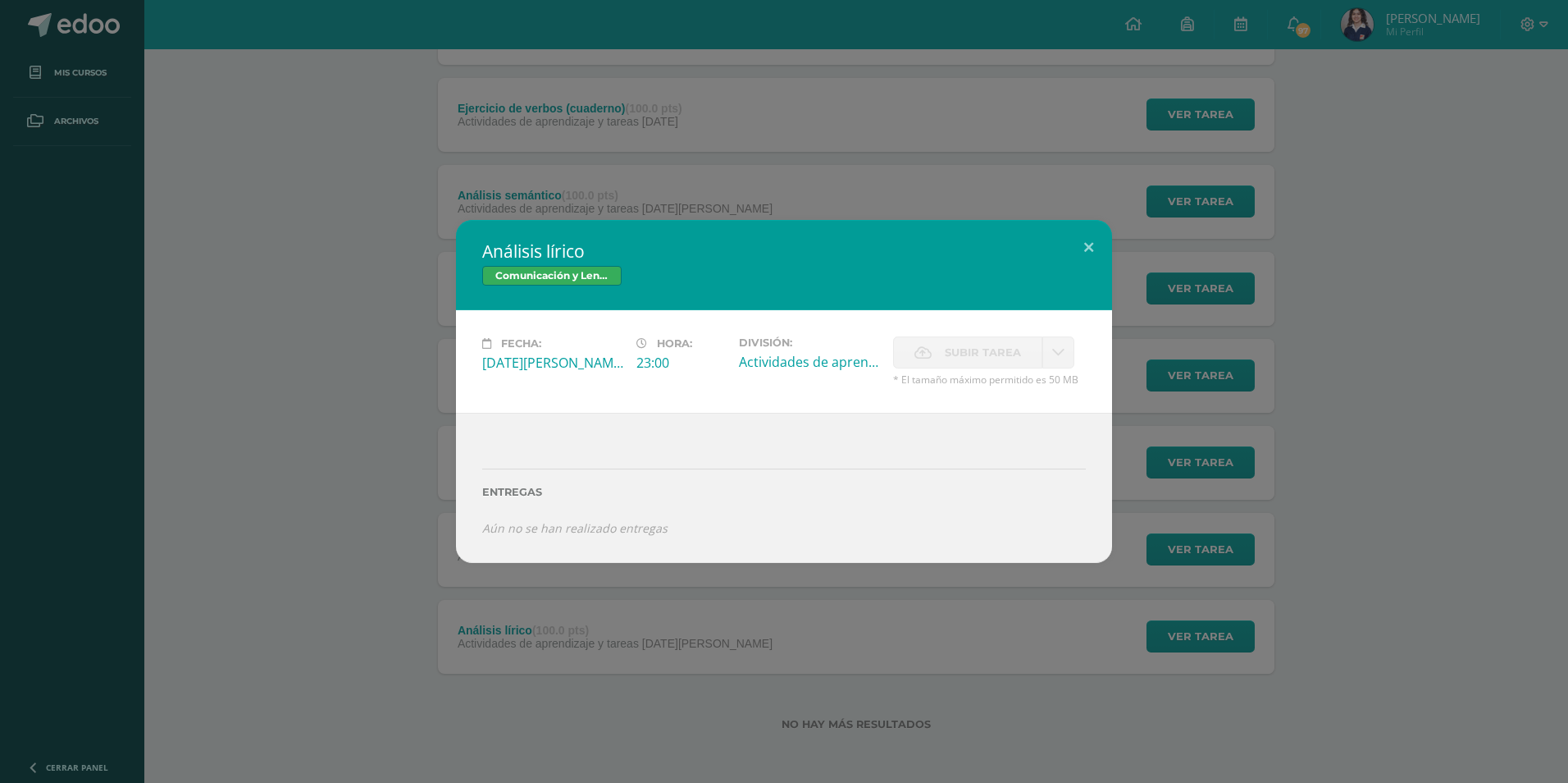
click at [409, 394] on div "Análisis lírico Comunicación y Lenguaje, Idioma Español Fecha: [DATE][PERSON_NA…" at bounding box center [784, 391] width 1555 height 343
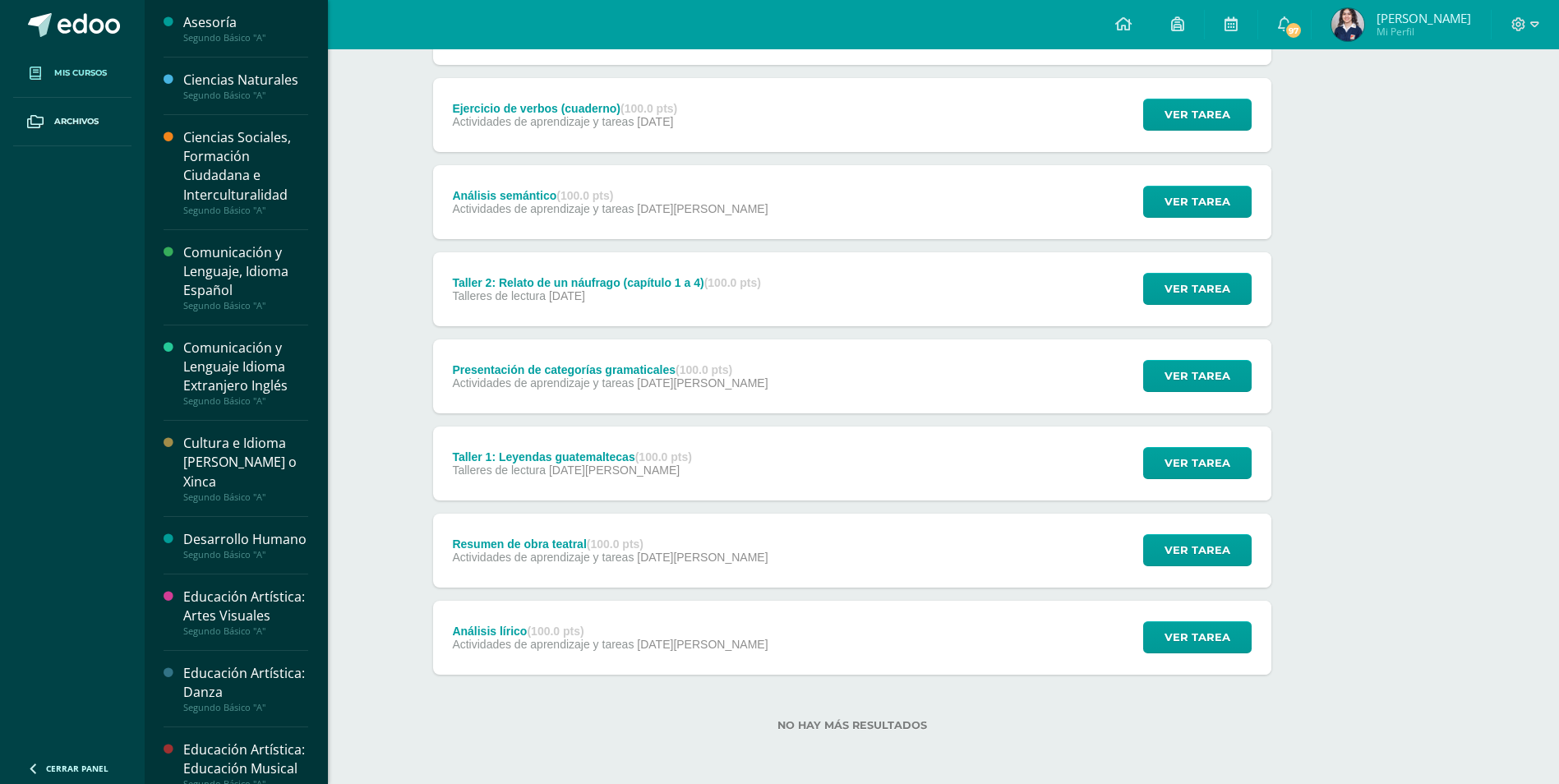
click at [84, 65] on link "Mis cursos" at bounding box center [72, 73] width 118 height 48
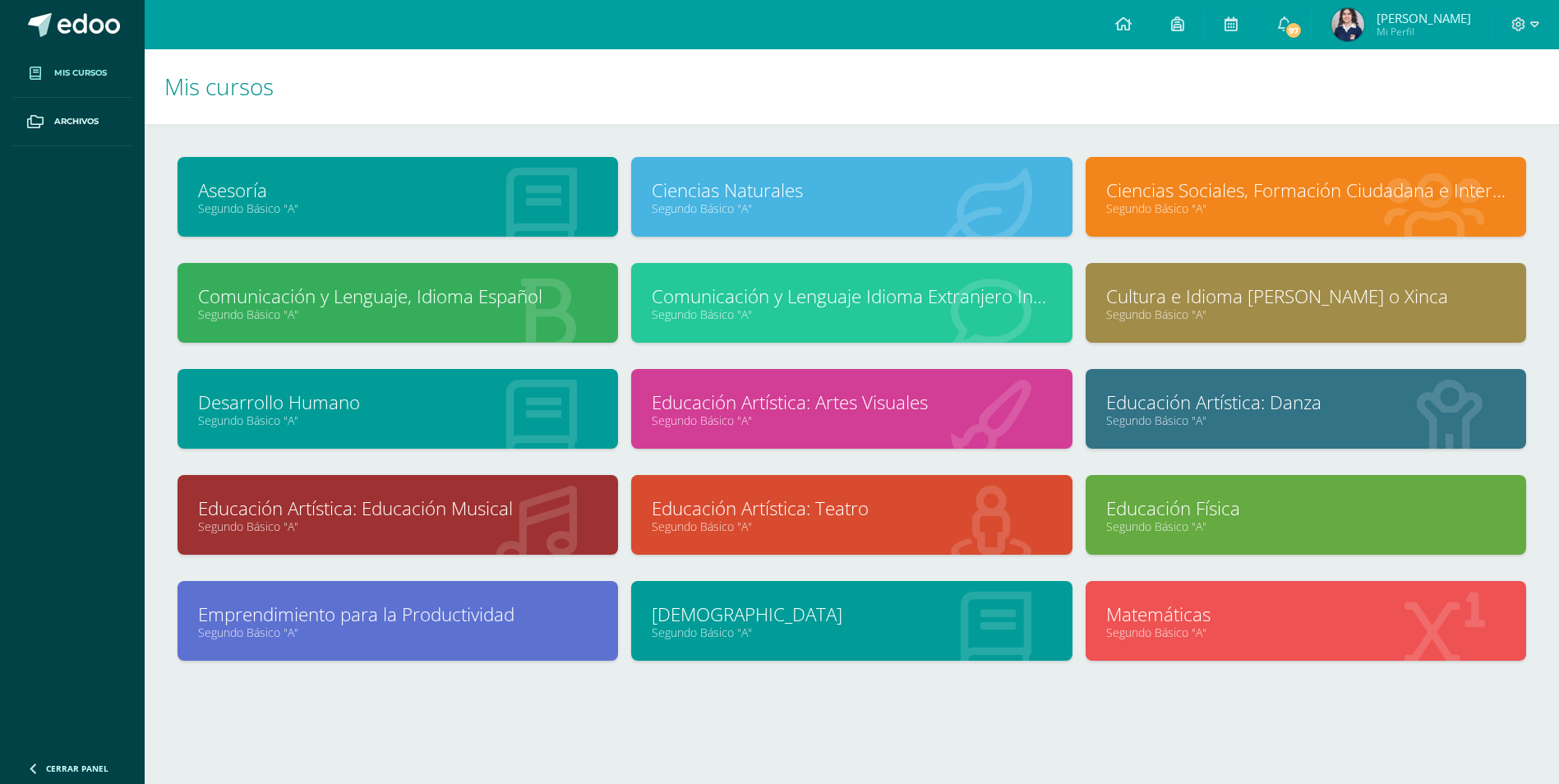
click at [729, 295] on link "Comunicación y Lenguaje Idioma Extranjero Inglés" at bounding box center [851, 295] width 400 height 25
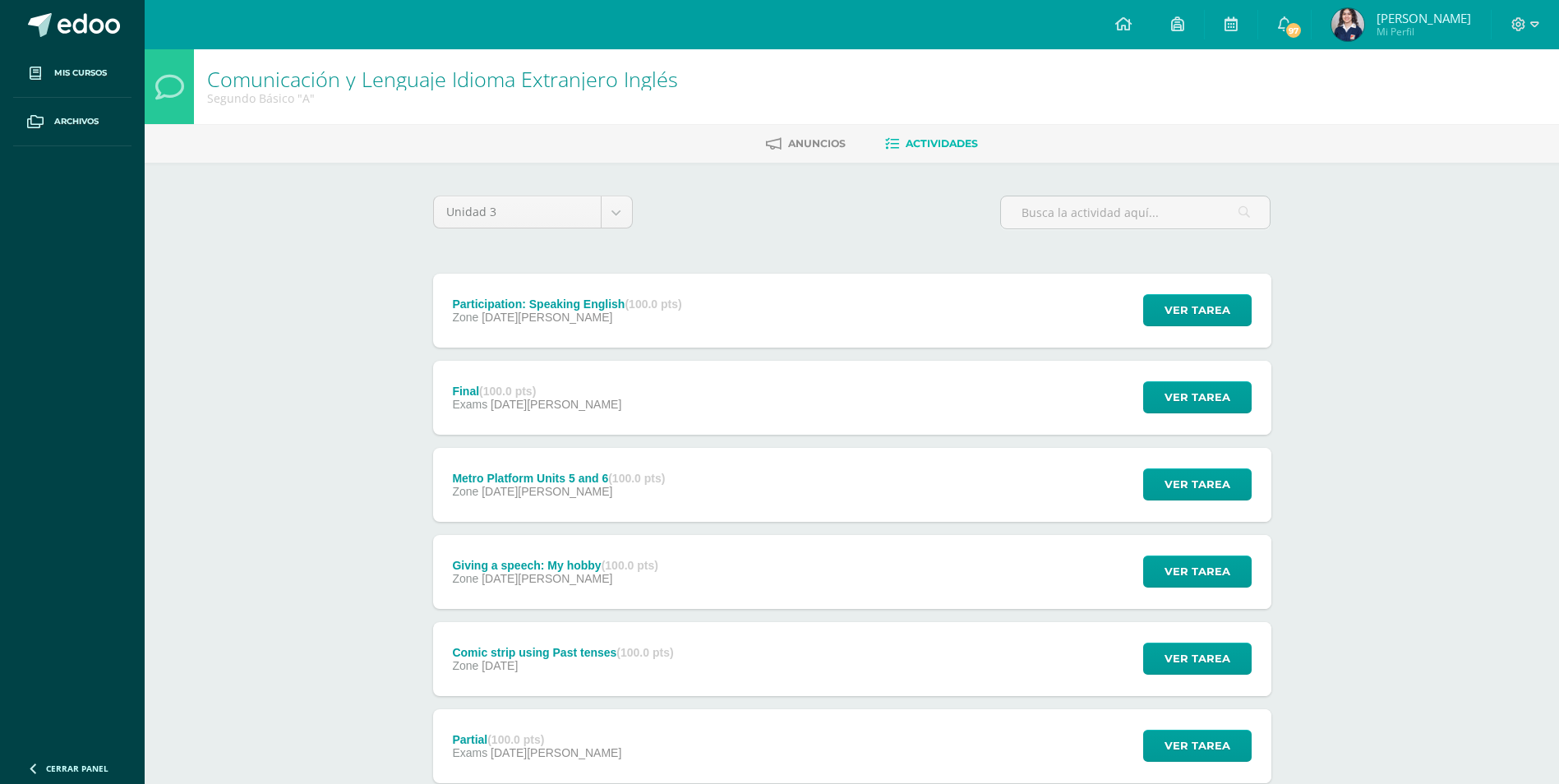
click at [672, 301] on strong "(100.0 pts)" at bounding box center [652, 303] width 57 height 13
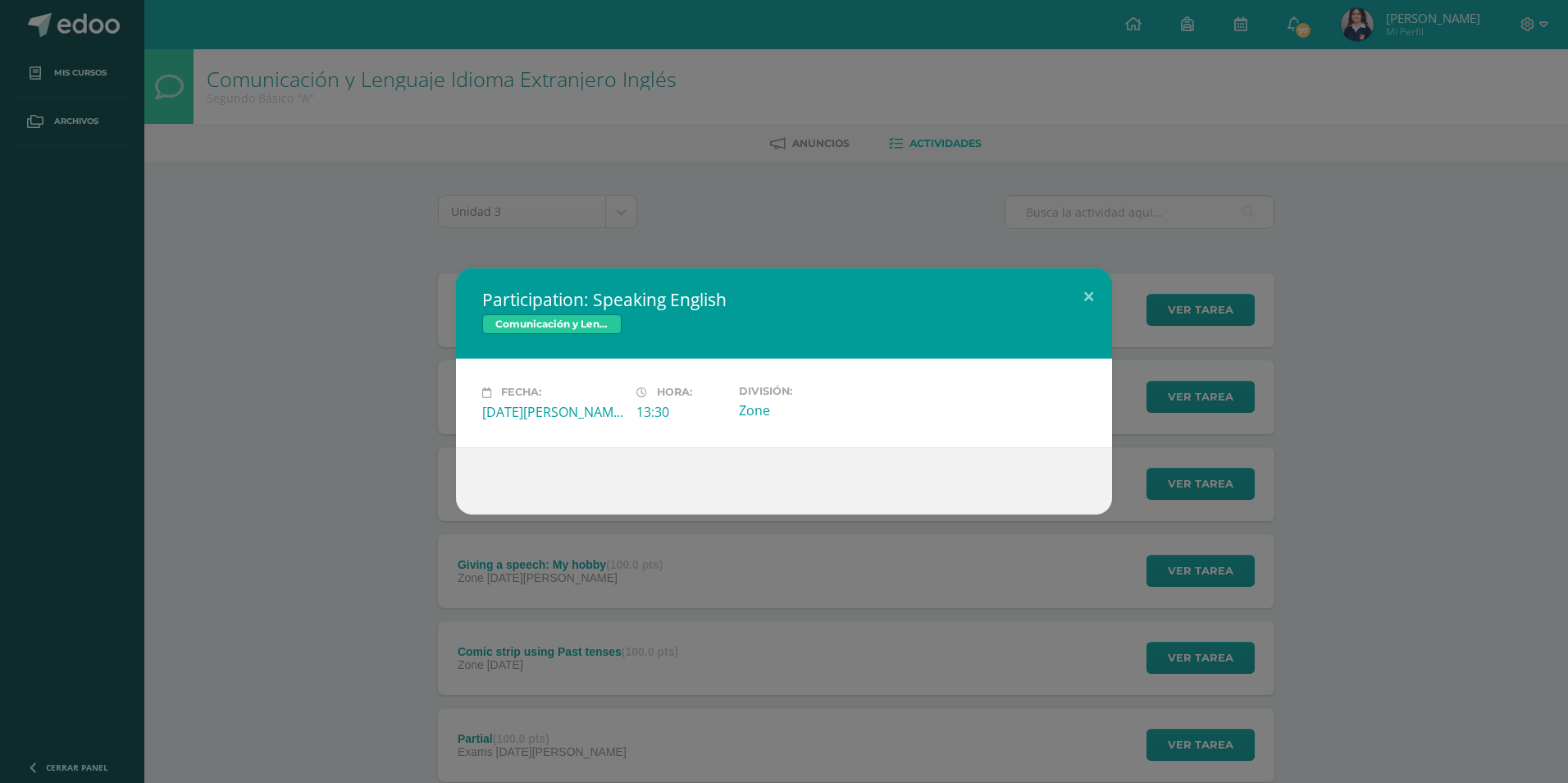
click at [423, 287] on div "Participation: Speaking English Comunicación y Lenguaje Idioma Extranjero Inglé…" at bounding box center [784, 390] width 1555 height 245
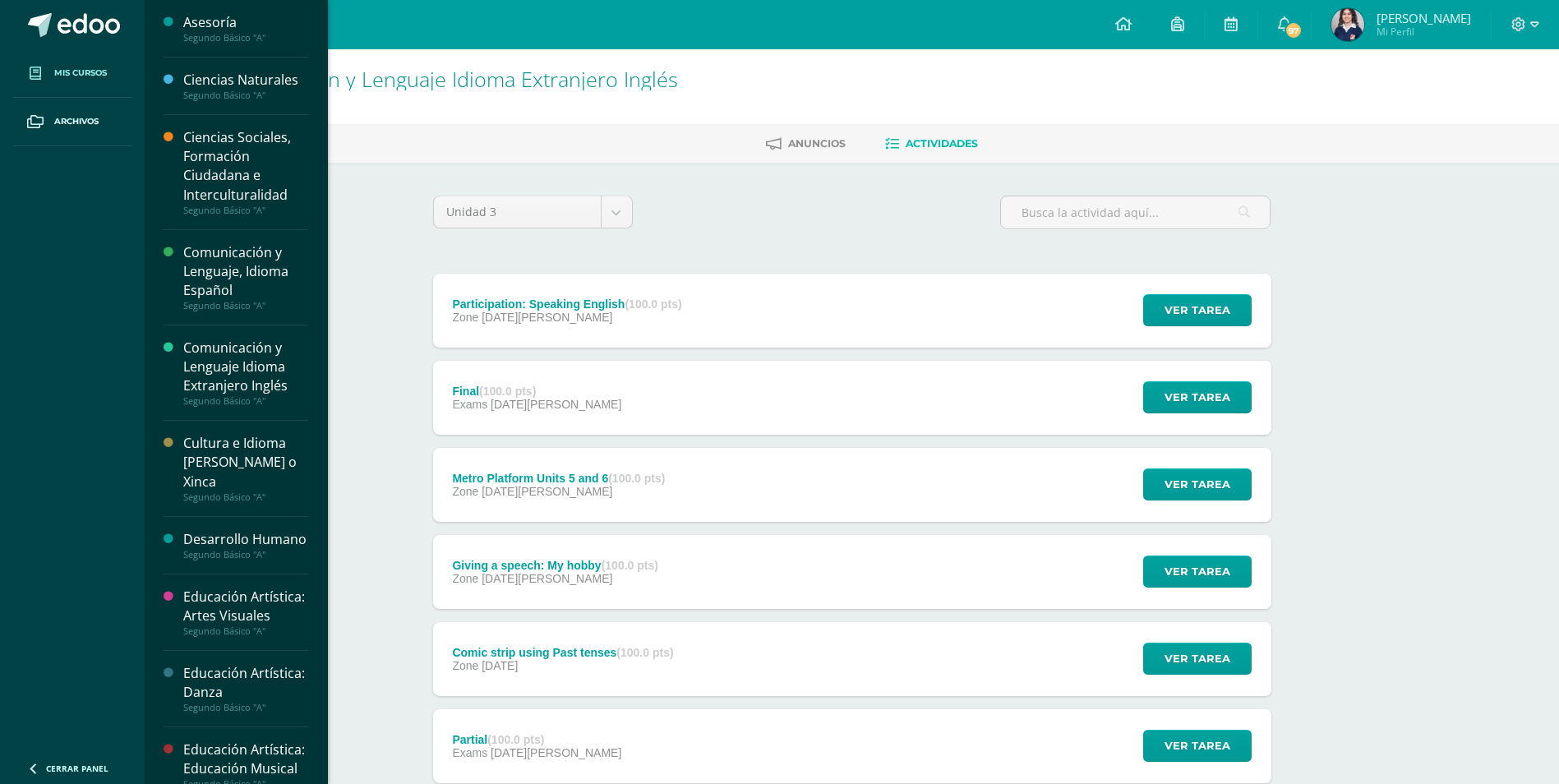
click at [62, 59] on link "Mis cursos" at bounding box center [72, 73] width 118 height 48
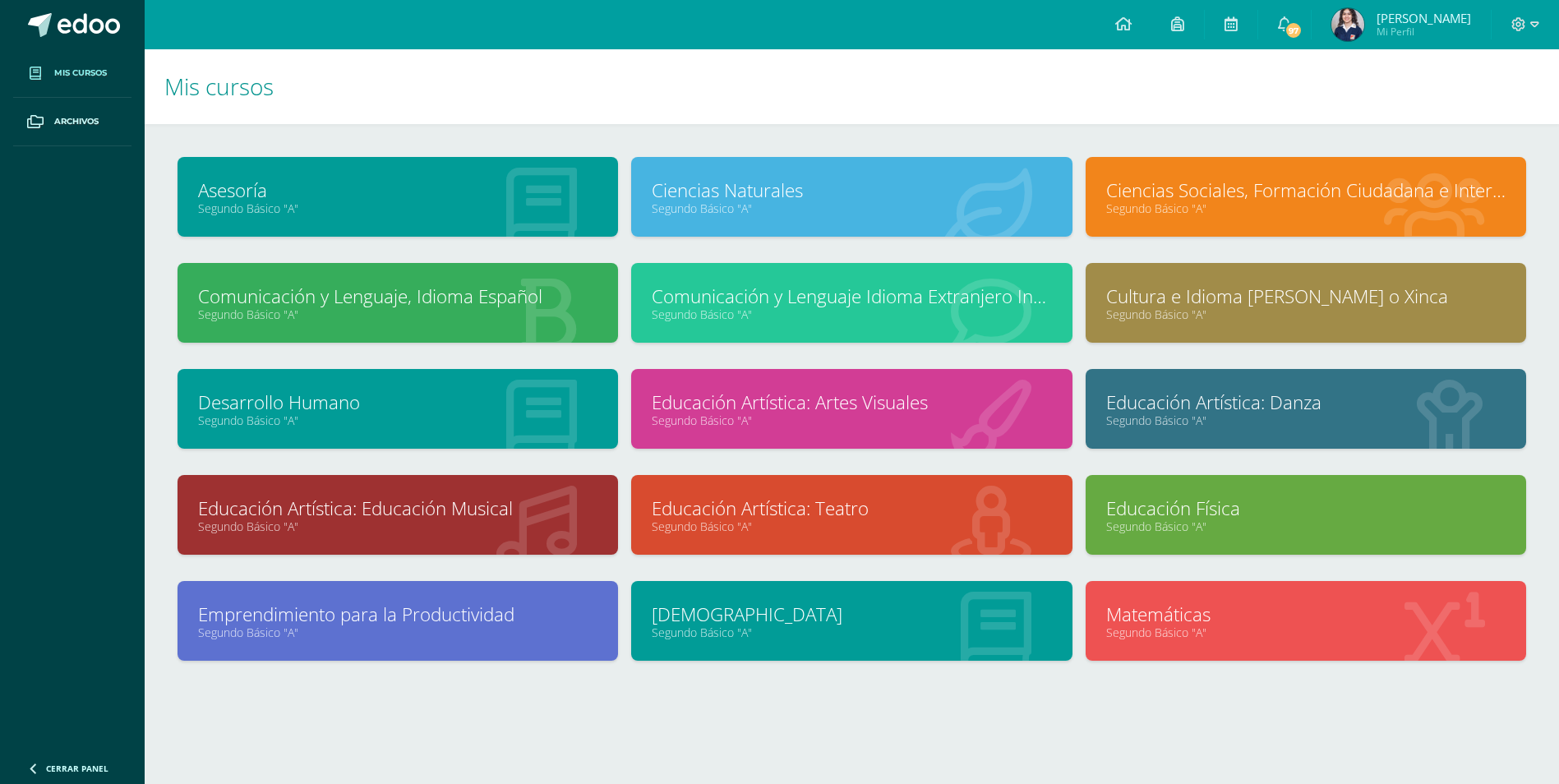
scroll to position [7, 0]
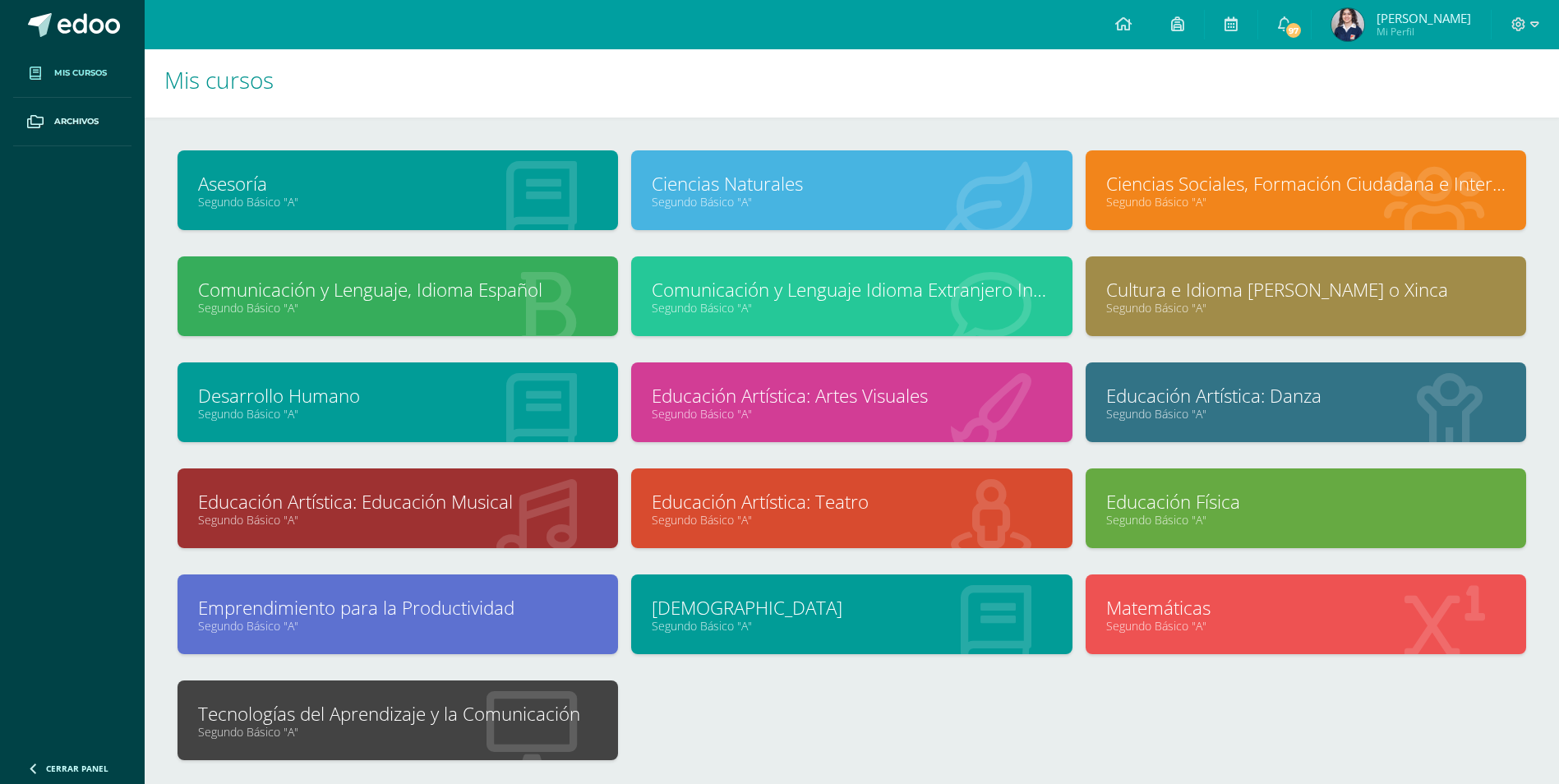
click at [1228, 396] on link "Educación Artística: Danza" at bounding box center [1305, 395] width 400 height 25
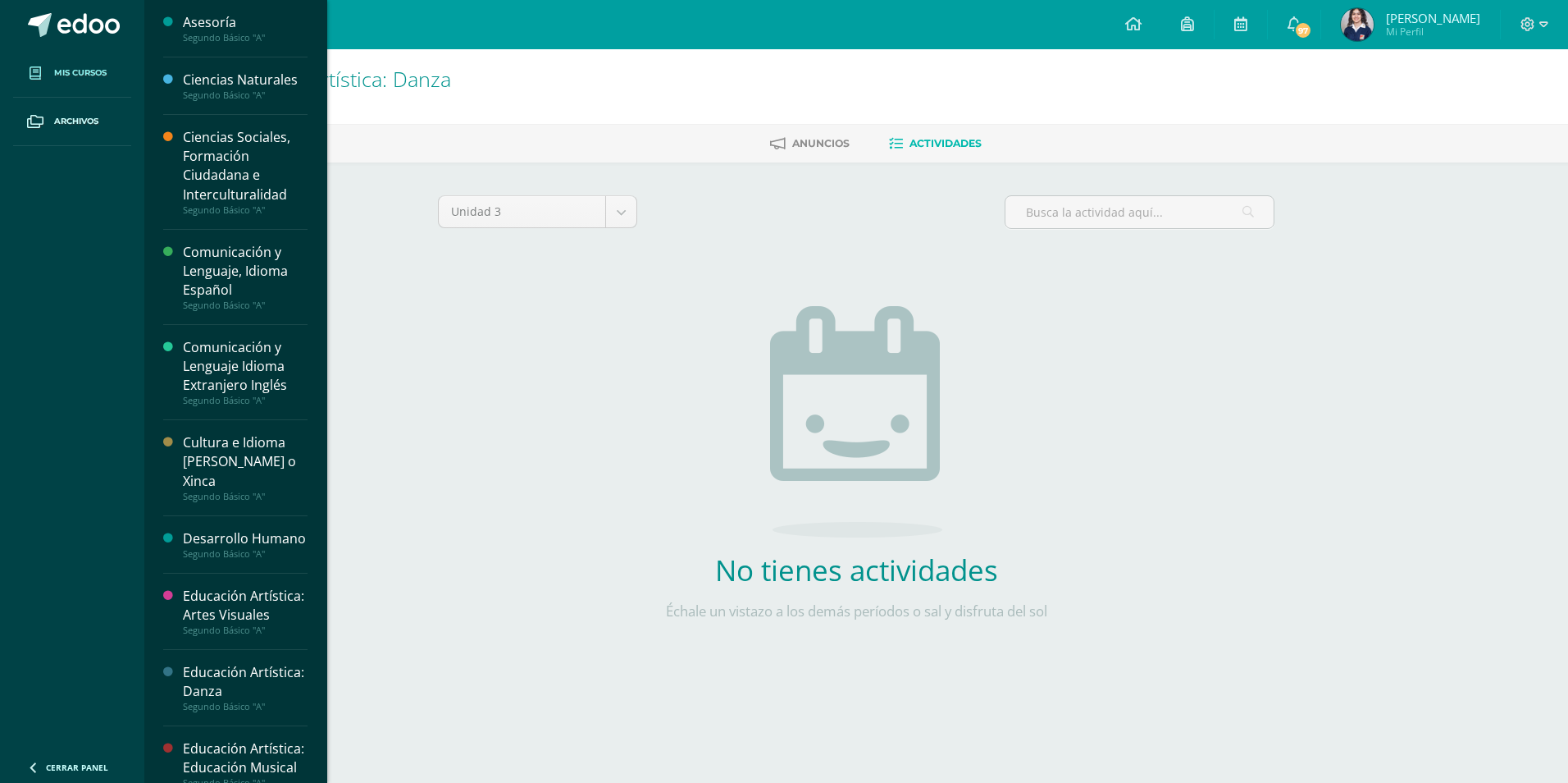
click at [71, 73] on span "Mis cursos" at bounding box center [80, 72] width 52 height 13
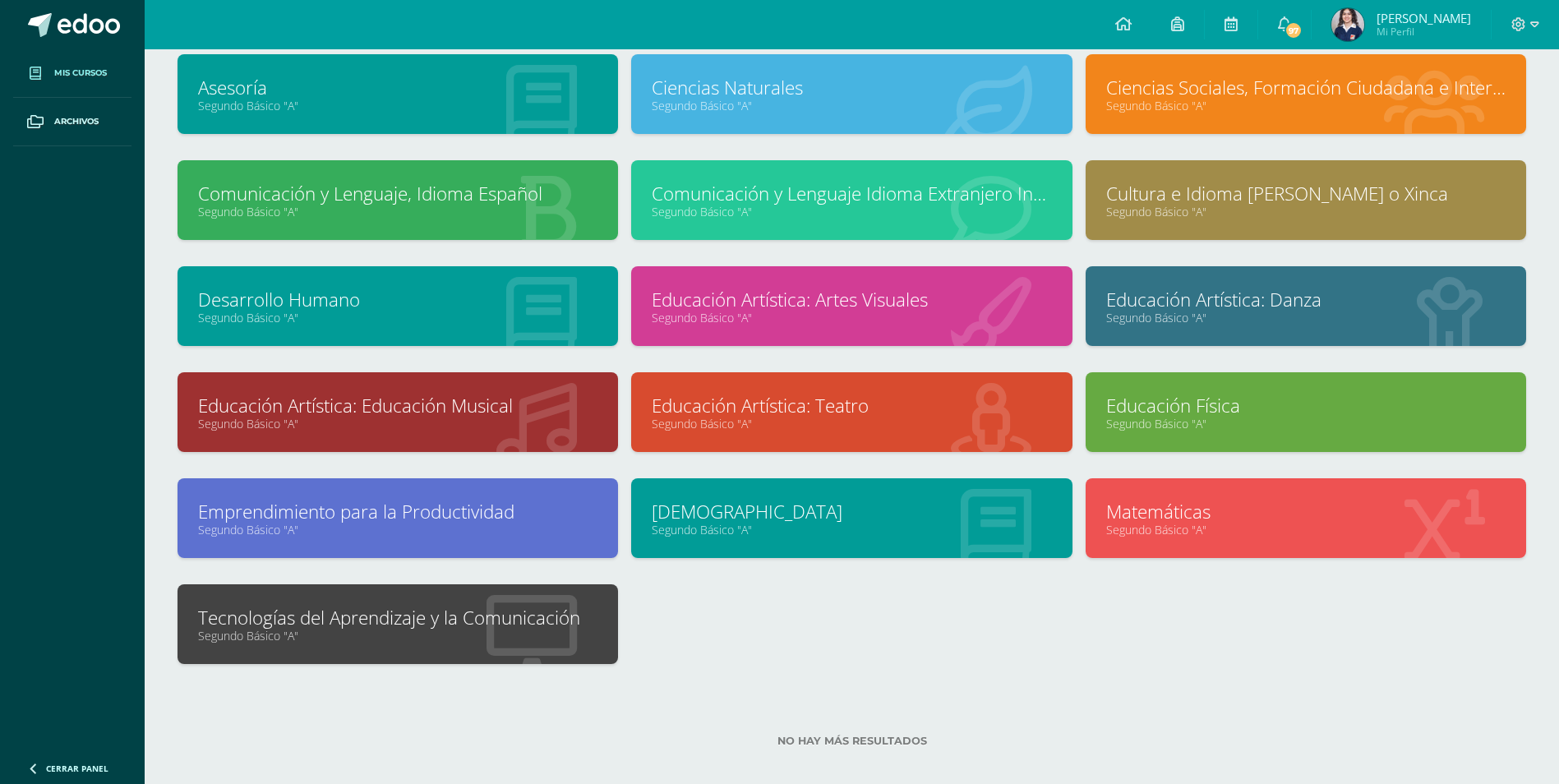
scroll to position [118, 0]
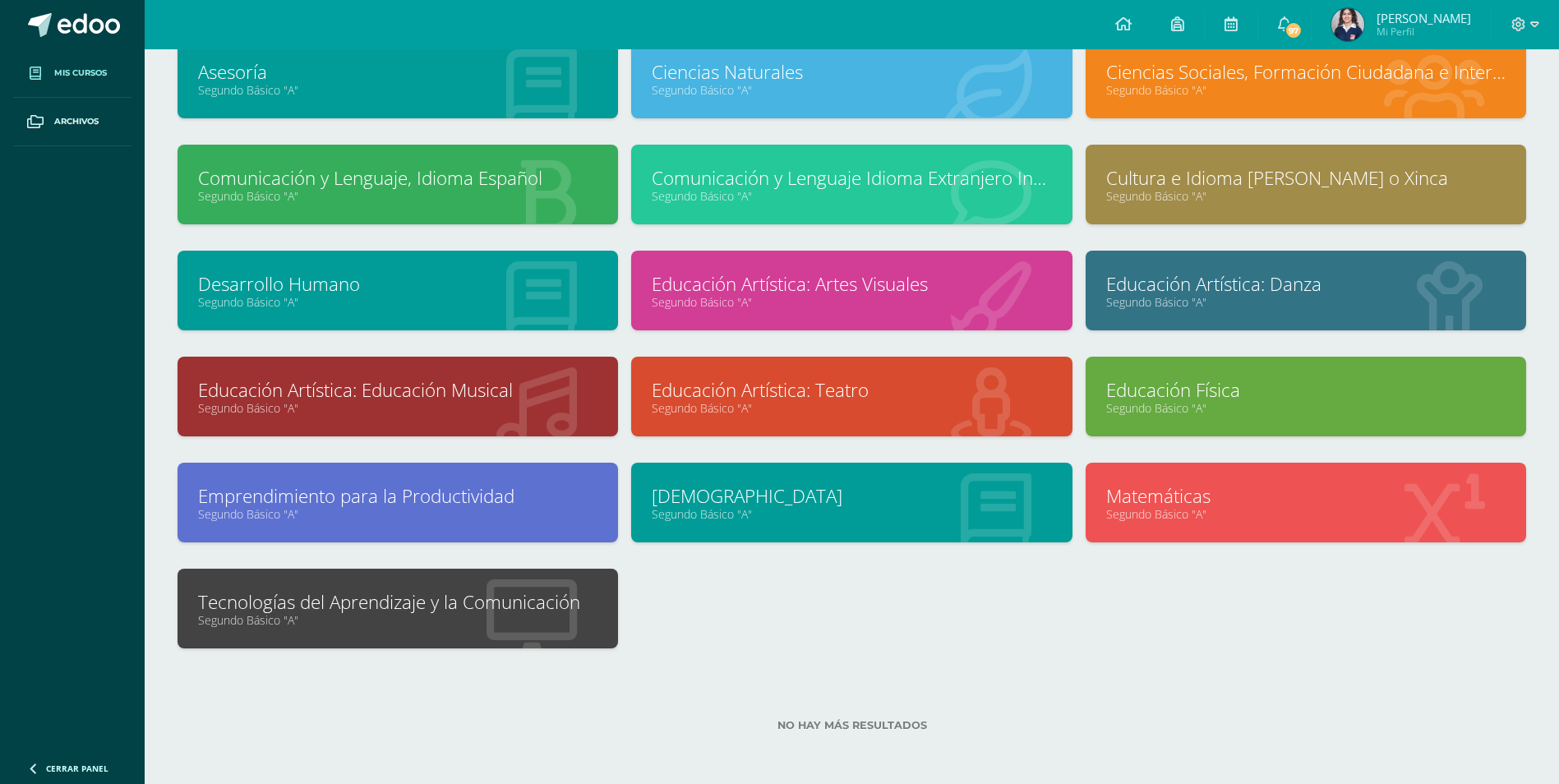
click at [384, 391] on link "Educación Artística: Educación Musical" at bounding box center [397, 389] width 400 height 25
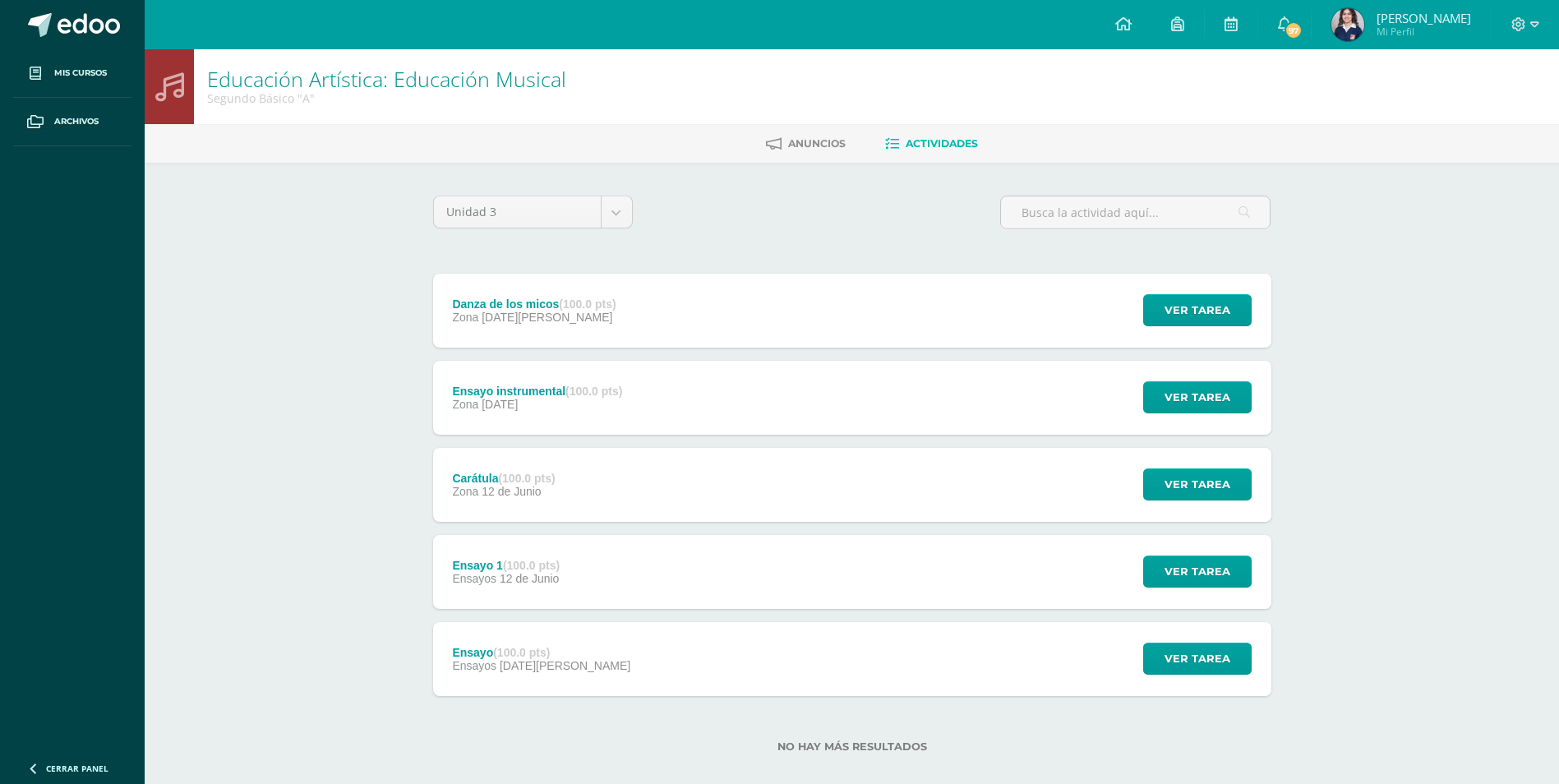
click at [573, 306] on strong "(100.0 pts)" at bounding box center [587, 303] width 57 height 13
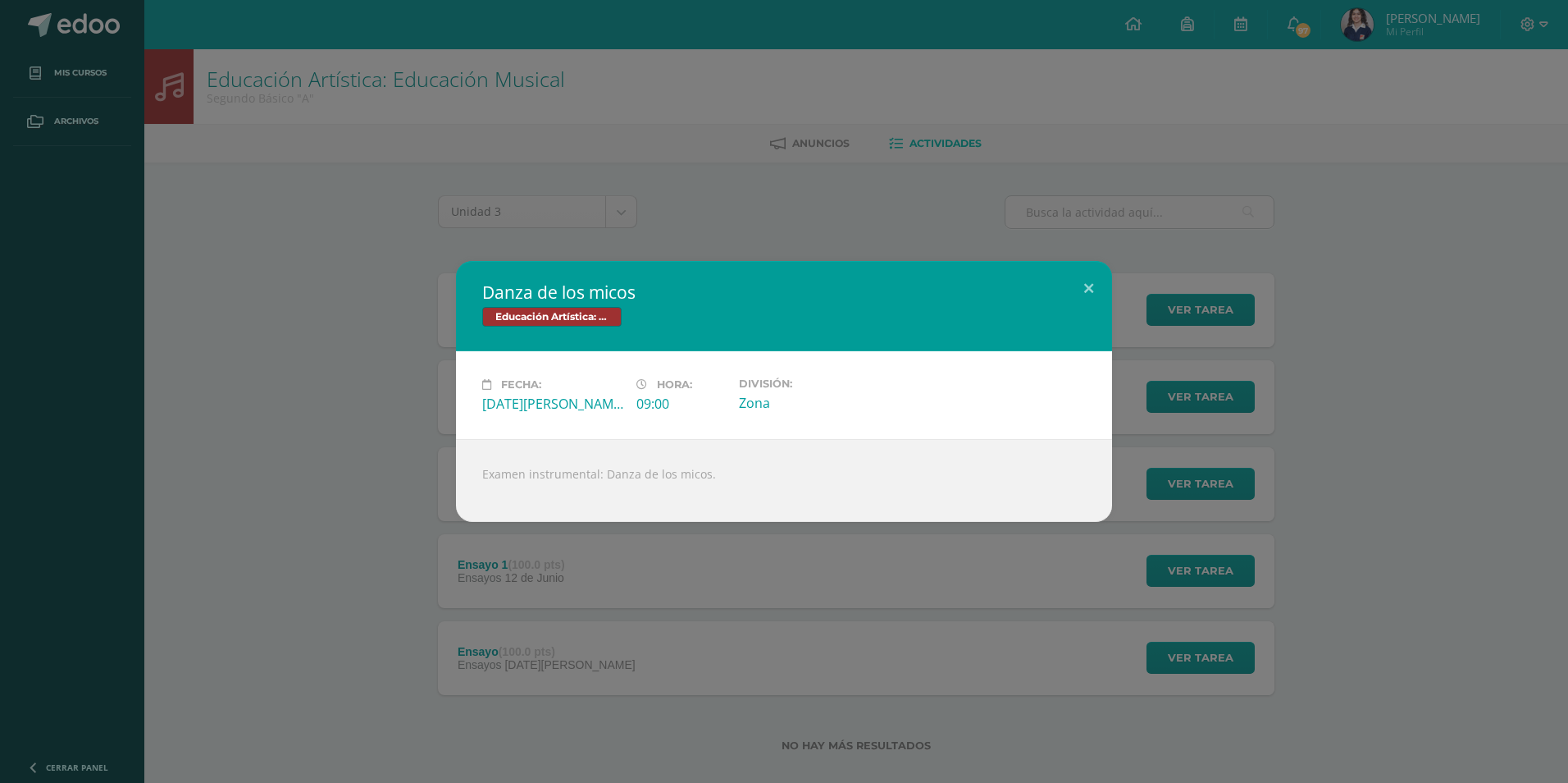
click at [414, 314] on div "Danza de los micos Educación Artística: Educación Musical Fecha: Jueves 14 de A…" at bounding box center [784, 391] width 1555 height 261
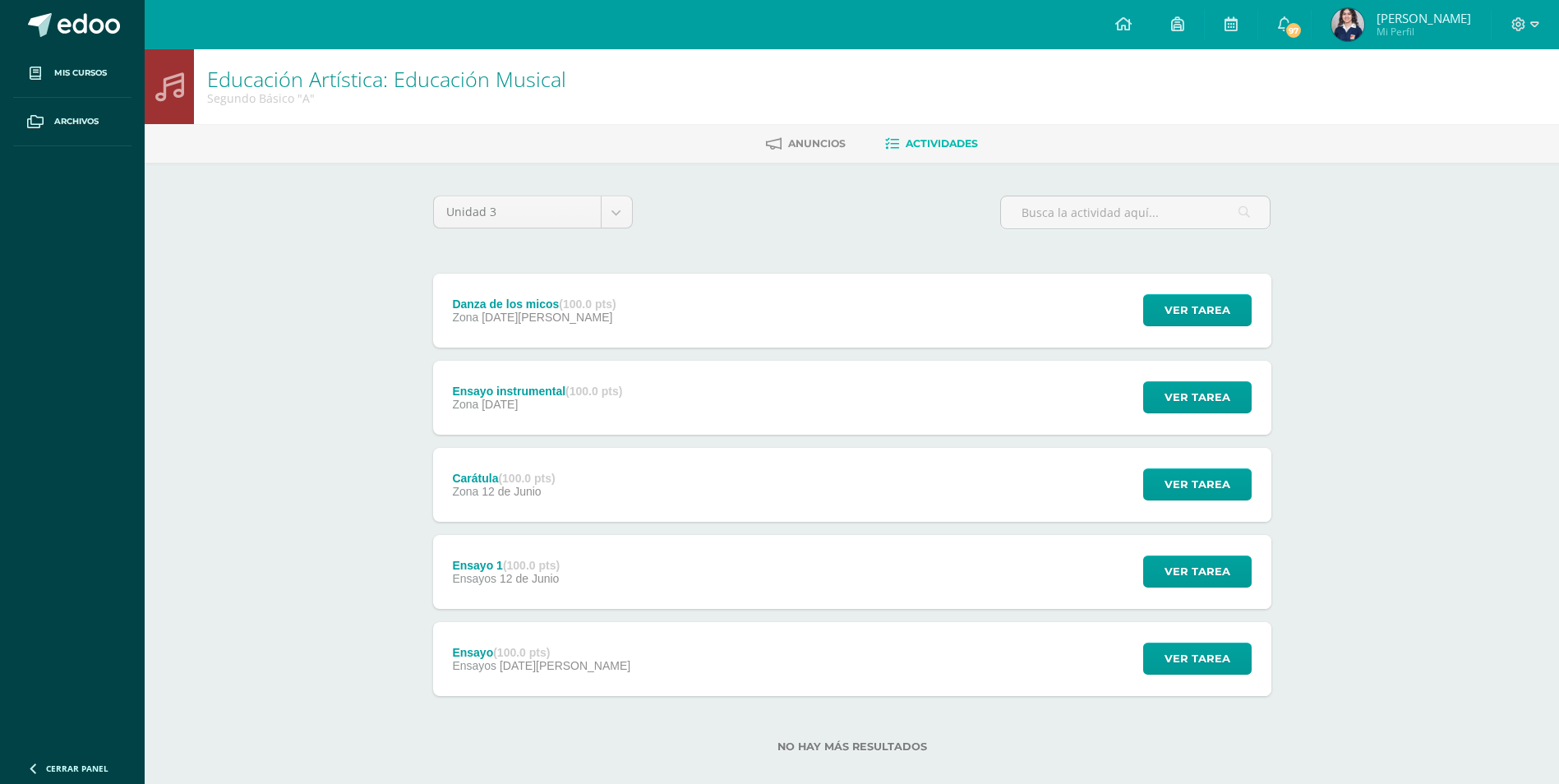
click at [537, 417] on div "Ensayo instrumental (100.0 pts) Zona 17 de Julio" at bounding box center [538, 398] width 210 height 74
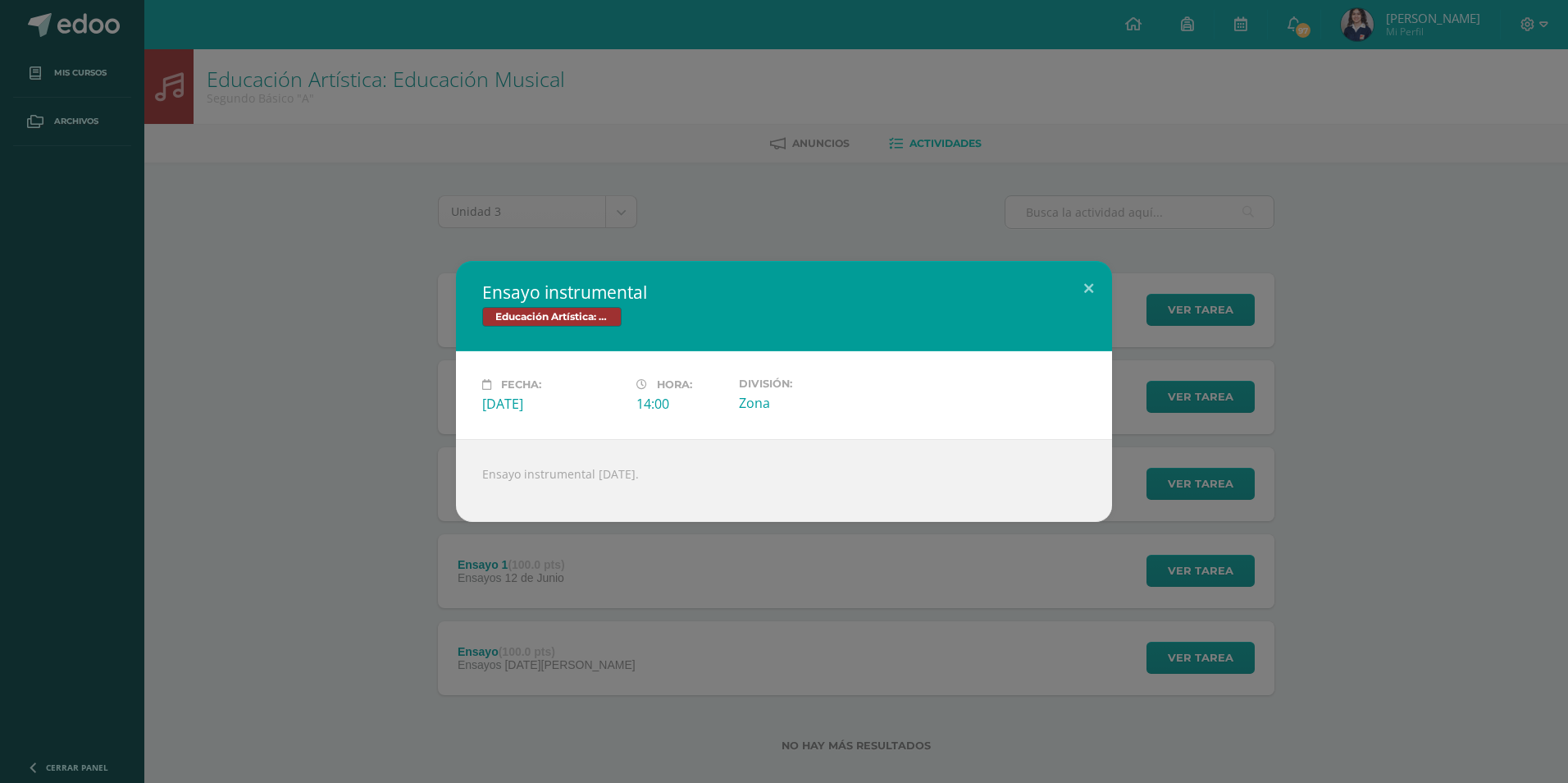
click at [411, 381] on div "Ensayo instrumental Educación Artística: Educación Musical Fecha: Jueves 17 de …" at bounding box center [784, 391] width 1555 height 261
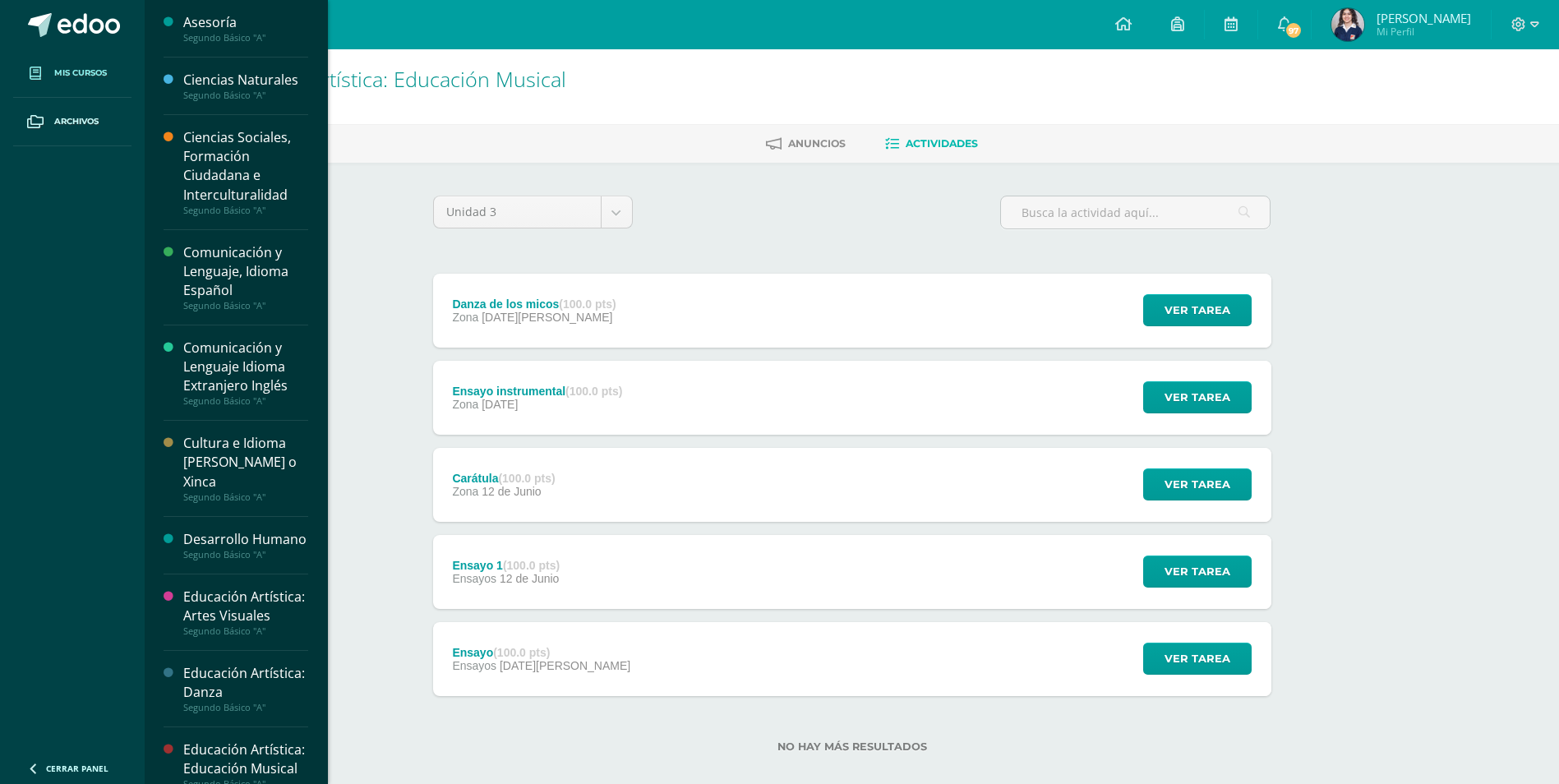
click at [86, 65] on link "Mis cursos" at bounding box center [72, 73] width 118 height 48
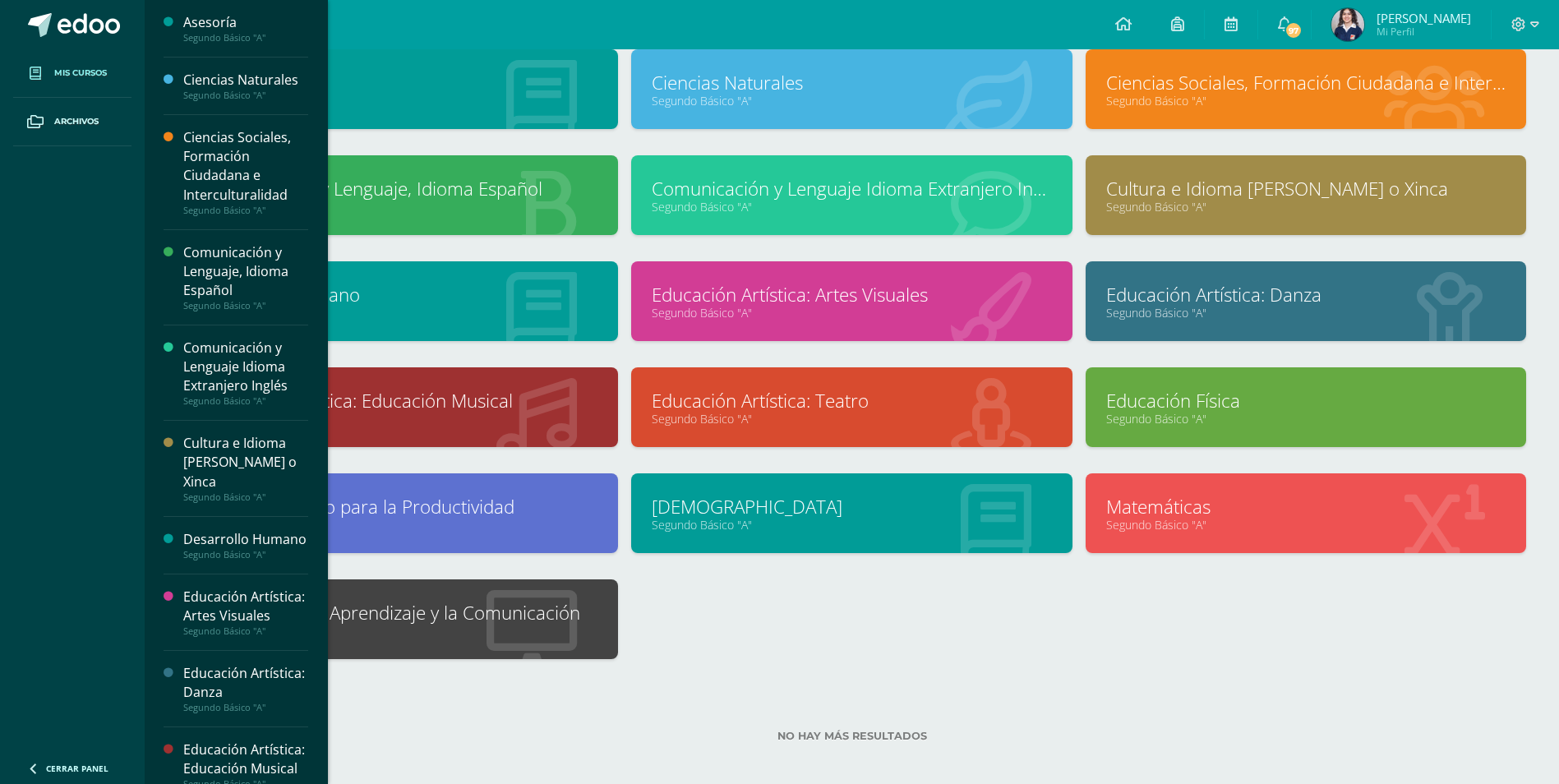
scroll to position [118, 0]
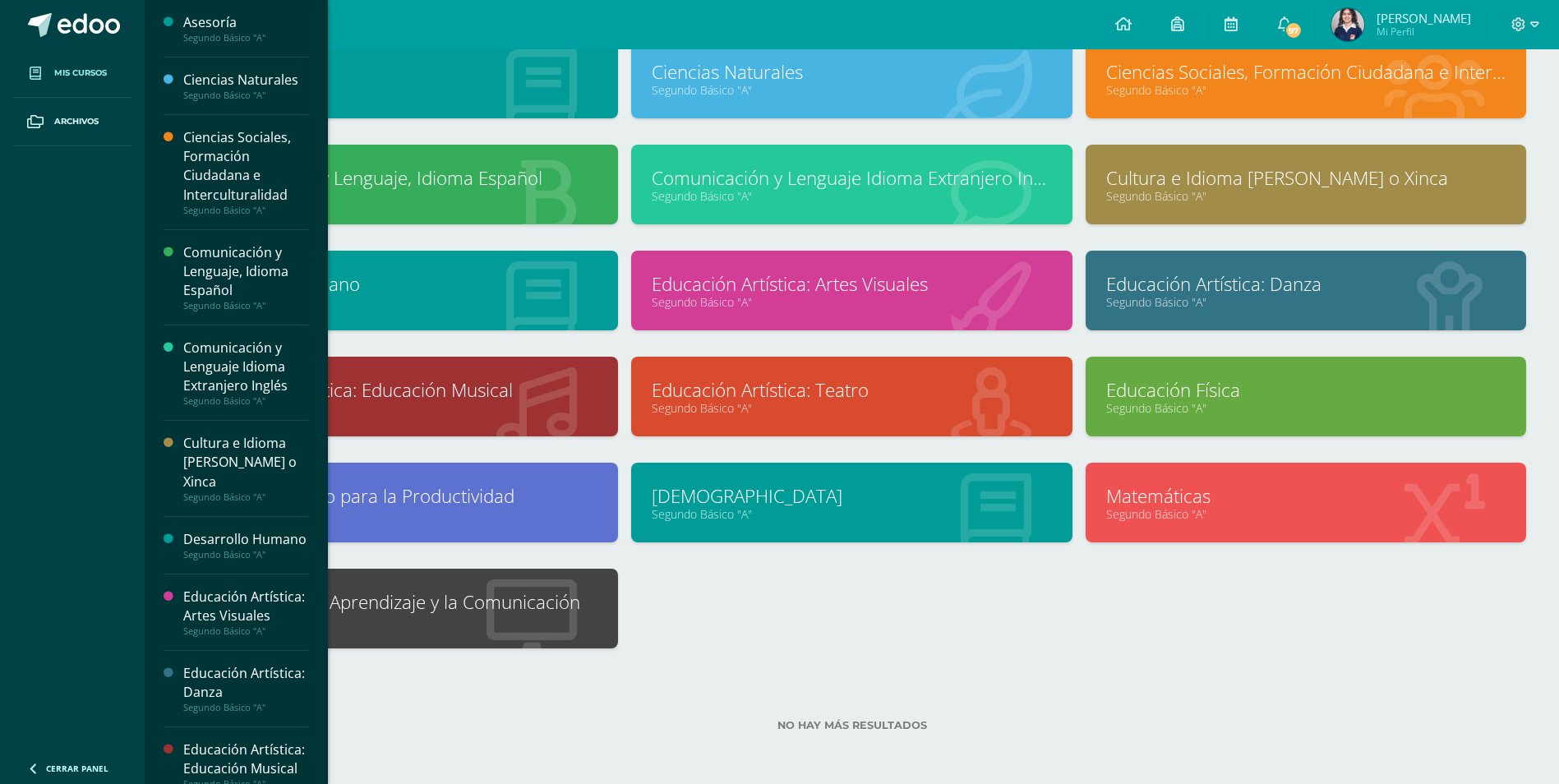
click at [981, 683] on div "No hay más resultados" at bounding box center [852, 712] width 1348 height 76
click at [998, 416] on icon at bounding box center [991, 407] width 80 height 80
click at [882, 372] on div "Educación Artística: Teatro Segundo Básico "A"" at bounding box center [852, 396] width 441 height 80
click at [862, 390] on link "Educación Artística: Teatro" at bounding box center [851, 389] width 400 height 25
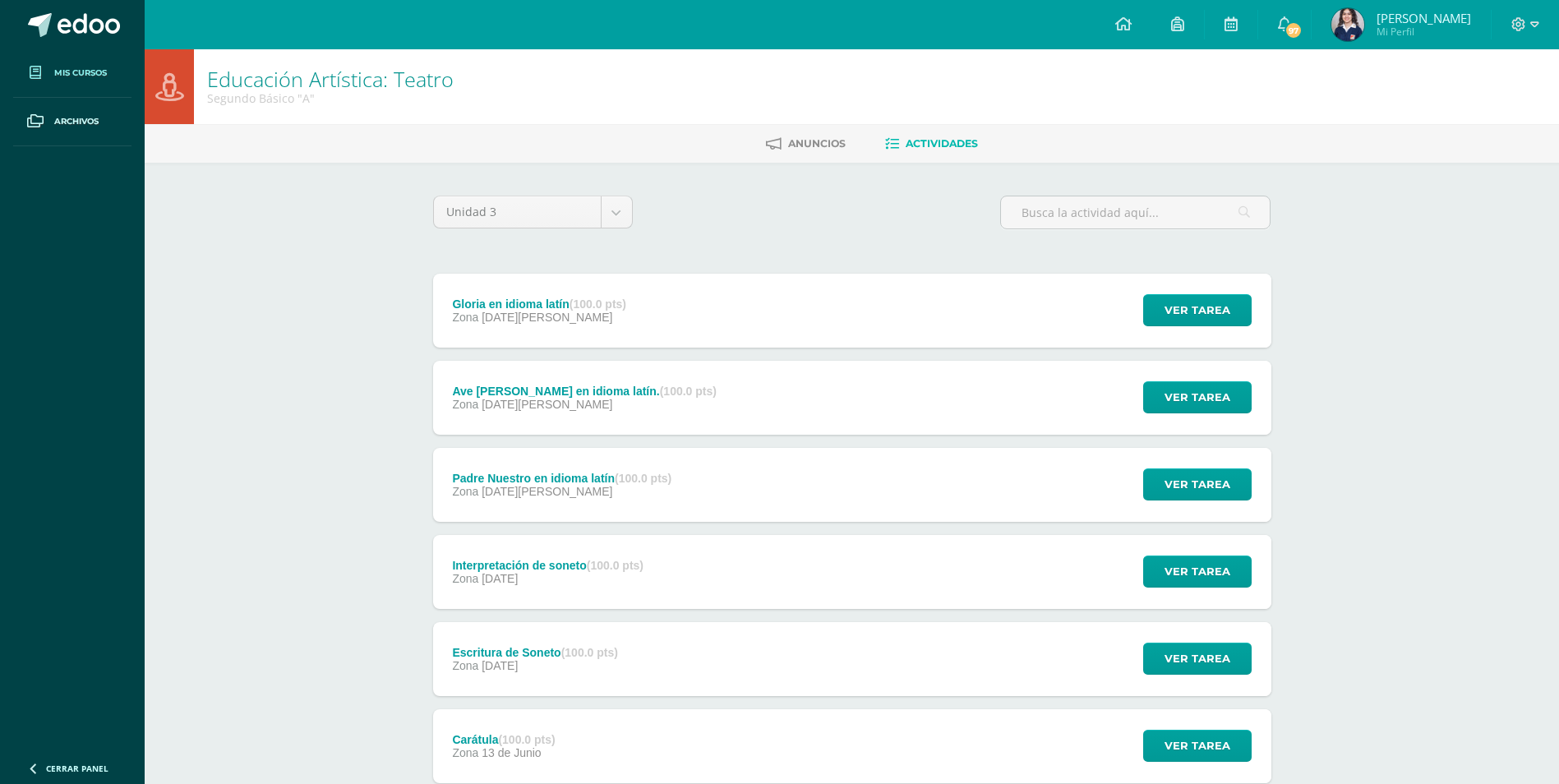
click at [87, 73] on span "Mis cursos" at bounding box center [80, 73] width 52 height 13
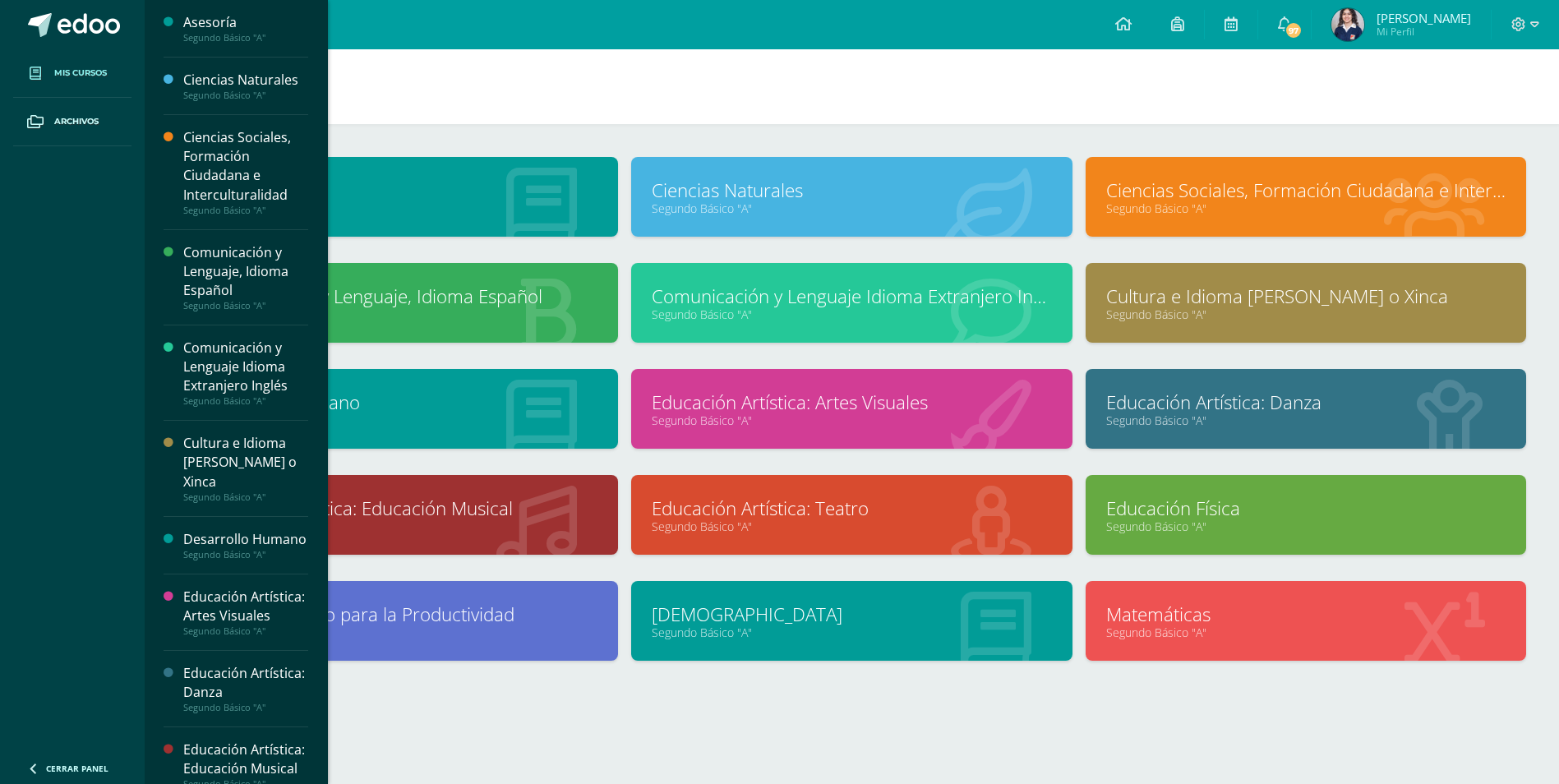
click at [478, 510] on link "Educación Artística: Educación Musical" at bounding box center [397, 508] width 400 height 25
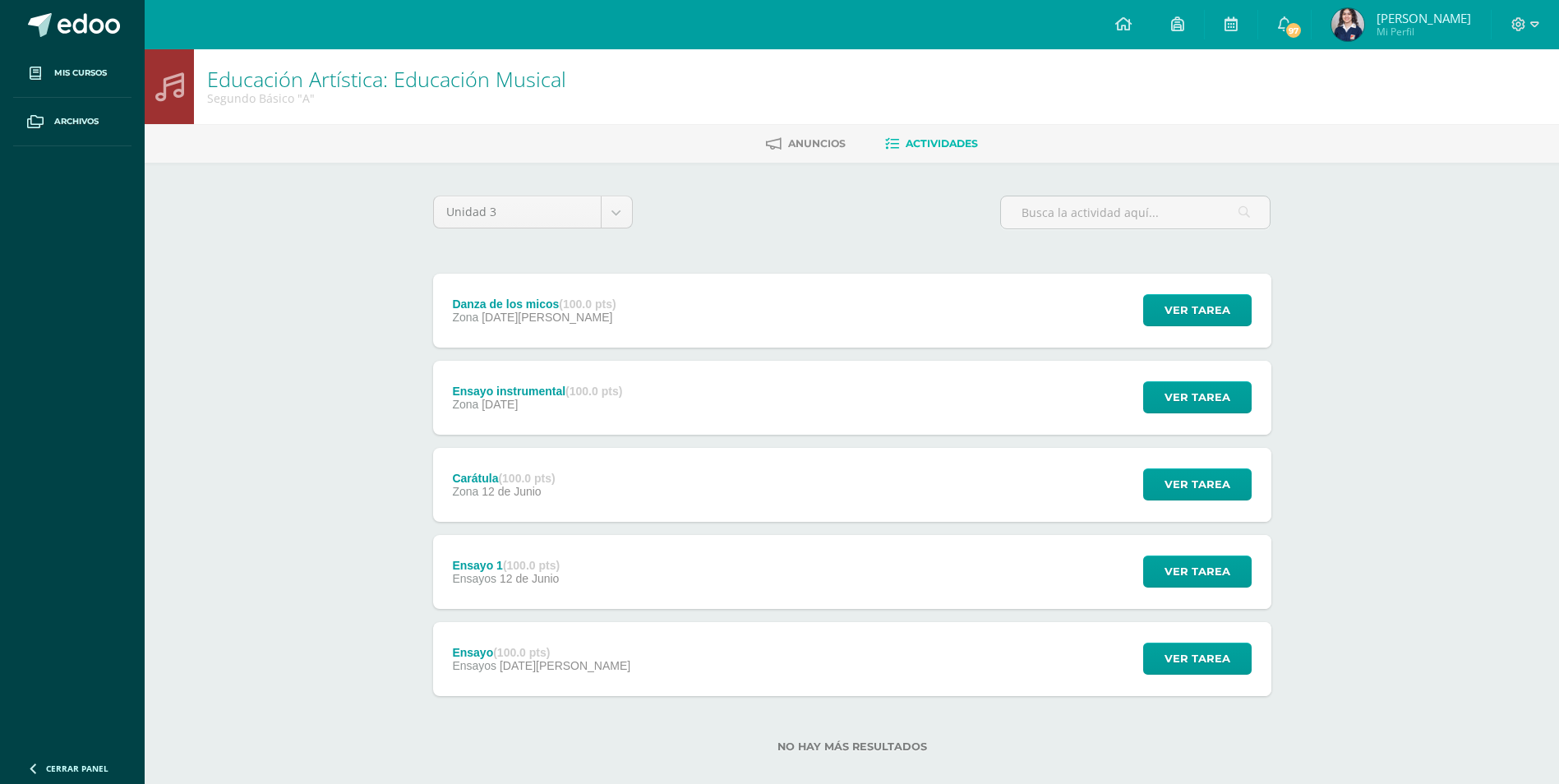
click at [529, 390] on div "Ensayo instrumental (100.0 pts)" at bounding box center [537, 391] width 171 height 13
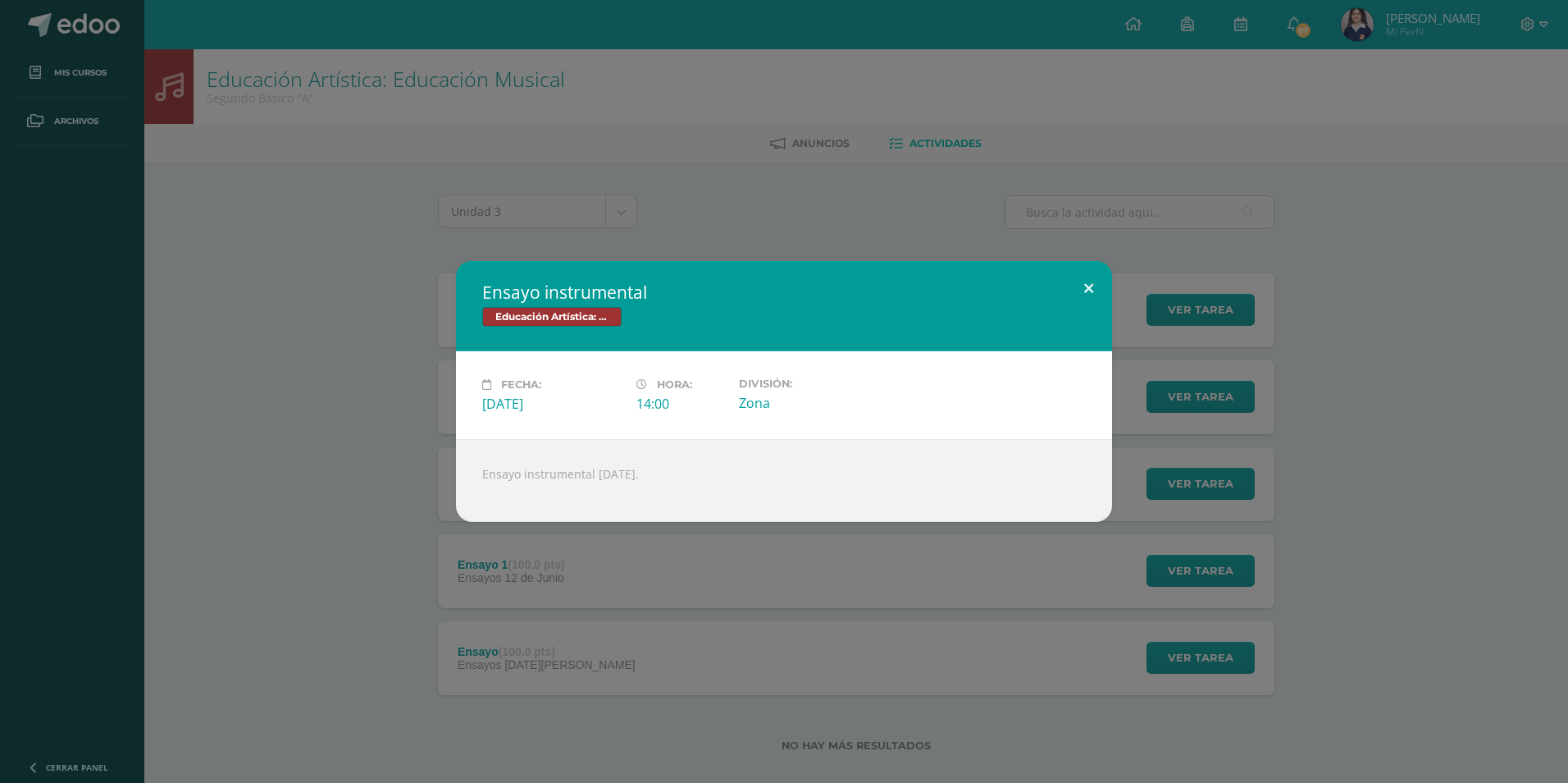
click at [1100, 291] on button at bounding box center [1089, 289] width 47 height 56
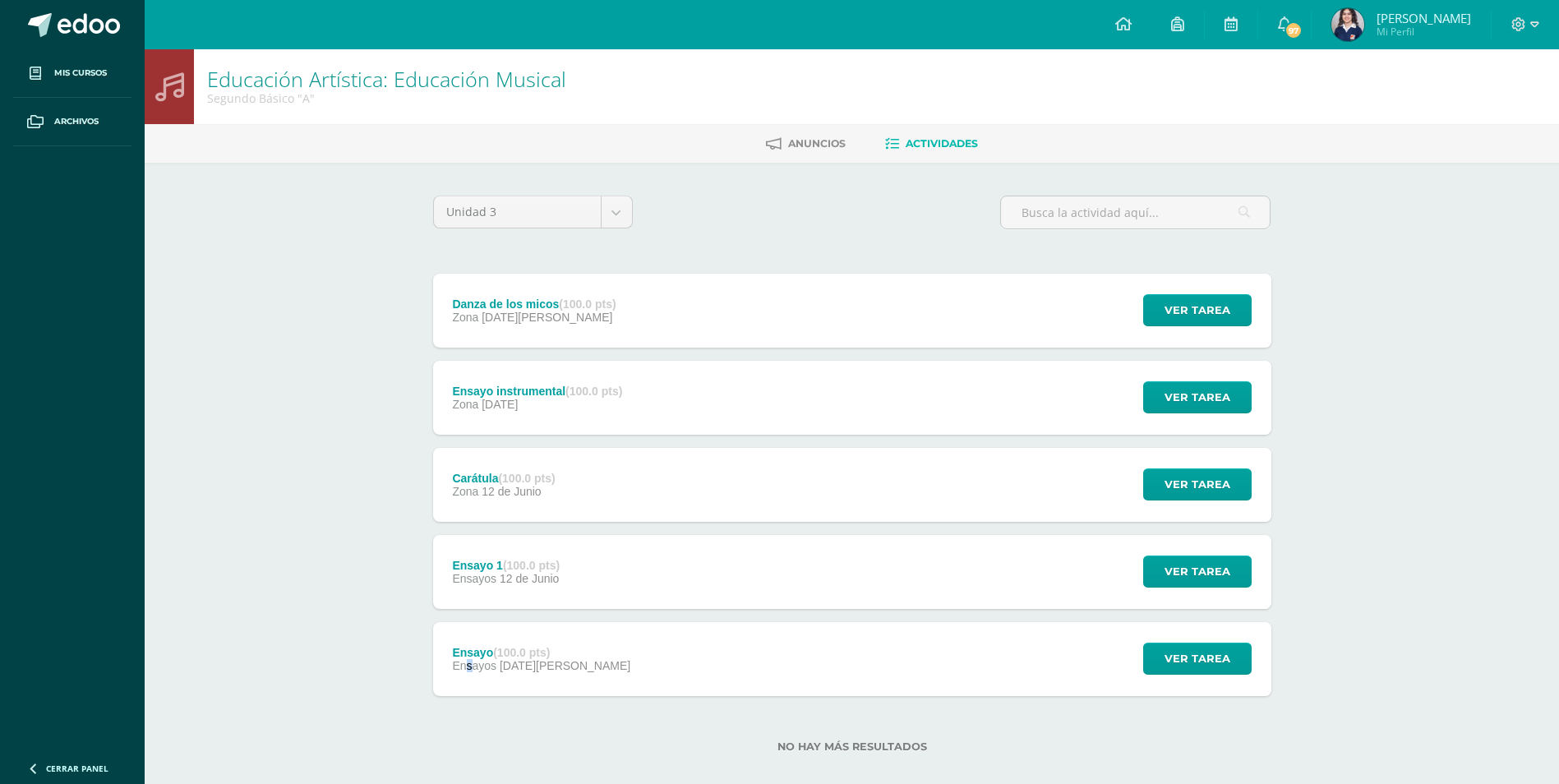
click at [470, 669] on span "Ensayos" at bounding box center [474, 665] width 45 height 13
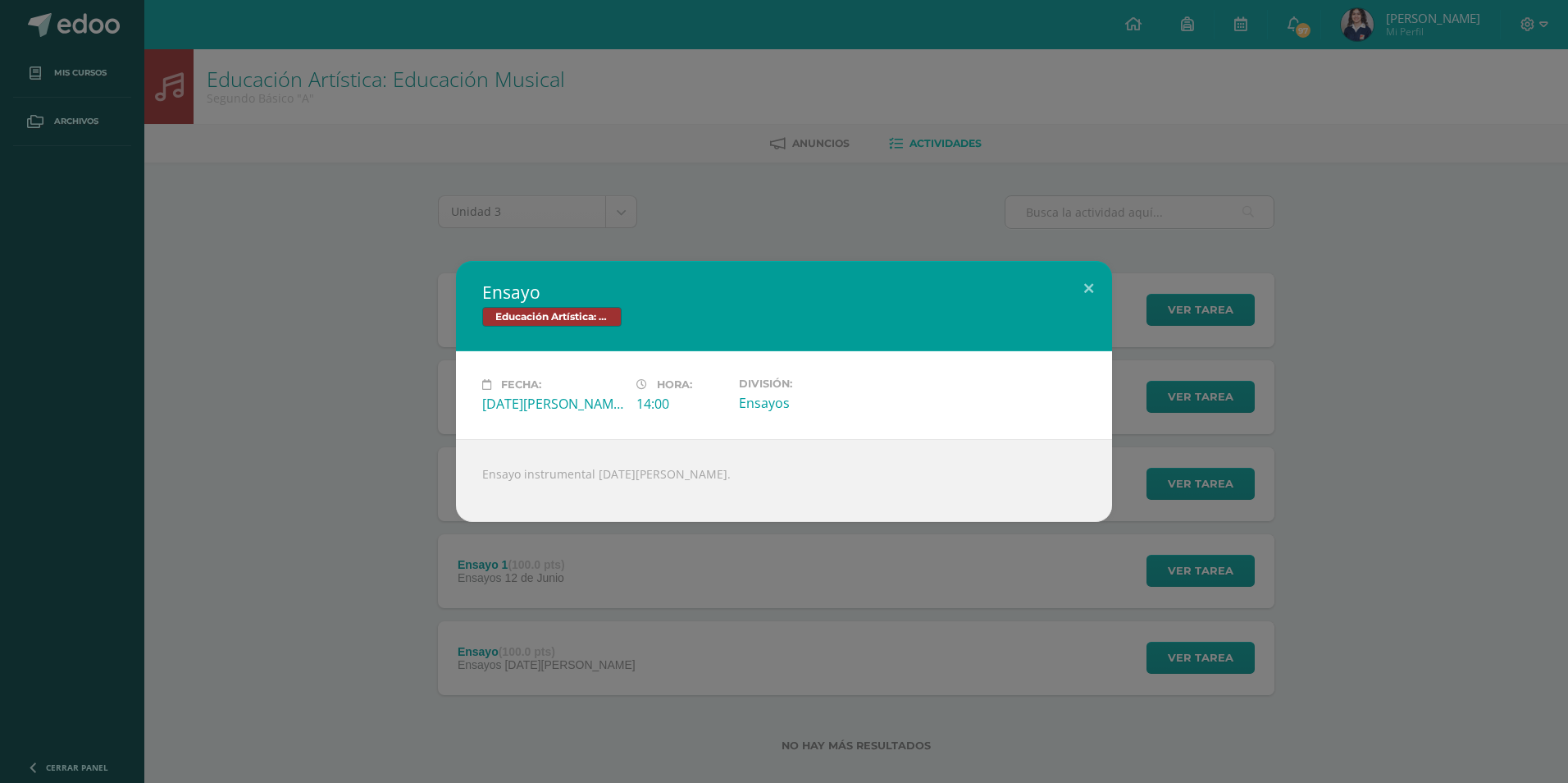
drag, startPoint x: 469, startPoint y: 668, endPoint x: 389, endPoint y: 598, distance: 106.3
click at [389, 598] on div "Ensayo Educación Artística: Educación Musical Fecha: [DATE][PERSON_NAME] Hora: …" at bounding box center [784, 391] width 1568 height 783
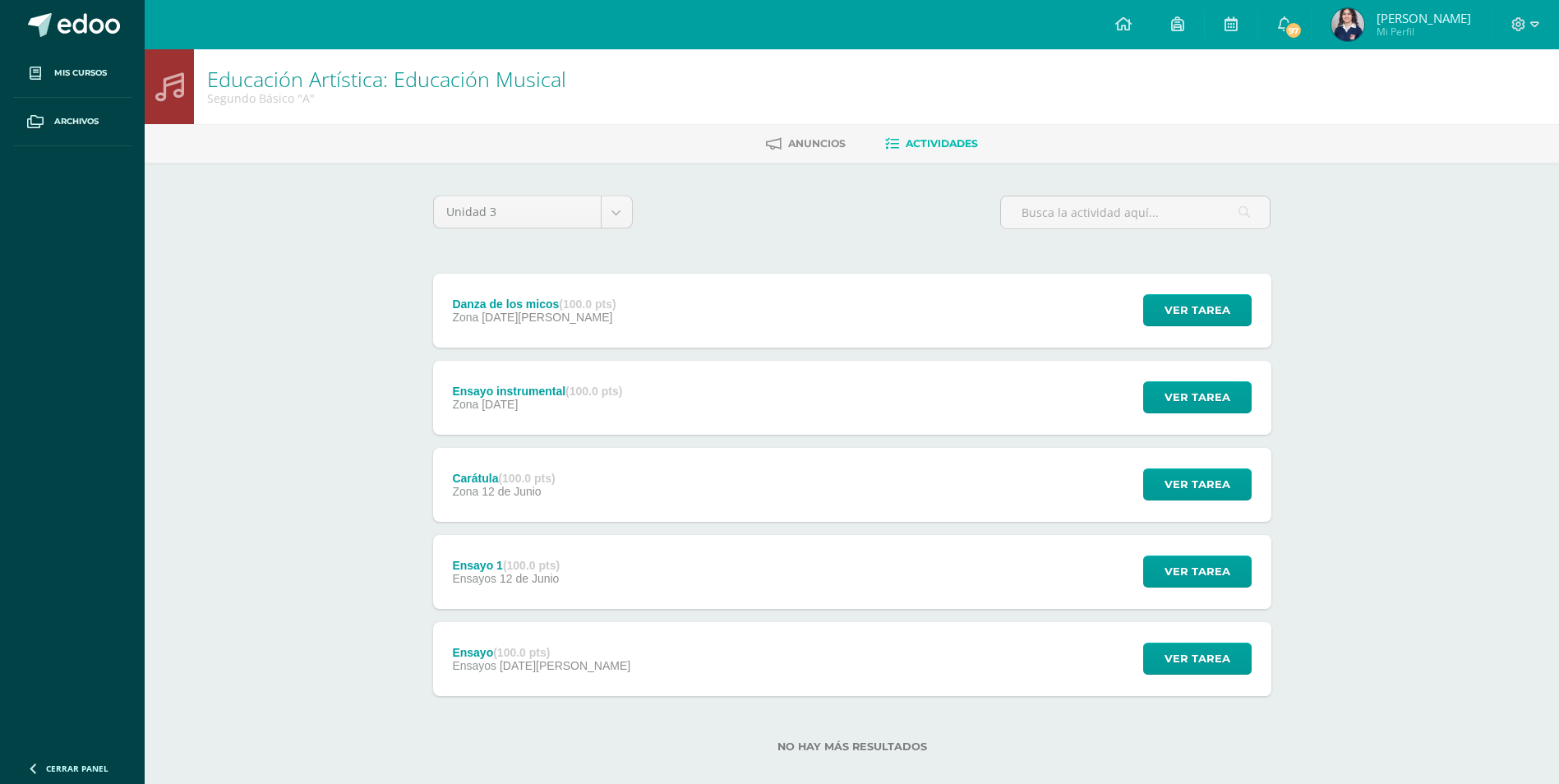
click at [495, 486] on span "12 de Junio" at bounding box center [512, 490] width 59 height 13
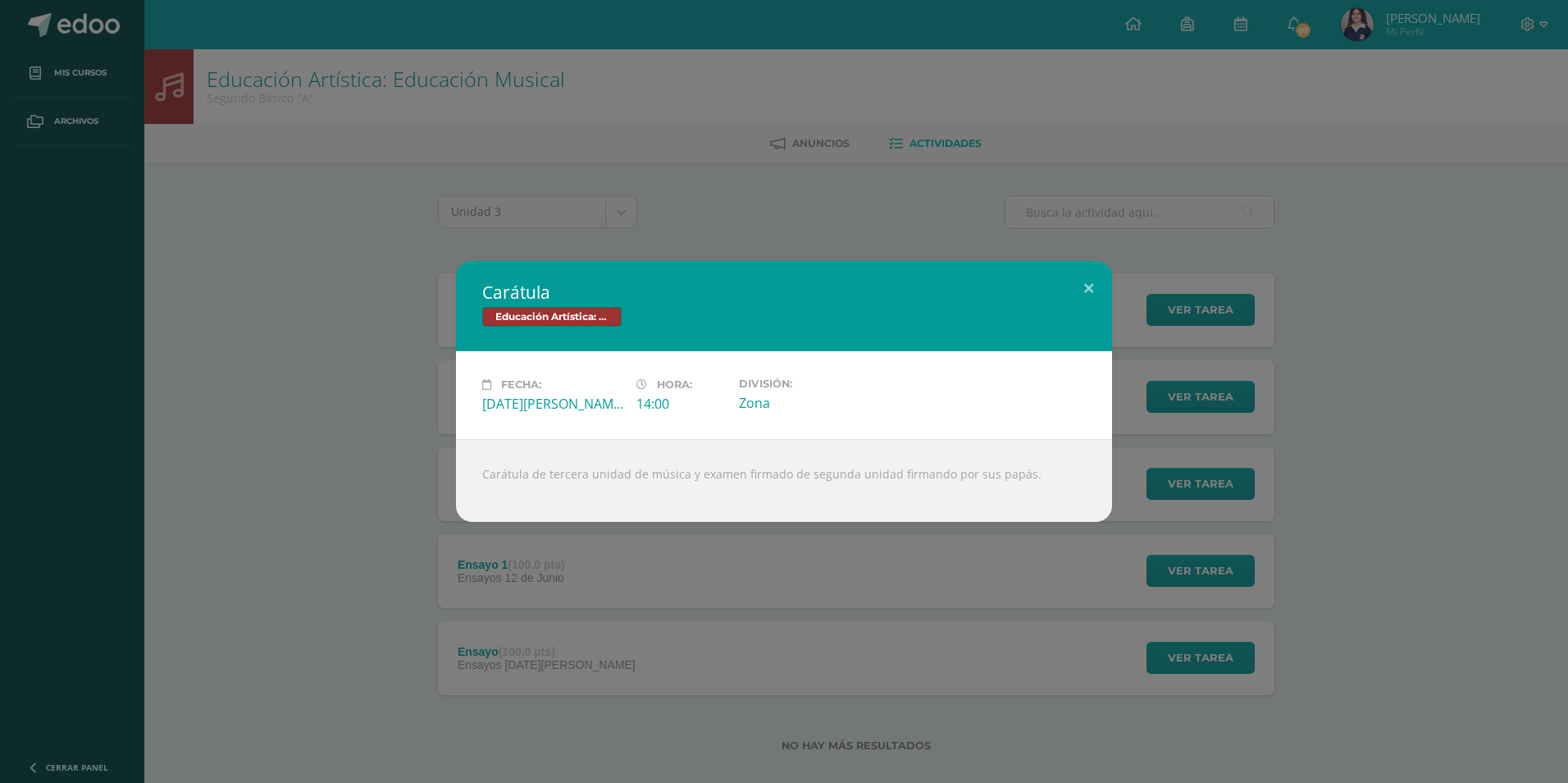
click at [369, 451] on div "Carátula Educación Artística: Educación Musical Fecha: [DATE][PERSON_NAME] Hora…" at bounding box center [784, 391] width 1555 height 261
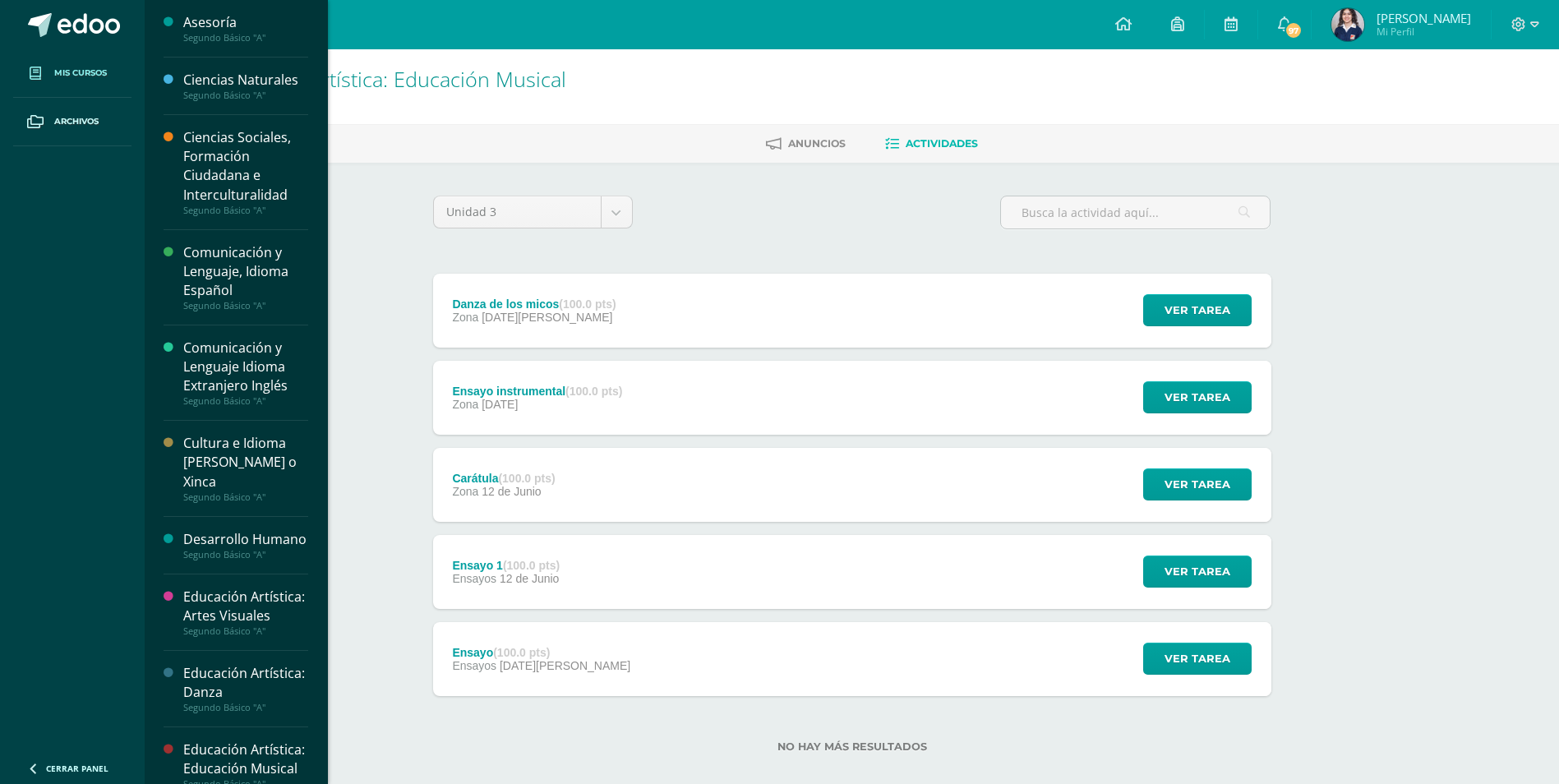
click at [115, 75] on link "Mis cursos" at bounding box center [72, 73] width 118 height 48
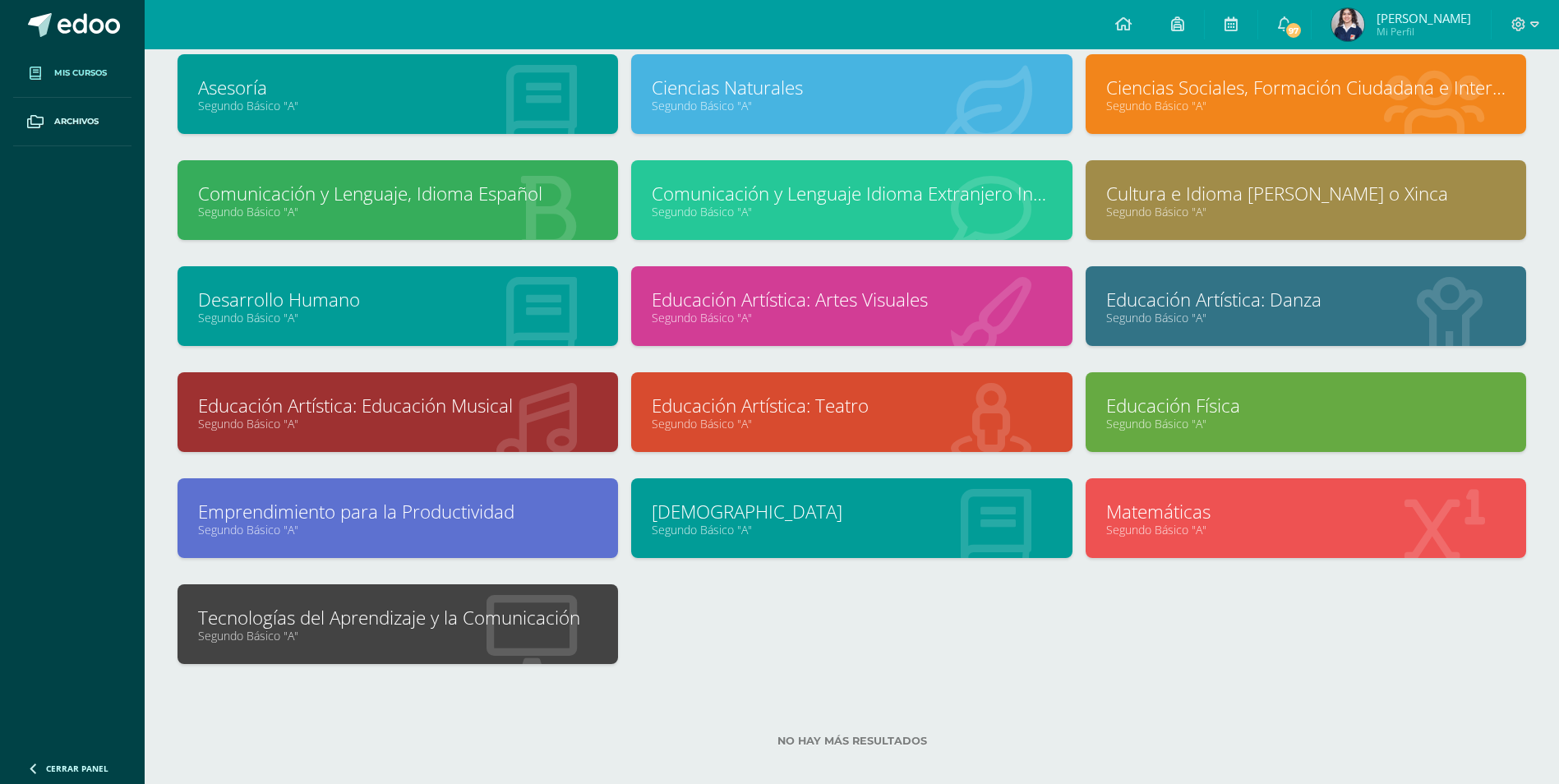
scroll to position [118, 0]
